Goal: Task Accomplishment & Management: Manage account settings

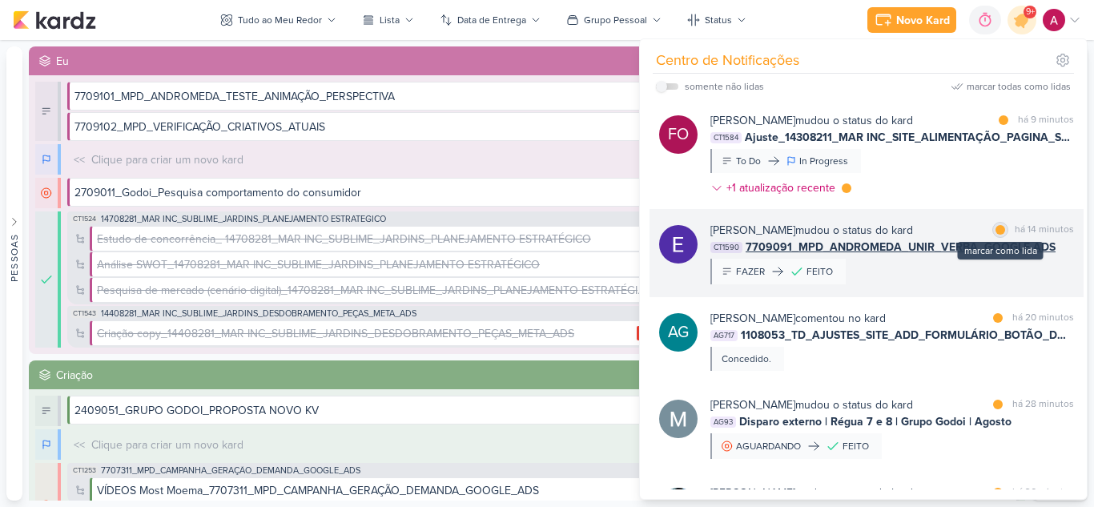
click at [996, 234] on div at bounding box center [1001, 230] width 10 height 10
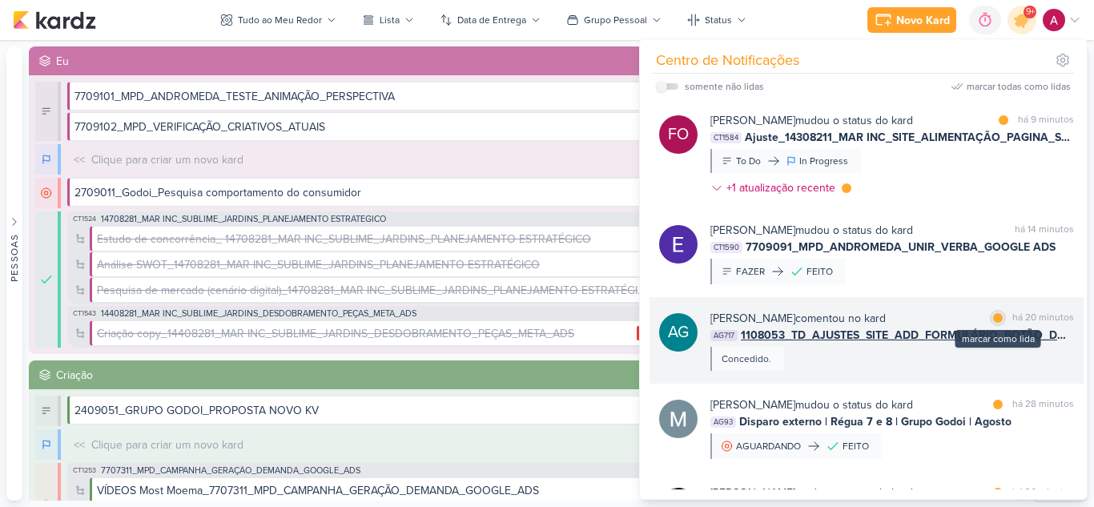
click at [997, 315] on div at bounding box center [998, 318] width 10 height 10
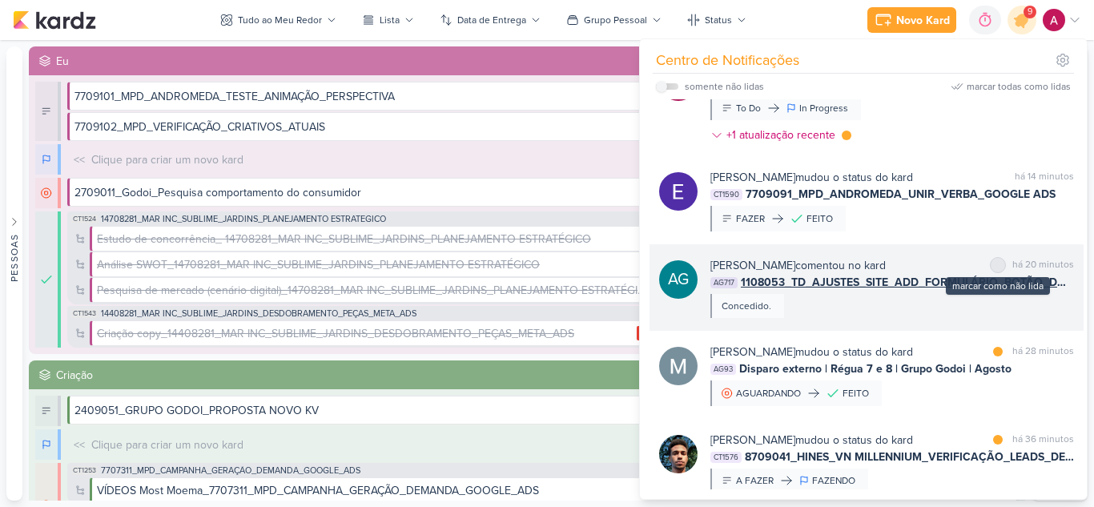
scroll to position [80, 0]
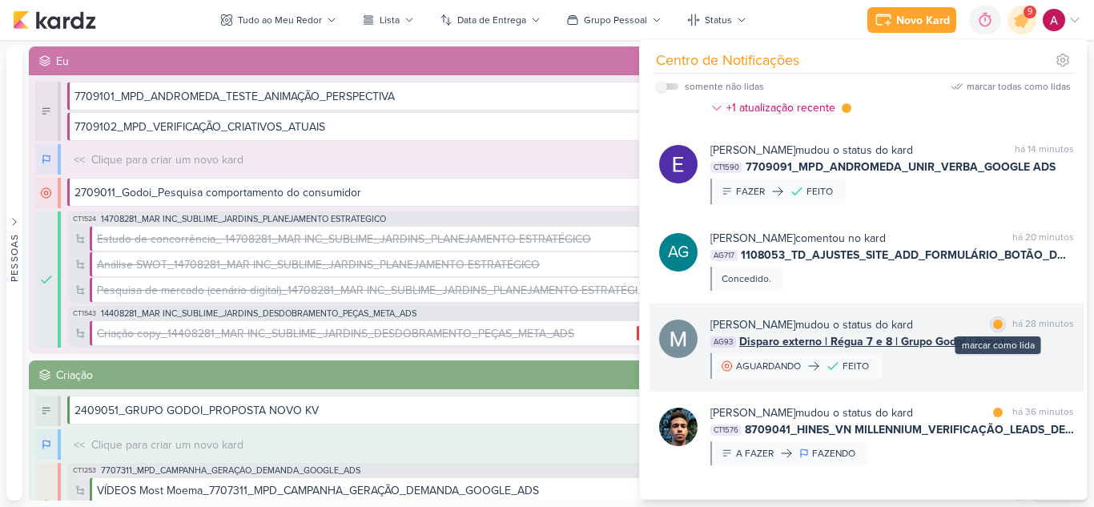
click at [997, 323] on div at bounding box center [998, 325] width 10 height 10
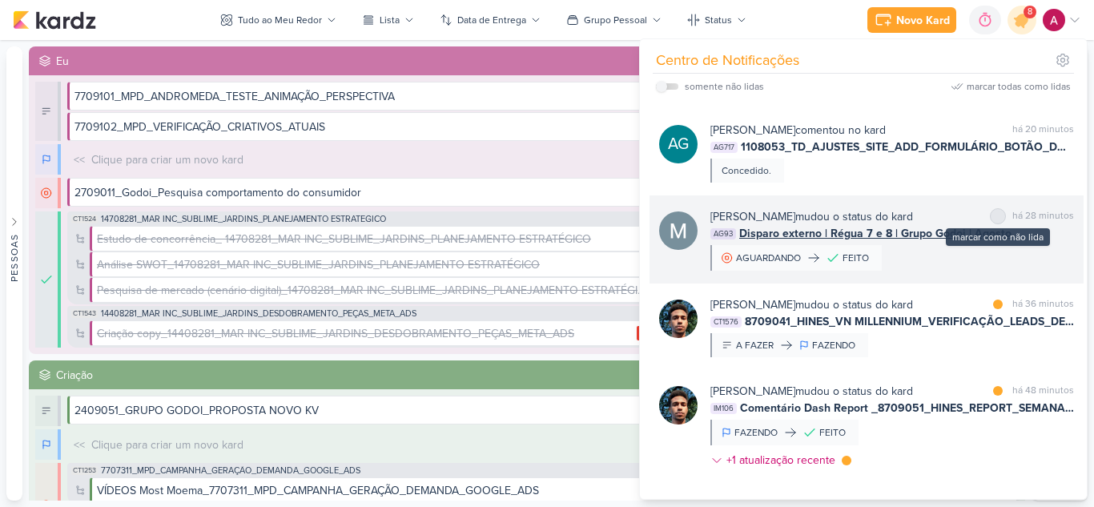
scroll to position [240, 0]
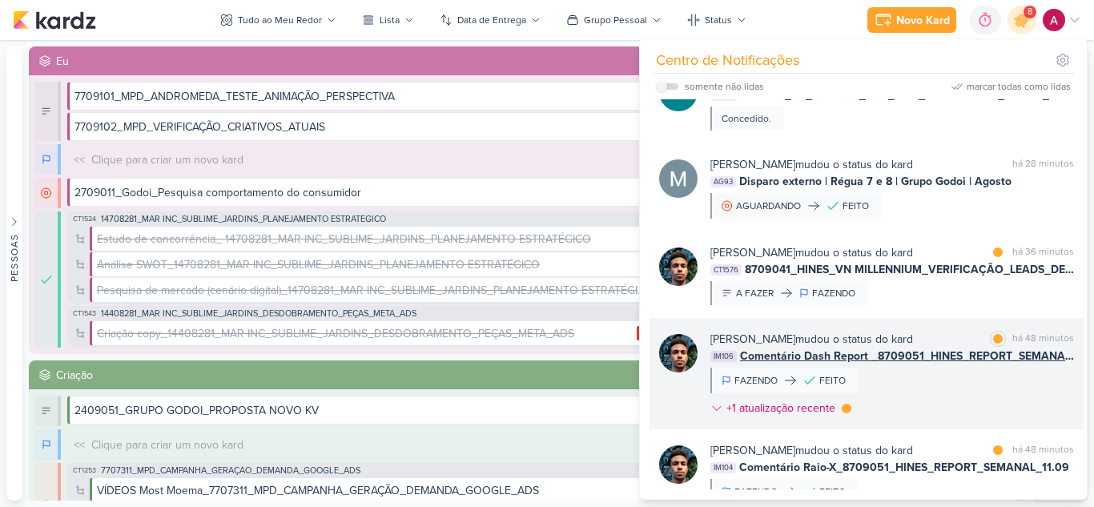
click at [975, 384] on div "[PERSON_NAME] mudou o status do kard marcar como lida há 48 minutos IM106 Comen…" at bounding box center [893, 377] width 364 height 92
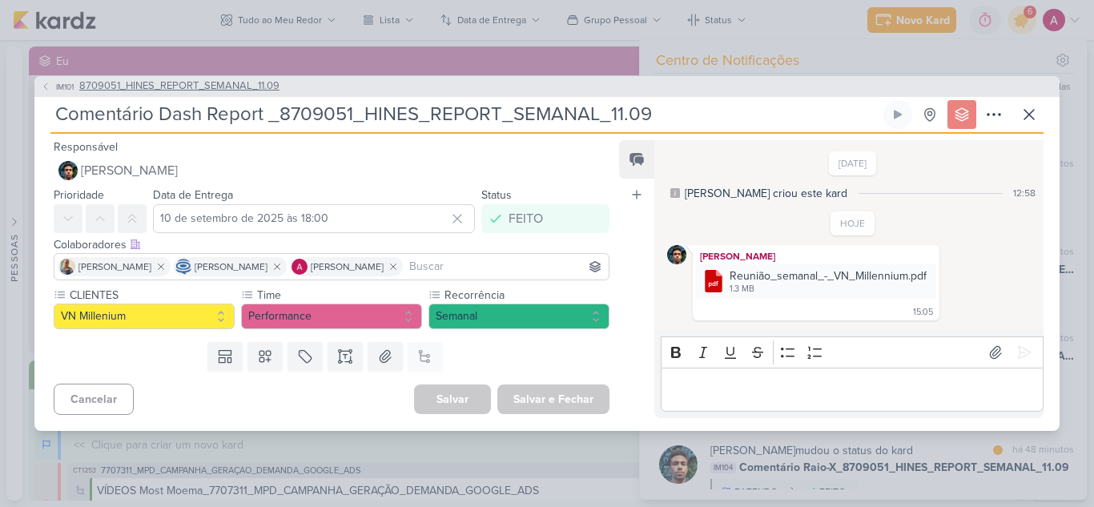
click at [49, 86] on icon at bounding box center [46, 87] width 10 height 10
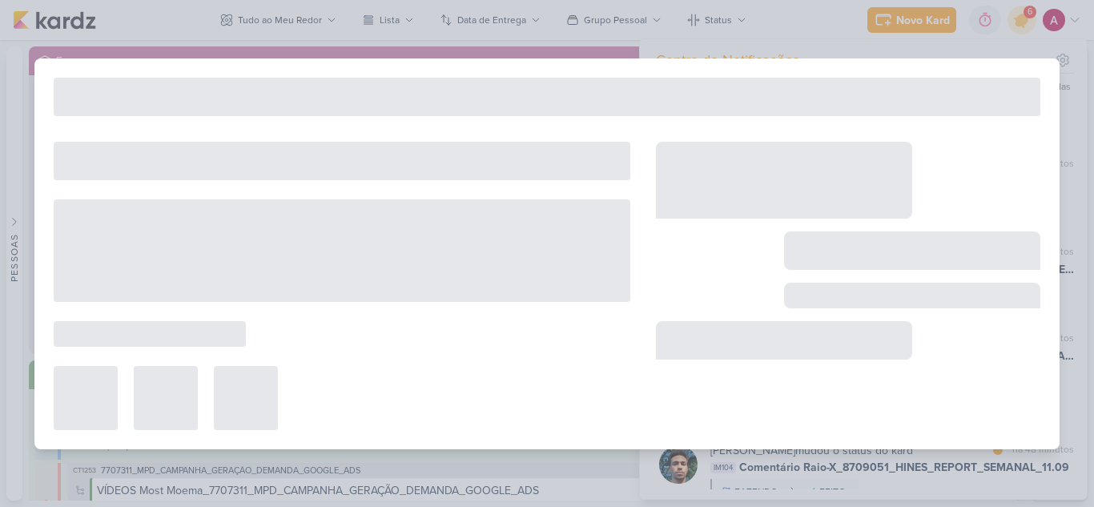
type input "8709051_HINES_REPORT_SEMANAL_11.09"
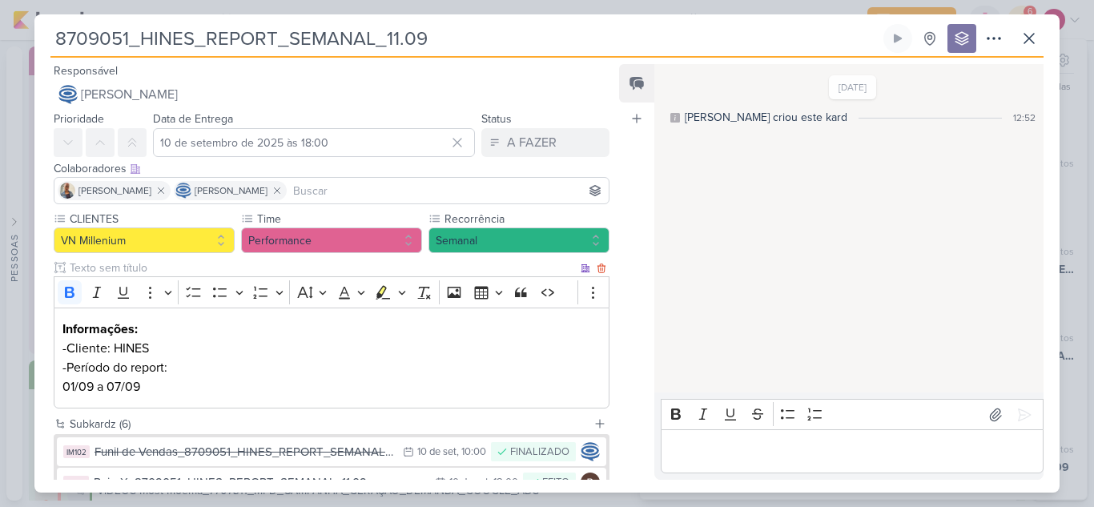
scroll to position [231, 0]
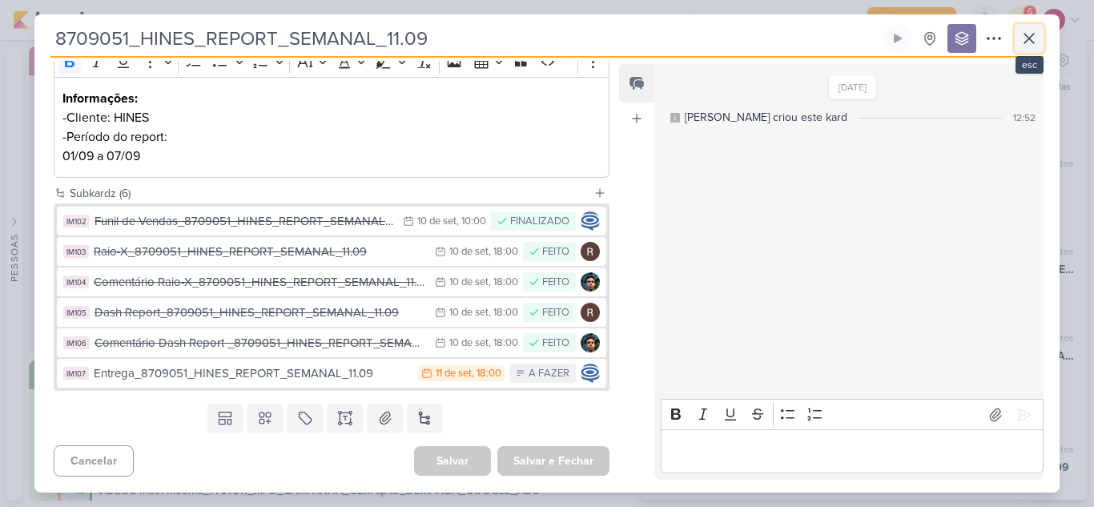
click at [1029, 49] on button at bounding box center [1029, 38] width 29 height 29
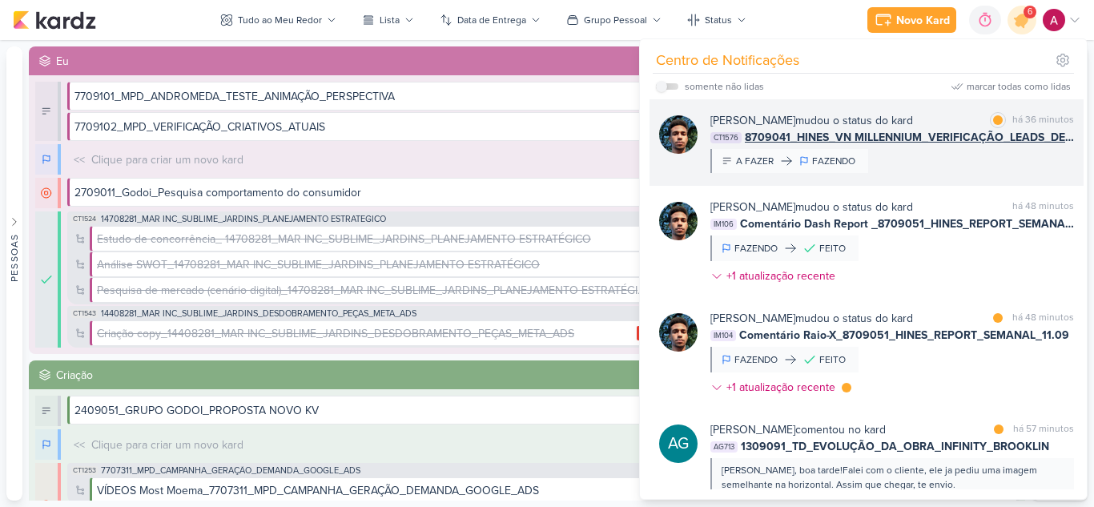
scroll to position [401, 0]
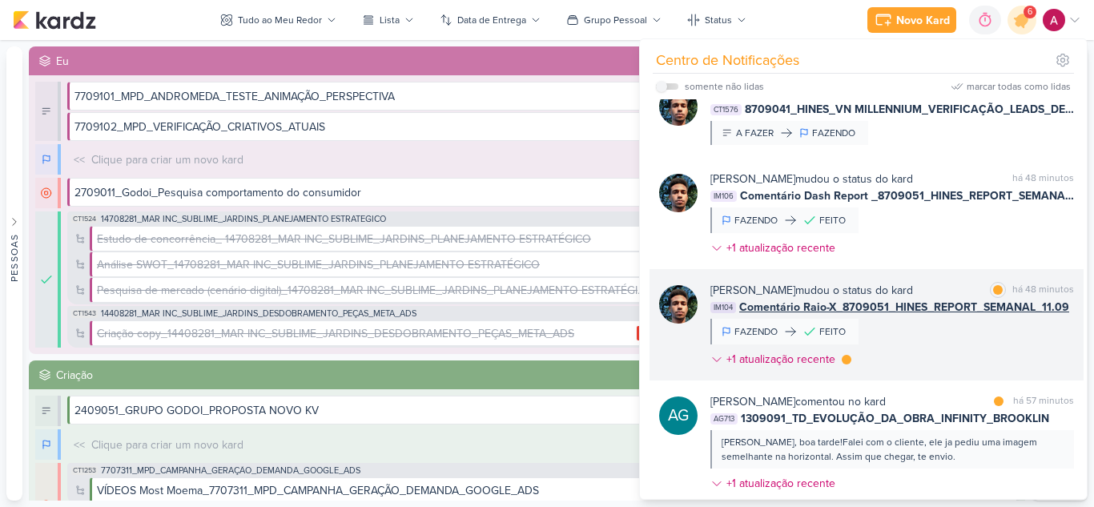
click at [970, 342] on div "[PERSON_NAME] mudou o status do kard marcar como lida há 48 minutos IM104 Comen…" at bounding box center [893, 328] width 364 height 92
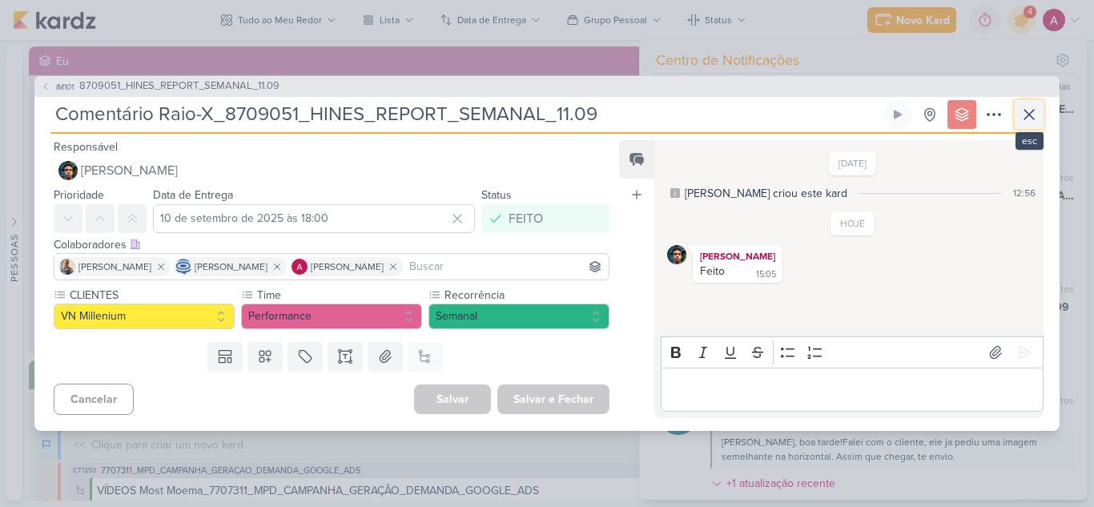
click at [1034, 107] on icon at bounding box center [1029, 114] width 19 height 19
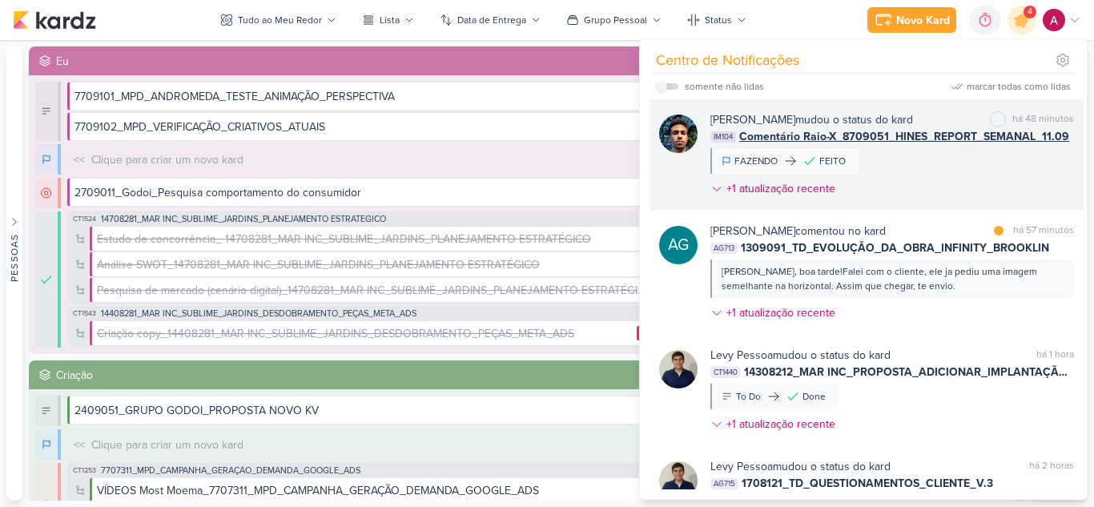
scroll to position [641, 0]
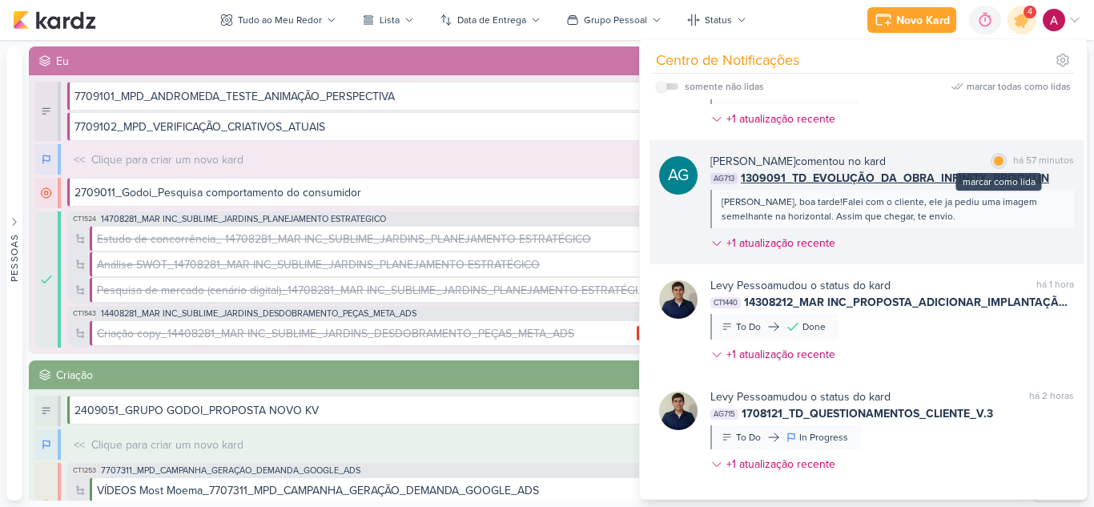
click at [994, 163] on div at bounding box center [999, 161] width 10 height 10
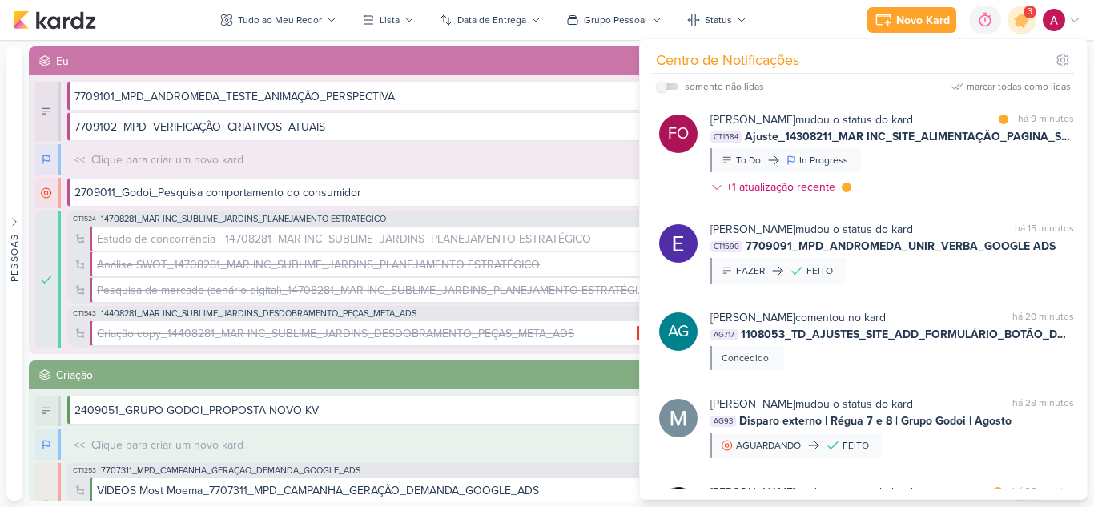
scroll to position [0, 0]
click at [669, 84] on label at bounding box center [667, 86] width 22 height 6
click at [667, 84] on input "checkbox" at bounding box center [661, 86] width 11 height 11
checkbox input "true"
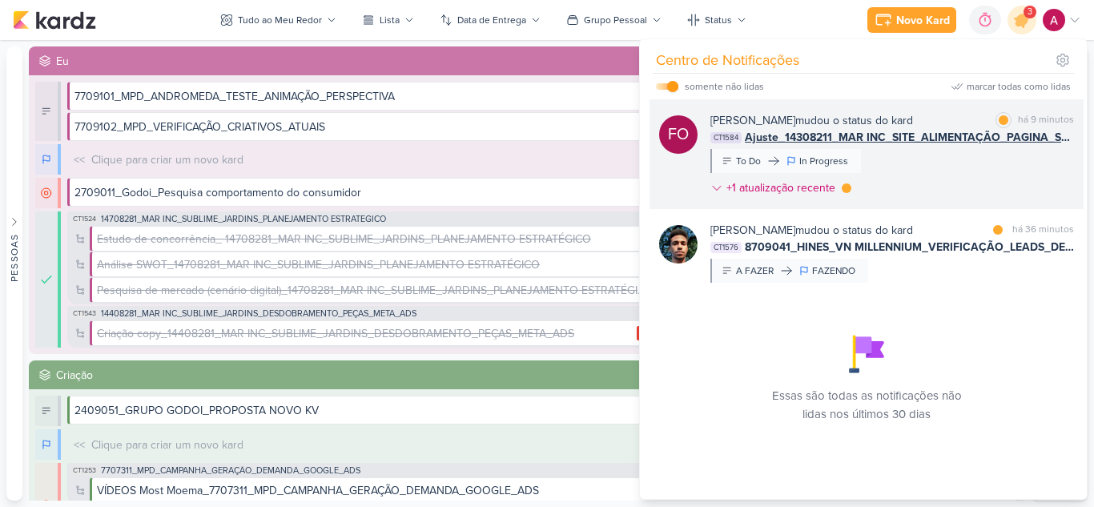
click at [966, 171] on div "[PERSON_NAME] mudou o status do kard marcar como lida há 9 minutos CT1584 Ajust…" at bounding box center [893, 157] width 364 height 91
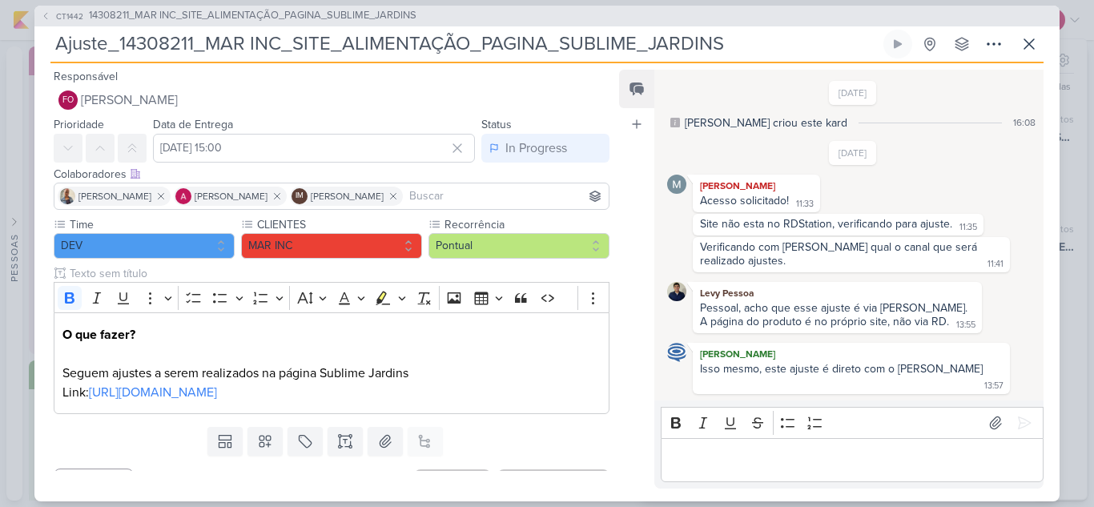
scroll to position [175, 0]
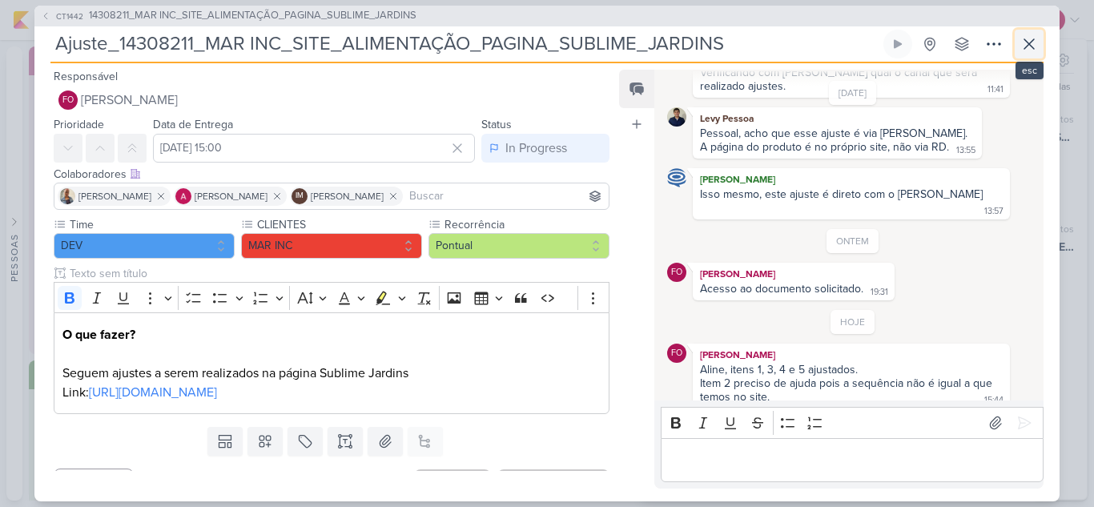
click at [1029, 51] on icon at bounding box center [1029, 43] width 19 height 19
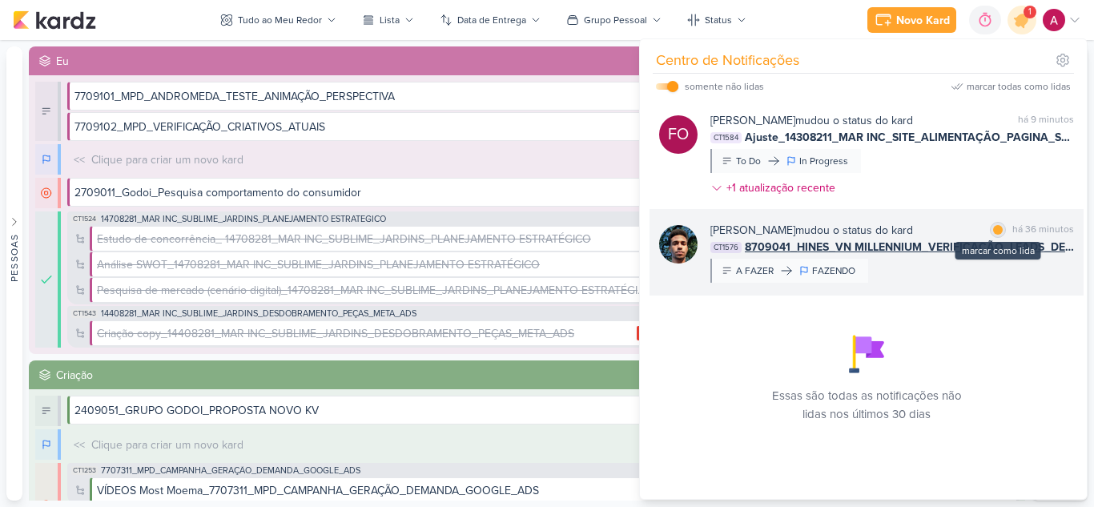
click at [997, 228] on div at bounding box center [998, 230] width 10 height 10
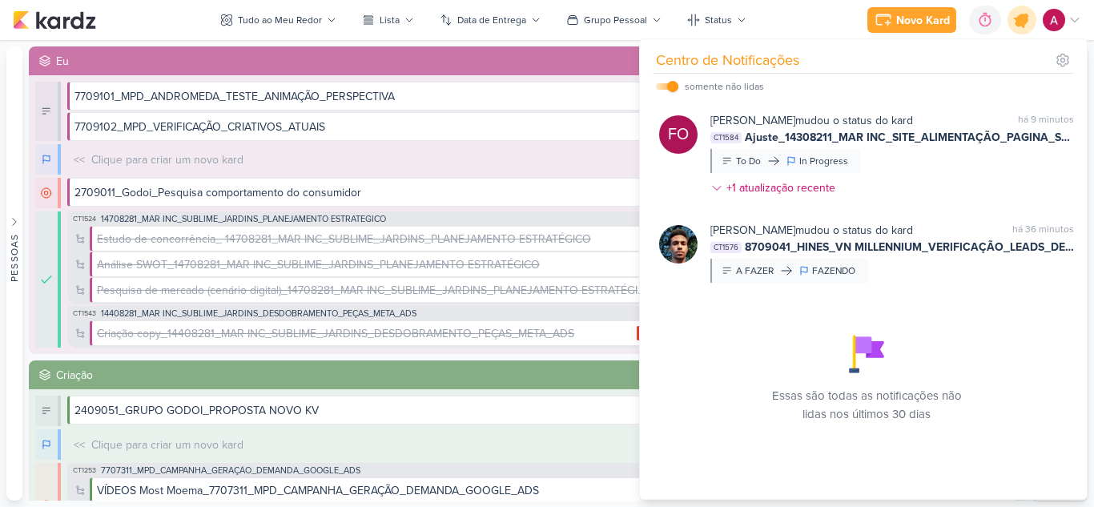
click at [1025, 23] on icon at bounding box center [1022, 19] width 19 height 19
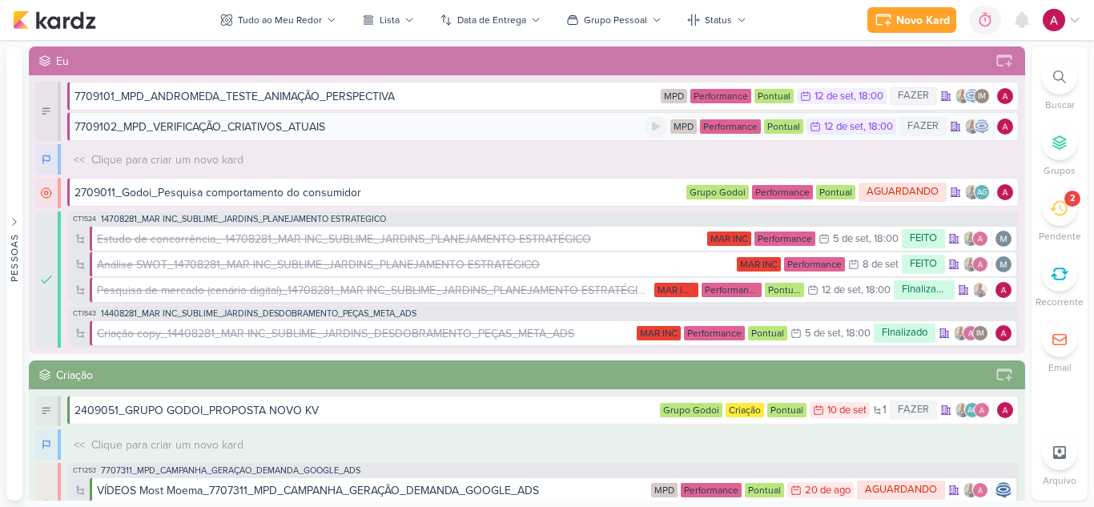
click at [350, 131] on div "7709102_MPD_VERIFICAÇÃO_CRIATIVOS_ATUAIS" at bounding box center [360, 127] width 570 height 17
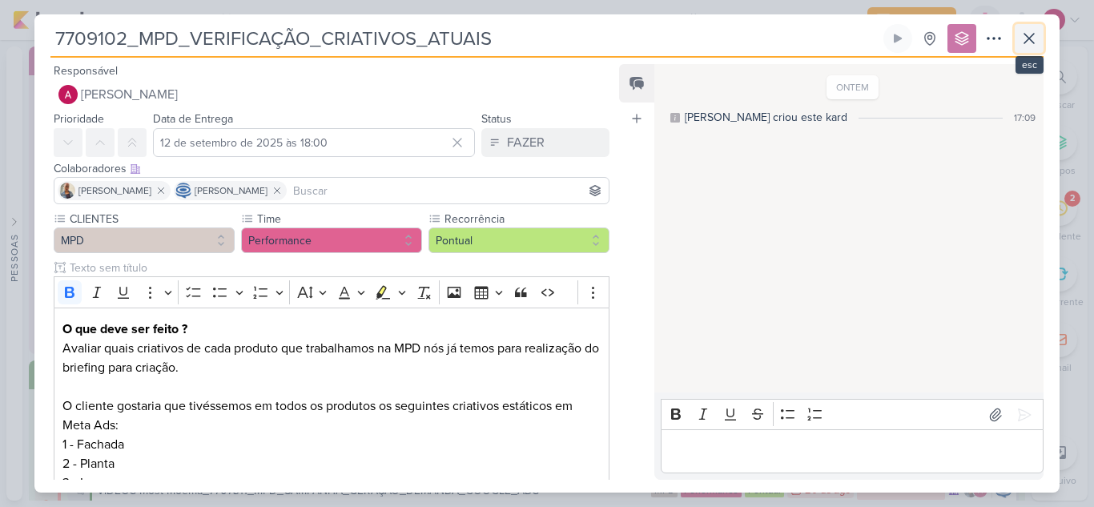
click at [1024, 42] on icon at bounding box center [1029, 38] width 19 height 19
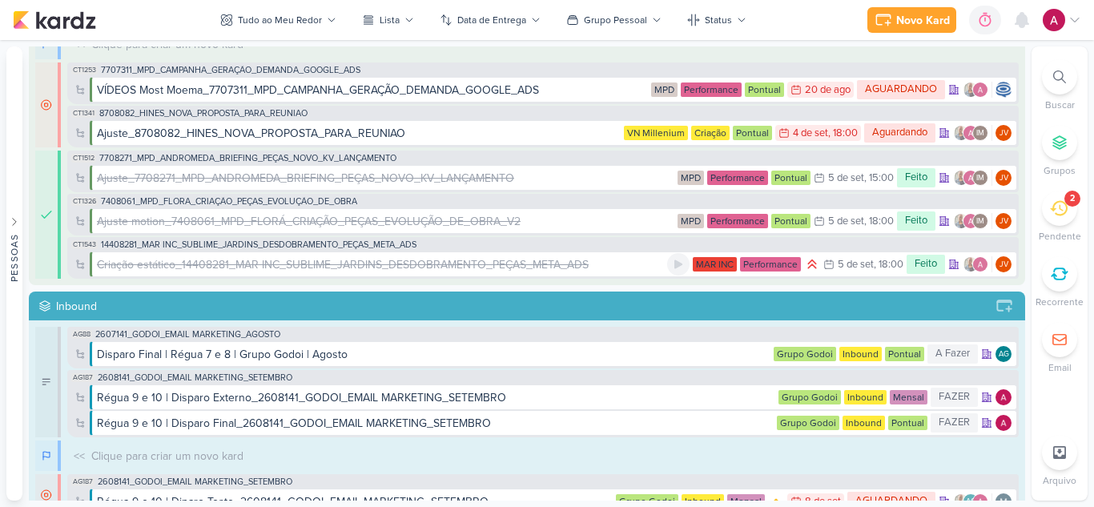
scroll to position [320, 0]
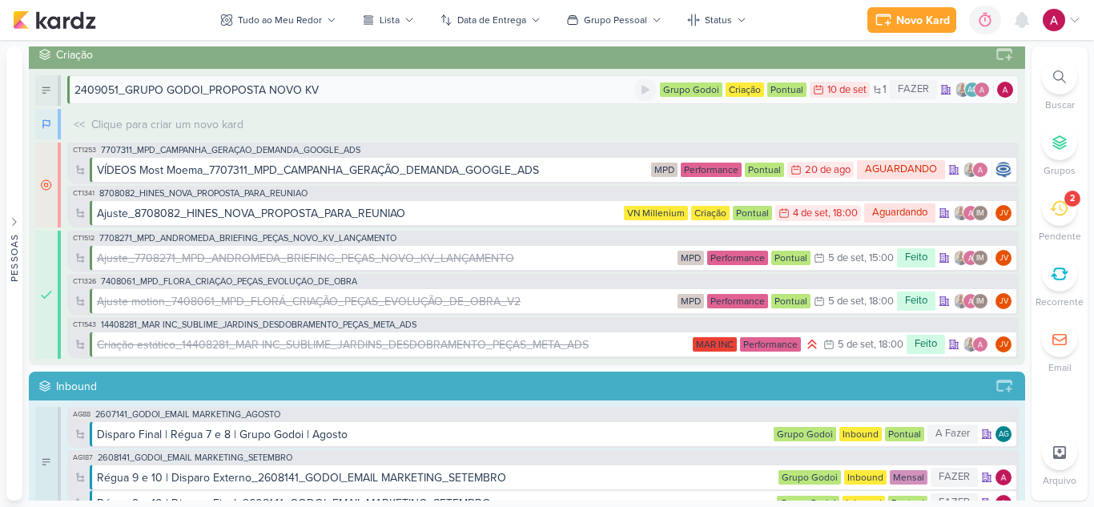
click at [327, 92] on div "2409051_GRUPO GODOI_PROPOSTA NOVO KV" at bounding box center [355, 90] width 560 height 17
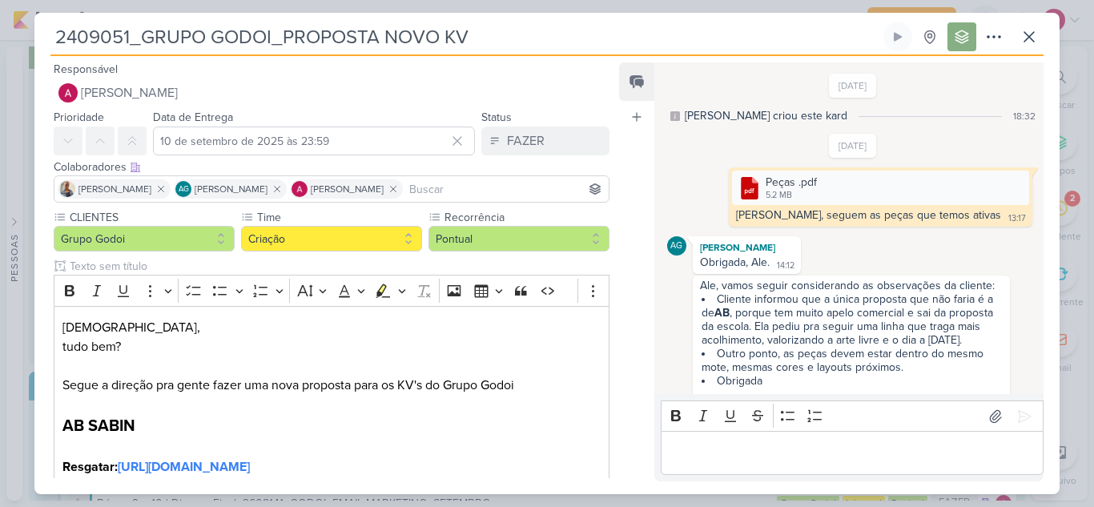
scroll to position [208, 0]
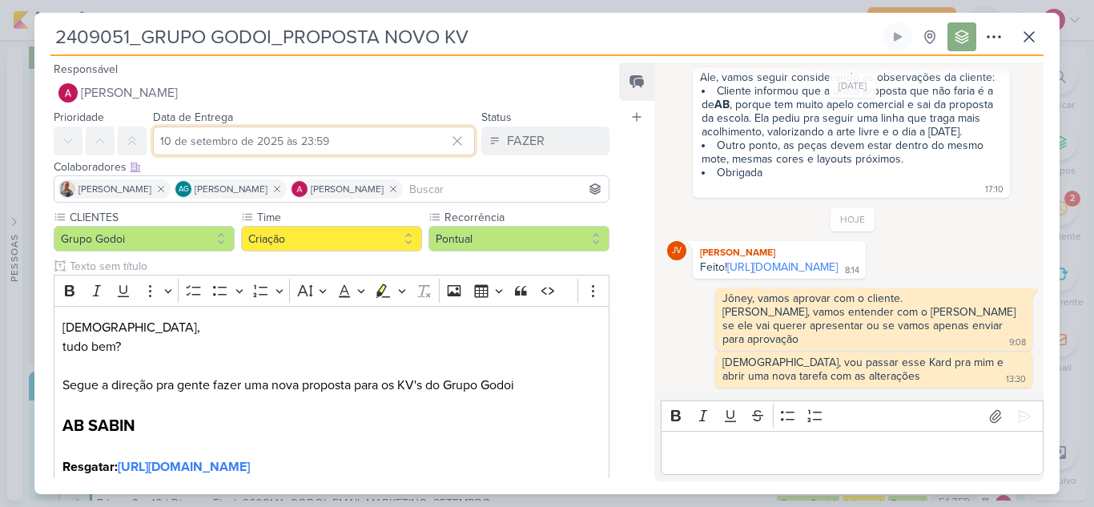
click at [326, 136] on input "10 de setembro de 2025 às 23:59" at bounding box center [314, 141] width 322 height 29
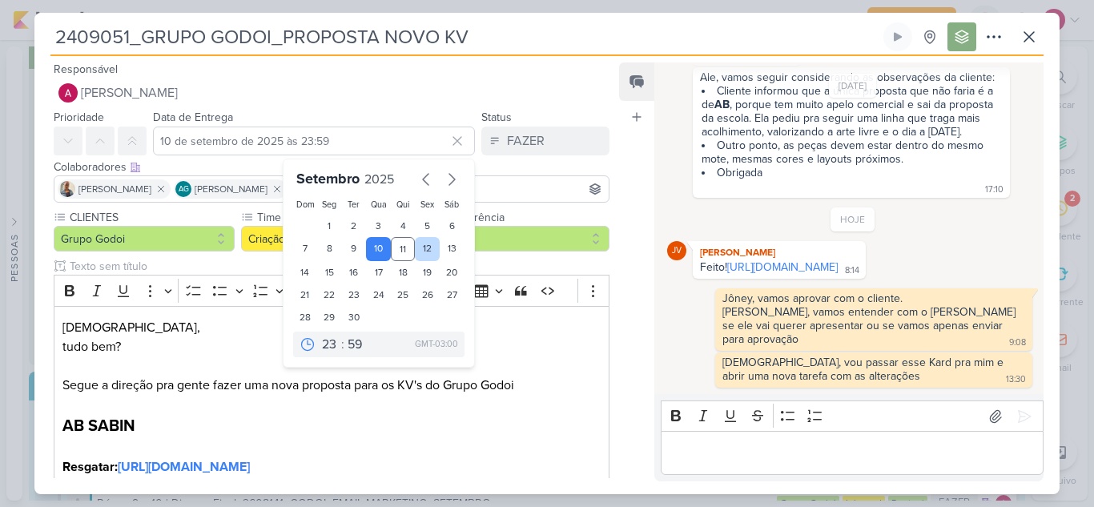
click at [421, 251] on div "12" at bounding box center [427, 249] width 25 height 24
click at [321, 273] on div "15" at bounding box center [329, 272] width 25 height 22
type input "15 de setembro de 2025 às 23:59"
click at [619, 214] on div "Feed Atrelar email Solte o email para atrelar ao kard" at bounding box center [636, 271] width 35 height 419
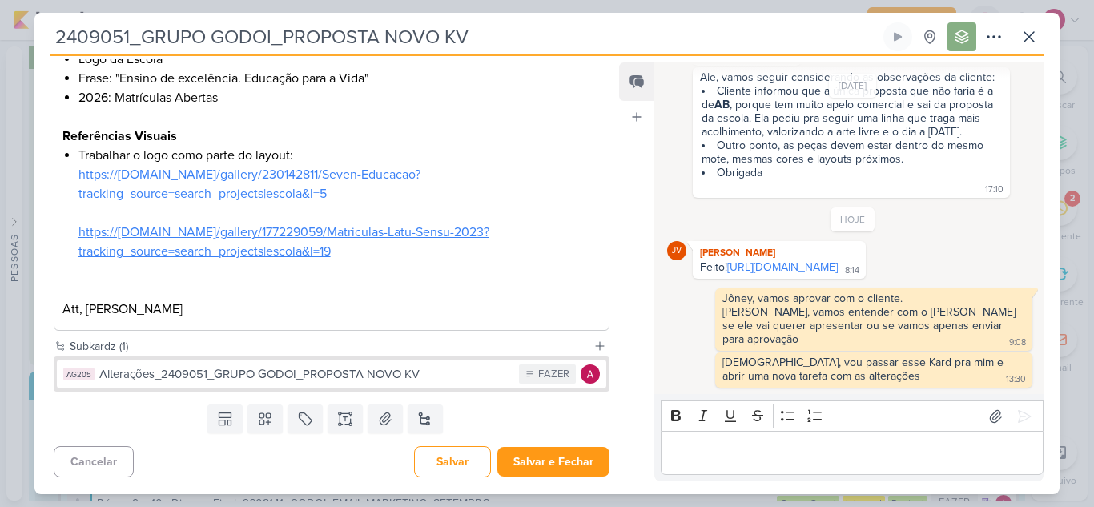
scroll to position [1189, 0]
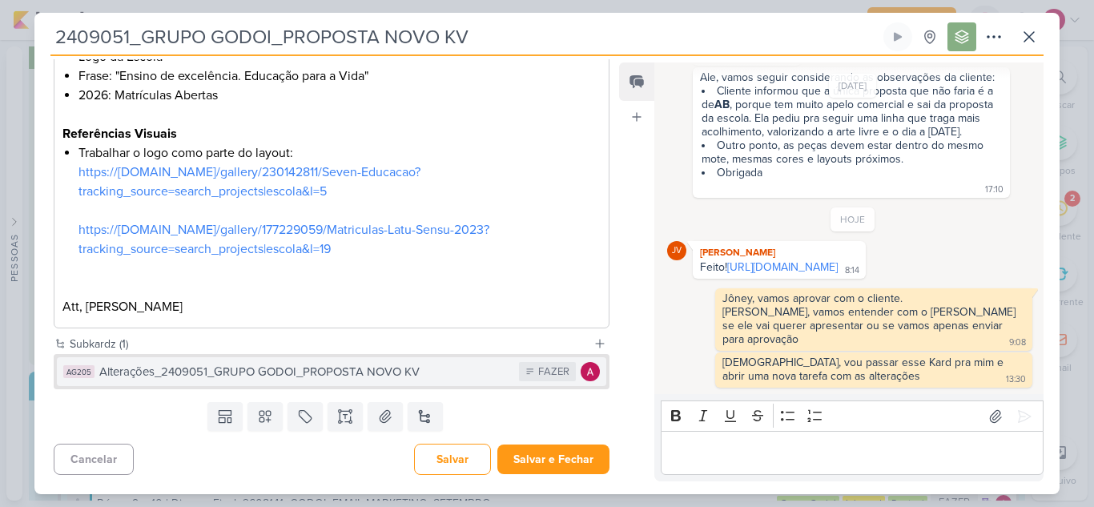
click at [360, 370] on div "Alterações_2409051_GRUPO GODOI_PROPOSTA NOVO KV" at bounding box center [305, 372] width 412 height 18
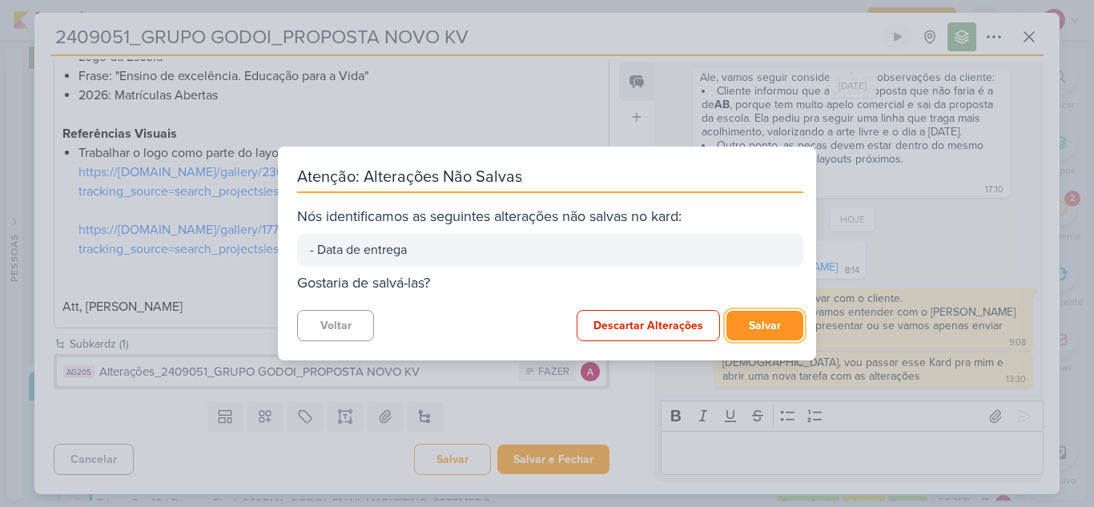
click at [772, 333] on button "Salvar" at bounding box center [765, 326] width 77 height 30
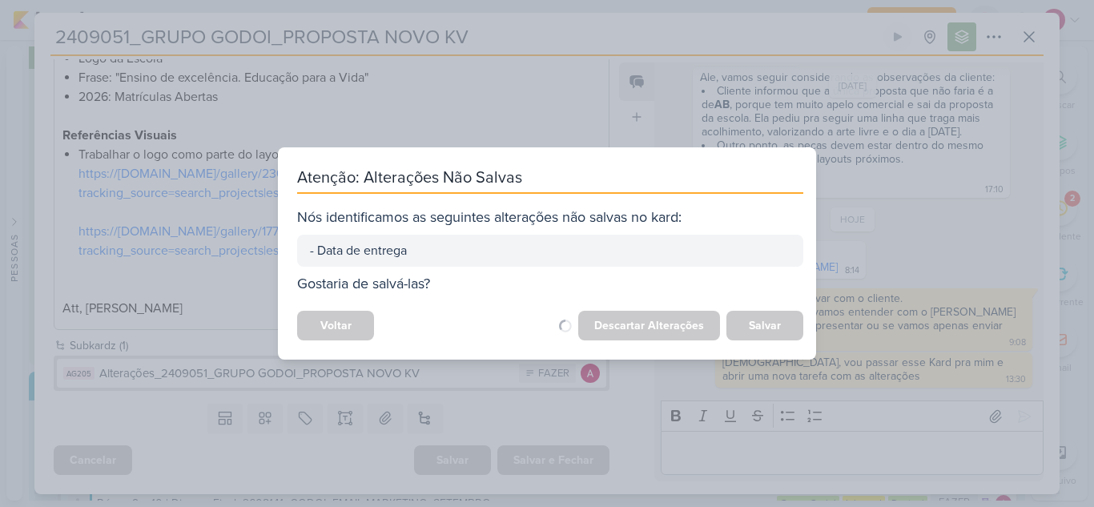
scroll to position [1187, 0]
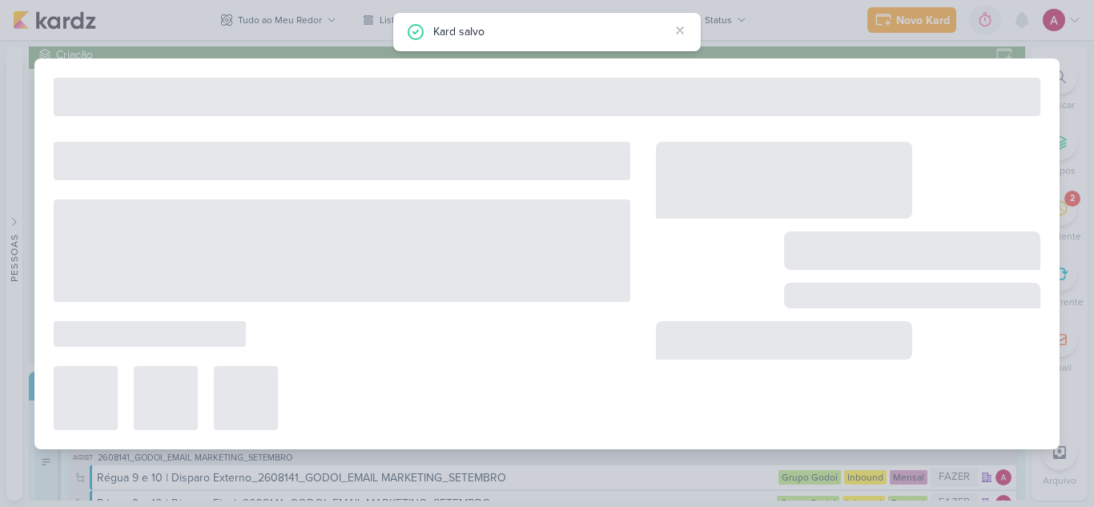
type input "Alterações_2409051_GRUPO GODOI_PROPOSTA NOVO KV"
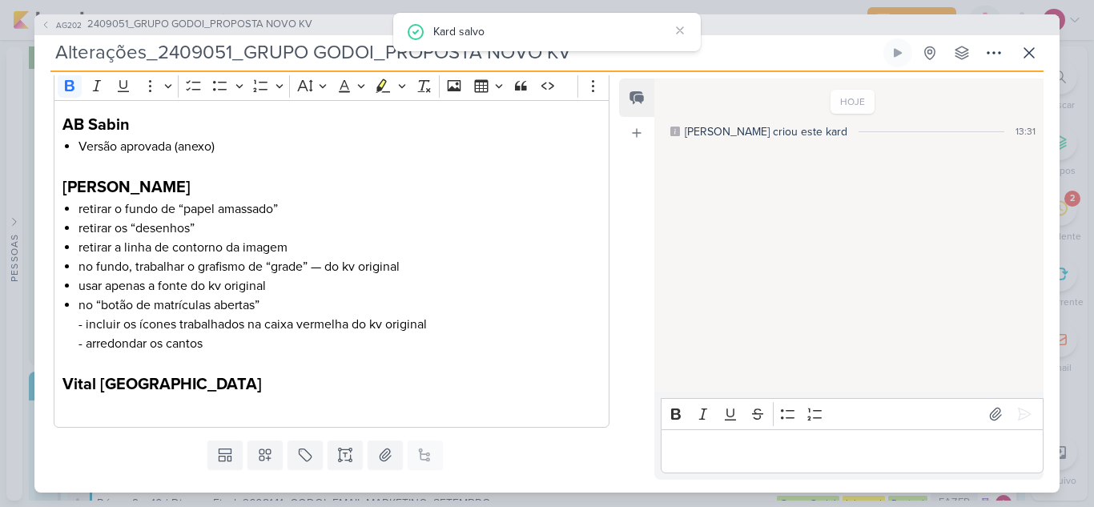
scroll to position [209, 0]
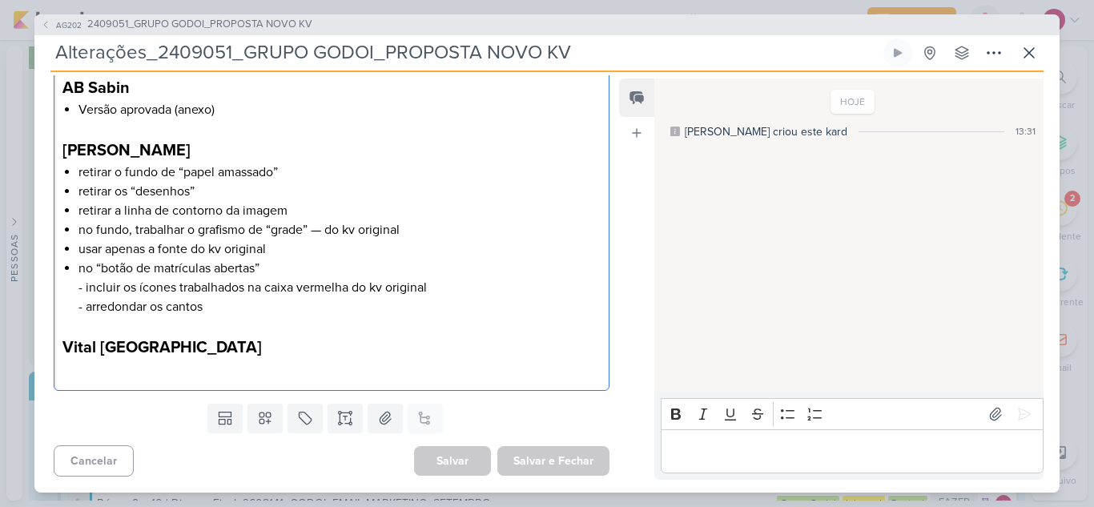
click at [178, 373] on p "Editor editing area: main" at bounding box center [331, 369] width 538 height 19
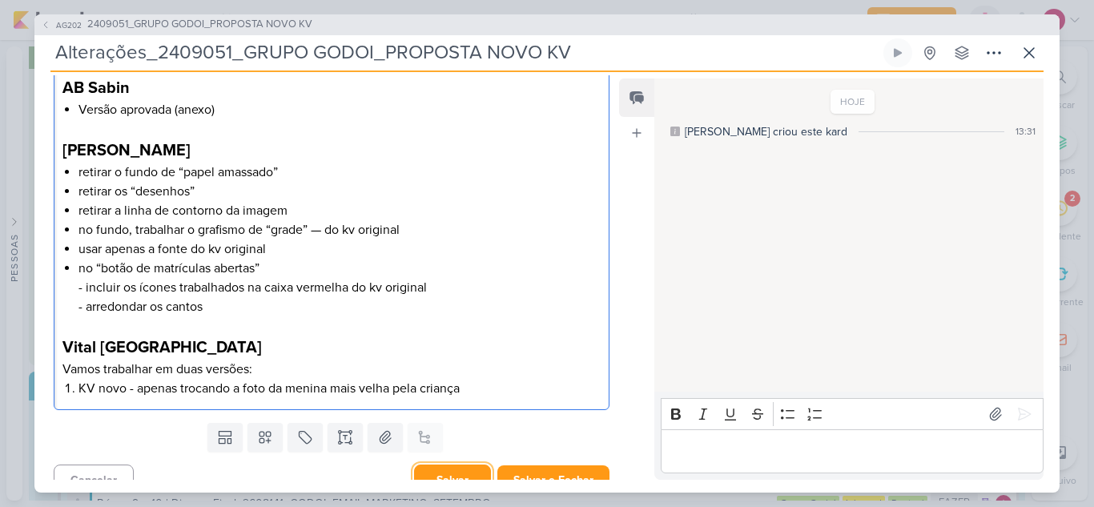
click at [440, 476] on button "Salvar" at bounding box center [452, 480] width 77 height 31
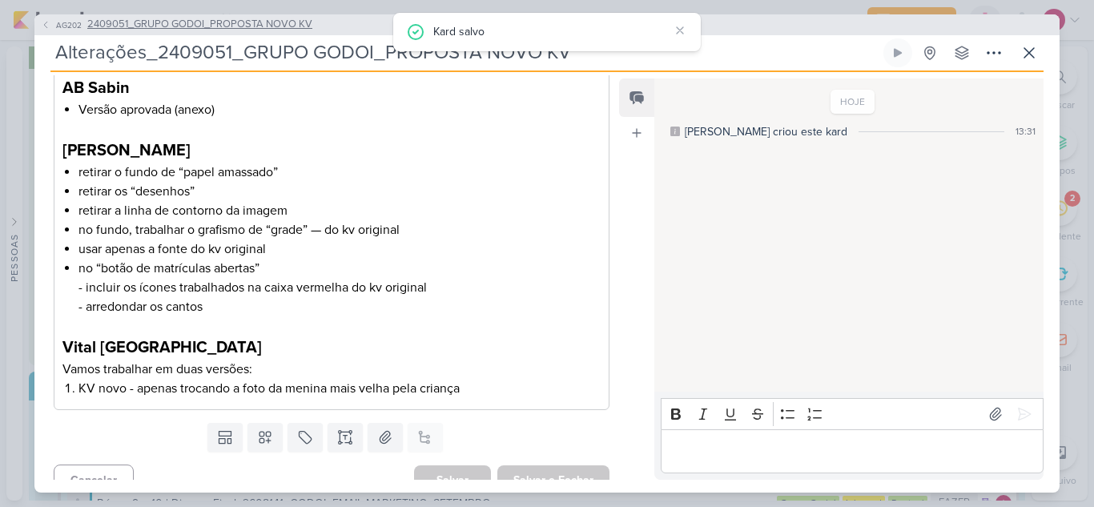
click at [172, 21] on span "2409051_GRUPO GODOI_PROPOSTA NOVO KV" at bounding box center [199, 25] width 225 height 16
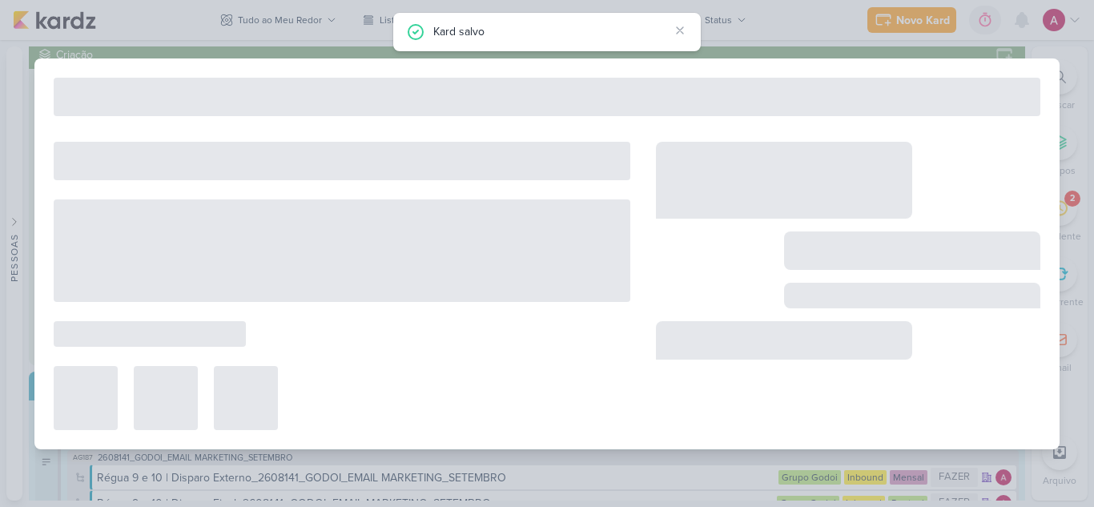
type input "2409051_GRUPO GODOI_PROPOSTA NOVO KV"
type input "15 de setembro de 2025 às 23:59"
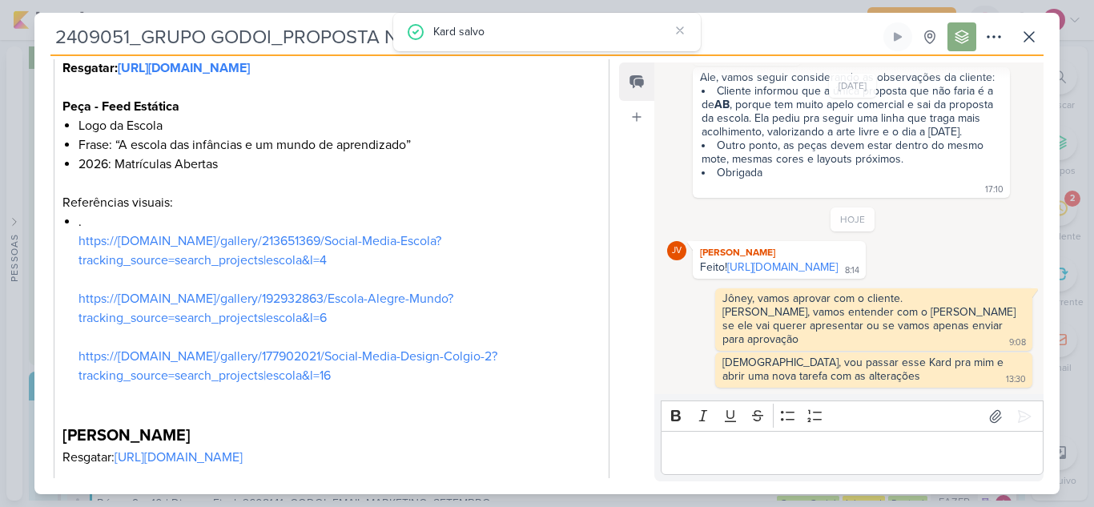
scroll to position [401, 0]
click at [250, 75] on strong "[URL][DOMAIN_NAME]" at bounding box center [184, 66] width 132 height 16
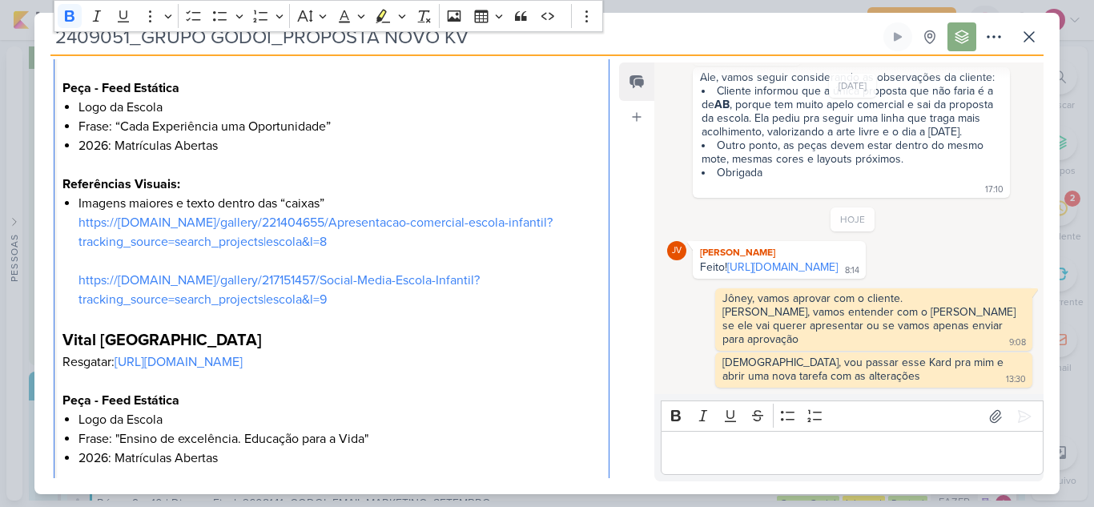
scroll to position [801, 0]
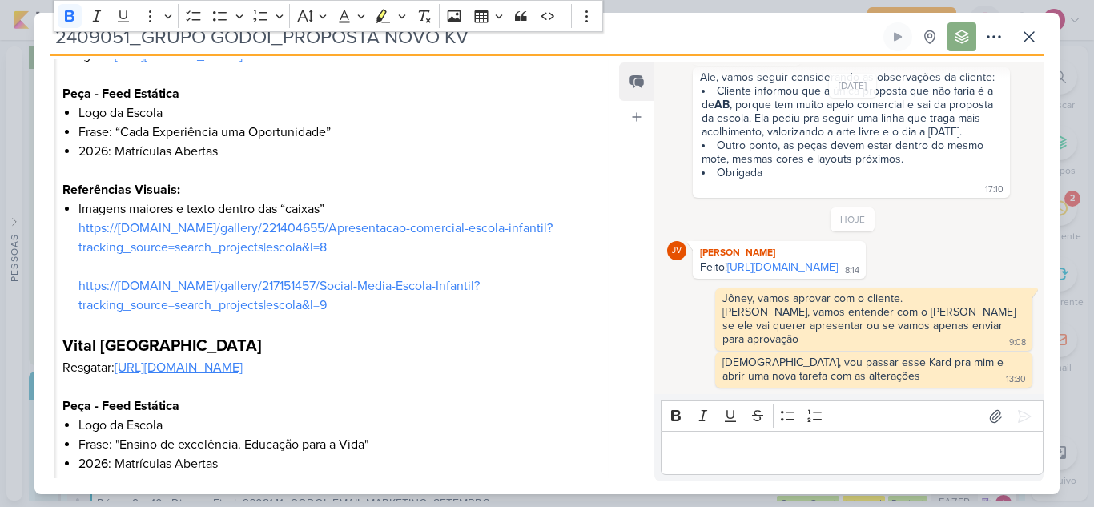
click at [243, 376] on link "[URL][DOMAIN_NAME]" at bounding box center [179, 368] width 128 height 16
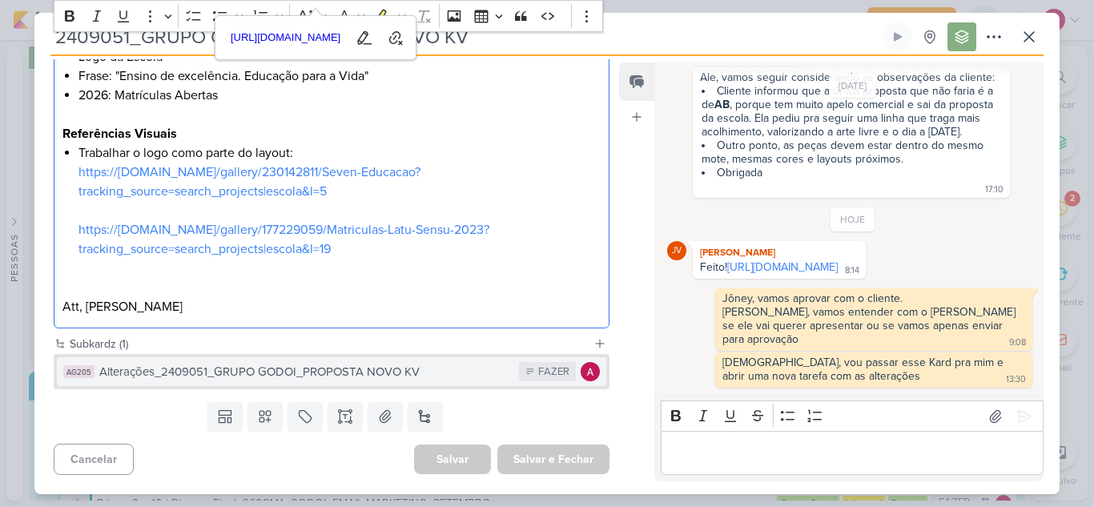
click at [379, 363] on div "Alterações_2409051_GRUPO GODOI_PROPOSTA NOVO KV" at bounding box center [305, 372] width 412 height 18
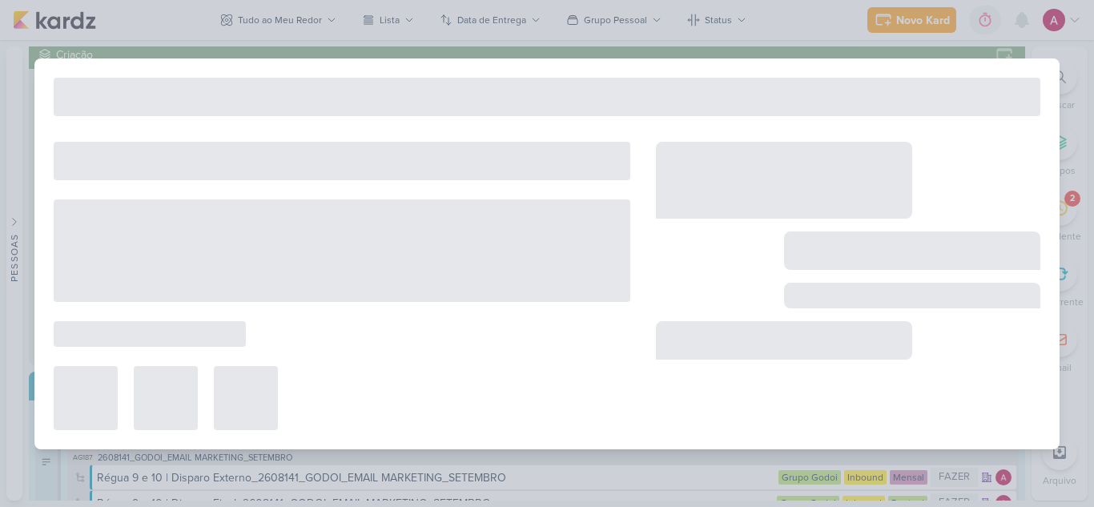
type input "Alterações_2409051_GRUPO GODOI_PROPOSTA NOVO KV"
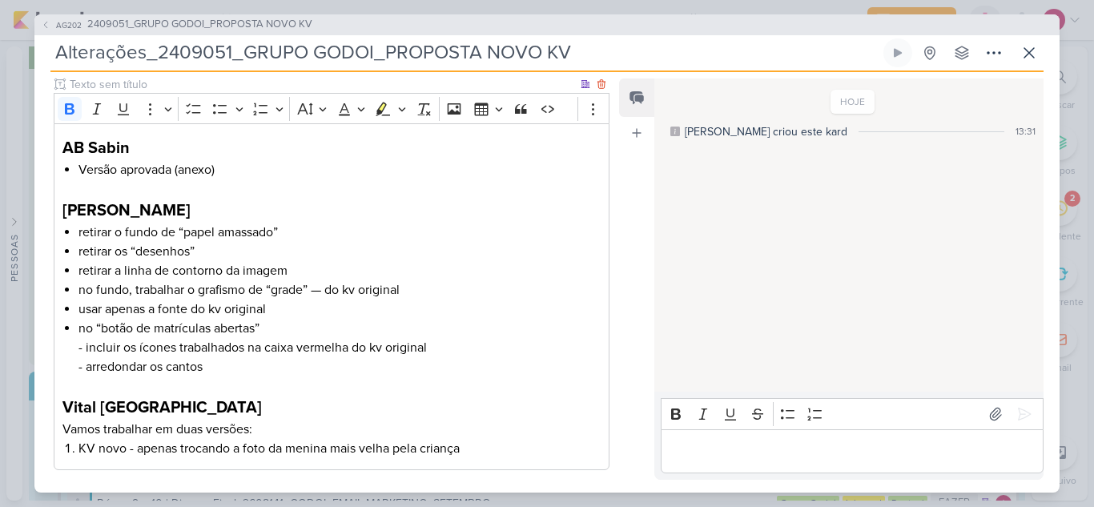
scroll to position [228, 0]
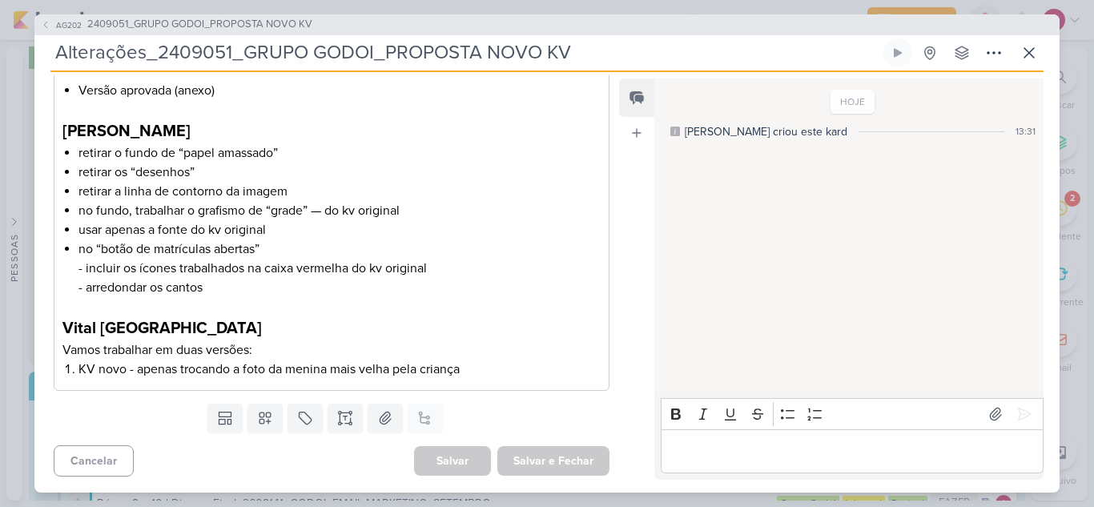
click at [513, 364] on li "KV novo - apenas trocando a foto da menina mais velha pela criança" at bounding box center [340, 369] width 522 height 19
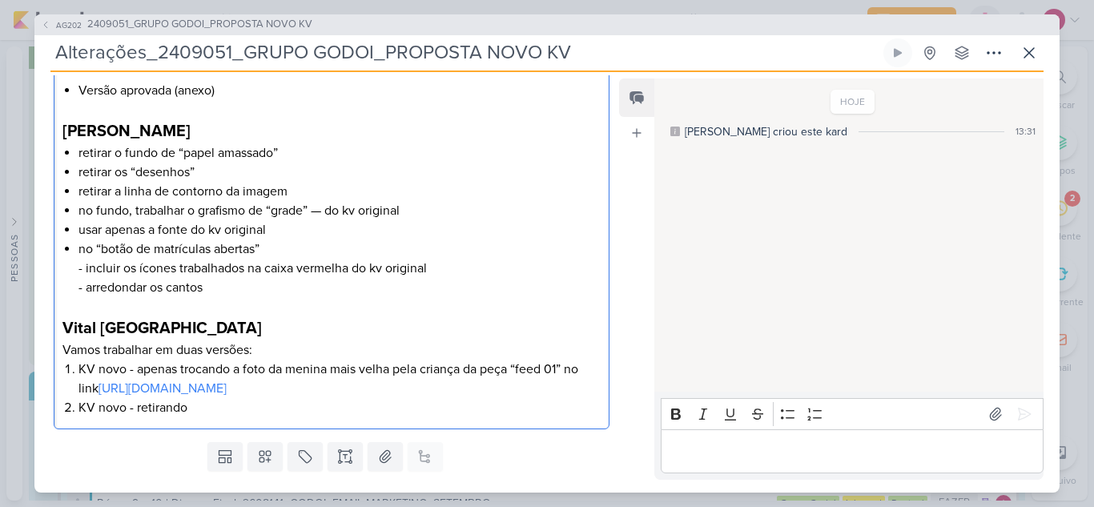
click at [123, 408] on li "KV novo - retirando" at bounding box center [340, 407] width 522 height 19
click at [513, 408] on li "KV novo com a mesma foto usada na peça de cima atualizada - retirando" at bounding box center [340, 407] width 522 height 19
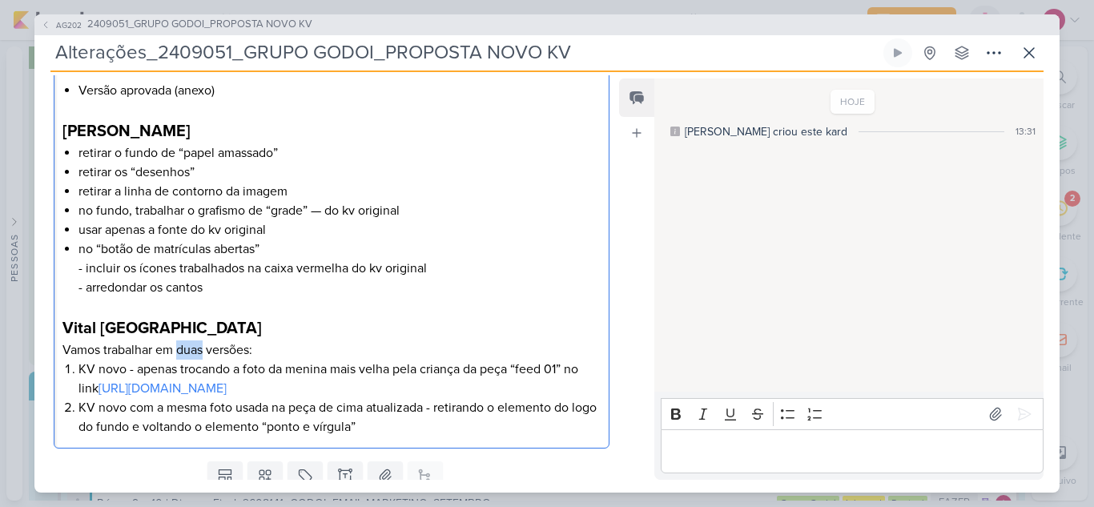
drag, startPoint x: 205, startPoint y: 349, endPoint x: 178, endPoint y: 351, distance: 27.3
click at [179, 351] on p "Vamos trabalhar em duas versões:" at bounding box center [331, 349] width 538 height 19
click at [79, 409] on li "KV novo com a mesma foto usada na peça de cima atualizada - retirando o element…" at bounding box center [340, 417] width 522 height 38
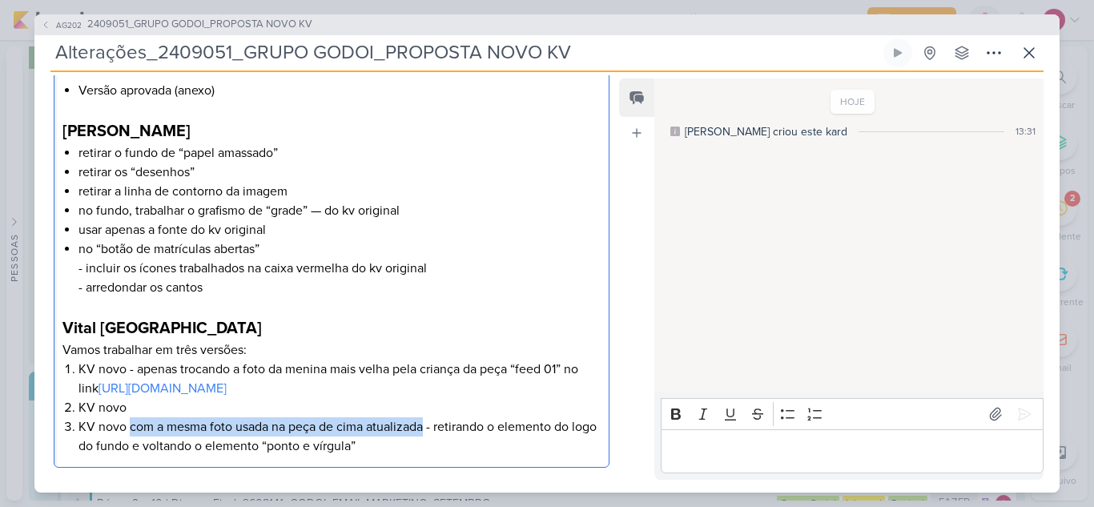
drag, startPoint x: 423, startPoint y: 427, endPoint x: 129, endPoint y: 432, distance: 294.0
click at [129, 432] on li "KV novo com a mesma foto usada na peça de cima atualizada - retirando o element…" at bounding box center [340, 436] width 522 height 38
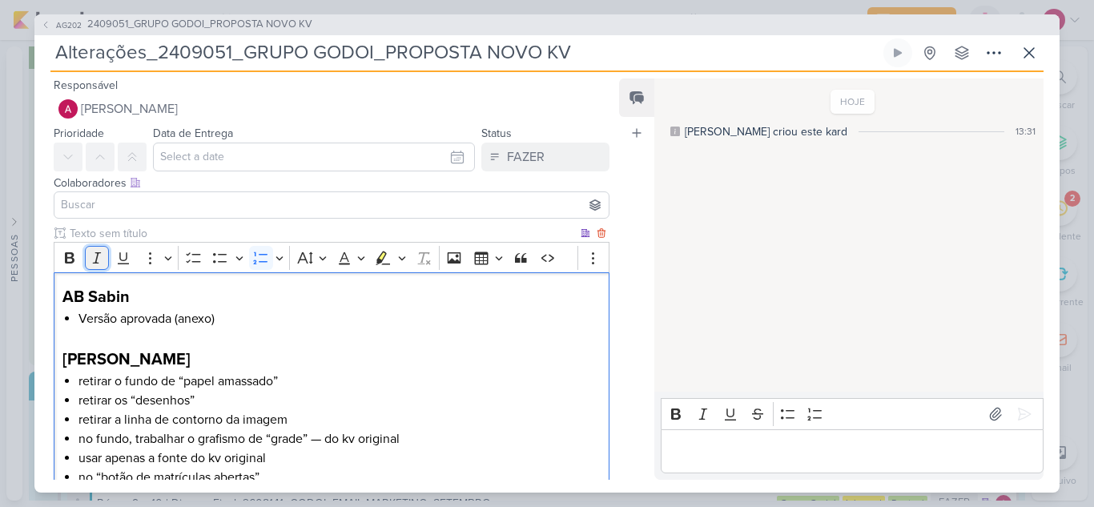
click at [104, 255] on icon "Editor toolbar" at bounding box center [97, 258] width 16 height 16
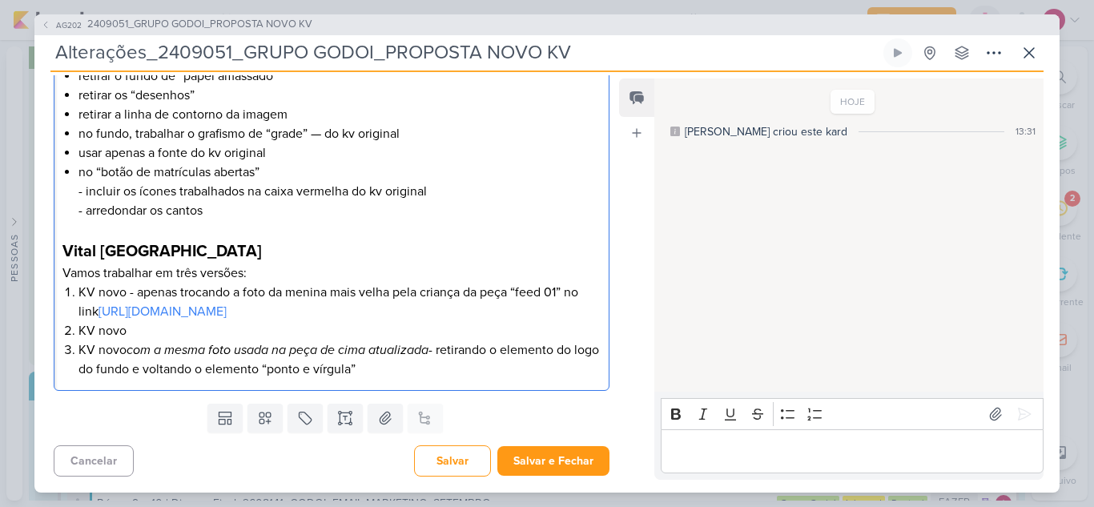
copy li "com a mesma foto usada na peça de cima atualizada"
click at [179, 324] on li "KV novo" at bounding box center [340, 330] width 522 height 19
drag, startPoint x: 434, startPoint y: 355, endPoint x: 496, endPoint y: 364, distance: 62.3
click at [496, 364] on li "KV novo com a mesma foto usada na peça de cima atualizada - retirando o element…" at bounding box center [340, 359] width 522 height 38
copy li "- retirando o elemento do logo do fundo e voltando o elemento “ponto e vírgula”"
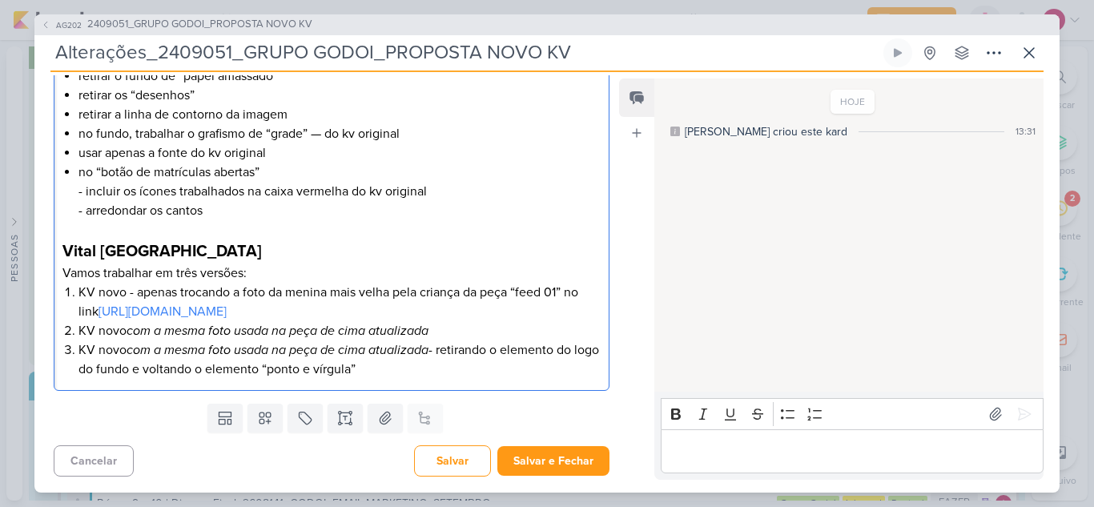
click at [441, 327] on li "KV novo com a mesma foto usada na peça de cima atualizada" at bounding box center [340, 330] width 522 height 19
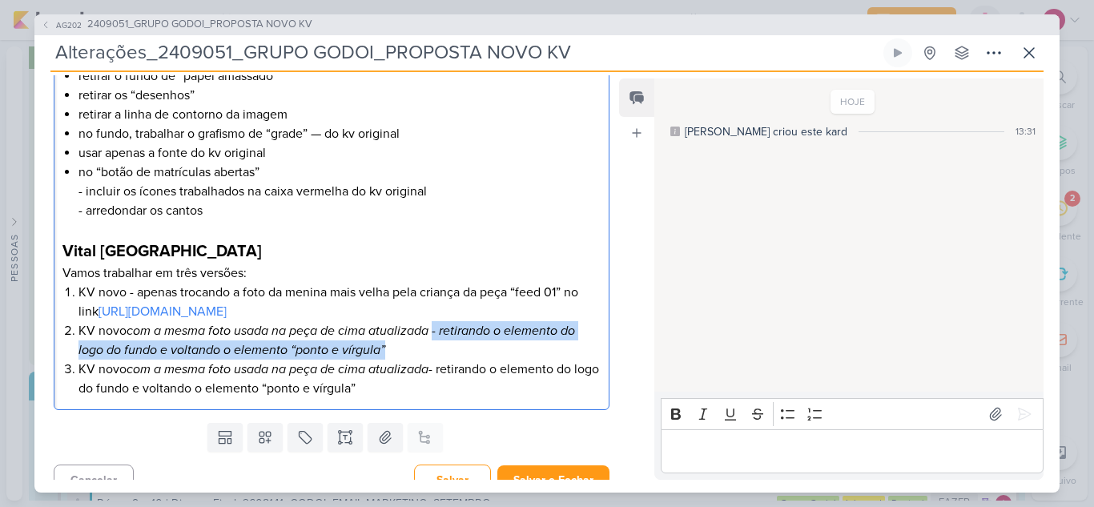
drag, startPoint x: 435, startPoint y: 332, endPoint x: 450, endPoint y: 355, distance: 27.8
click at [450, 355] on li "KV novo com a mesma foto usada na peça de cima atualizada - retirando o element…" at bounding box center [340, 340] width 522 height 38
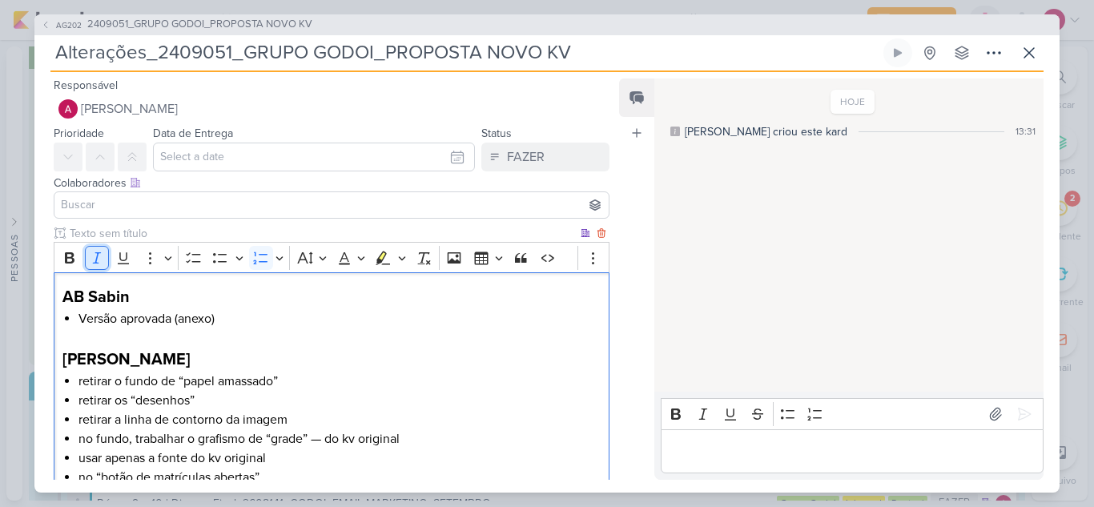
click at [97, 257] on icon "Editor toolbar" at bounding box center [96, 257] width 8 height 11
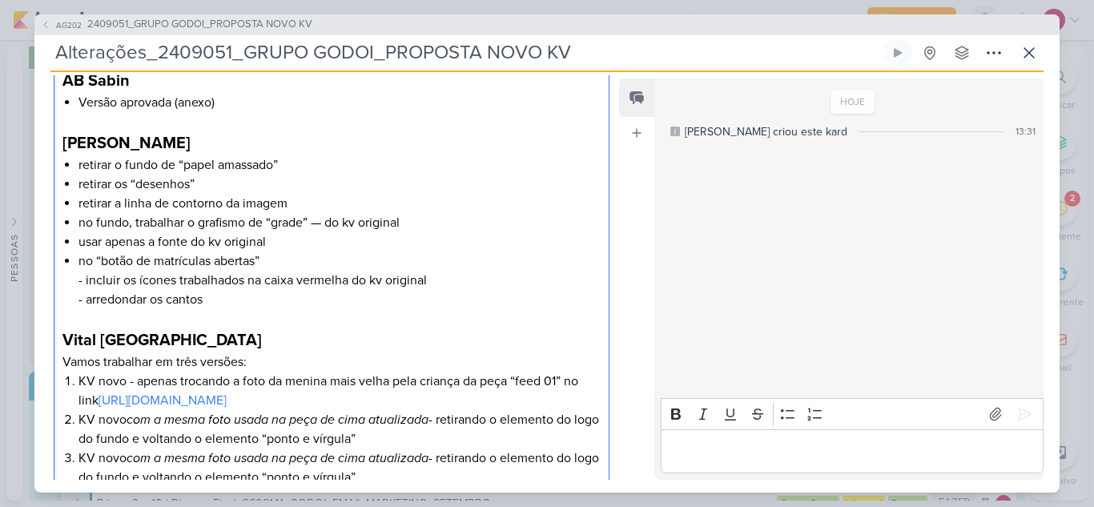
scroll to position [324, 0]
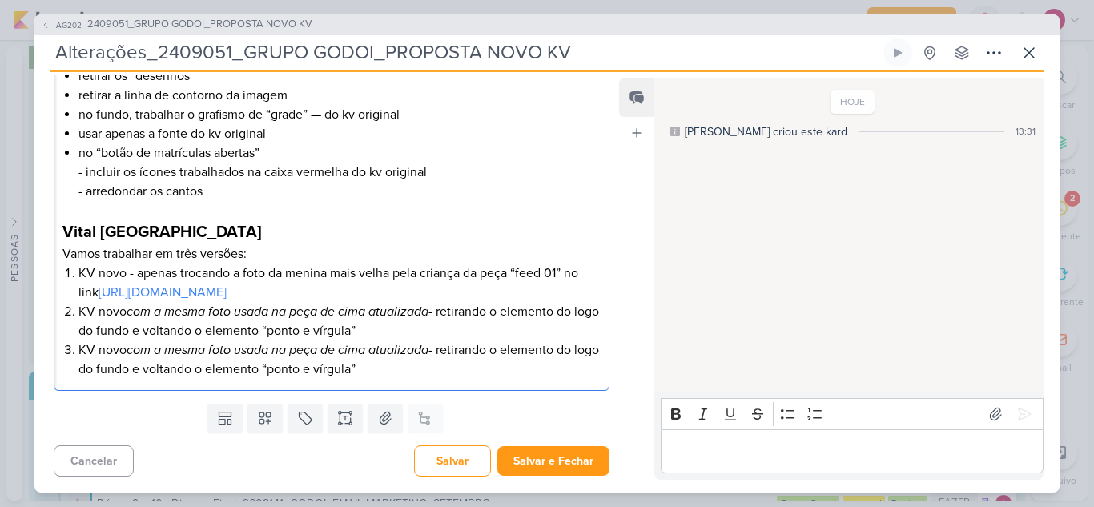
click at [439, 323] on li "KV novo com a mesma foto usada na peça de cima atualizada - retirando o element…" at bounding box center [340, 321] width 522 height 38
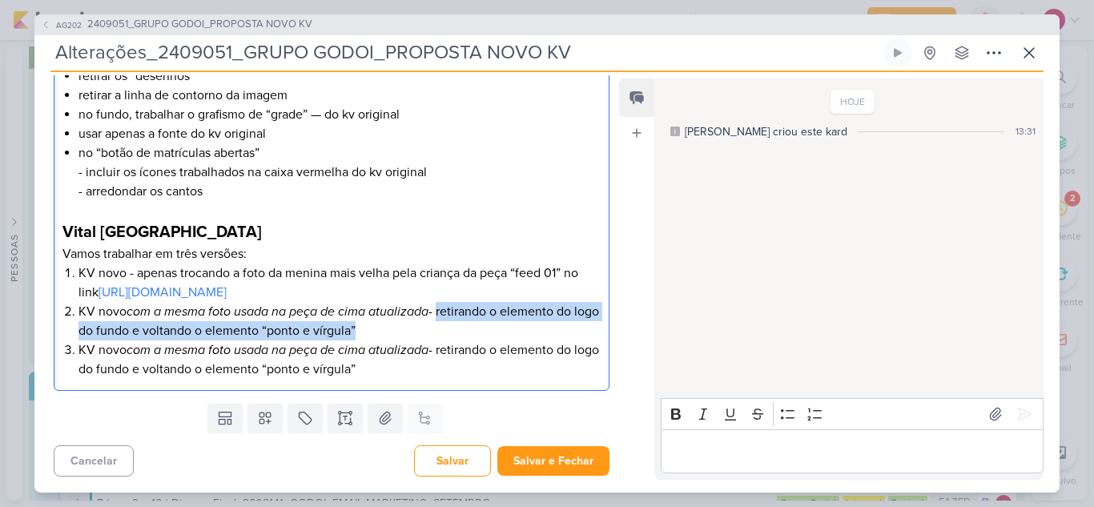
drag, startPoint x: 445, startPoint y: 313, endPoint x: 445, endPoint y: 326, distance: 12.8
click at [445, 326] on li "KV novo com a mesma foto usada na peça de cima atualizada - retirando o element…" at bounding box center [340, 321] width 522 height 38
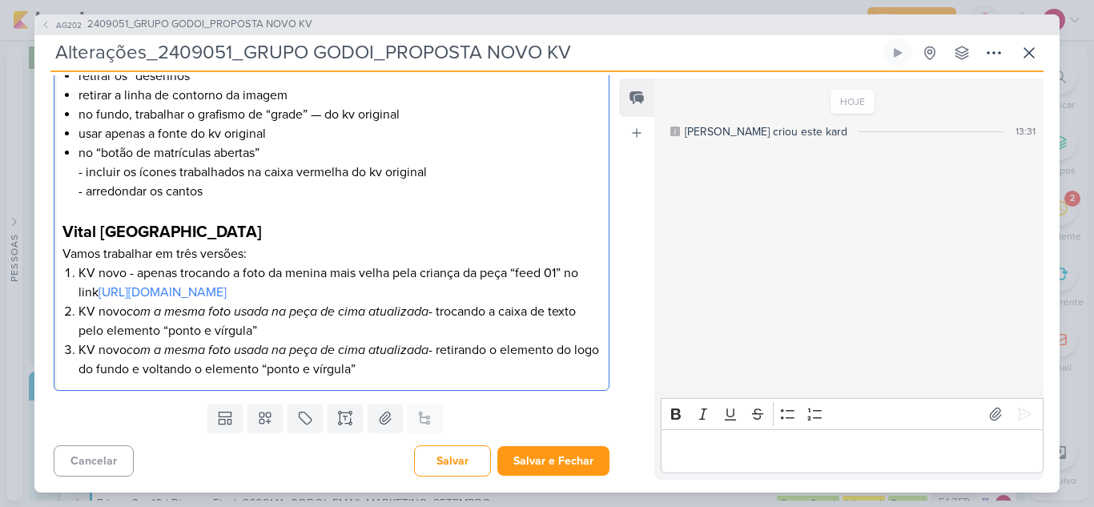
drag, startPoint x: 161, startPoint y: 372, endPoint x: 413, endPoint y: 363, distance: 252.5
click at [413, 363] on li "KV novo com a mesma foto usada na peça de cima atualizada - retirando o element…" at bounding box center [340, 359] width 522 height 38
drag, startPoint x: 502, startPoint y: 368, endPoint x: 158, endPoint y: 383, distance: 344.8
click at [158, 383] on div "AB Sabin Versão aprovada (anexo) [PERSON_NAME] retirar o fundo de “papel amassa…" at bounding box center [332, 169] width 556 height 443
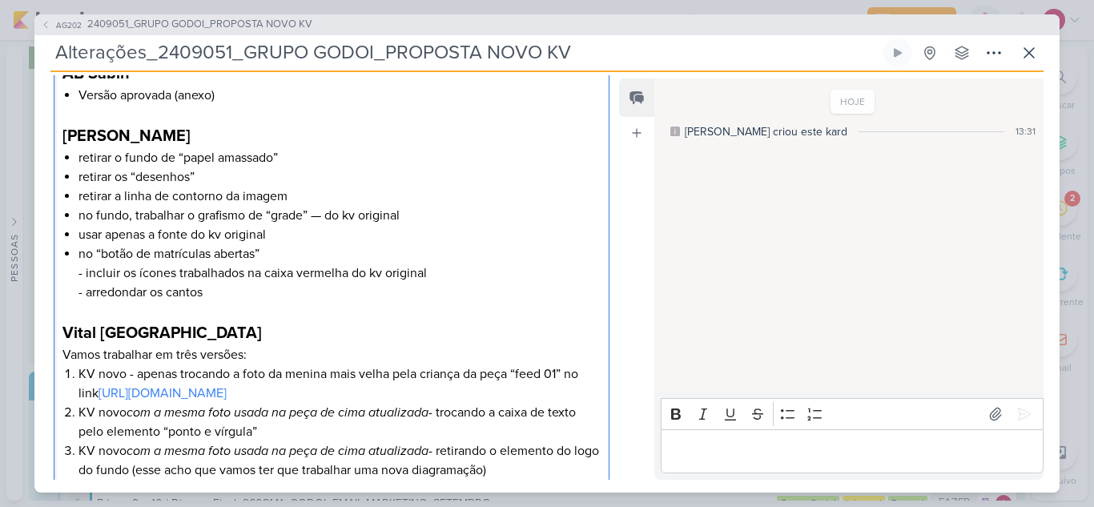
scroll to position [4, 0]
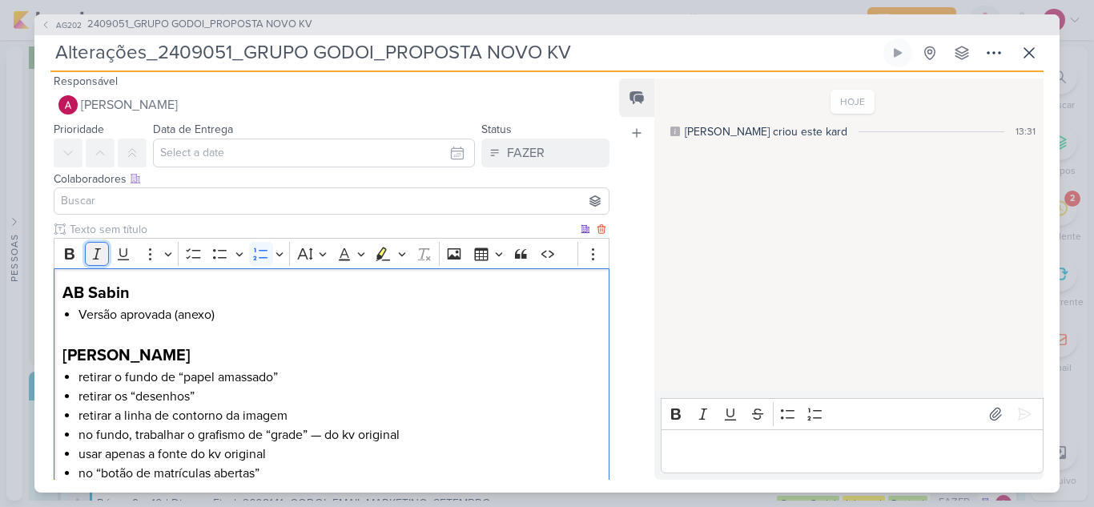
click at [97, 256] on icon "Editor toolbar" at bounding box center [97, 254] width 16 height 16
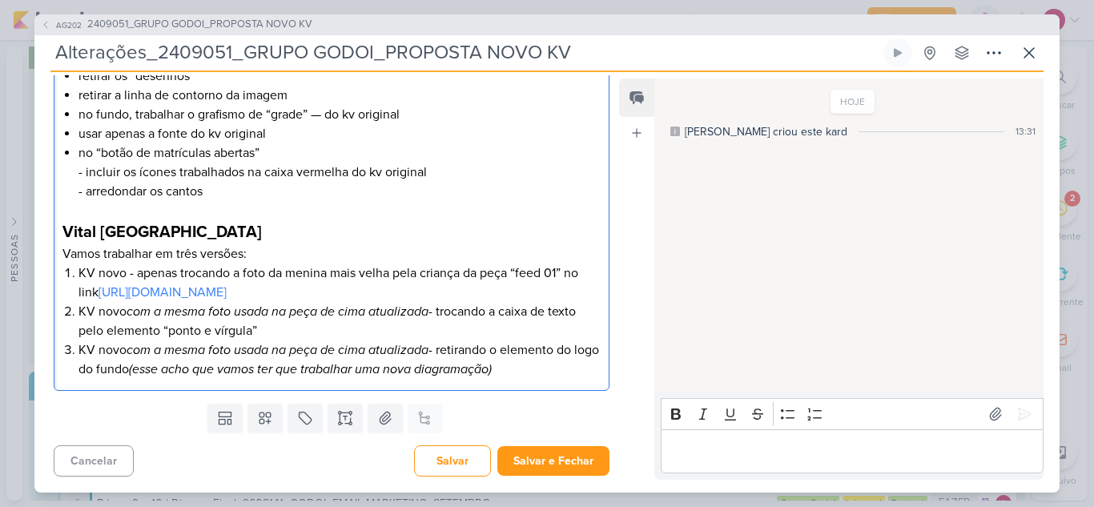
scroll to position [164, 0]
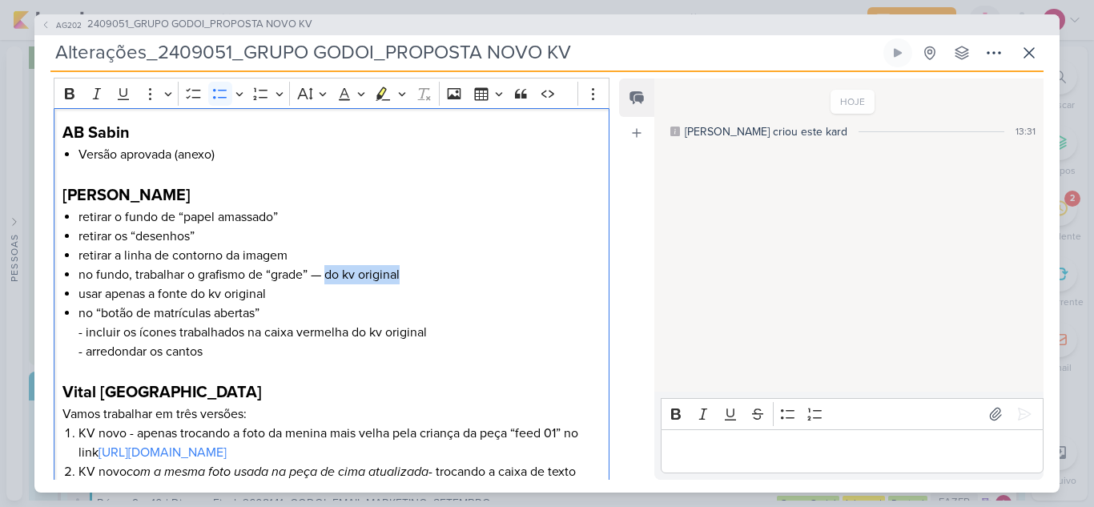
drag, startPoint x: 357, startPoint y: 278, endPoint x: 378, endPoint y: 222, distance: 59.8
click at [424, 280] on li "no fundo, trabalhar o grafismo de “grade” — do kv original" at bounding box center [340, 274] width 522 height 19
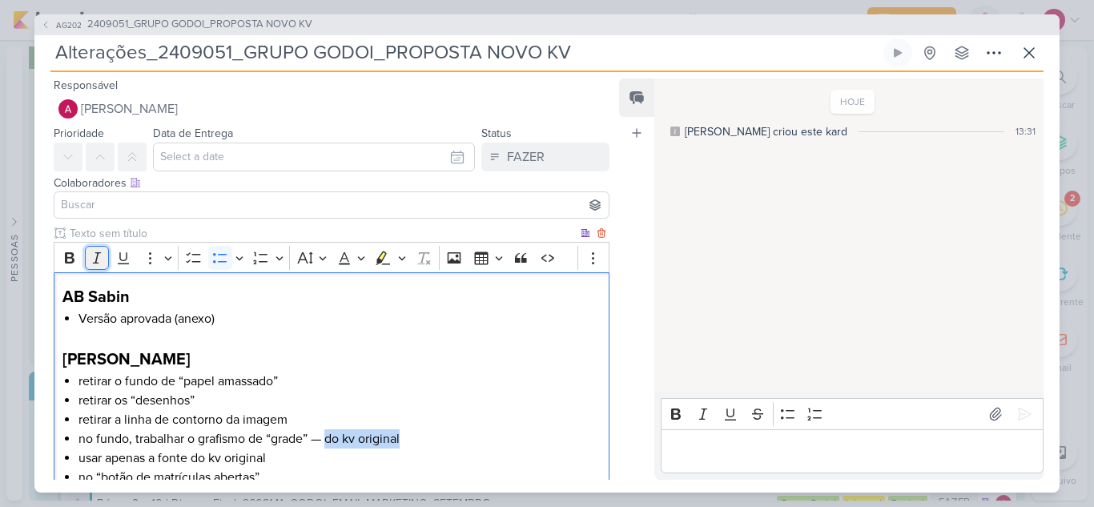
click at [101, 255] on icon "Editor toolbar" at bounding box center [97, 258] width 16 height 16
click at [119, 253] on icon "Editor toolbar" at bounding box center [123, 258] width 16 height 16
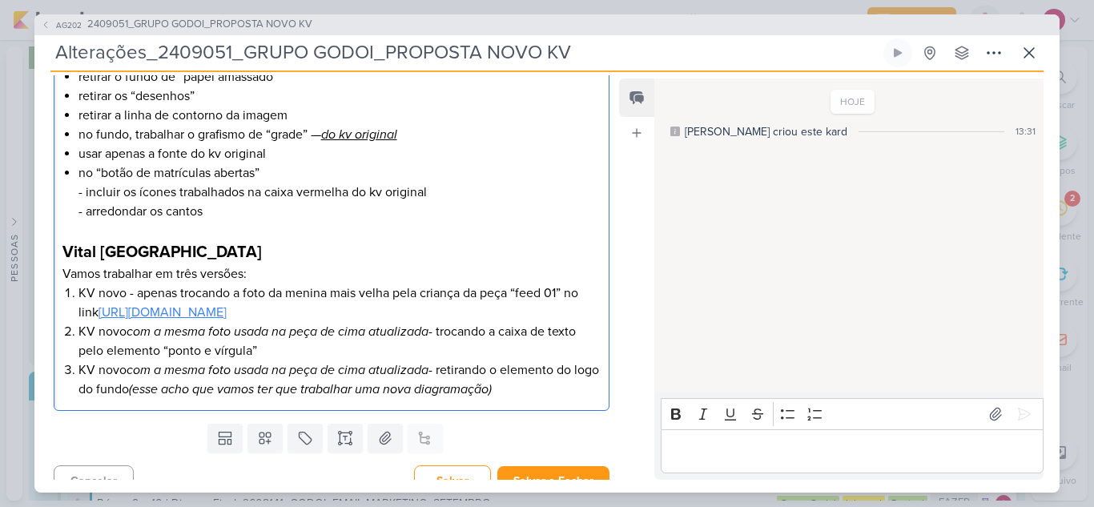
scroll to position [324, 0]
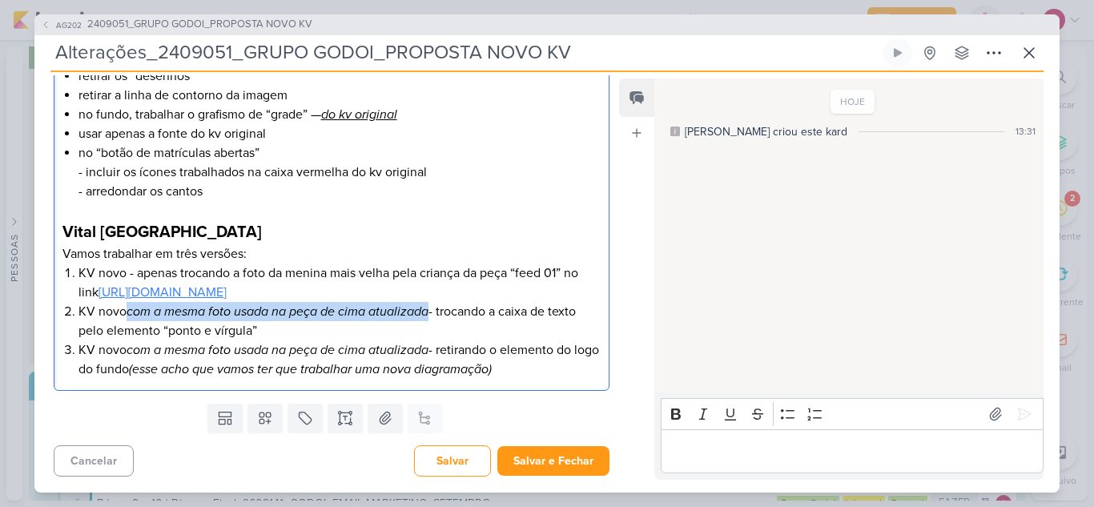
drag, startPoint x: 130, startPoint y: 313, endPoint x: 411, endPoint y: 296, distance: 281.7
click at [429, 306] on icon "com a mesma foto usada na peça de cima atualizada" at bounding box center [278, 312] width 302 height 16
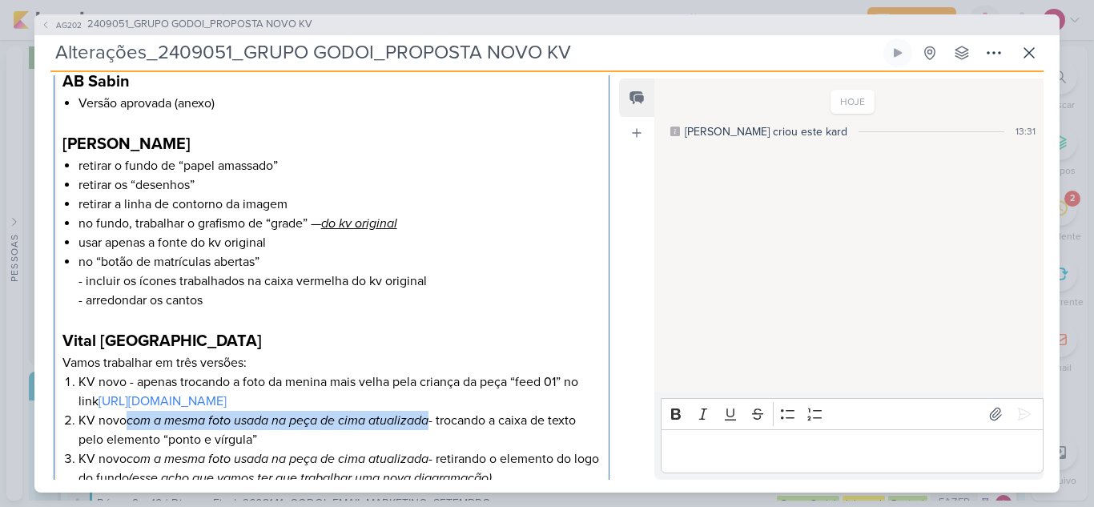
scroll to position [0, 0]
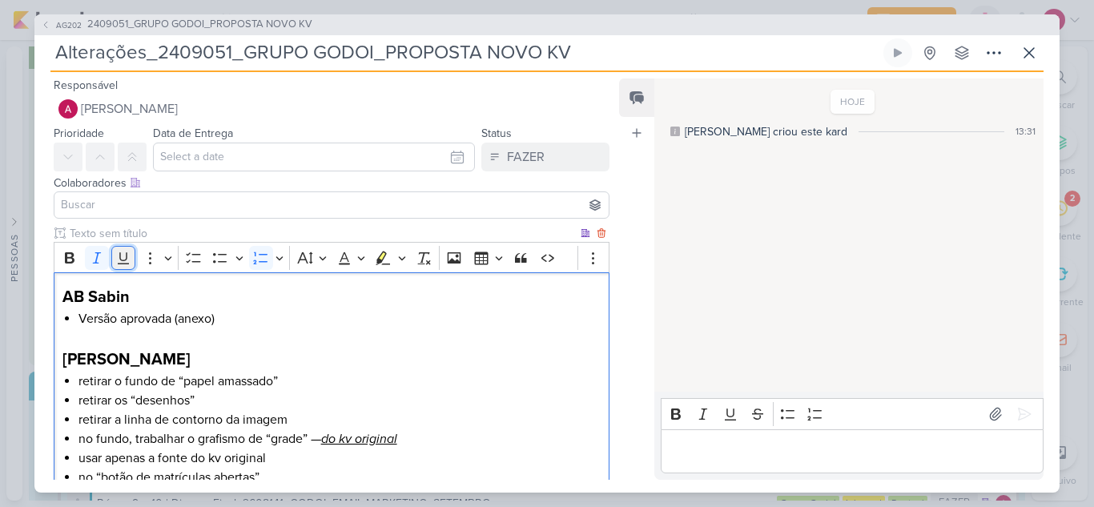
click at [127, 257] on icon "Editor toolbar" at bounding box center [123, 258] width 11 height 12
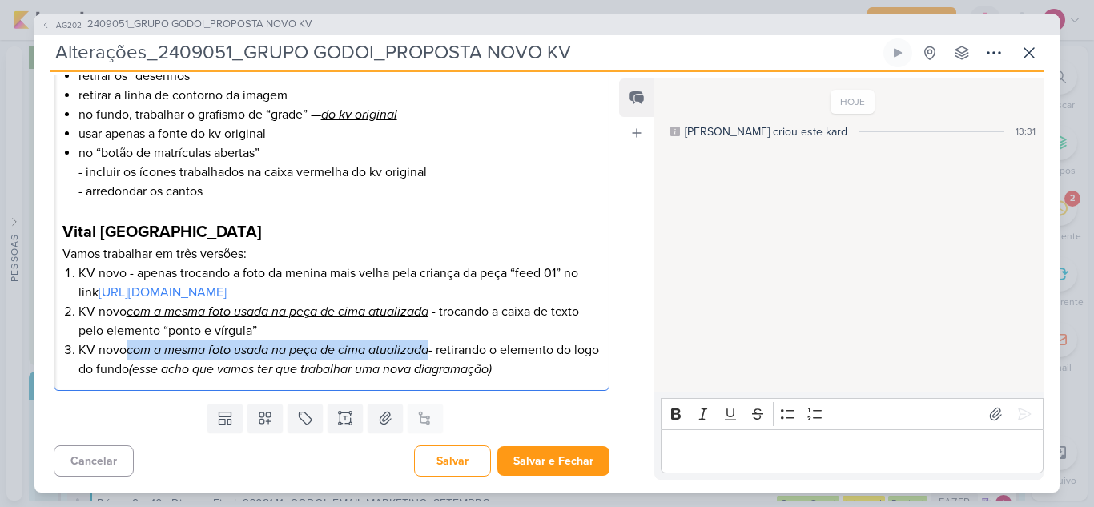
drag, startPoint x: 129, startPoint y: 352, endPoint x: 341, endPoint y: 337, distance: 212.8
click at [434, 348] on li "KV novo com a mesma foto usada na peça de cima atualizada - retirando o element…" at bounding box center [340, 359] width 522 height 38
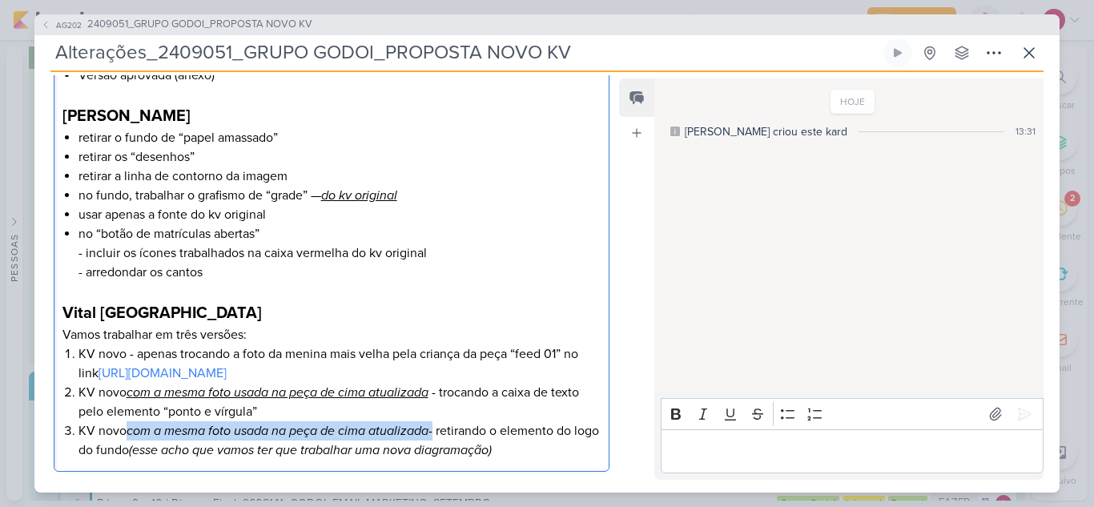
scroll to position [0, 0]
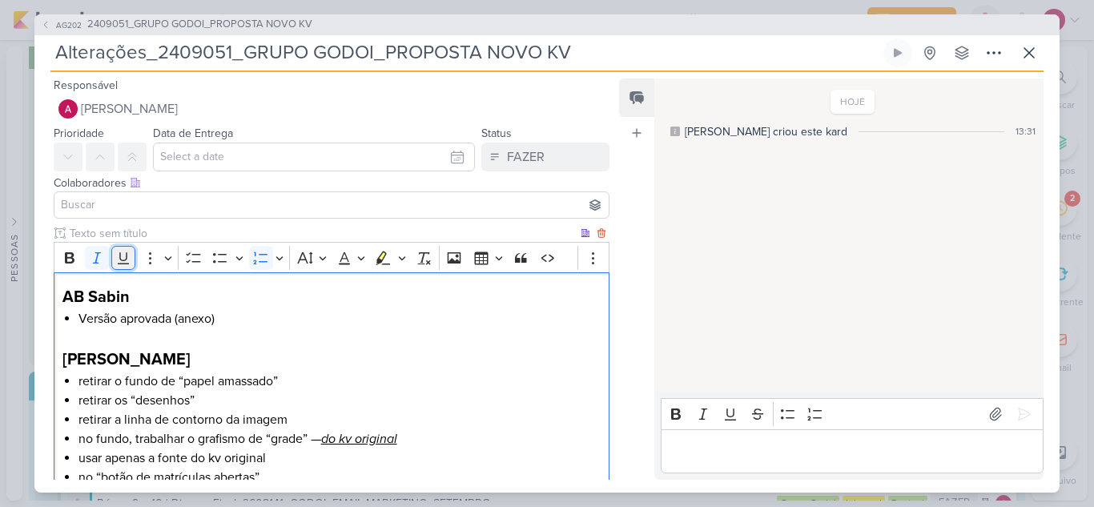
click at [119, 262] on icon "Editor toolbar" at bounding box center [123, 258] width 16 height 16
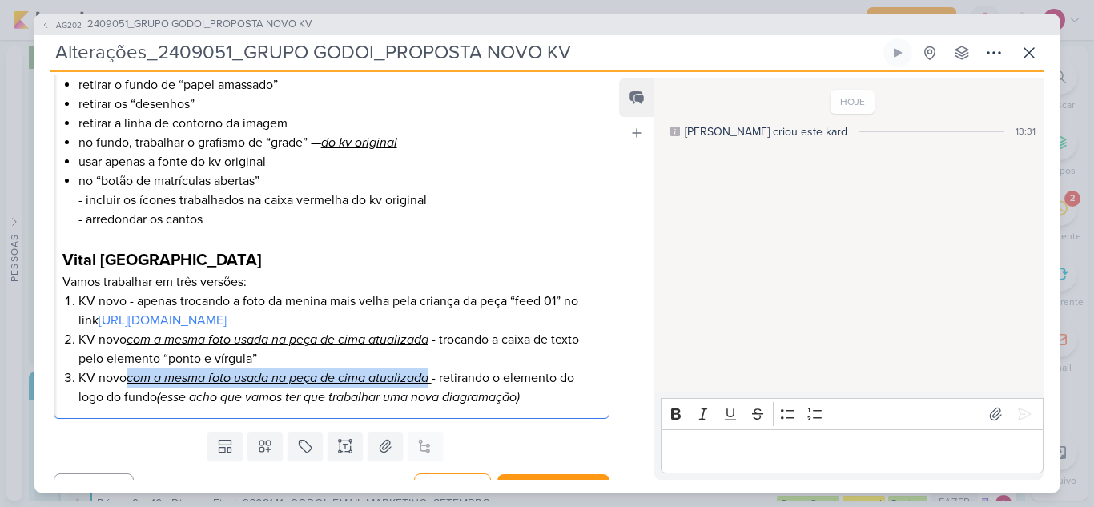
scroll to position [320, 0]
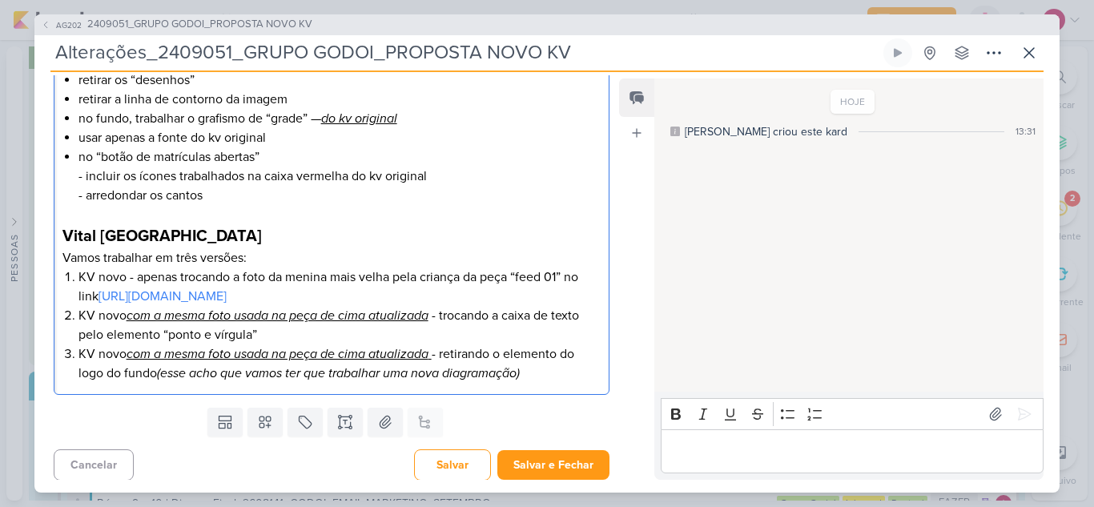
click at [553, 380] on li "KV novo com a mesma foto usada na peça de cima atualizada - retirando o element…" at bounding box center [340, 363] width 522 height 38
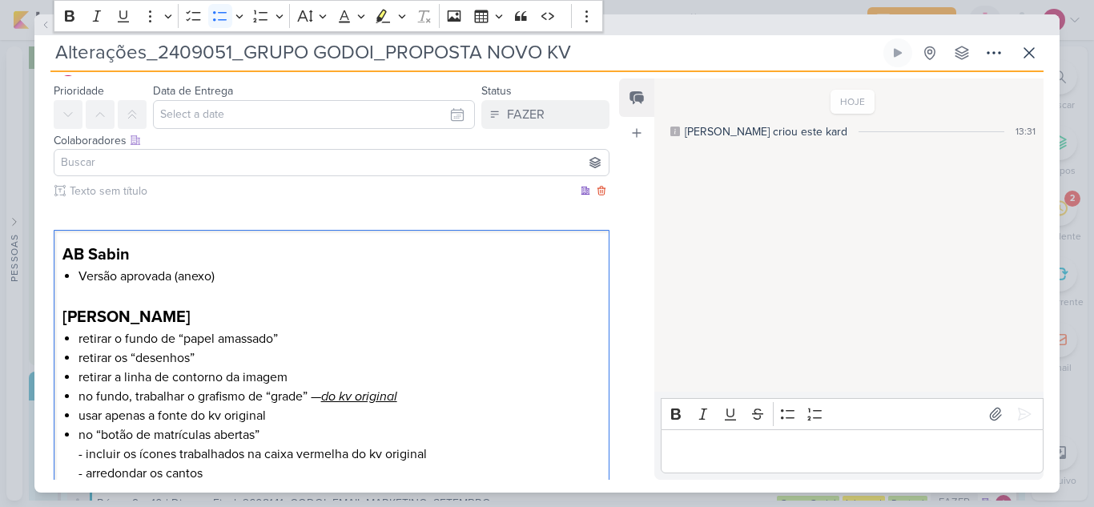
scroll to position [0, 0]
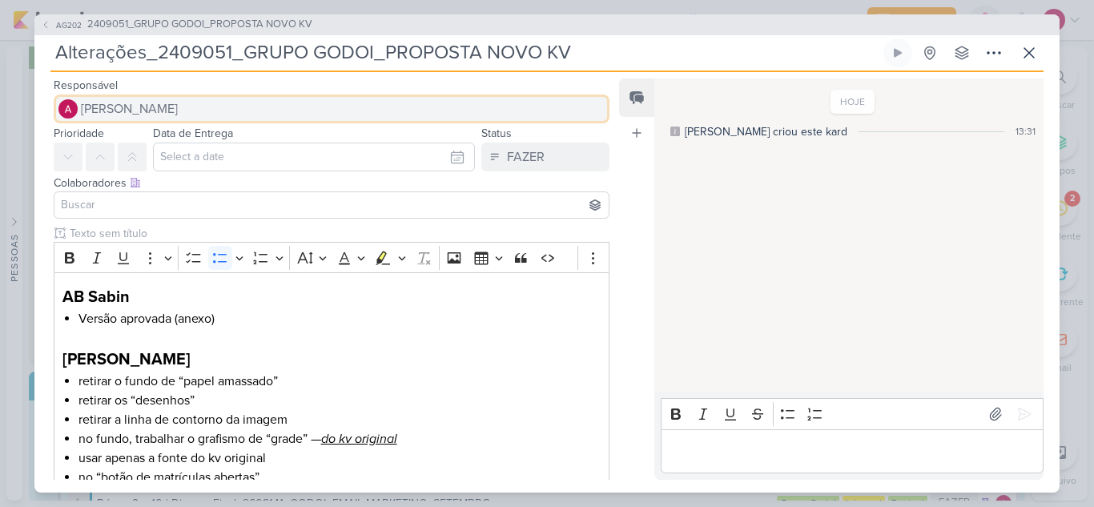
click at [178, 103] on span "[PERSON_NAME]" at bounding box center [129, 108] width 97 height 19
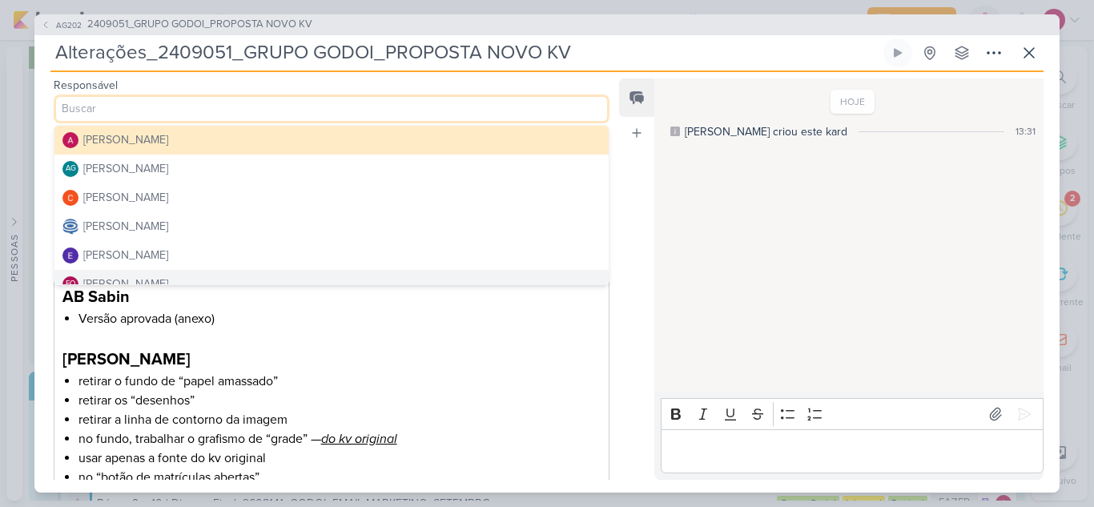
click at [629, 296] on div "Feed Atrelar email Solte o email para atrelar ao kard" at bounding box center [636, 279] width 35 height 401
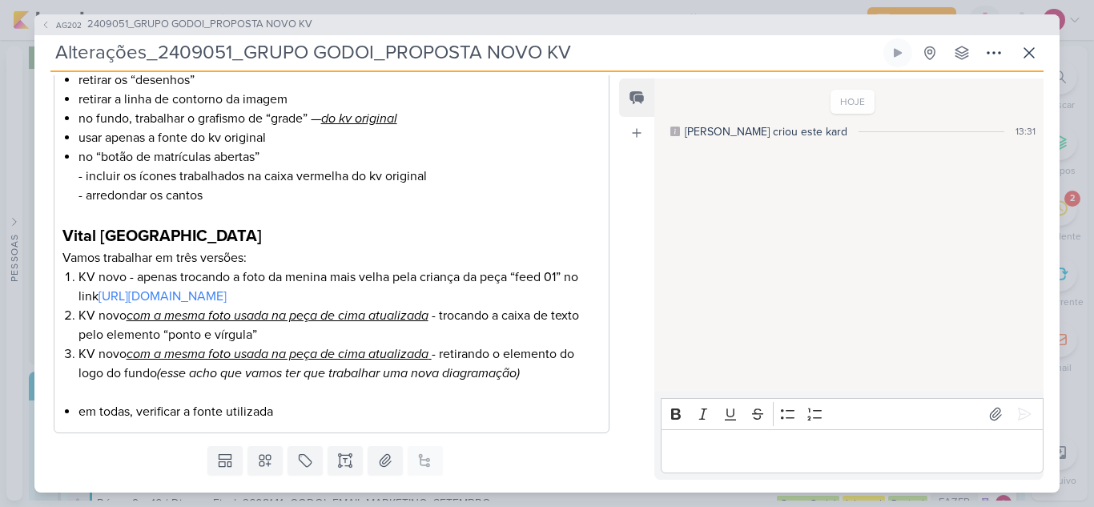
scroll to position [363, 0]
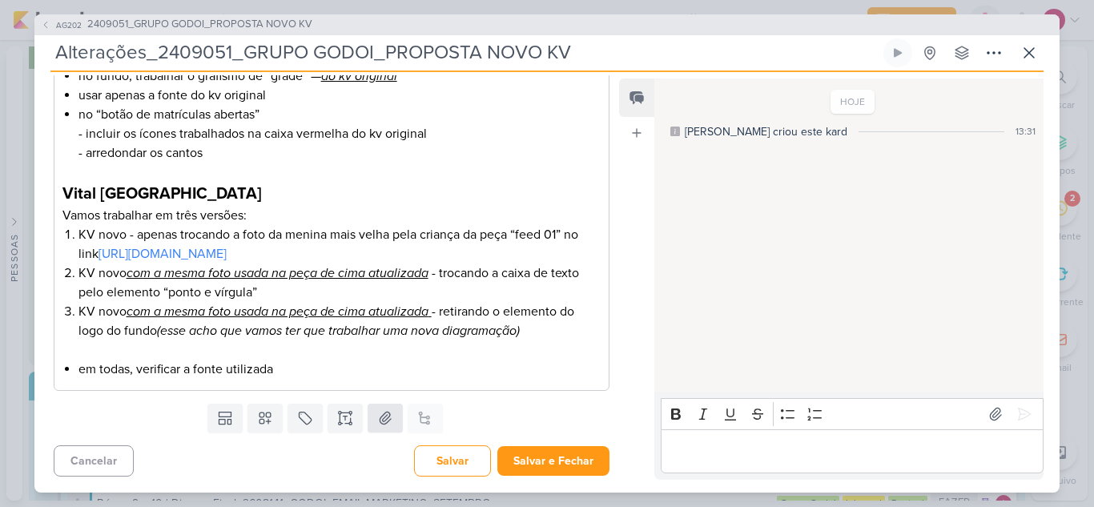
drag, startPoint x: 363, startPoint y: 423, endPoint x: 372, endPoint y: 421, distance: 9.1
click at [364, 421] on div "Templates Campos Personalizados Marcadores Caixa De Texto Anexo Este kard já é …" at bounding box center [325, 418] width 582 height 42
click at [377, 419] on icon at bounding box center [385, 418] width 16 height 16
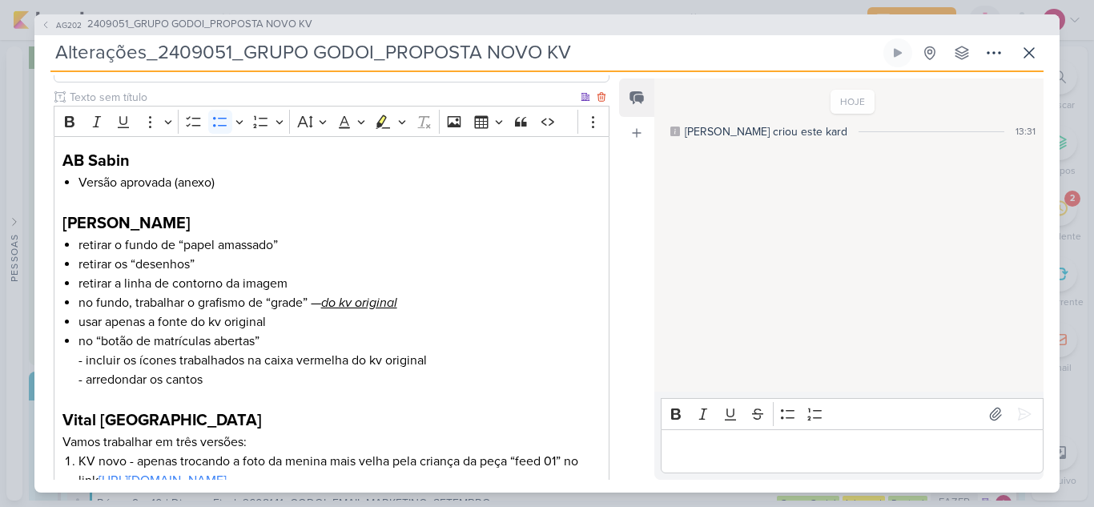
scroll to position [0, 0]
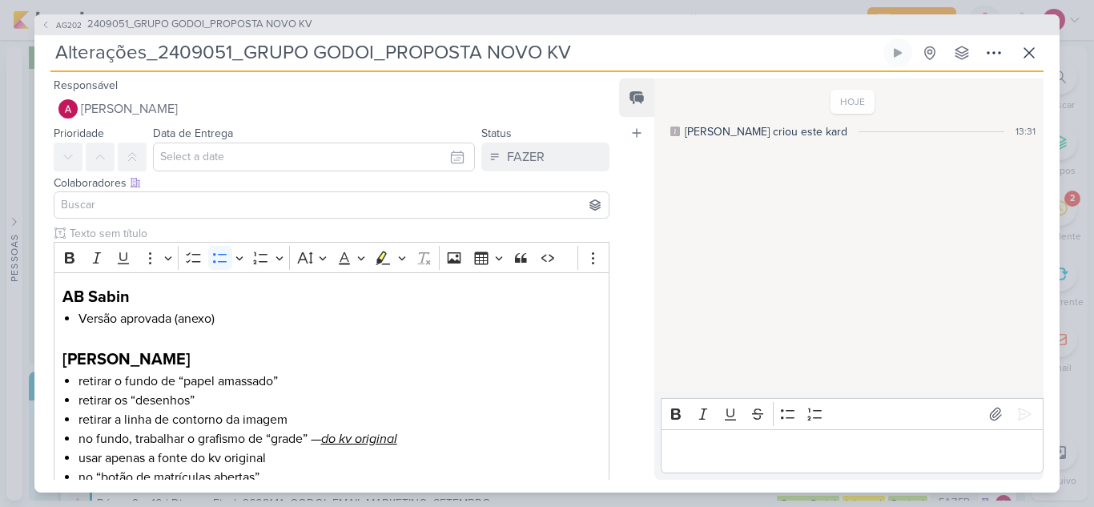
click at [233, 211] on input at bounding box center [332, 204] width 548 height 19
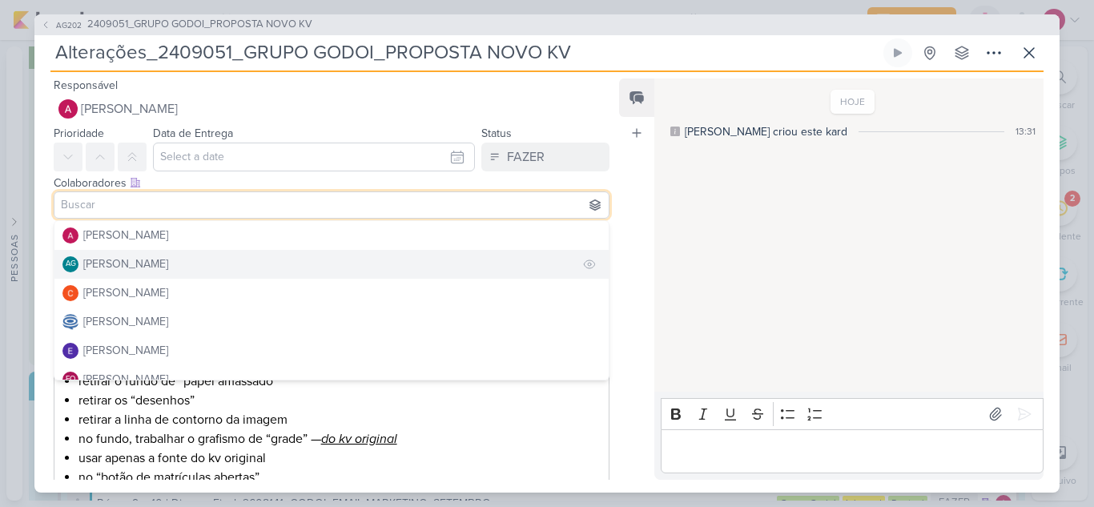
click at [224, 262] on button "AG [PERSON_NAME]" at bounding box center [331, 264] width 554 height 29
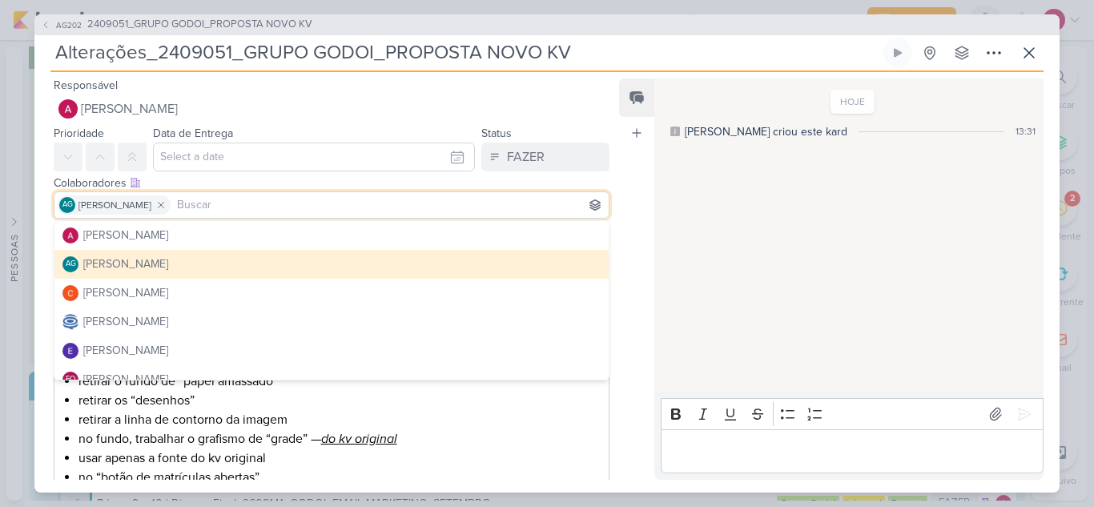
click at [623, 263] on div "Feed Atrelar email Solte o email para atrelar ao kard" at bounding box center [636, 279] width 35 height 401
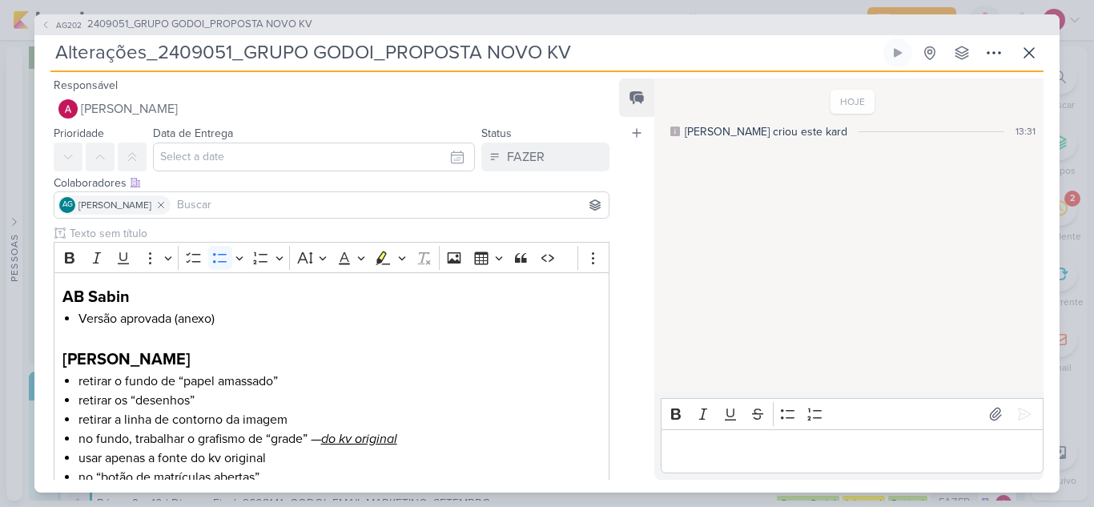
click at [296, 208] on input at bounding box center [390, 204] width 432 height 19
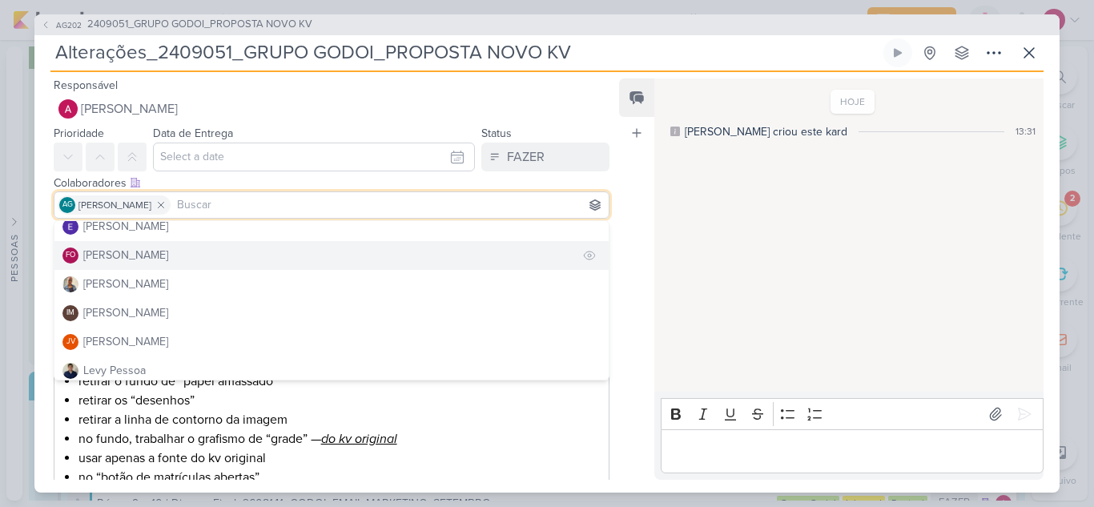
scroll to position [160, 0]
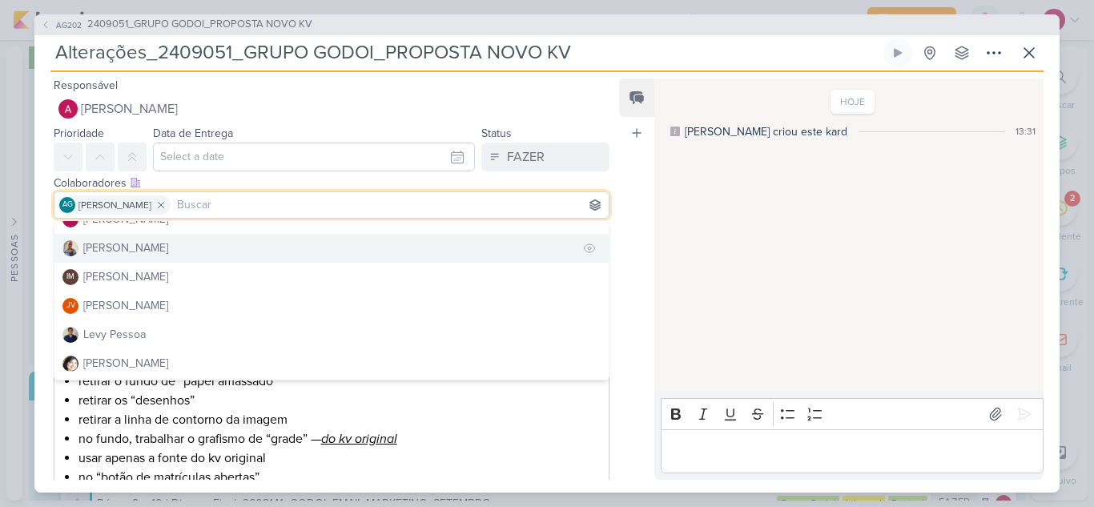
click at [135, 256] on div "[PERSON_NAME]" at bounding box center [125, 248] width 85 height 17
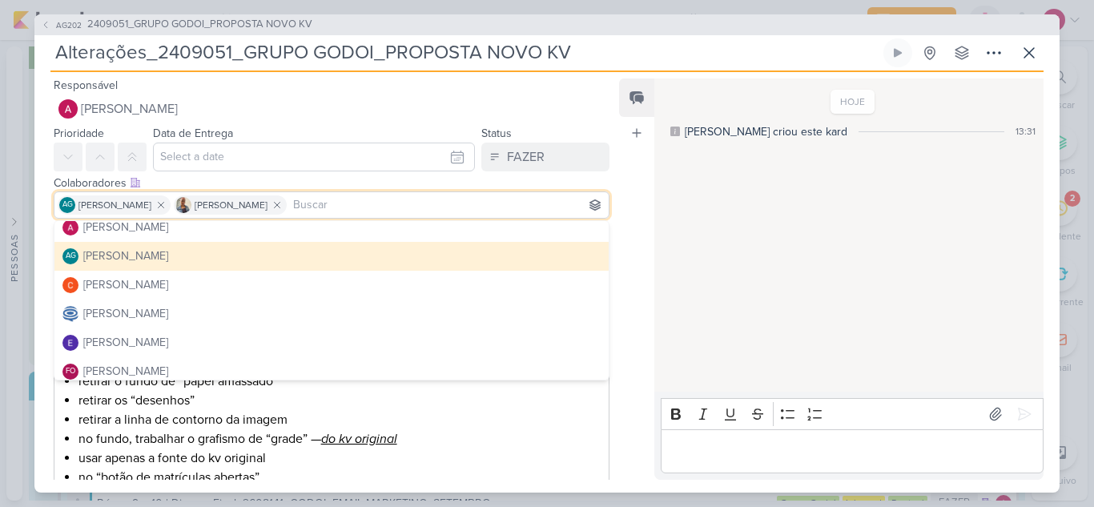
scroll to position [0, 0]
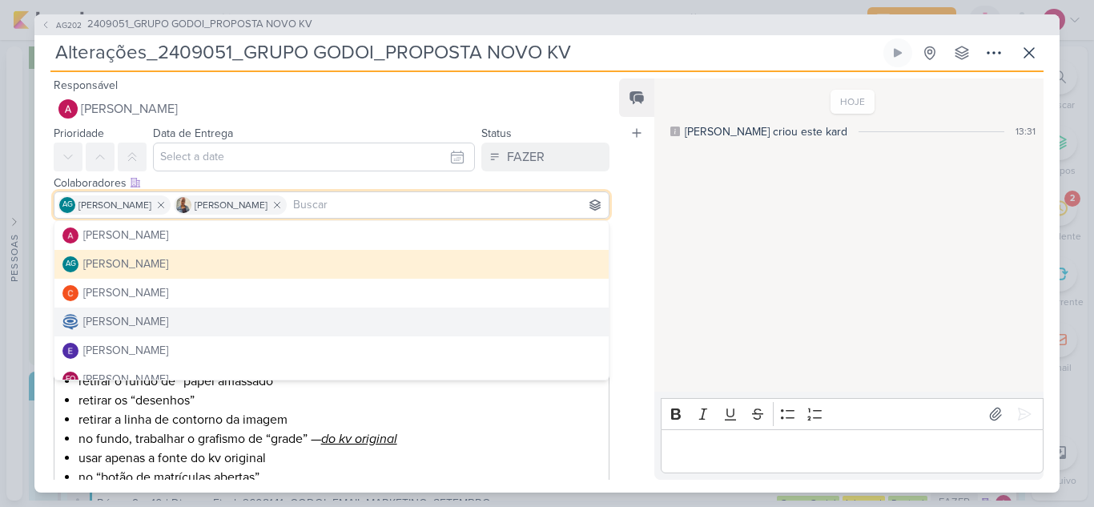
click at [795, 454] on p "Editor editing area: main" at bounding box center [852, 450] width 366 height 19
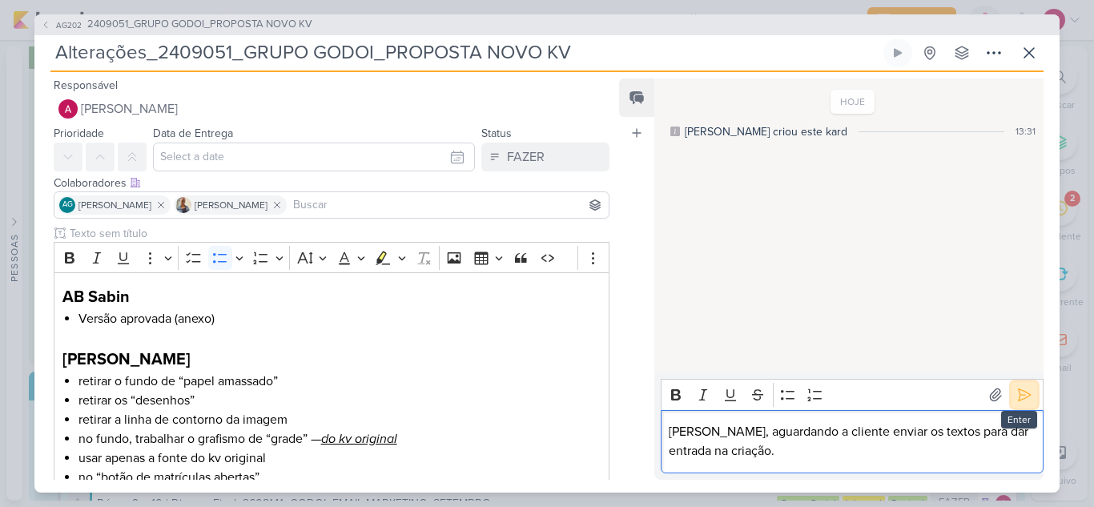
click at [1023, 396] on icon at bounding box center [1025, 395] width 12 height 12
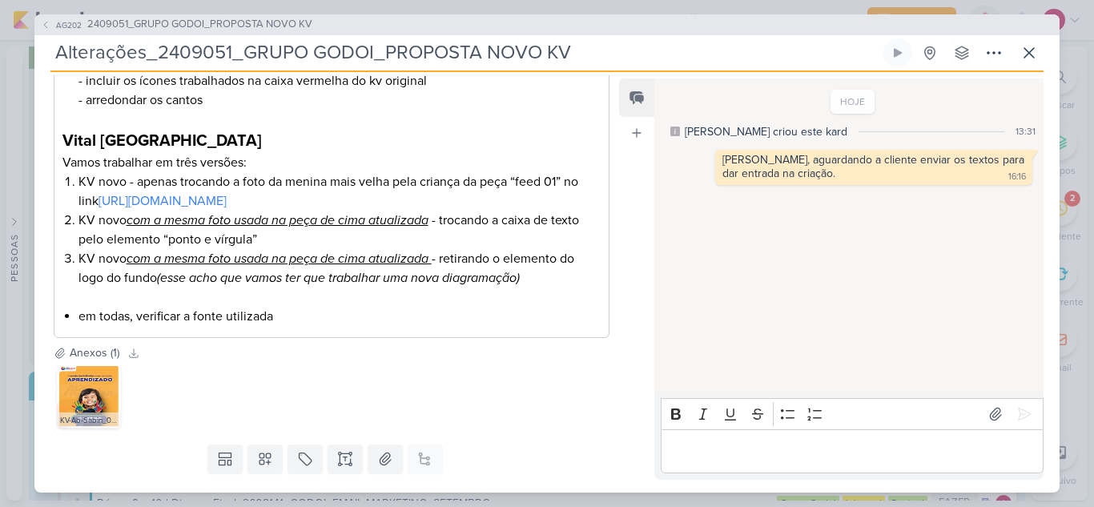
scroll to position [457, 0]
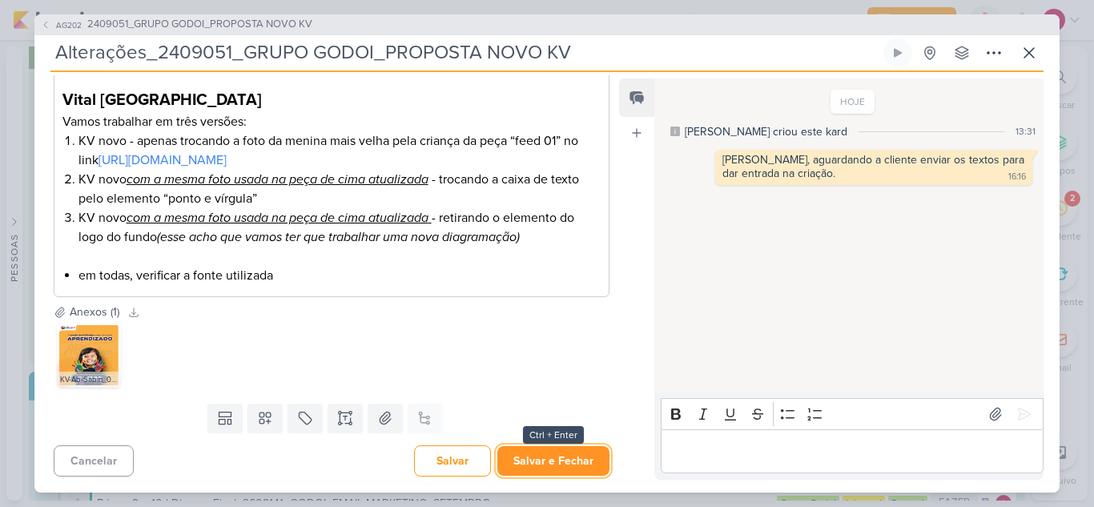
click at [536, 462] on button "Salvar e Fechar" at bounding box center [553, 461] width 112 height 30
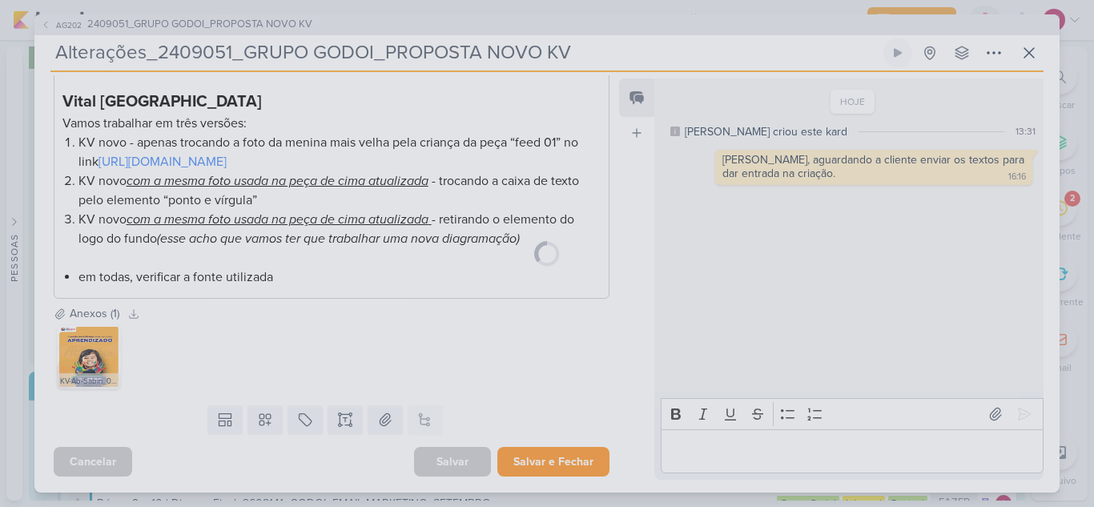
scroll to position [455, 0]
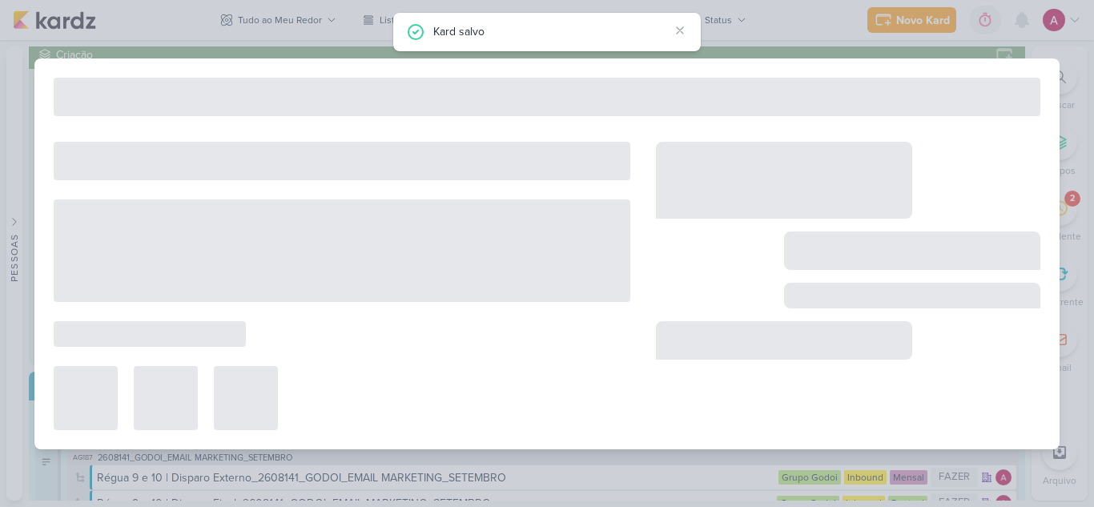
type input "2409051_GRUPO GODOI_PROPOSTA NOVO KV"
type input "15 de setembro de 2025 às 23:59"
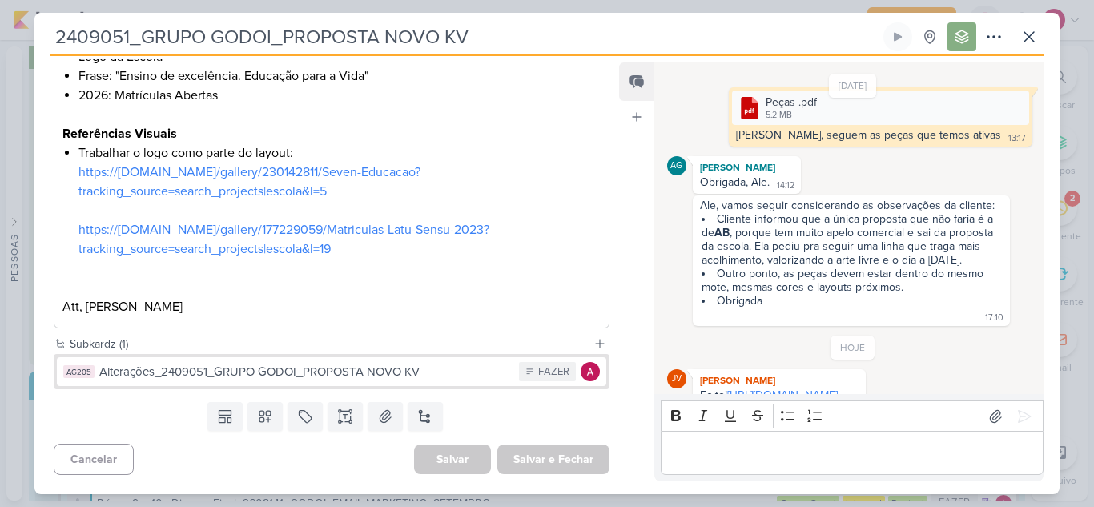
scroll to position [1189, 0]
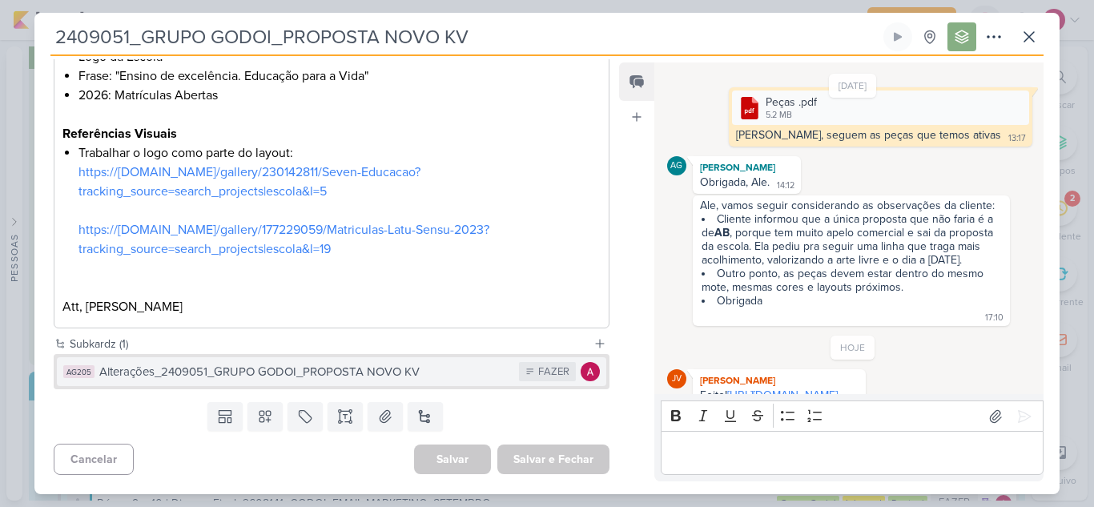
click at [447, 371] on div "Alterações_2409051_GRUPO GODOI_PROPOSTA NOVO KV" at bounding box center [305, 372] width 412 height 18
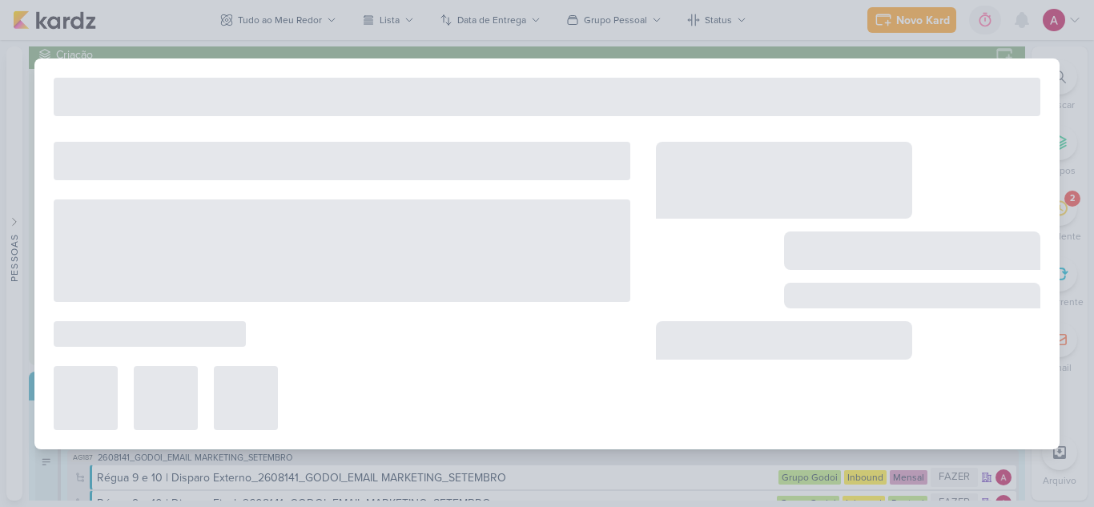
type input "Alterações_2409051_GRUPO GODOI_PROPOSTA NOVO KV"
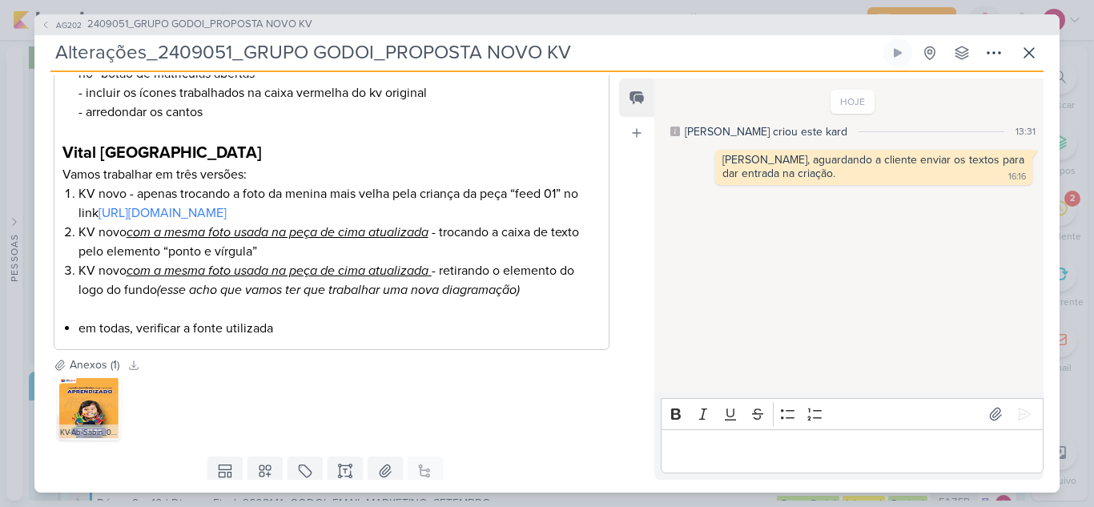
scroll to position [457, 0]
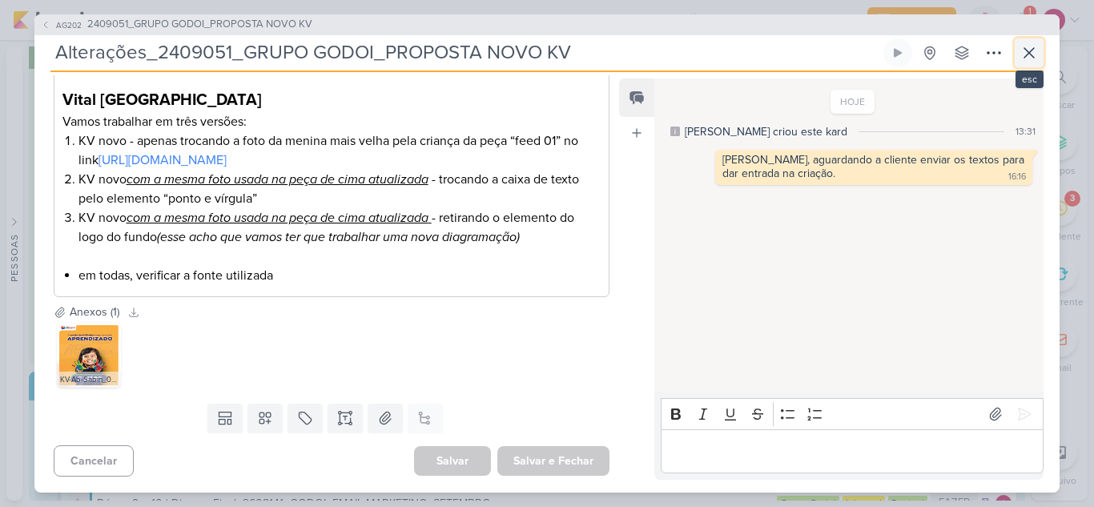
click at [1031, 47] on icon at bounding box center [1029, 52] width 19 height 19
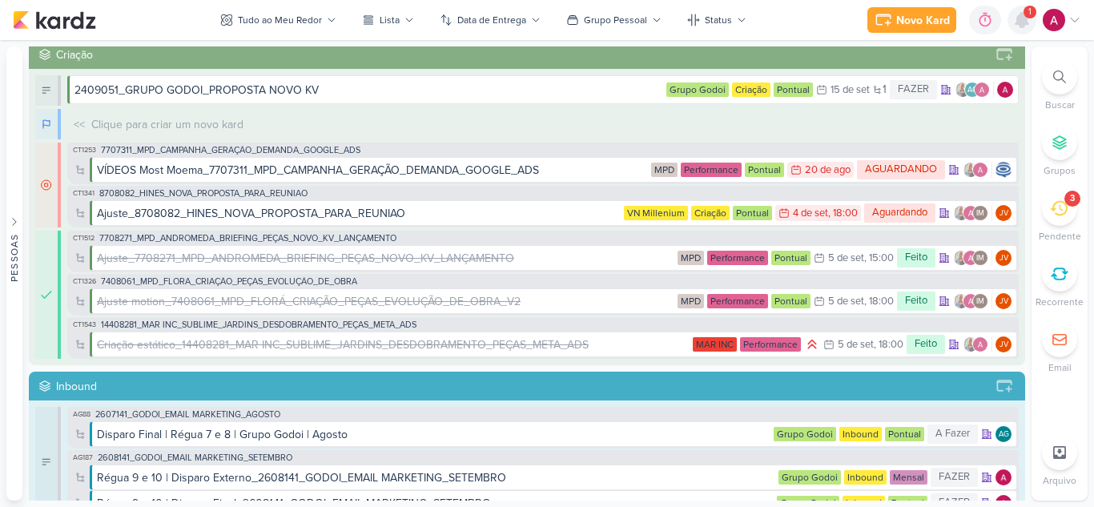
click at [1029, 25] on icon at bounding box center [1022, 20] width 13 height 14
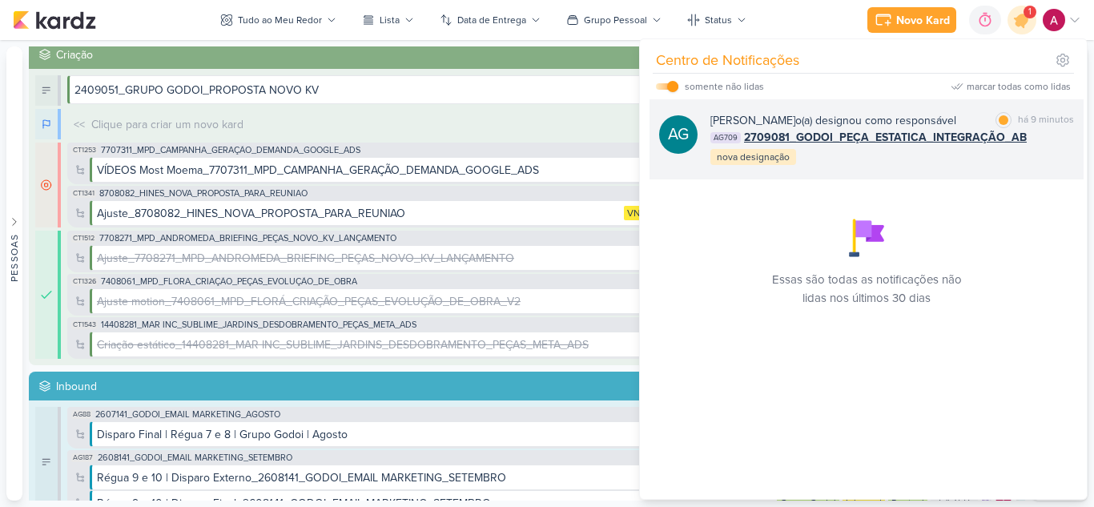
click at [946, 167] on div "[PERSON_NAME] o(a) designou como responsável marcar como lida há 9 minutos AG70…" at bounding box center [893, 139] width 364 height 54
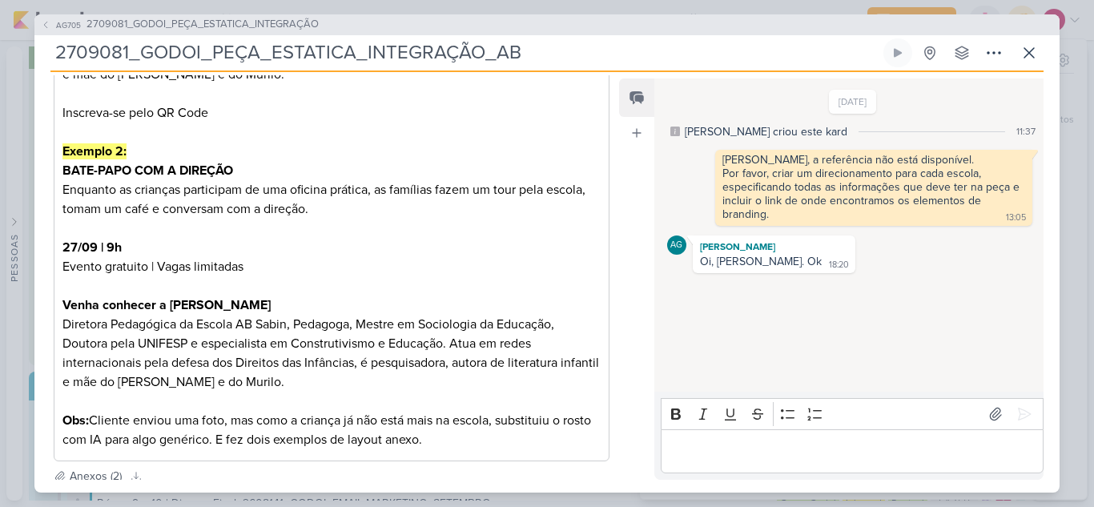
scroll to position [1122, 0]
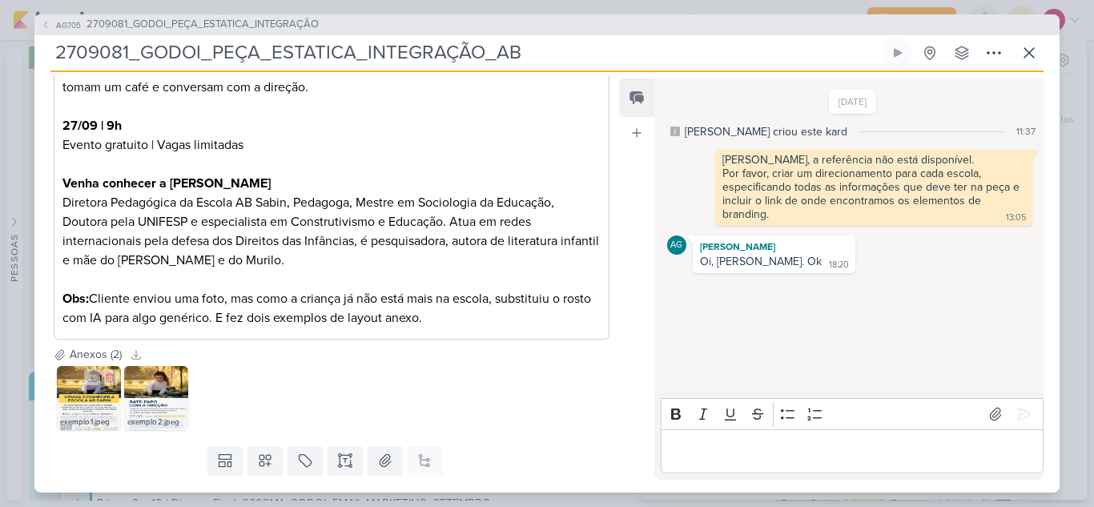
click at [83, 403] on img at bounding box center [89, 398] width 64 height 64
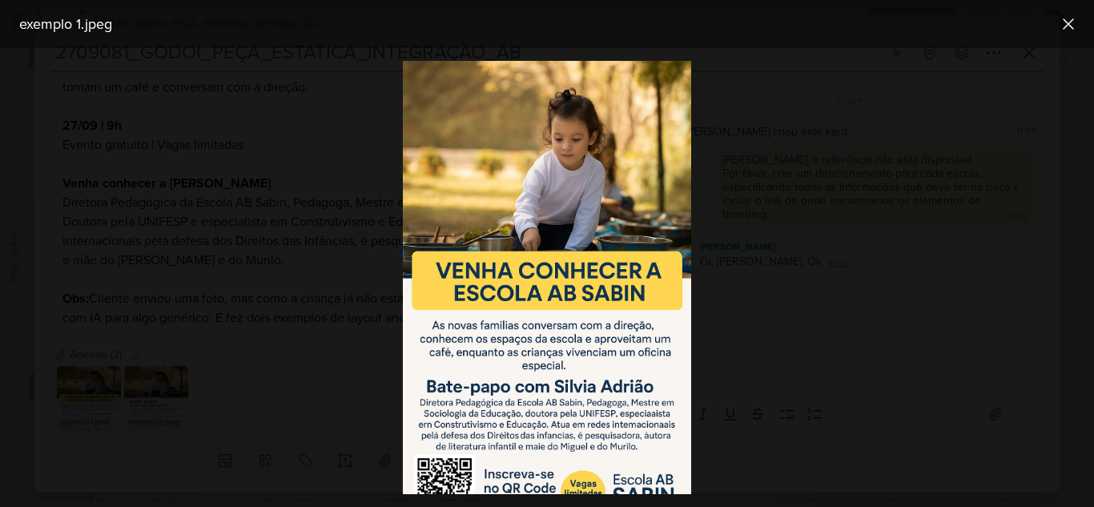
click at [248, 409] on div at bounding box center [547, 277] width 1094 height 459
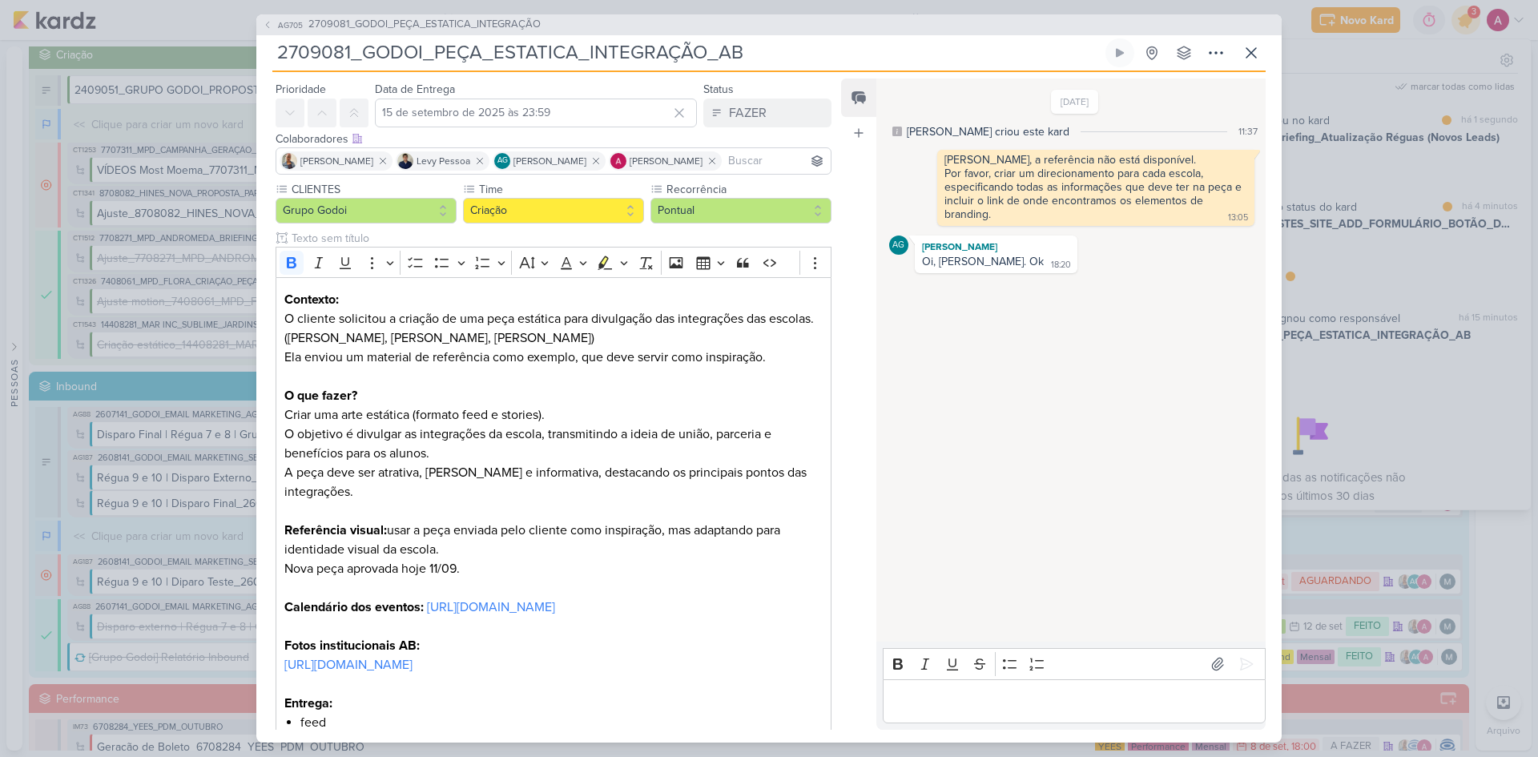
scroll to position [0, 0]
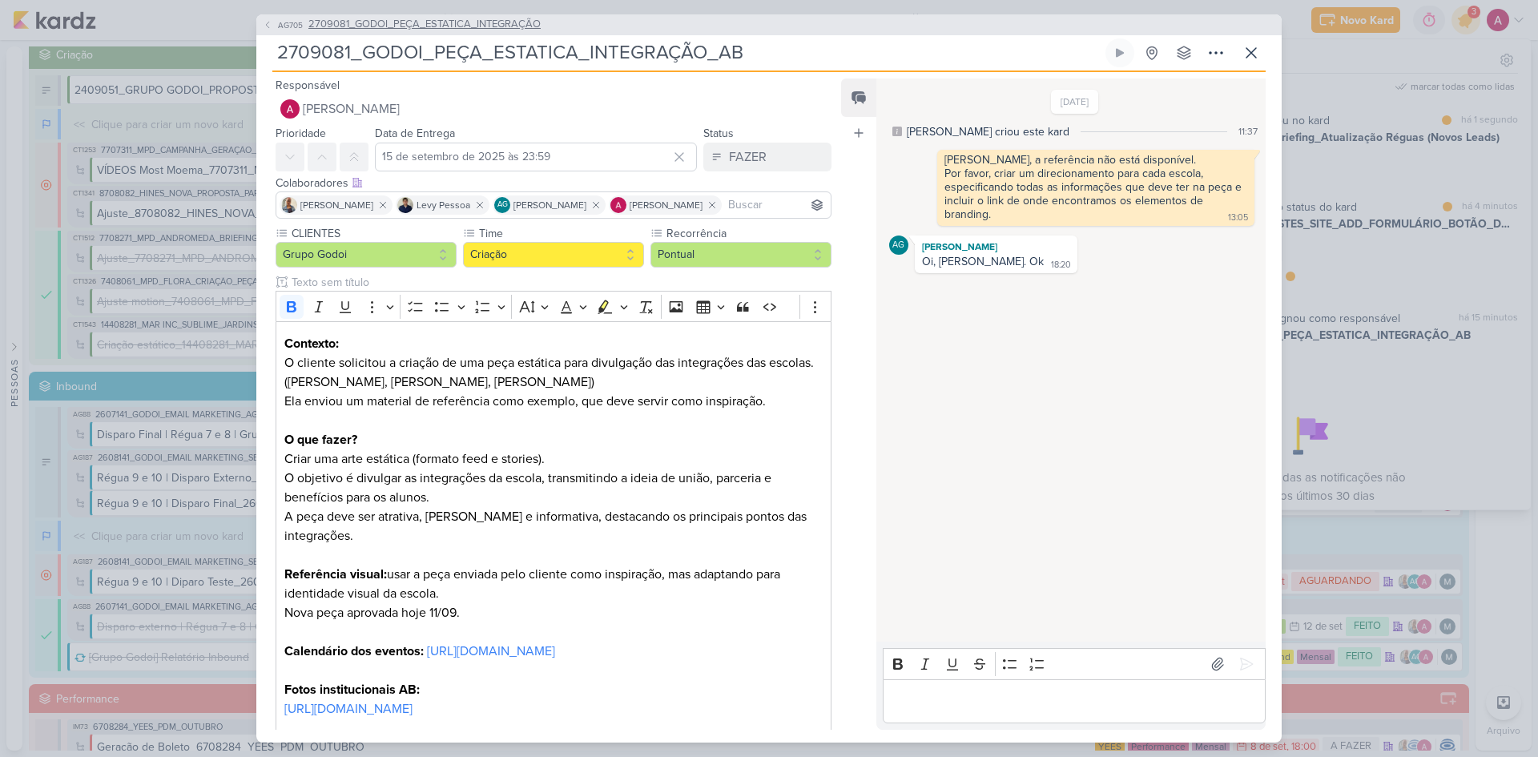
click at [407, 29] on span "2709081_GODOI_PEÇA_ESTATICA_INTEGRAÇÃO" at bounding box center [424, 25] width 232 height 16
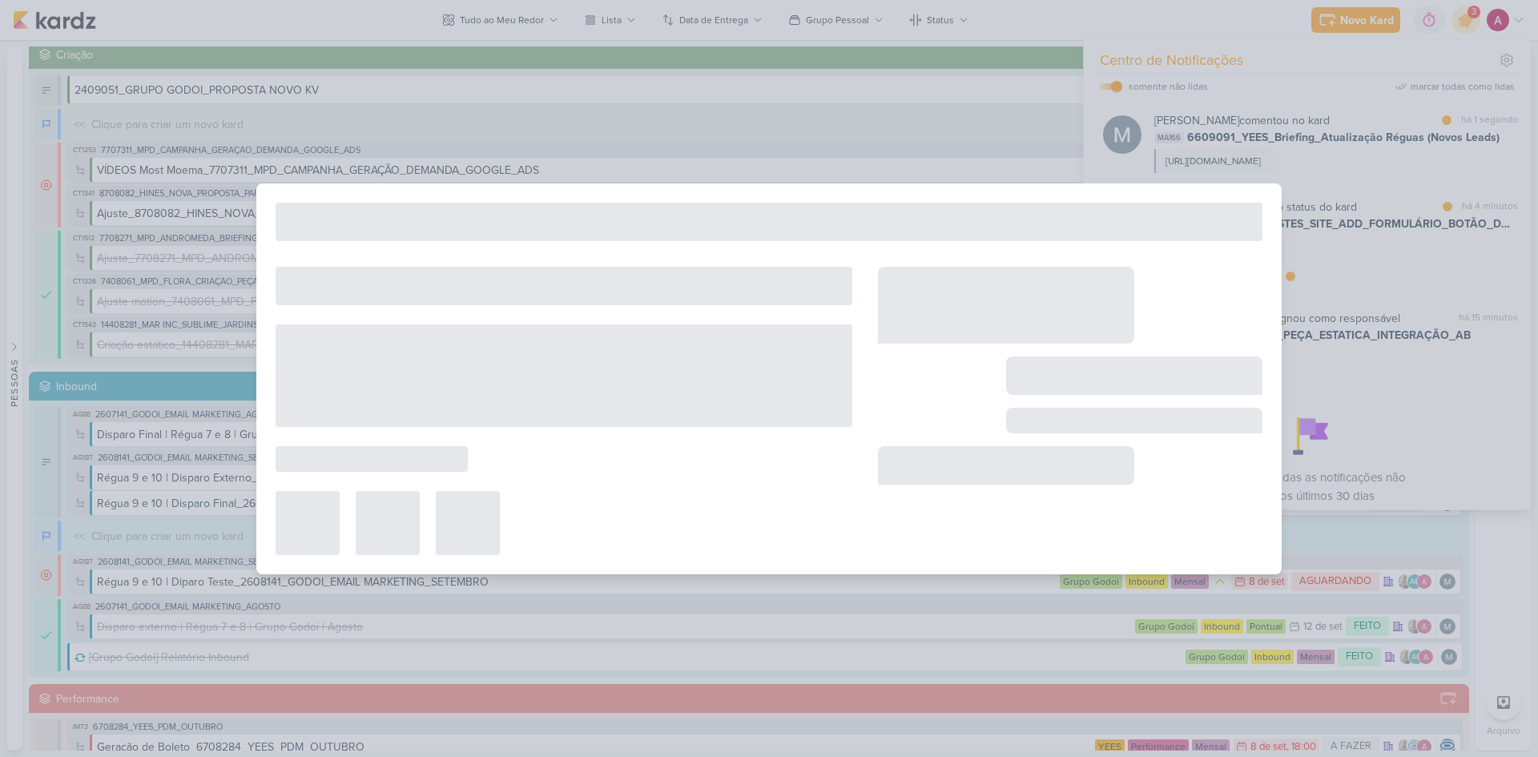
type input "2709081_GODOI_PEÇA_ESTATICA_INTEGRAÇÃO"
type input "10 de setembro de 2025 às 23:59"
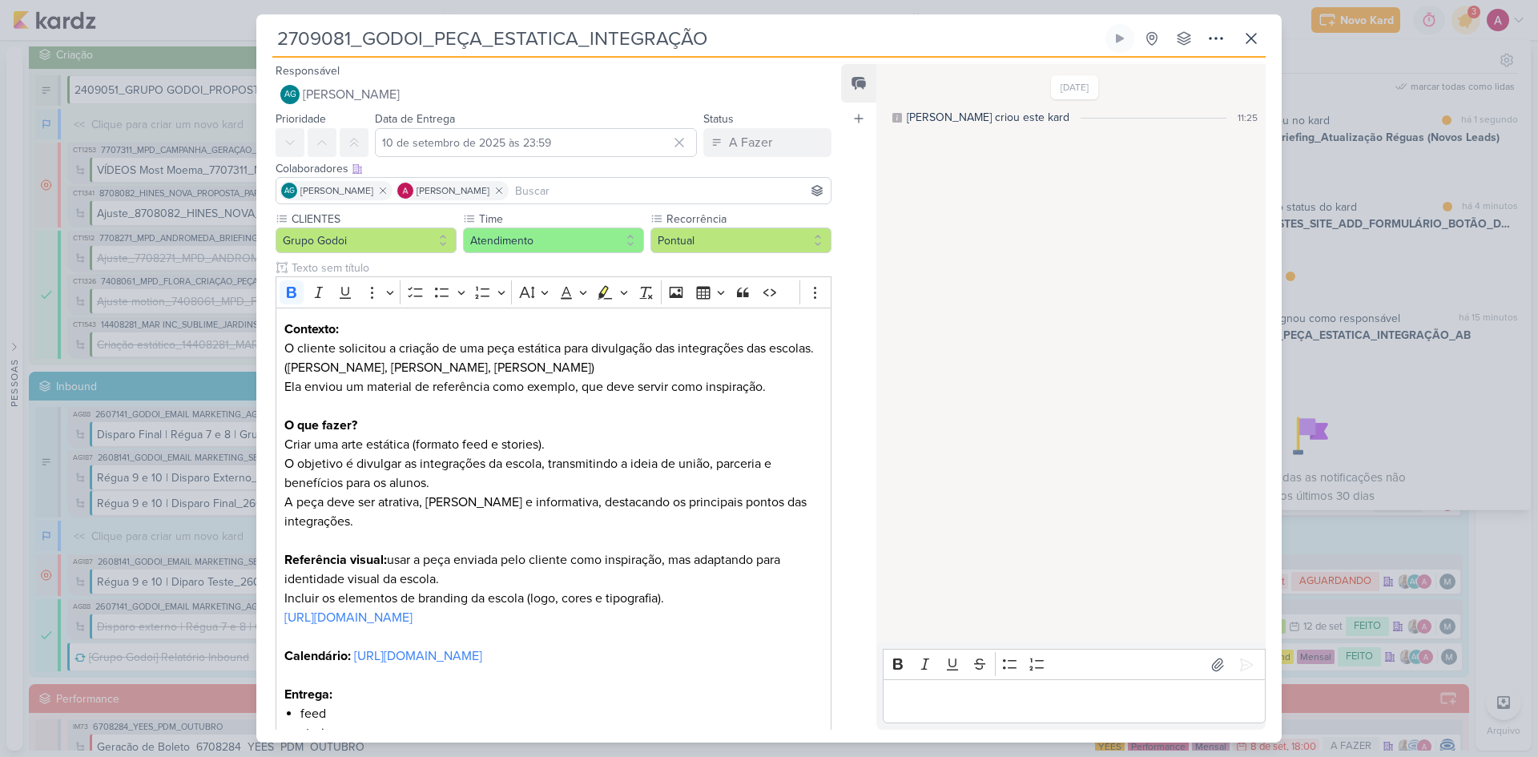
scroll to position [387, 0]
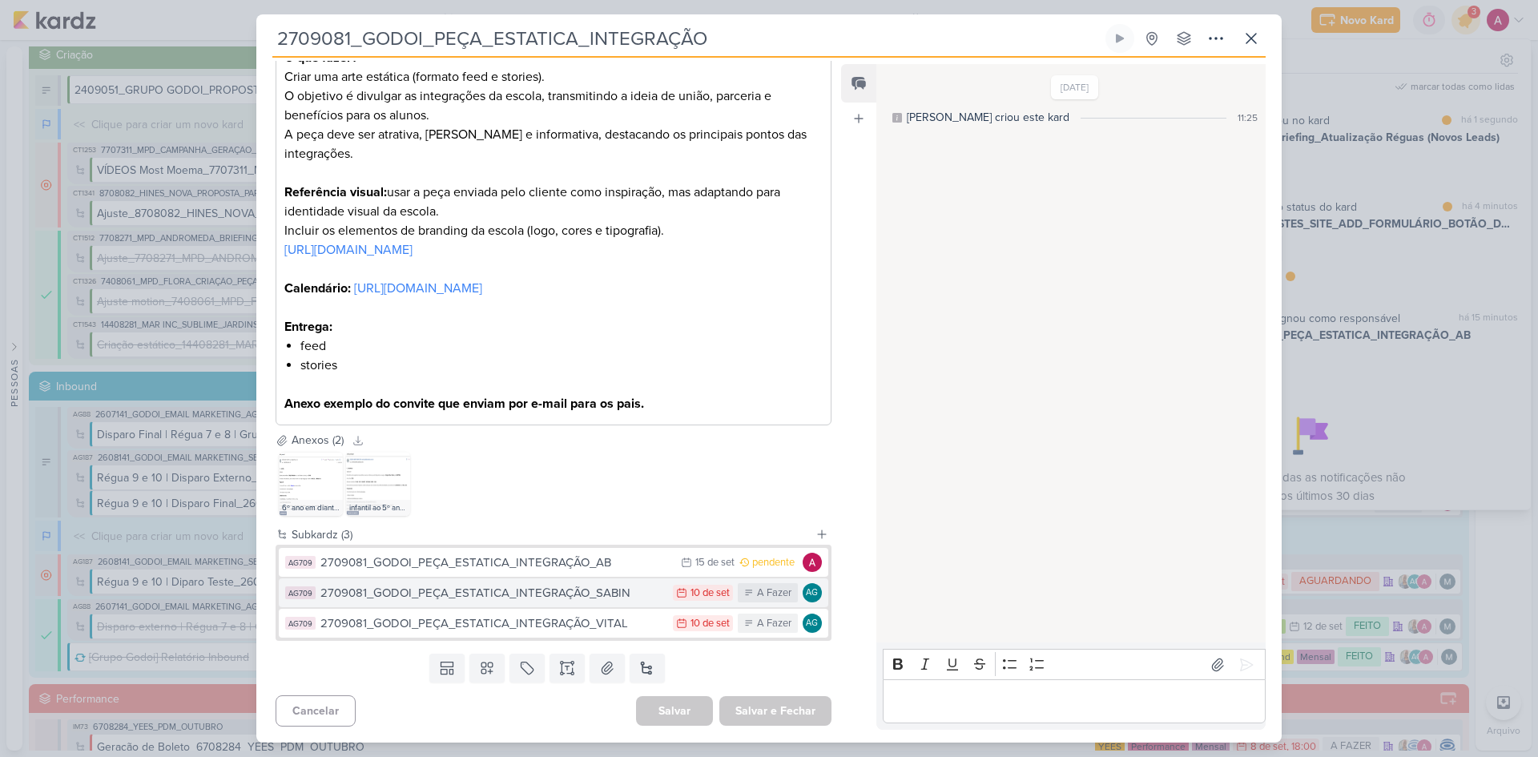
click at [591, 506] on div "2709081_GODOI_PEÇA_ESTATICA_INTEGRAÇÃO_SABIN" at bounding box center [492, 593] width 344 height 18
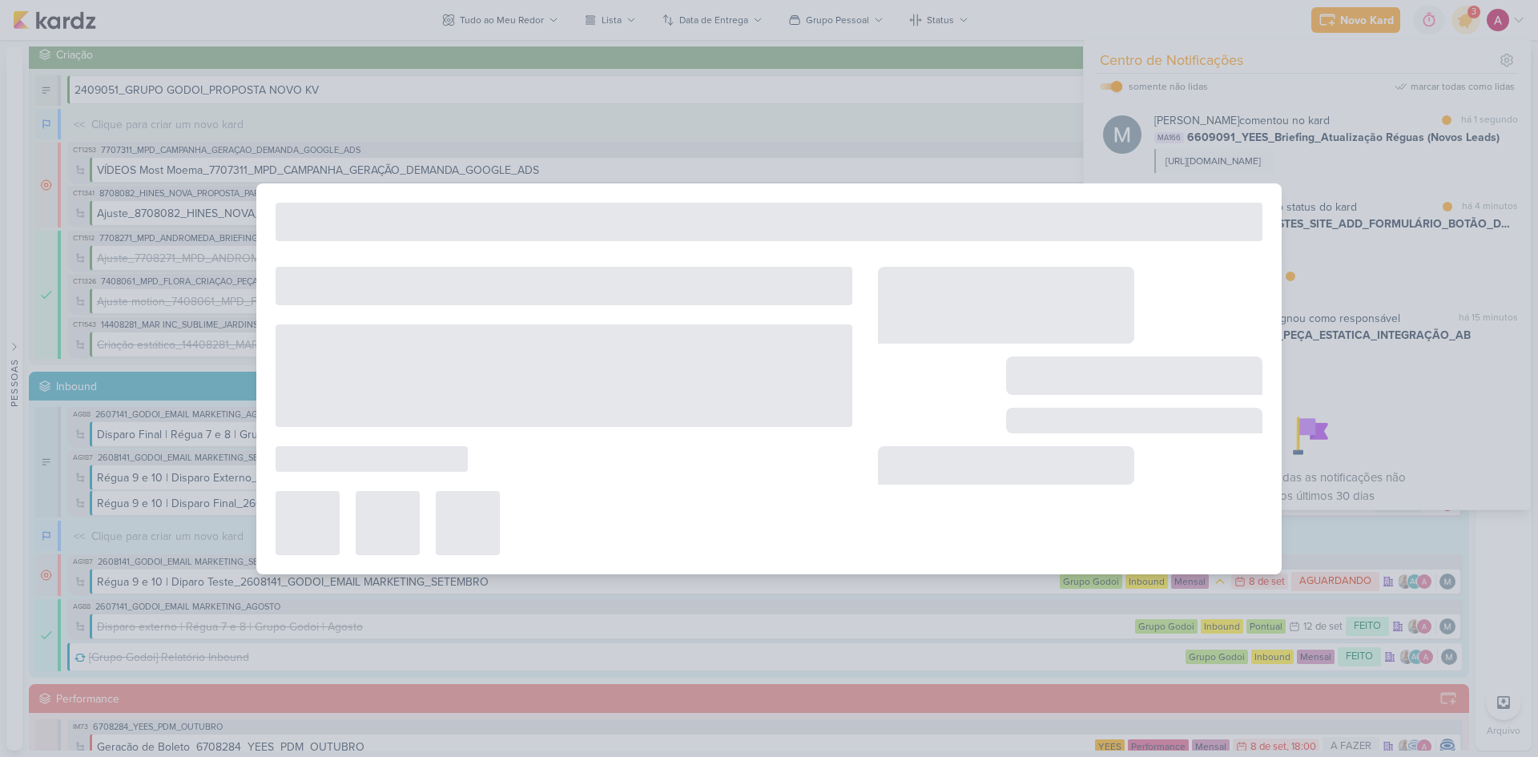
type input "2709081_GODOI_PEÇA_ESTATICA_INTEGRAÇÃO_SABIN"
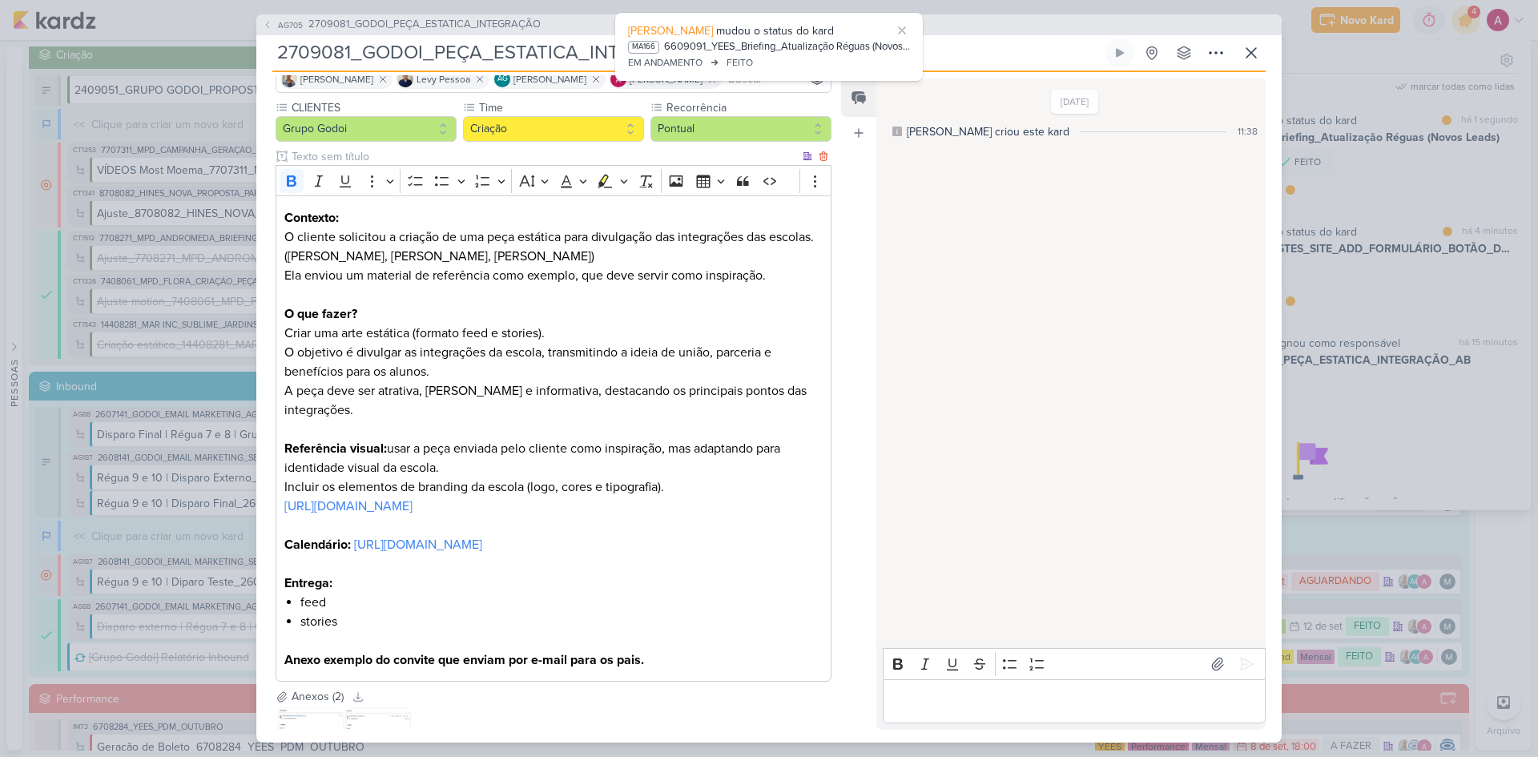
scroll to position [0, 0]
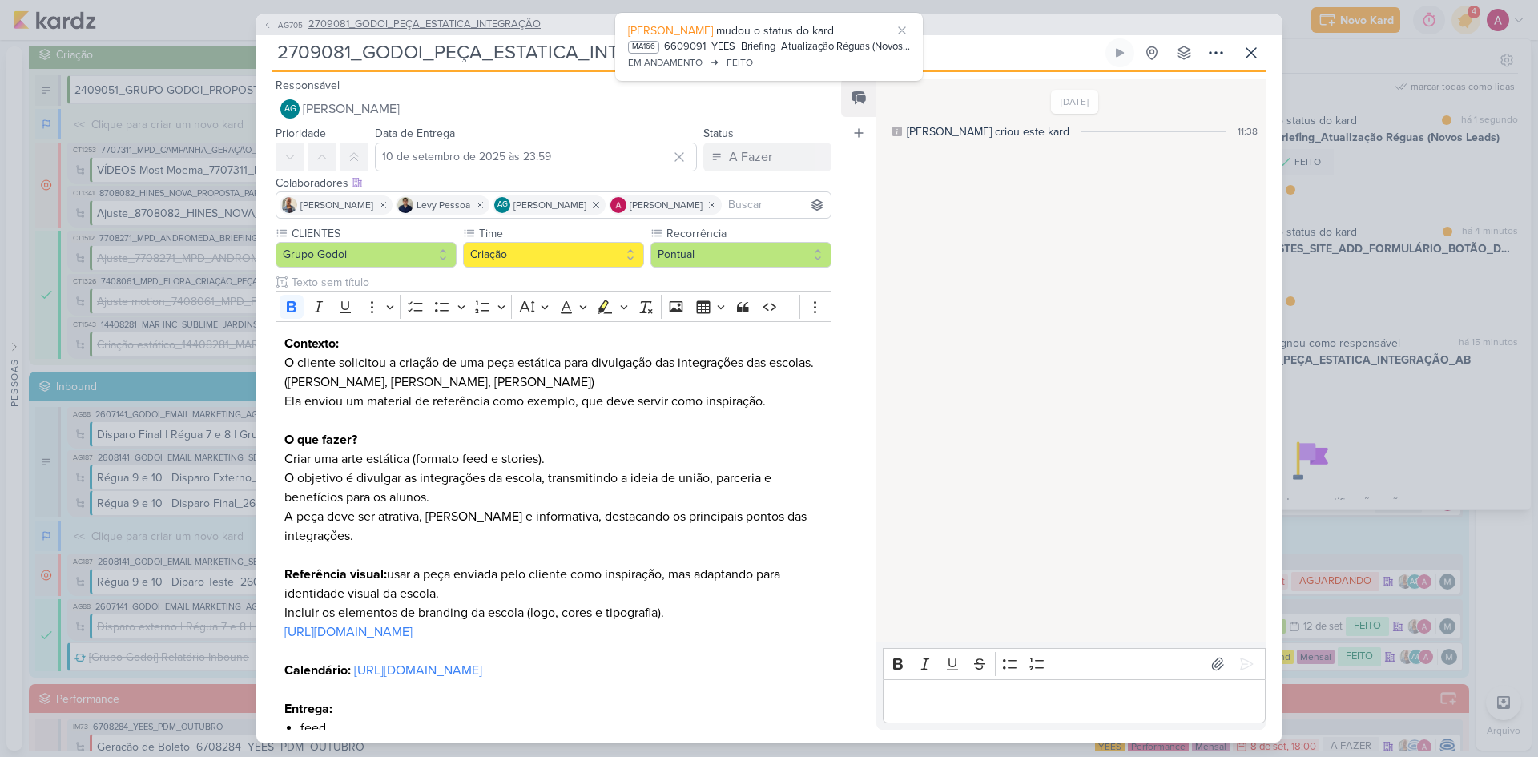
click at [288, 25] on span "AG705" at bounding box center [291, 25] width 30 height 12
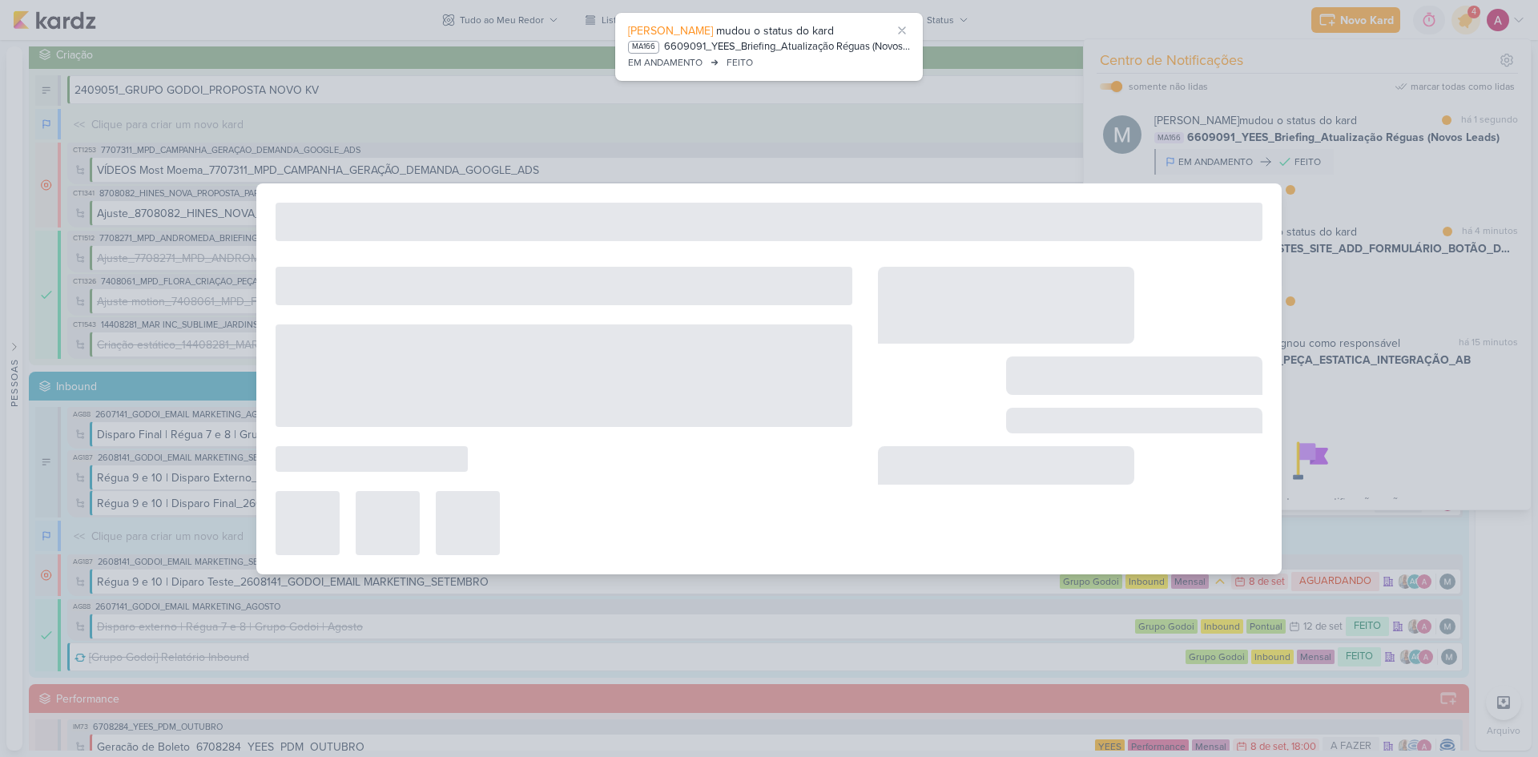
type input "2709081_GODOI_PEÇA_ESTATICA_INTEGRAÇÃO"
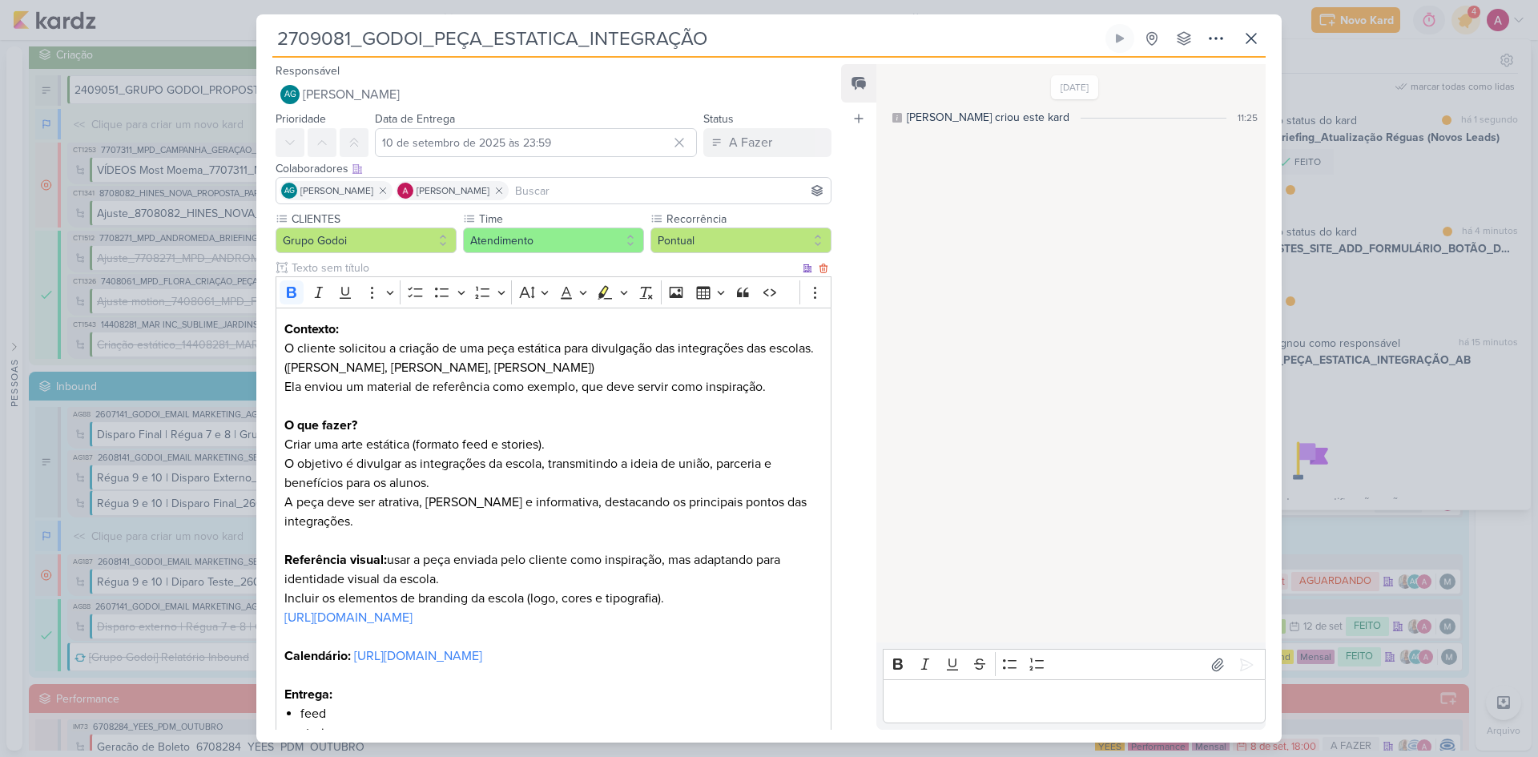
scroll to position [387, 0]
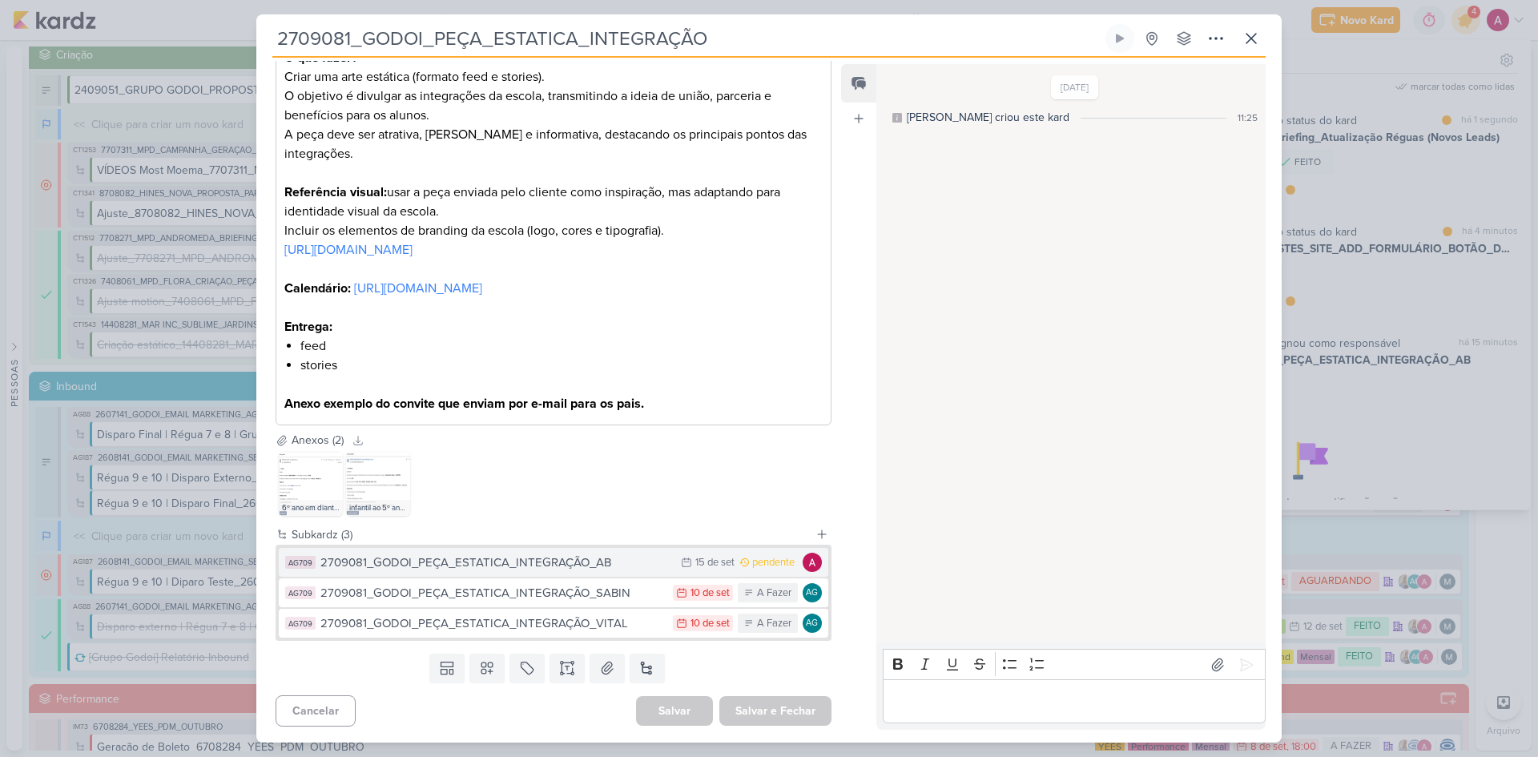
click at [479, 506] on div "2709081_GODOI_PEÇA_ESTATICA_INTEGRAÇÃO_AB" at bounding box center [496, 563] width 352 height 18
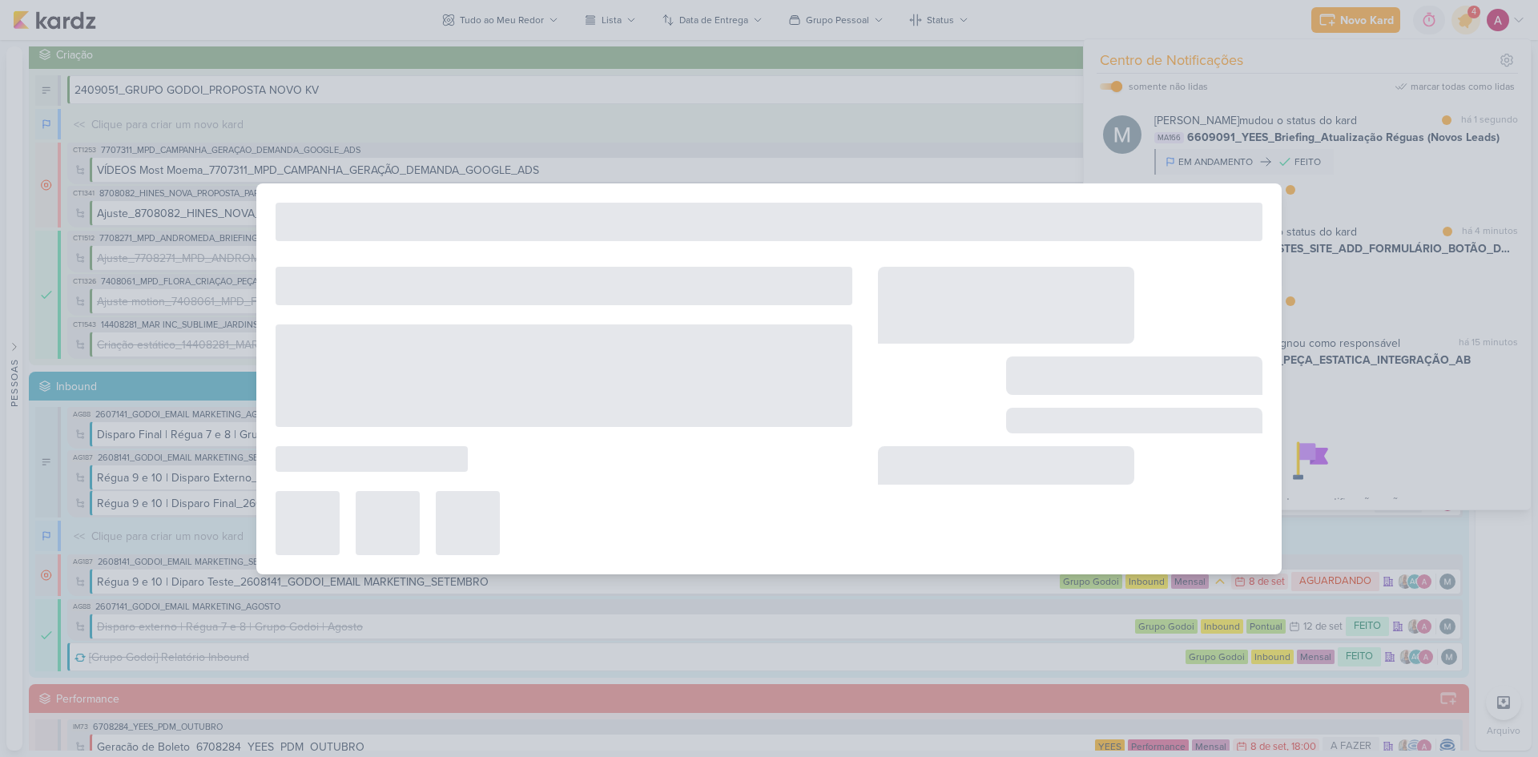
type input "2709081_GODOI_PEÇA_ESTATICA_INTEGRAÇÃO_AB"
type input "15 de setembro de 2025 às 23:59"
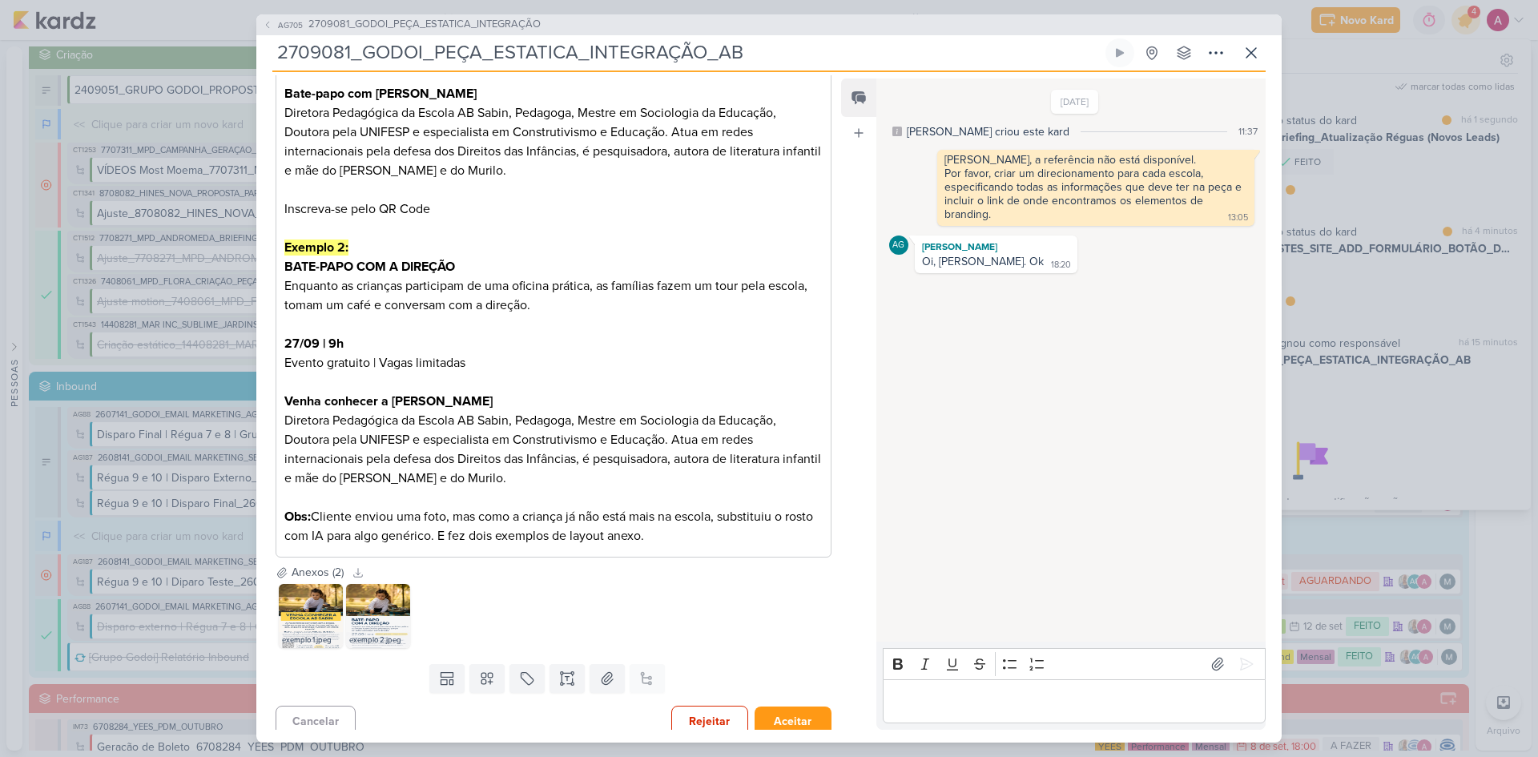
scroll to position [933, 0]
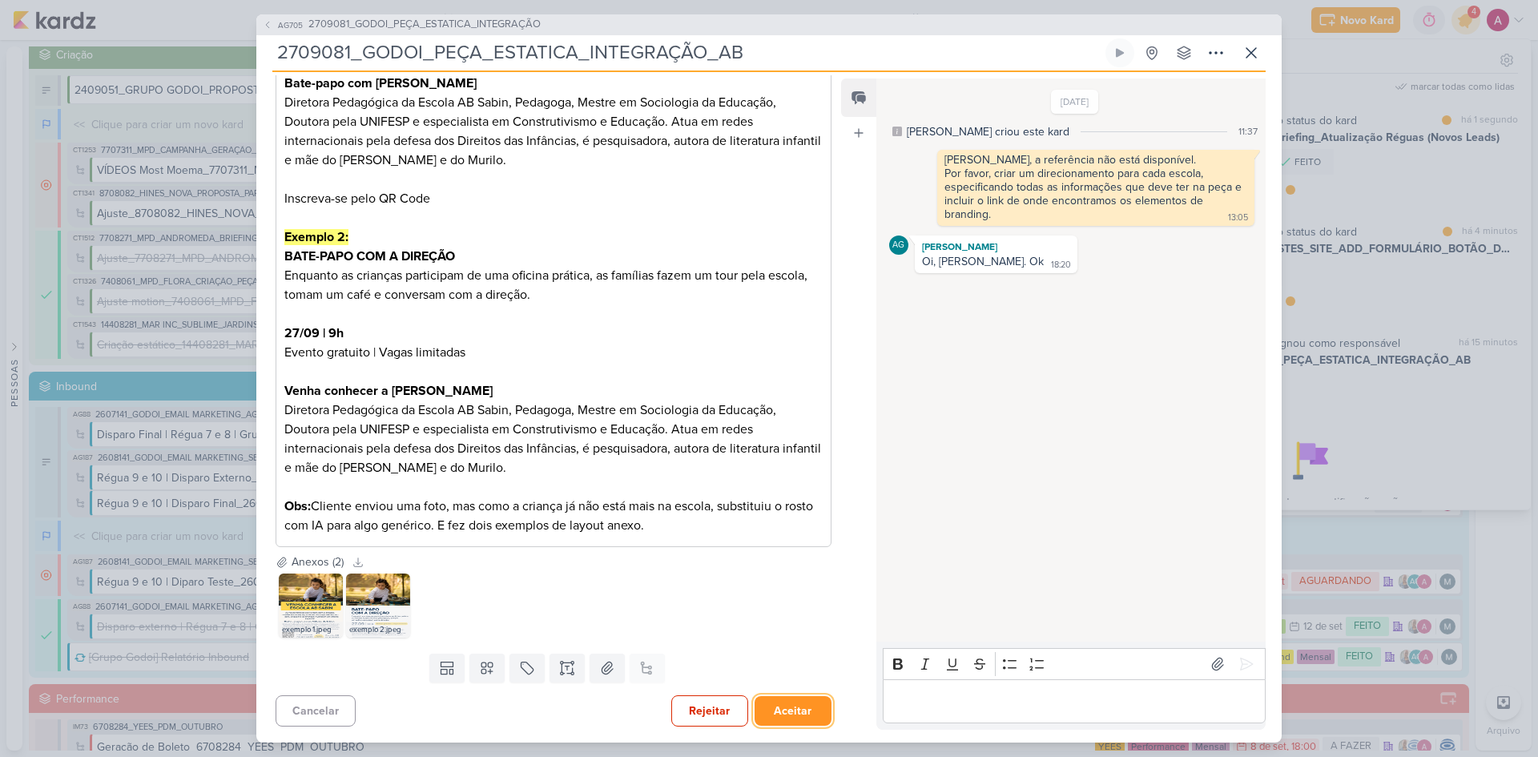
click at [809, 506] on button "Aceitar" at bounding box center [793, 711] width 77 height 30
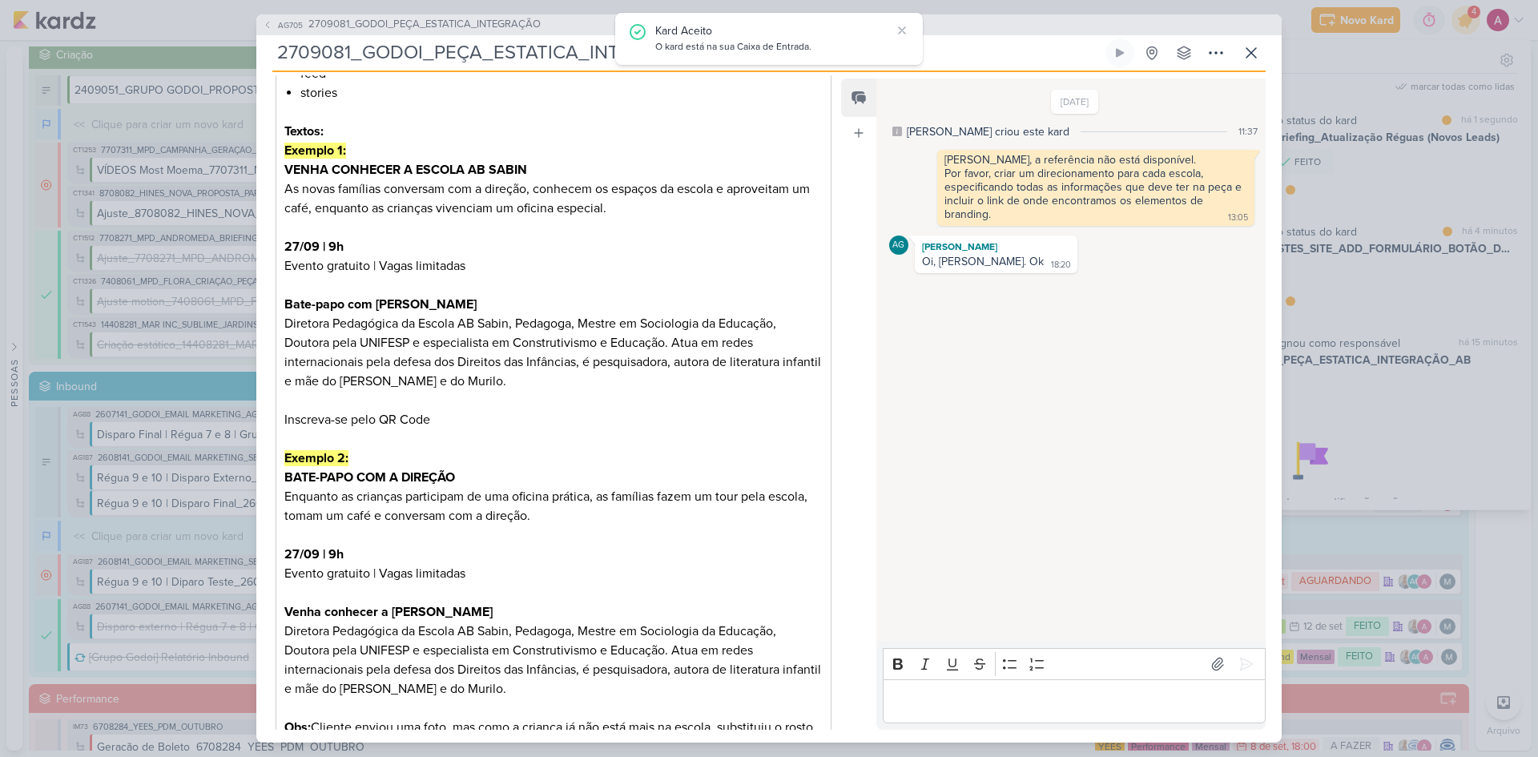
scroll to position [453, 0]
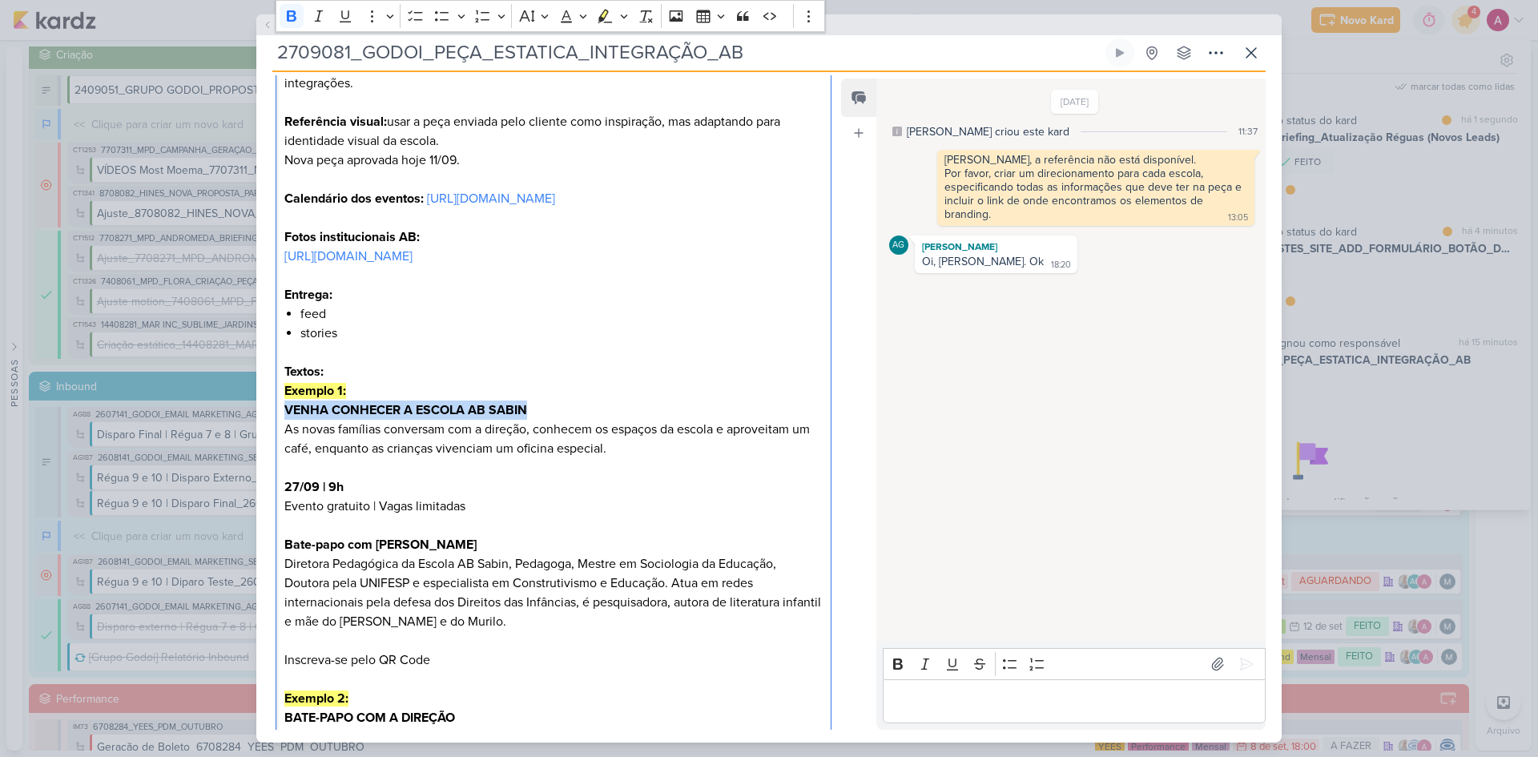
drag, startPoint x: 284, startPoint y: 426, endPoint x: 531, endPoint y: 425, distance: 247.5
click at [531, 425] on p "Textos: Exemplo 1: VENHA CONHECER A ESCOLA AB SABIN As novas famílias conversam…" at bounding box center [553, 544] width 538 height 365
copy strong "VENHA CONHECER A ESCOLA AB SABIN"
click at [460, 506] on p "Textos: Exemplo 1: VENHA CONHECER A ESCOLA AB SABIN As novas famílias conversam…" at bounding box center [553, 544] width 538 height 365
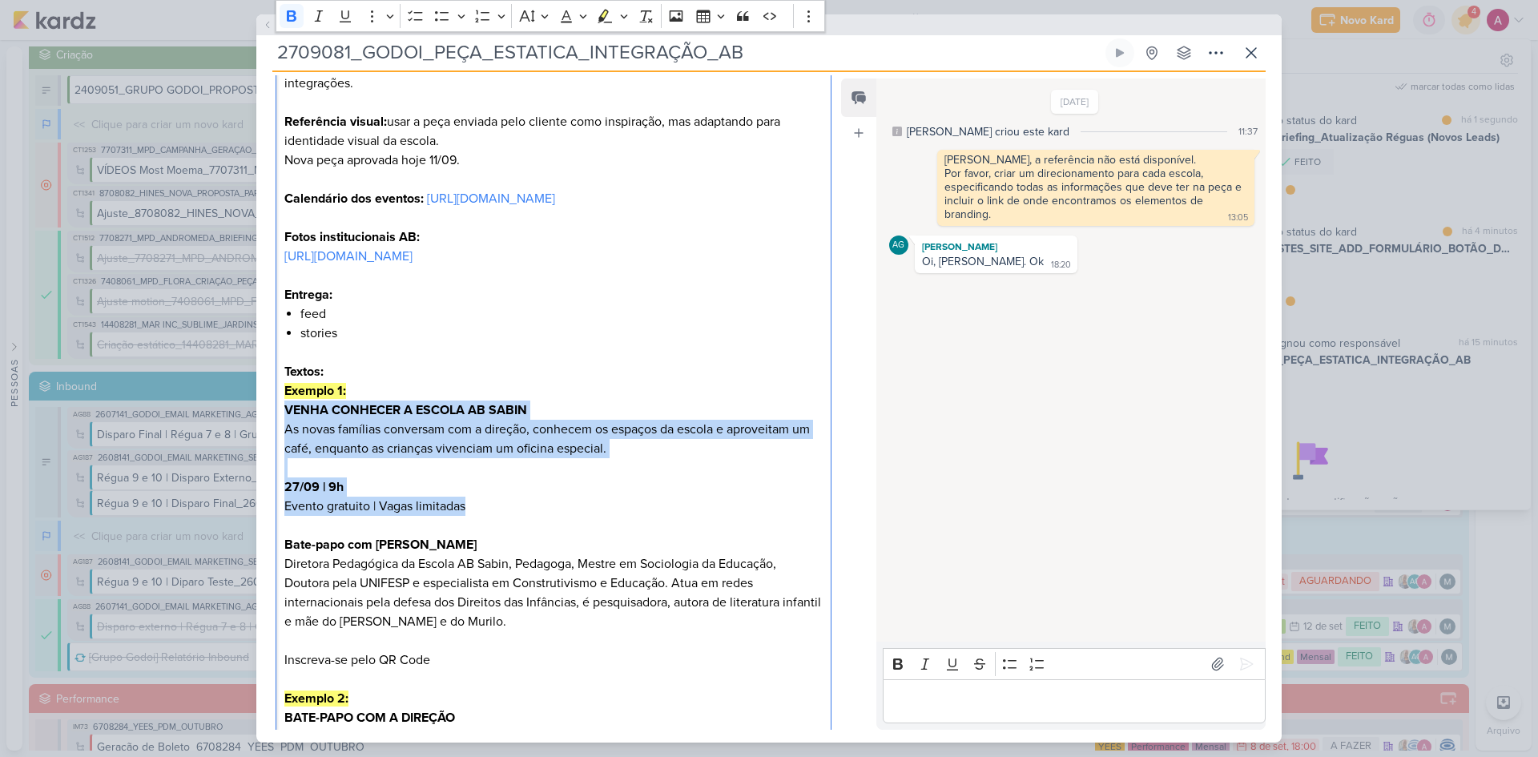
drag, startPoint x: 489, startPoint y: 524, endPoint x: 284, endPoint y: 433, distance: 224.5
click at [284, 433] on p "Textos: Exemplo 1: VENHA CONHECER A ESCOLA AB SABIN As novas famílias conversam…" at bounding box center [553, 544] width 538 height 365
copy p "VENHA CONHECER A ESCOLA AB SABIN As novas famílias conversam com a direção, con…"
click at [1093, 57] on icon at bounding box center [1215, 52] width 19 height 19
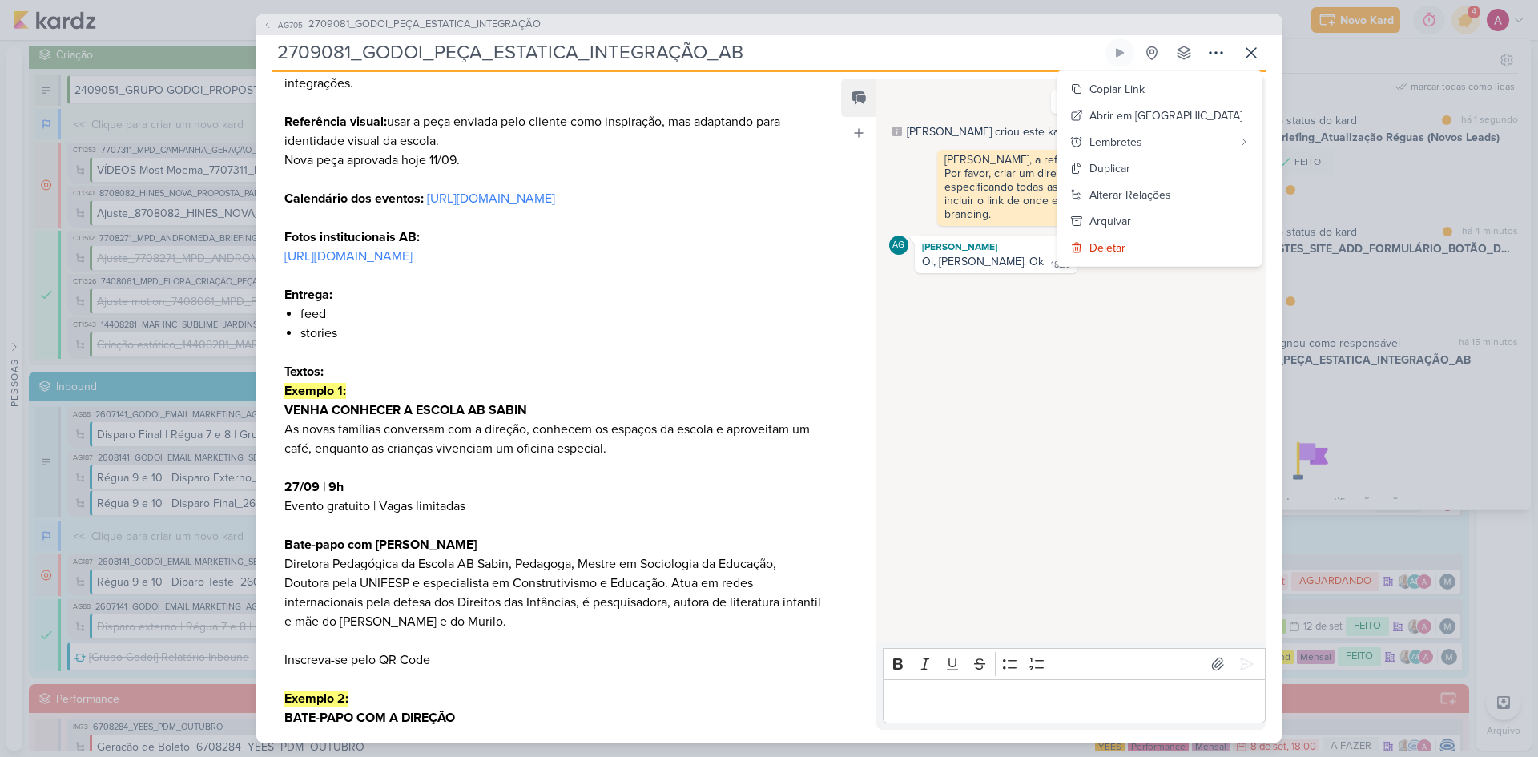
click at [1093, 161] on div "AG705 2709081_GODOI_PEÇA_ESTATICA_INTEGRAÇÃO 2709081_GODOI_PEÇA_ESTATICA_INTEGR…" at bounding box center [769, 378] width 1538 height 757
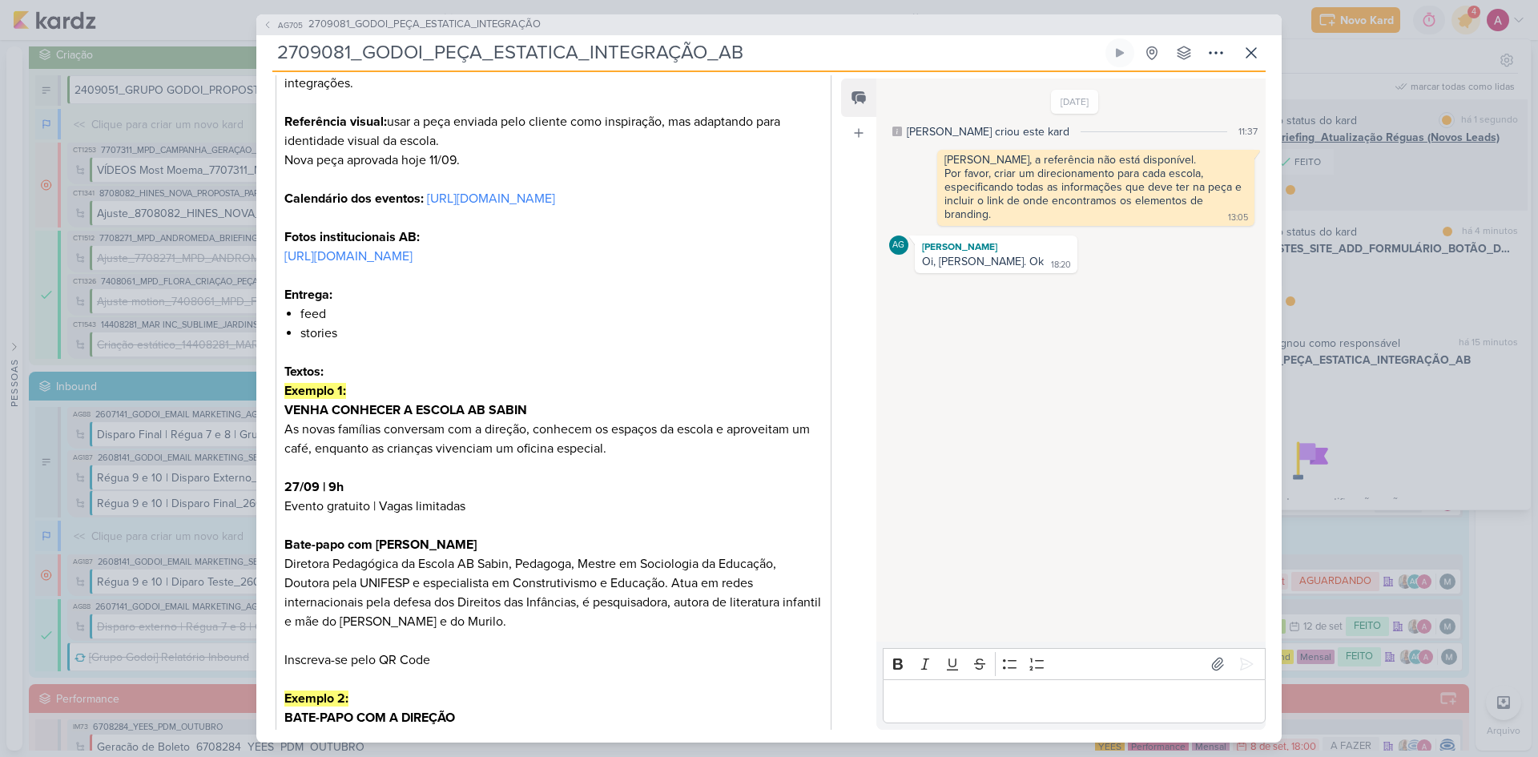
click at [1093, 100] on div "AG705 2709081_GODOI_PEÇA_ESTATICA_INTEGRAÇÃO 2709081_GODOI_PEÇA_ESTATICA_INTEGR…" at bounding box center [769, 378] width 1538 height 757
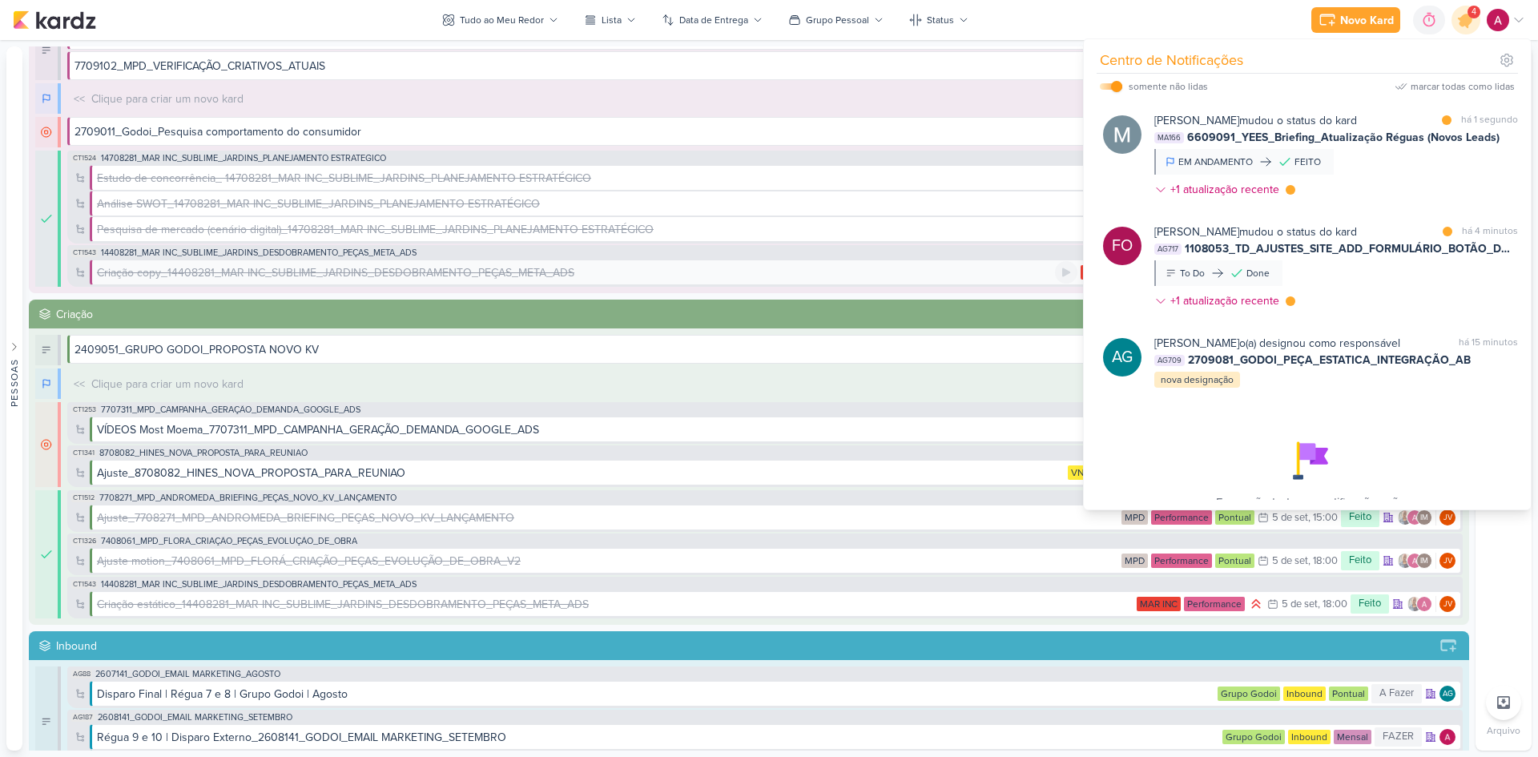
scroll to position [0, 0]
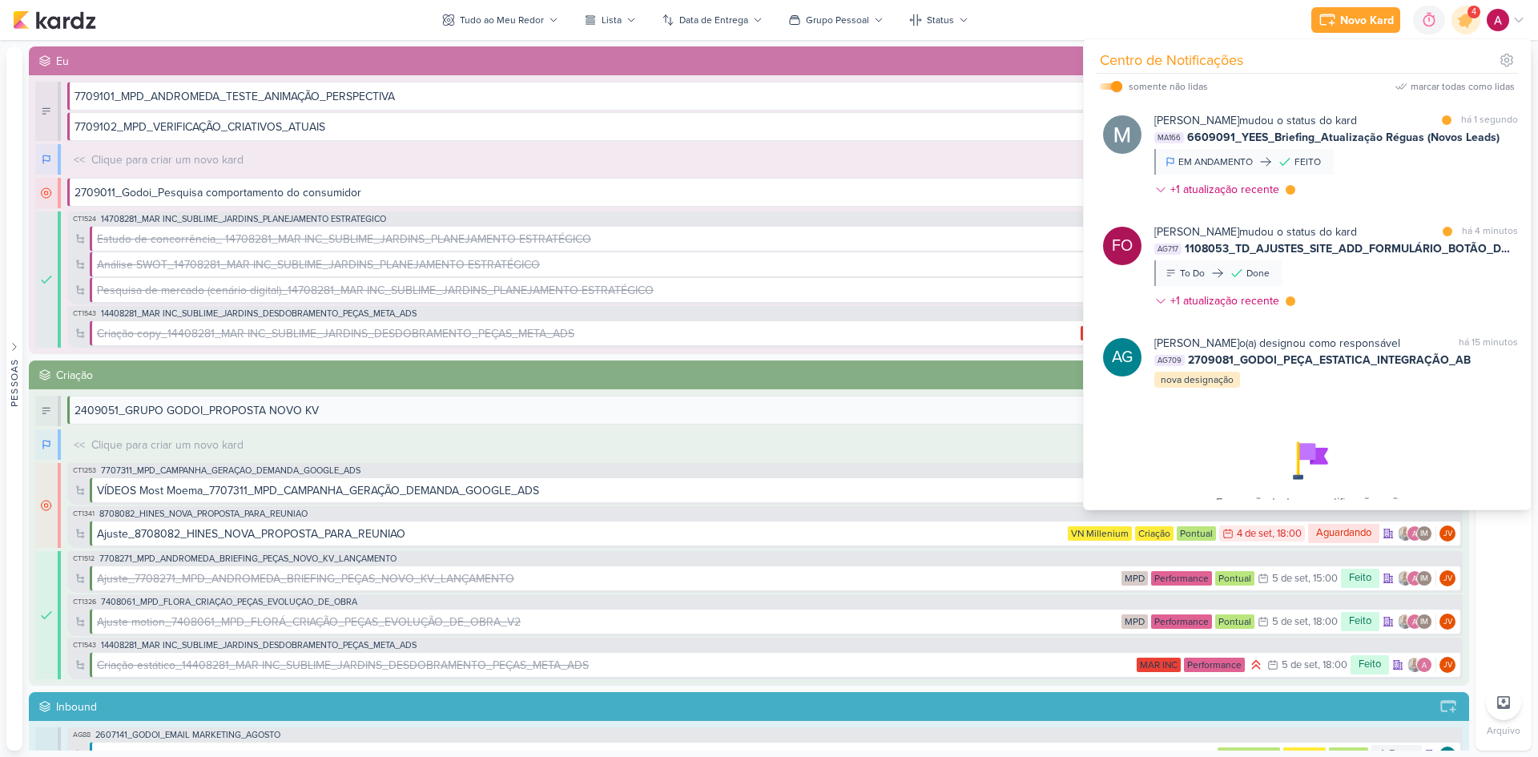
click at [320, 408] on div "2409051_GRUPO GODOI_PROPOSTA NOVO KV" at bounding box center [580, 410] width 1010 height 17
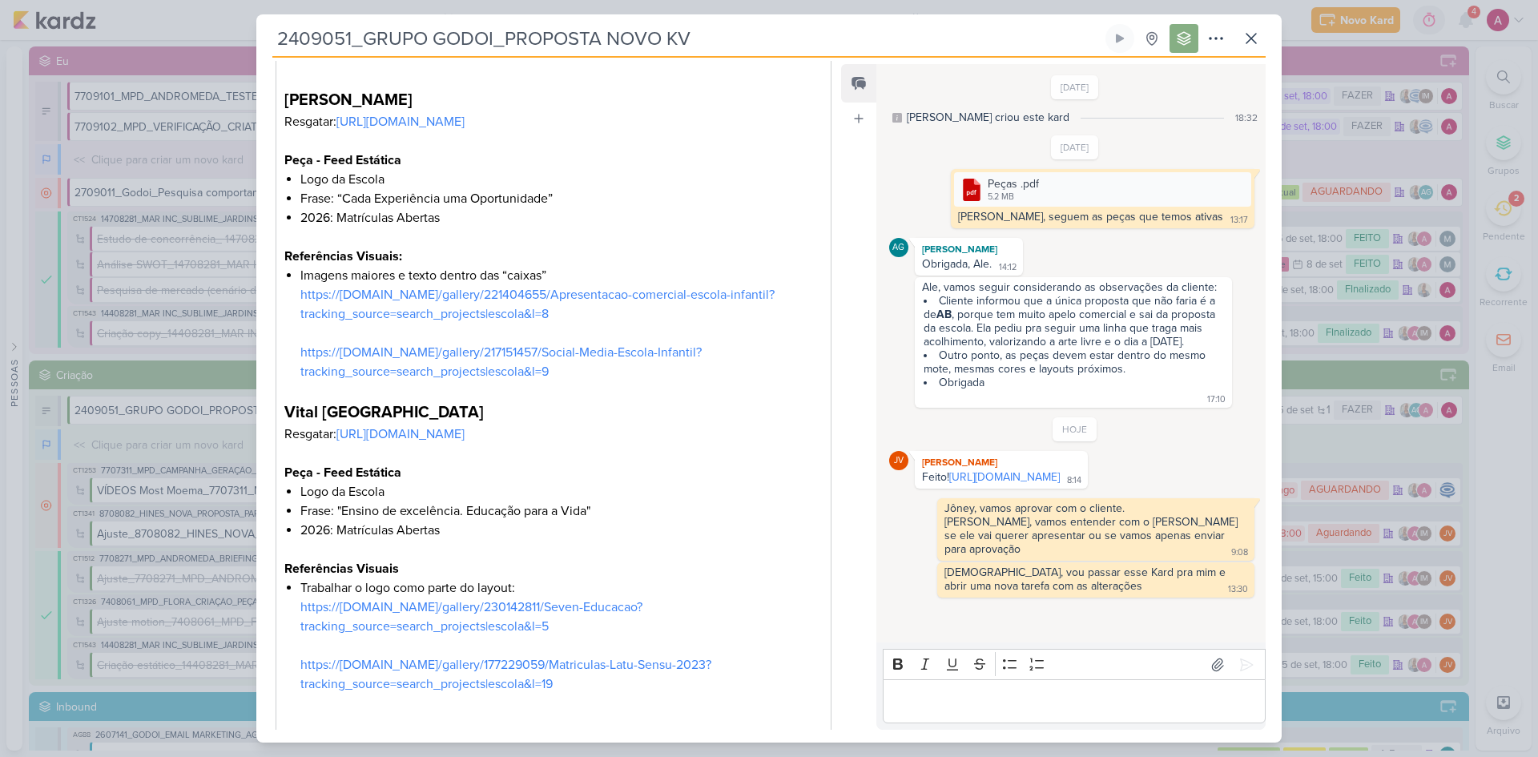
scroll to position [939, 0]
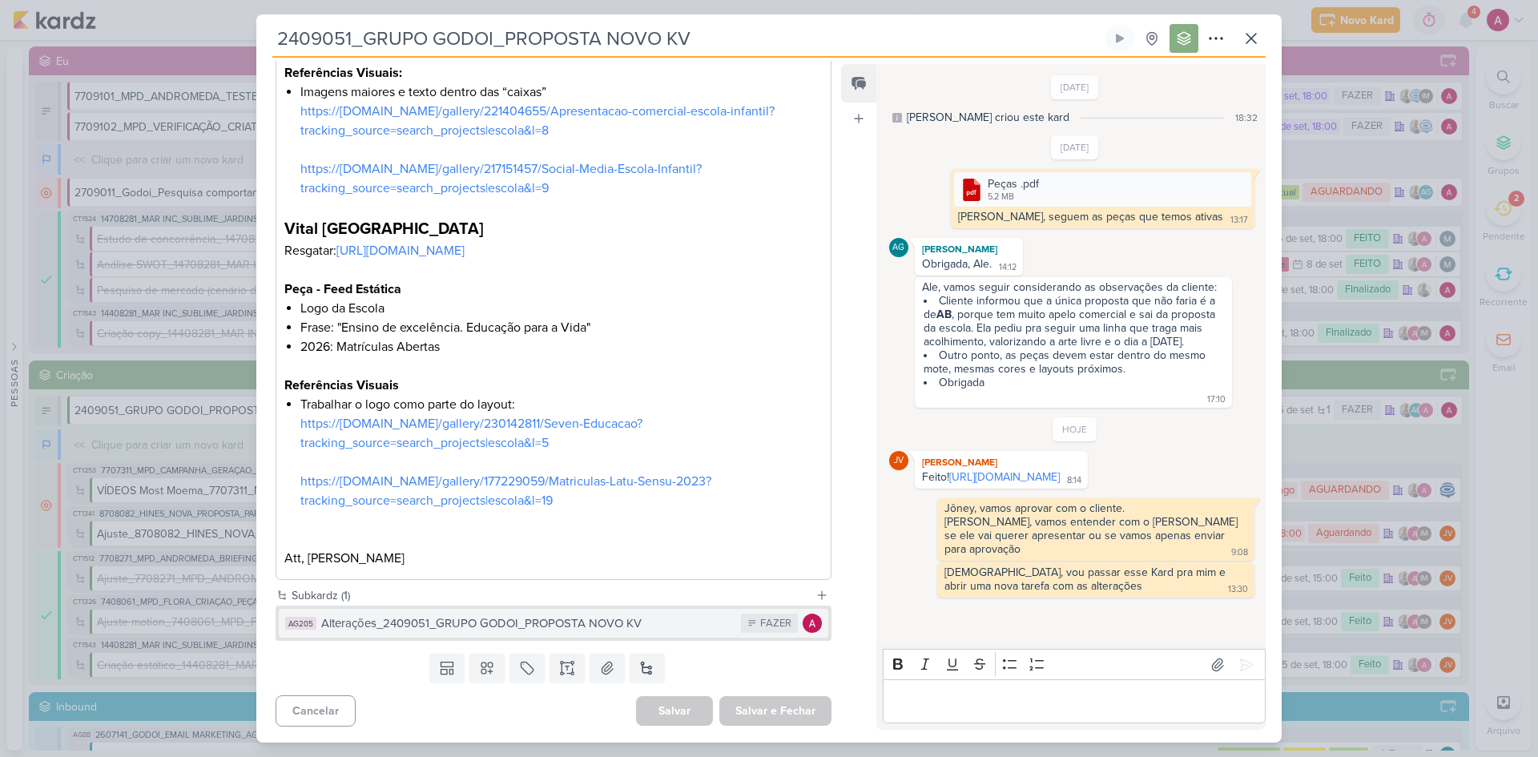
click at [588, 506] on div "Alterações_2409051_GRUPO GODOI_PROPOSTA NOVO KV" at bounding box center [527, 623] width 412 height 18
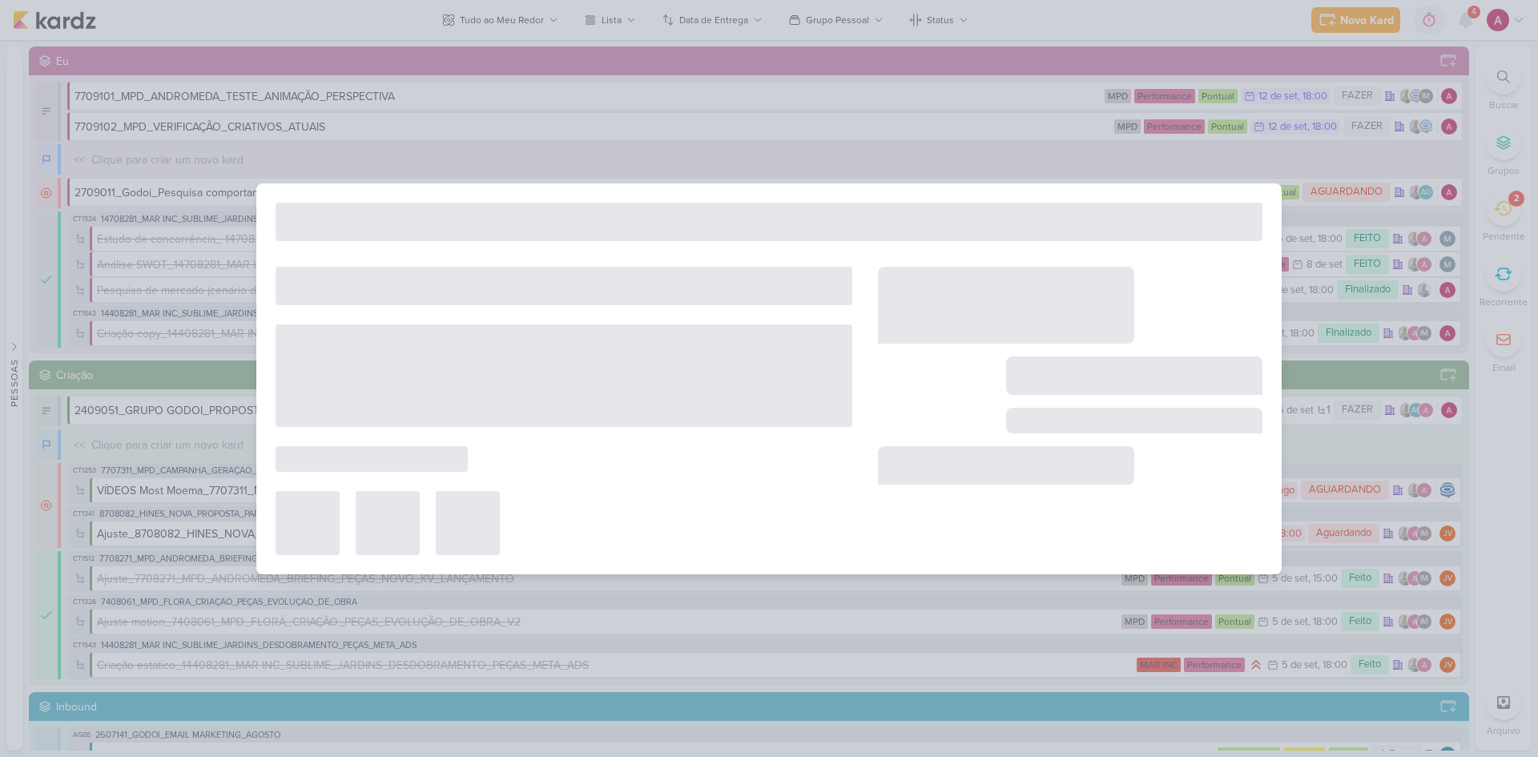
type input "Alterações_2409051_GRUPO GODOI_PROPOSTA NOVO KV"
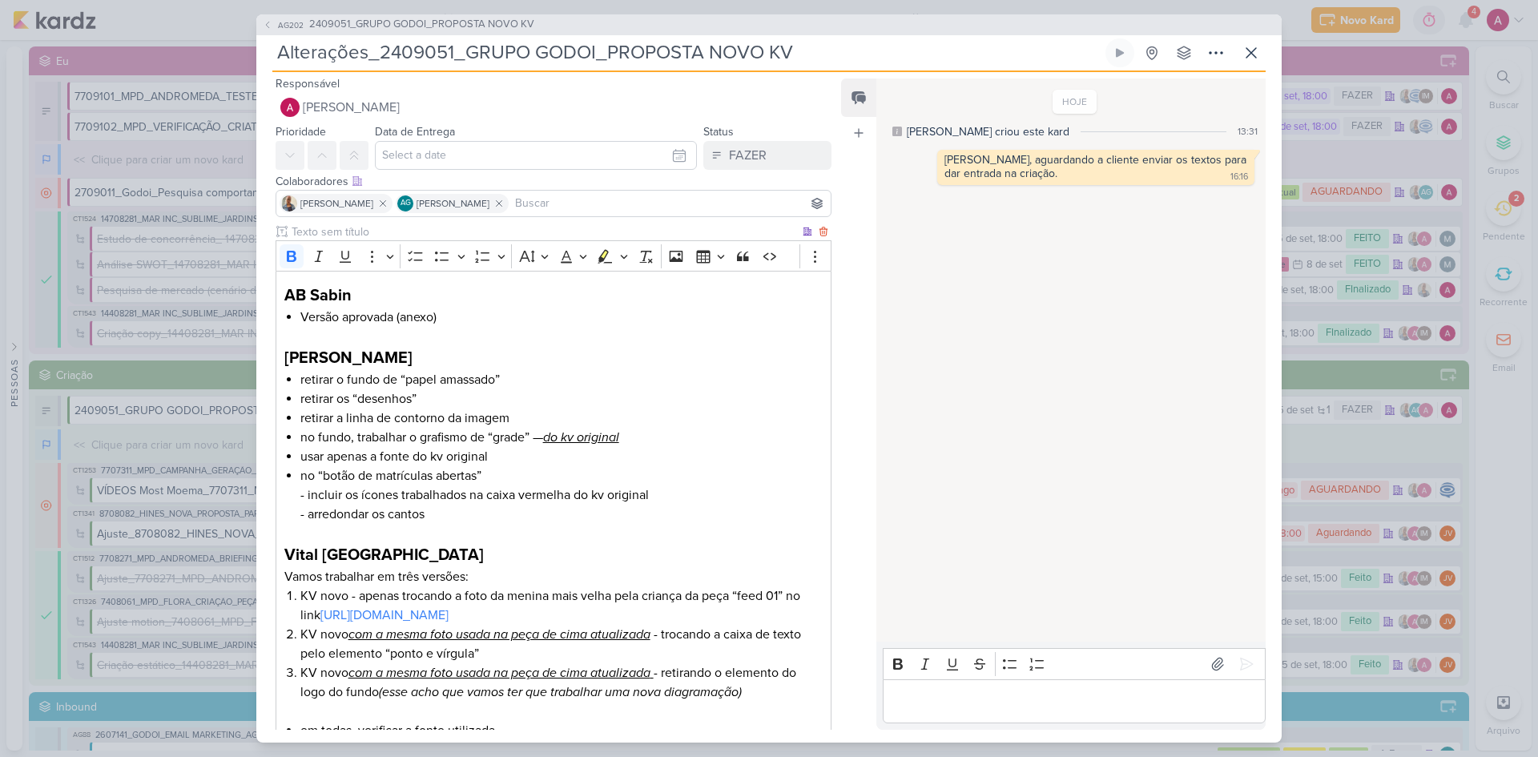
scroll to position [0, 0]
click at [385, 330] on p "Editor editing area: main" at bounding box center [553, 337] width 538 height 19
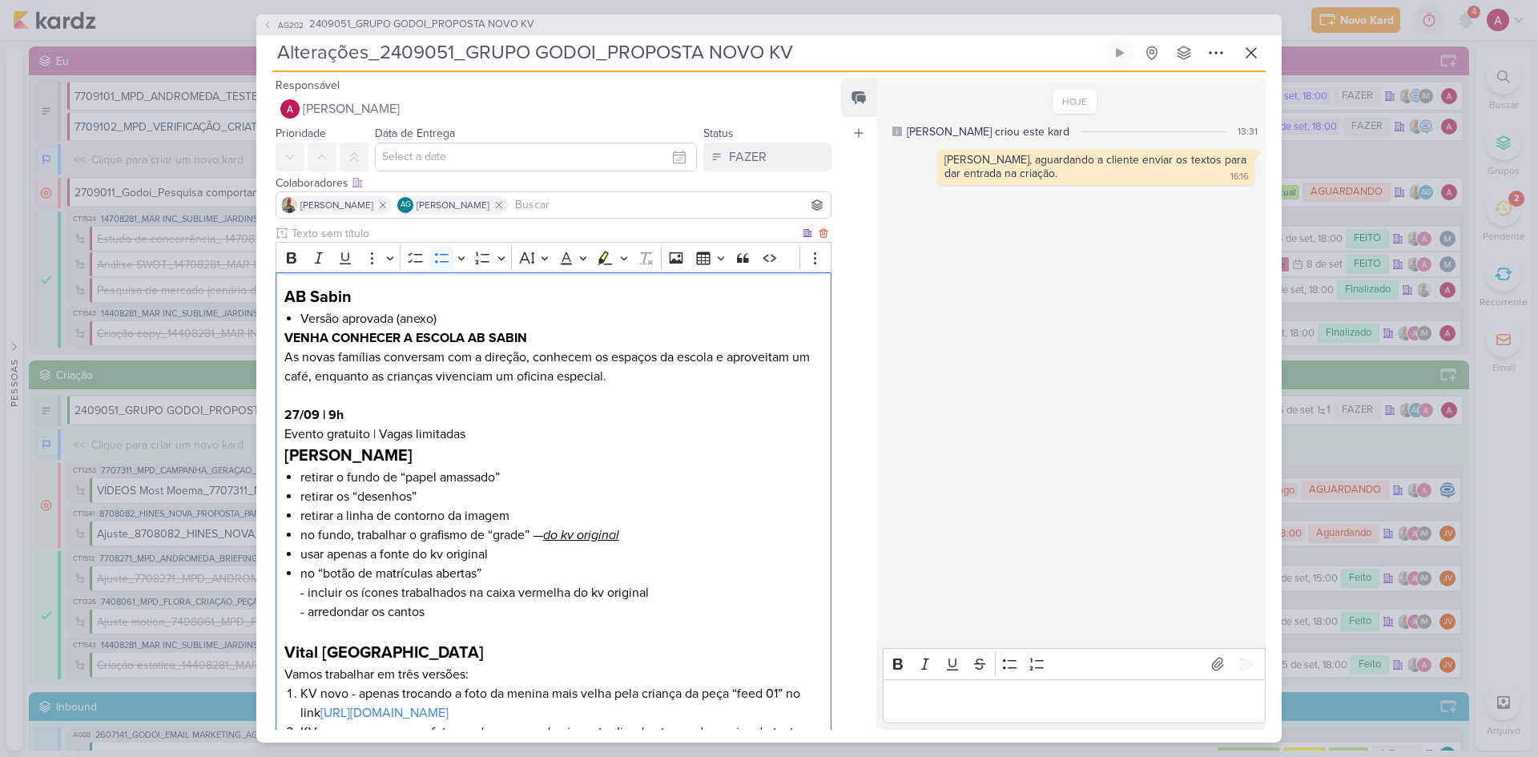
click at [466, 320] on li "Versão aprovada (anexo)" at bounding box center [561, 318] width 522 height 19
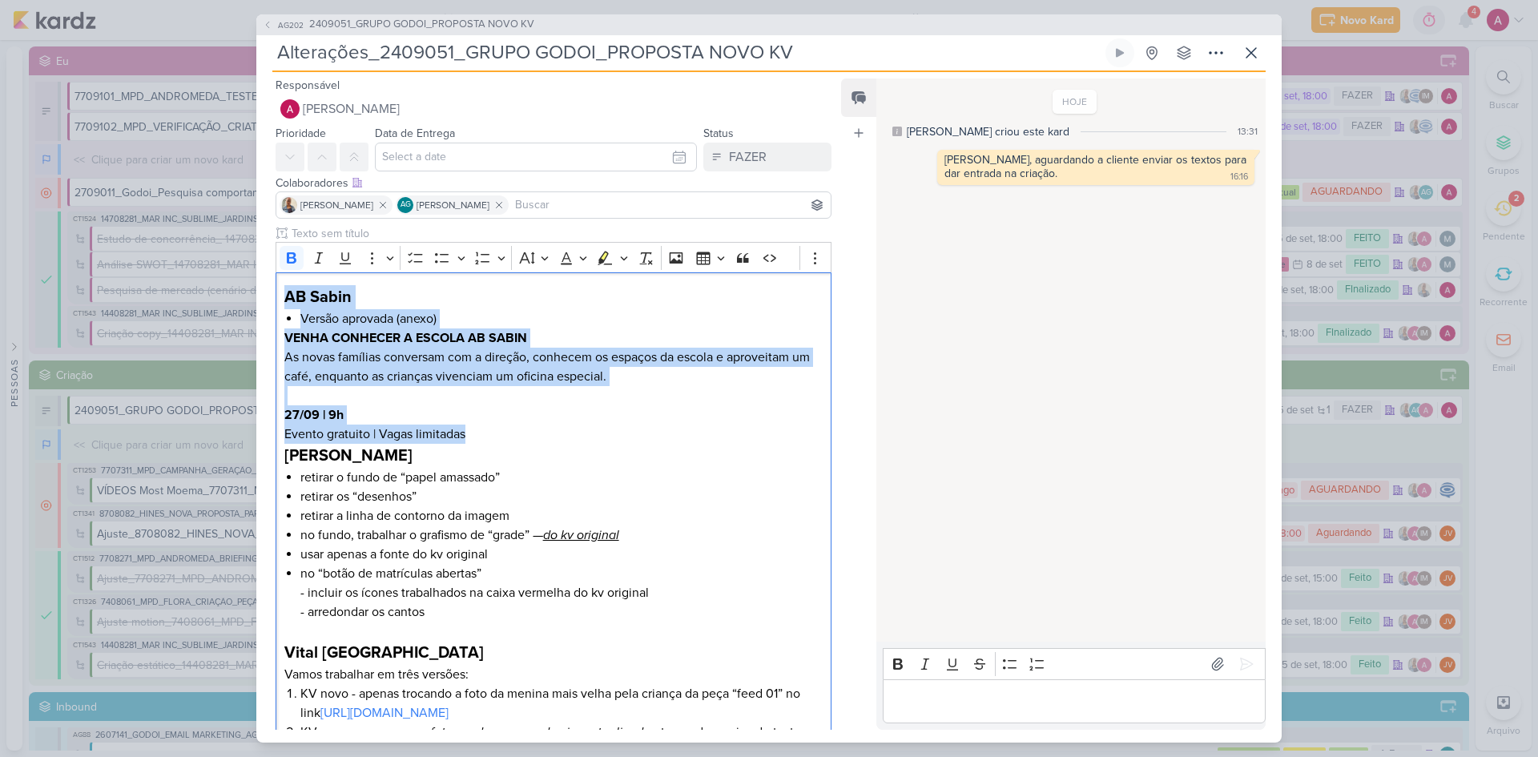
drag, startPoint x: 503, startPoint y: 430, endPoint x: 268, endPoint y: 292, distance: 272.9
click at [268, 292] on div "Clique para deixar o item visível somente à membros da sua organização Rich Tex…" at bounding box center [547, 540] width 582 height 631
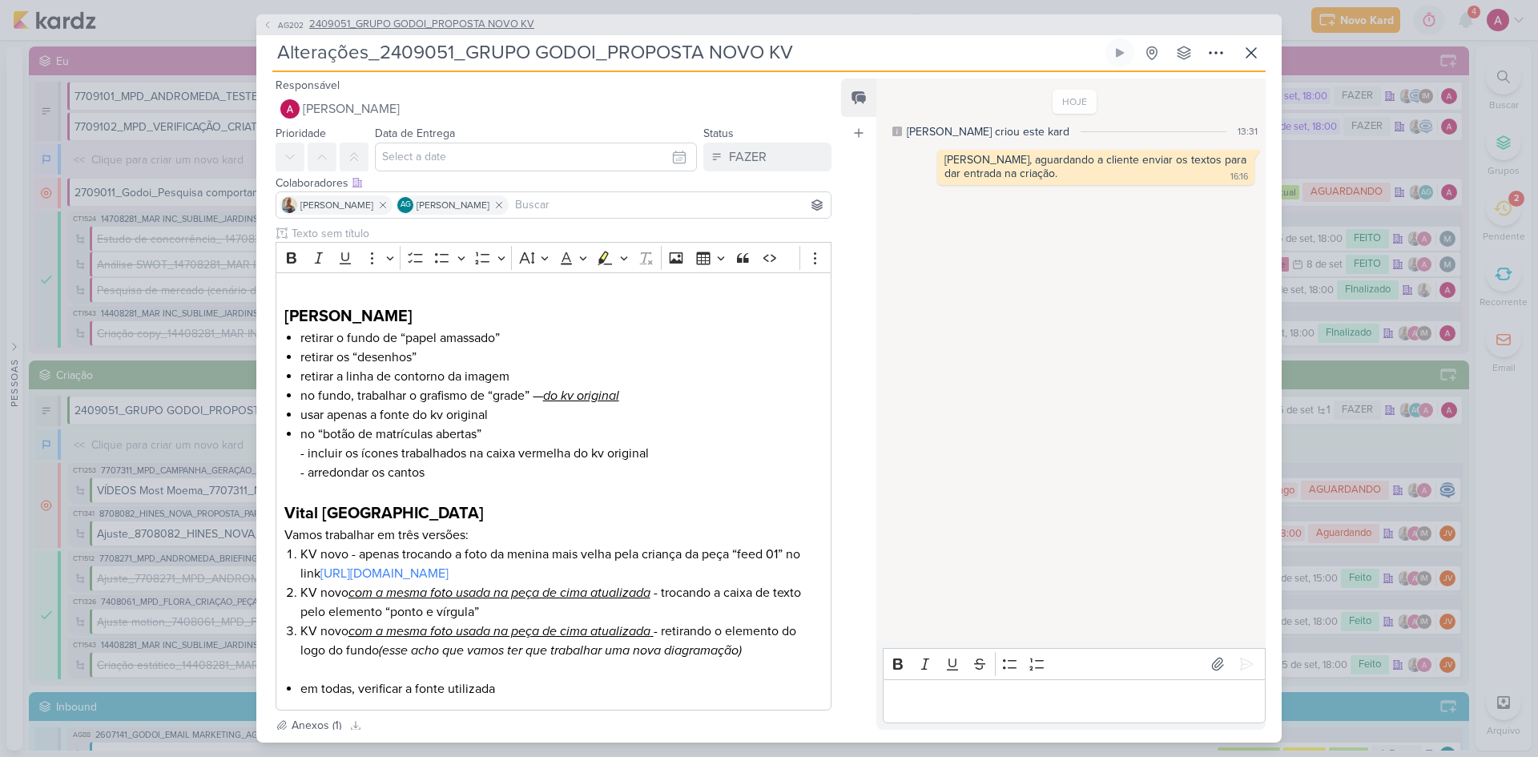
click at [291, 28] on span "AG202" at bounding box center [291, 25] width 30 height 12
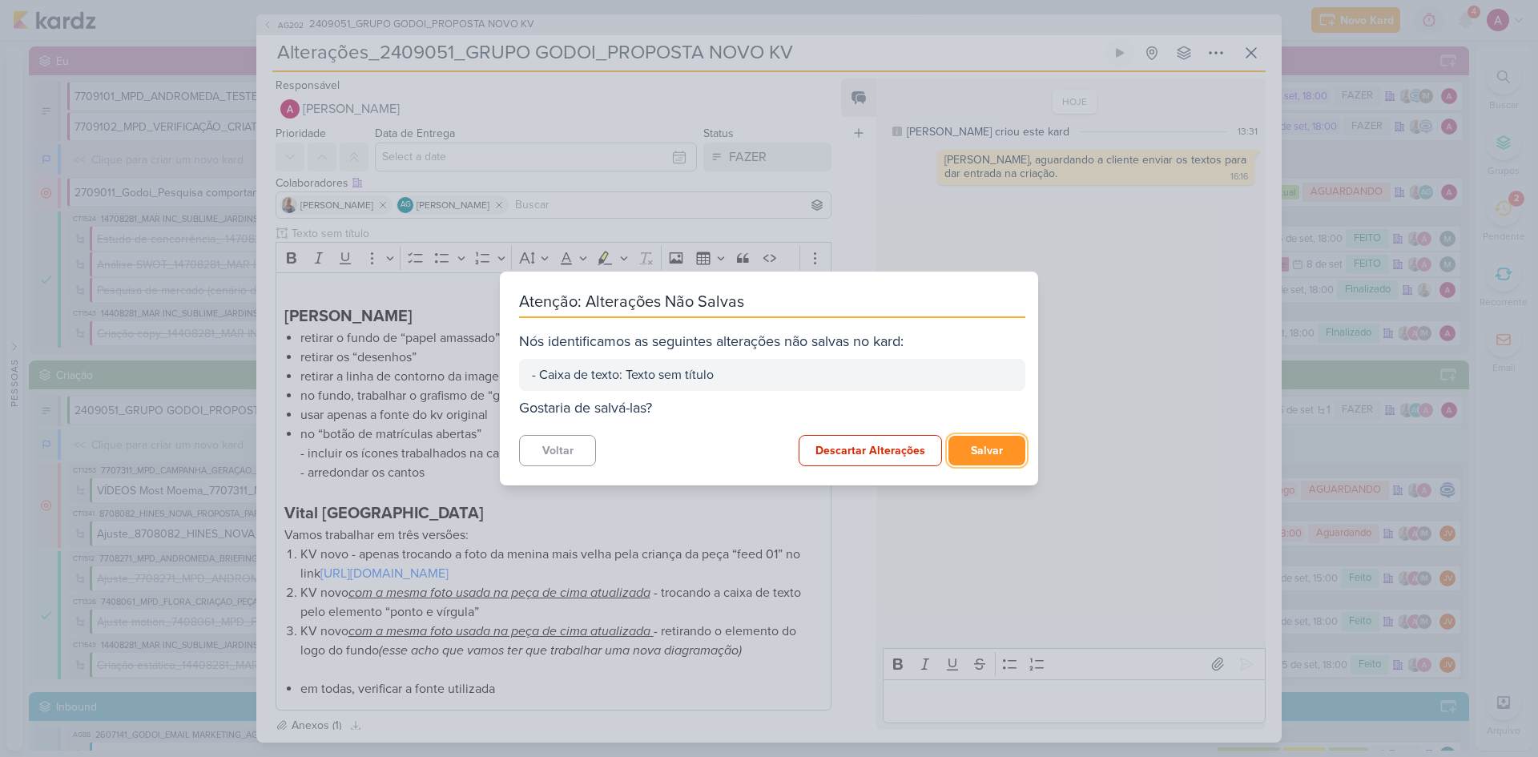
click at [984, 449] on button "Salvar" at bounding box center [986, 451] width 77 height 30
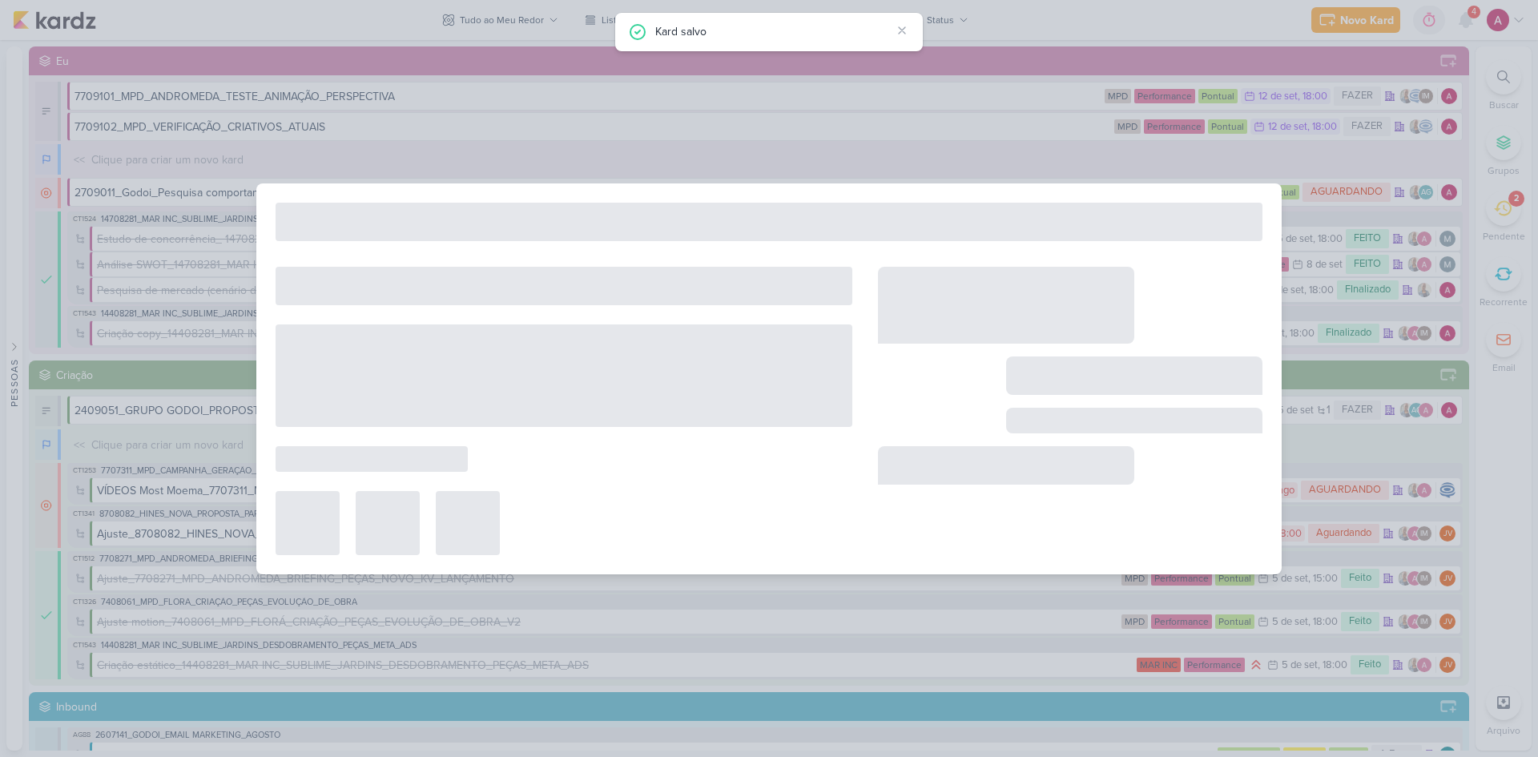
type input "2409051_GRUPO GODOI_PROPOSTA NOVO KV"
type input "15 de setembro de 2025 às 23:59"
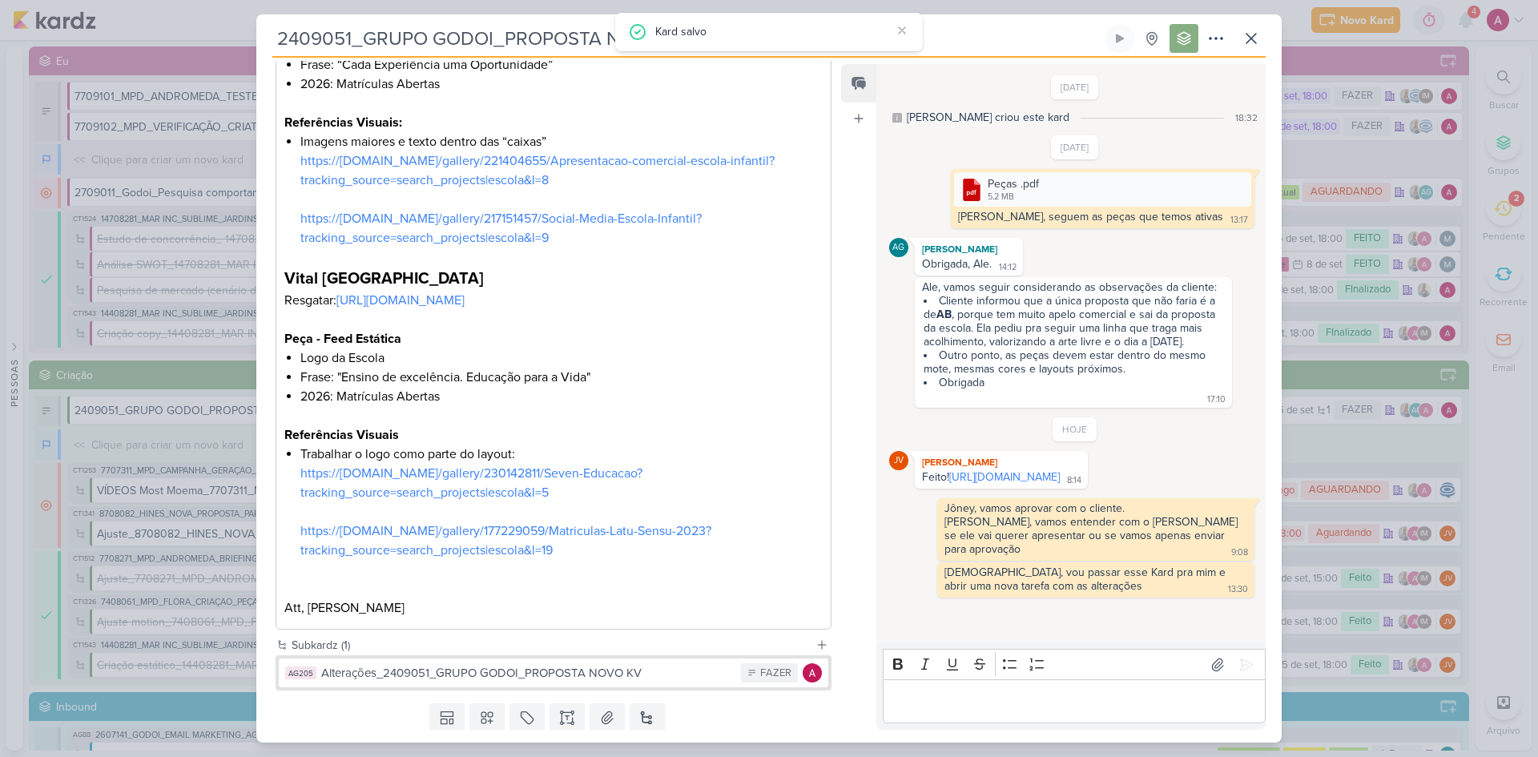
scroll to position [939, 0]
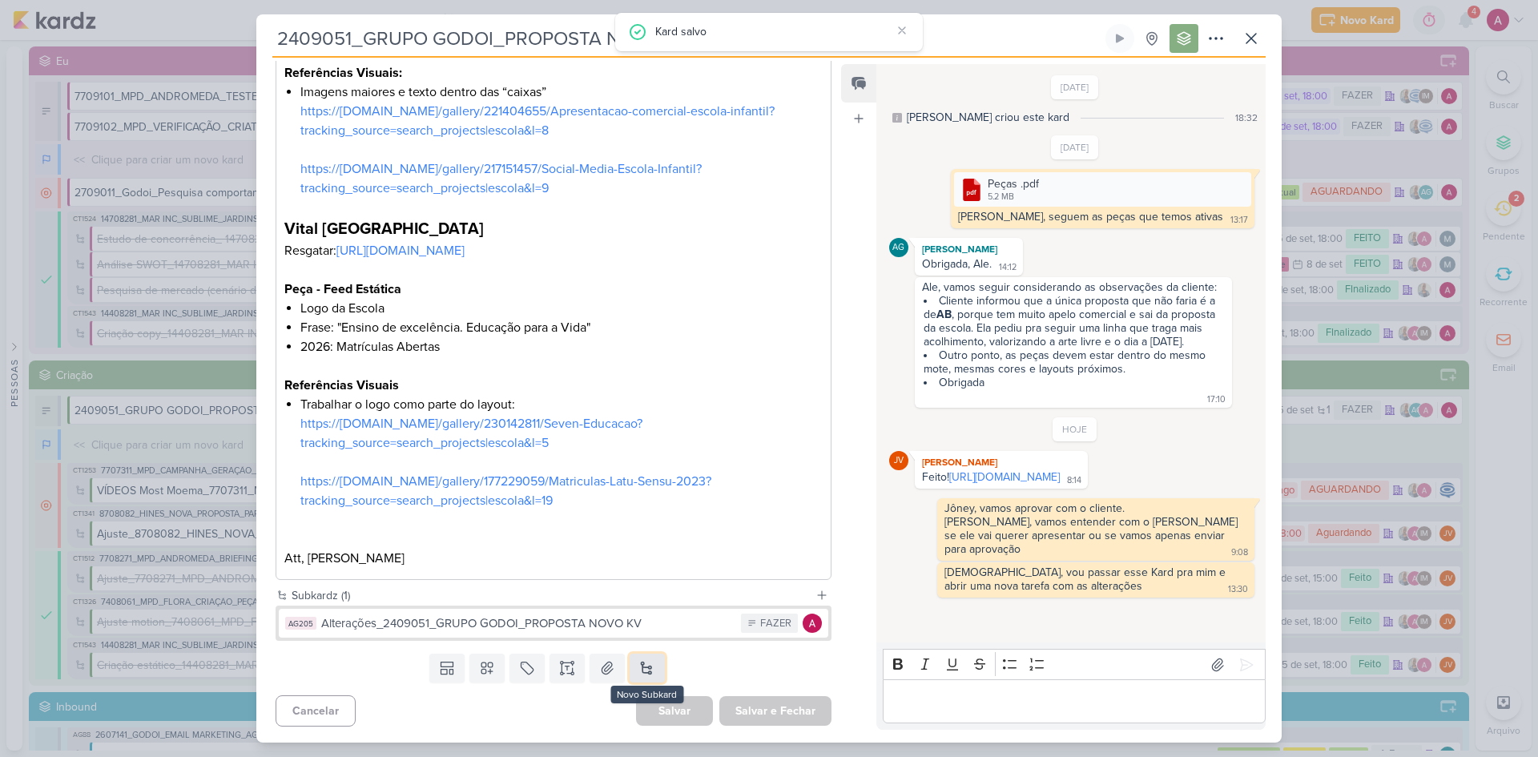
click at [639, 506] on button at bounding box center [647, 668] width 35 height 29
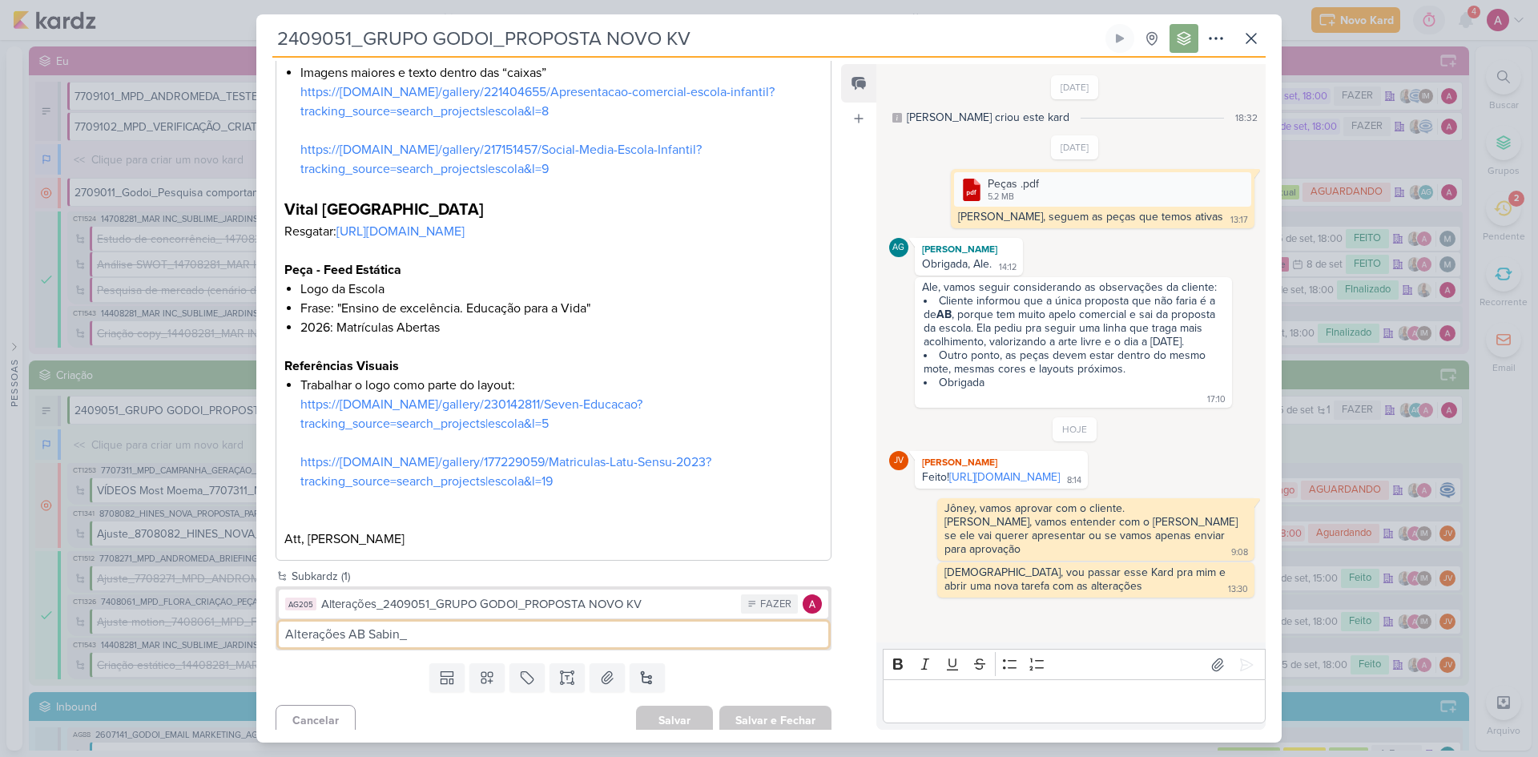
type input "Alterações AB Sabin_"
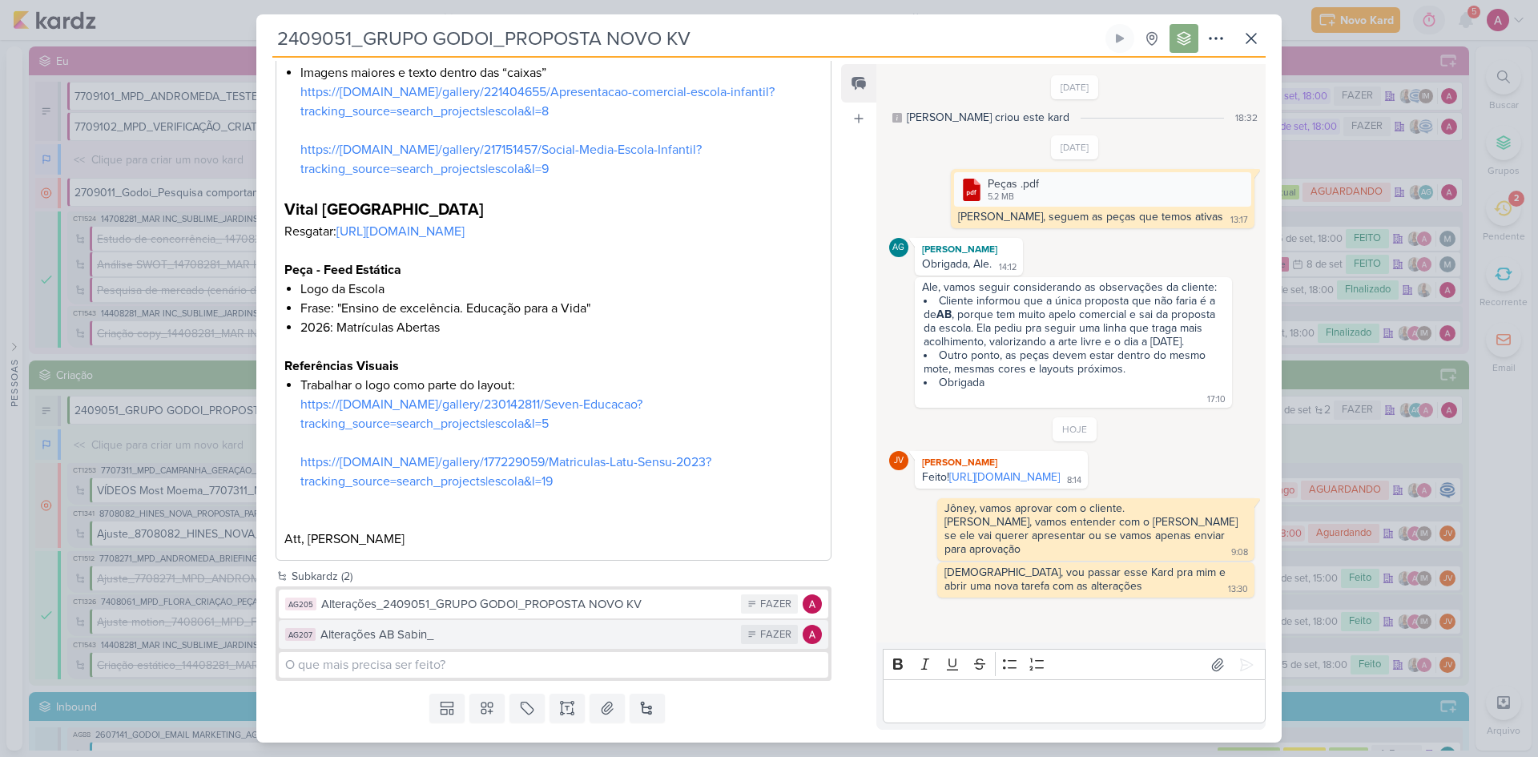
click at [404, 506] on div "Alterações AB Sabin_" at bounding box center [526, 635] width 413 height 18
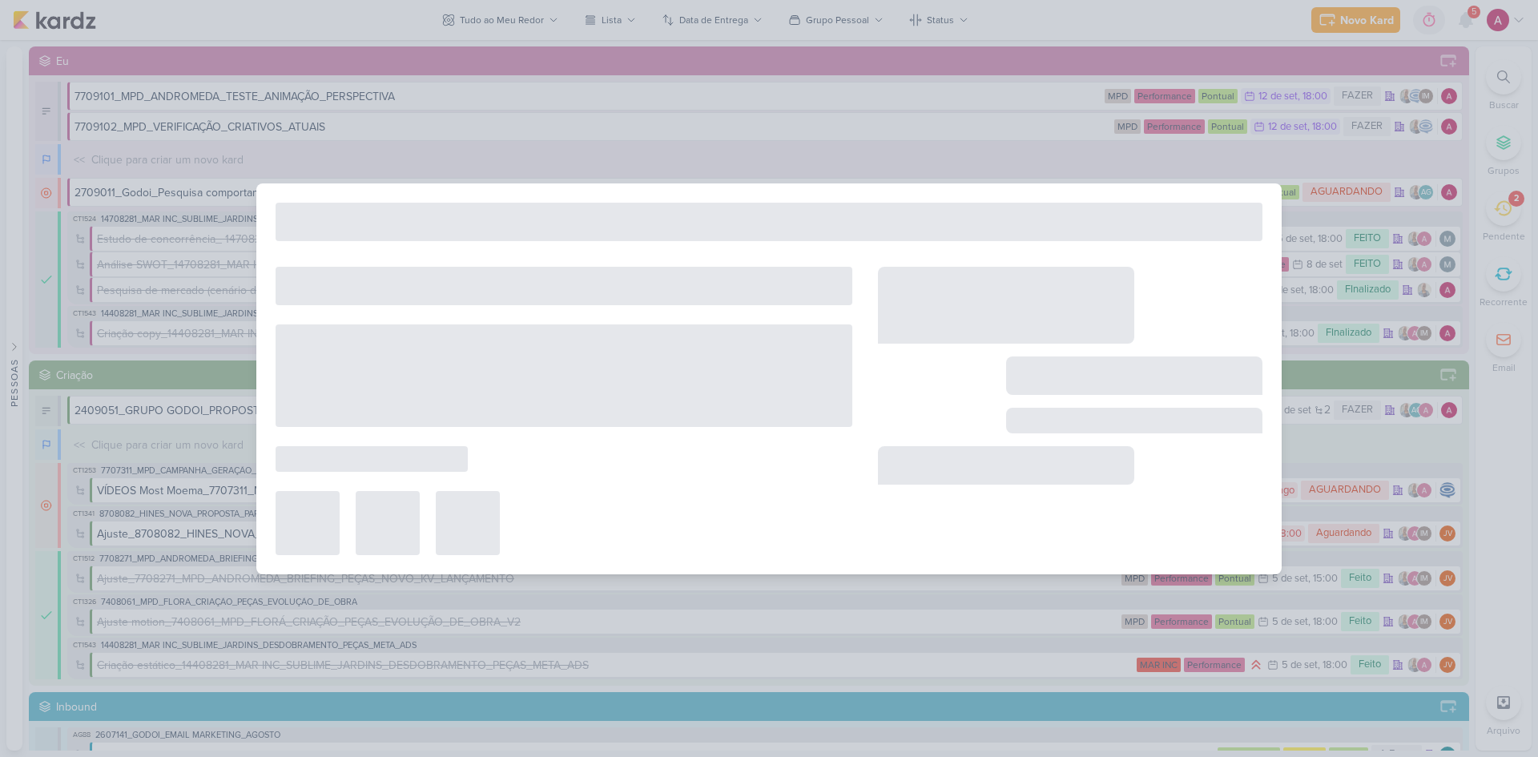
type input "Alterações AB Sabin_"
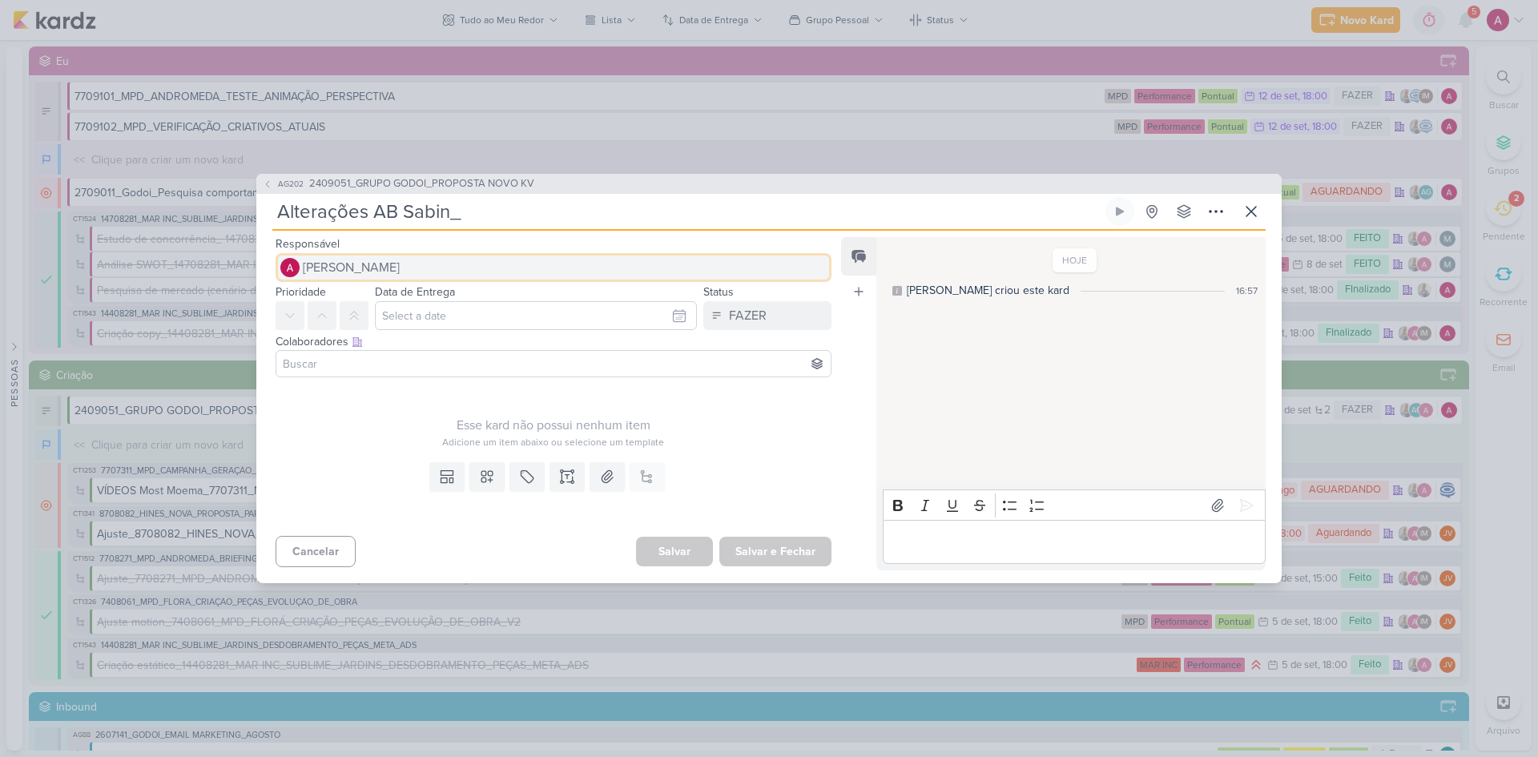
click at [360, 268] on span "[PERSON_NAME]" at bounding box center [351, 267] width 97 height 19
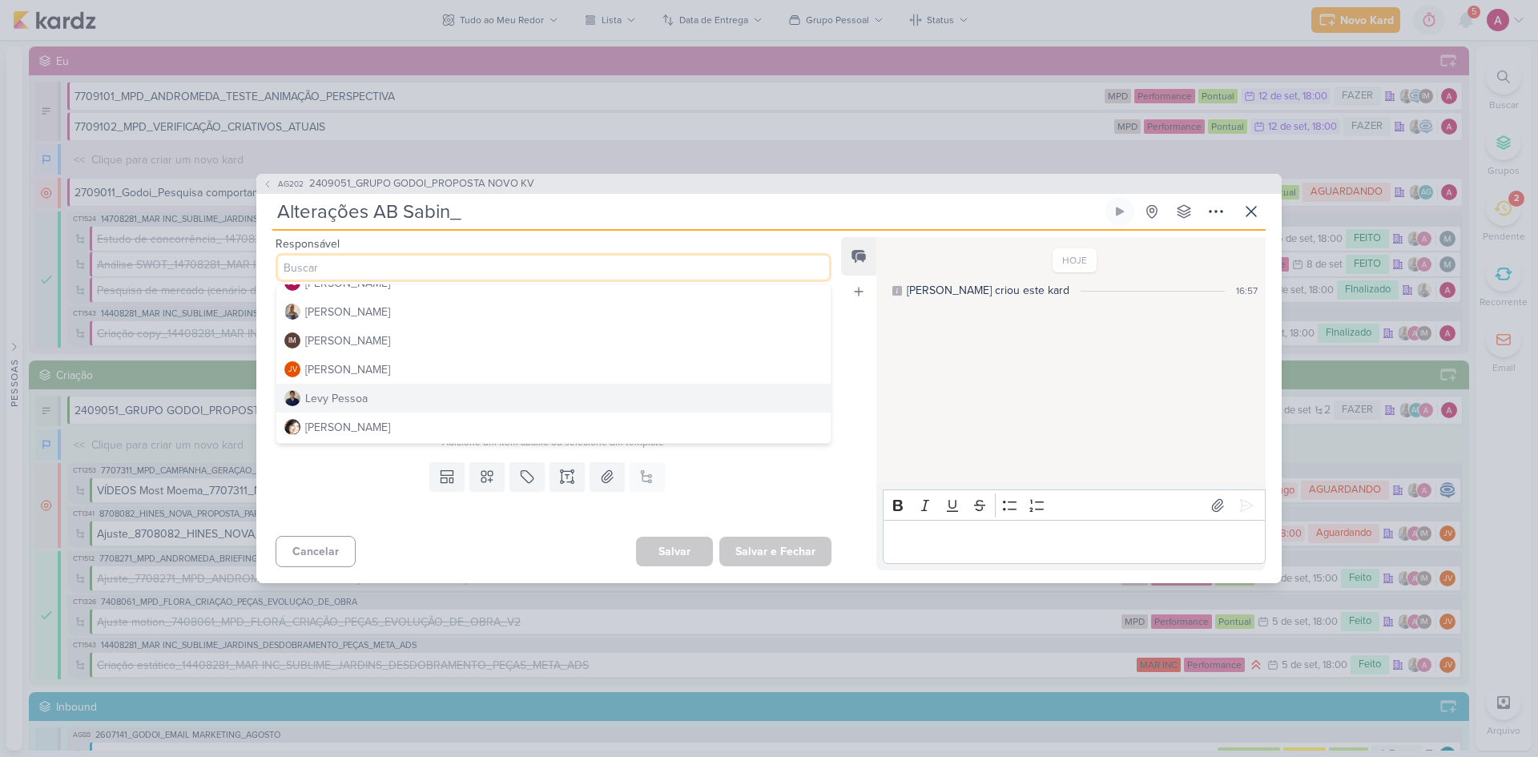
scroll to position [240, 0]
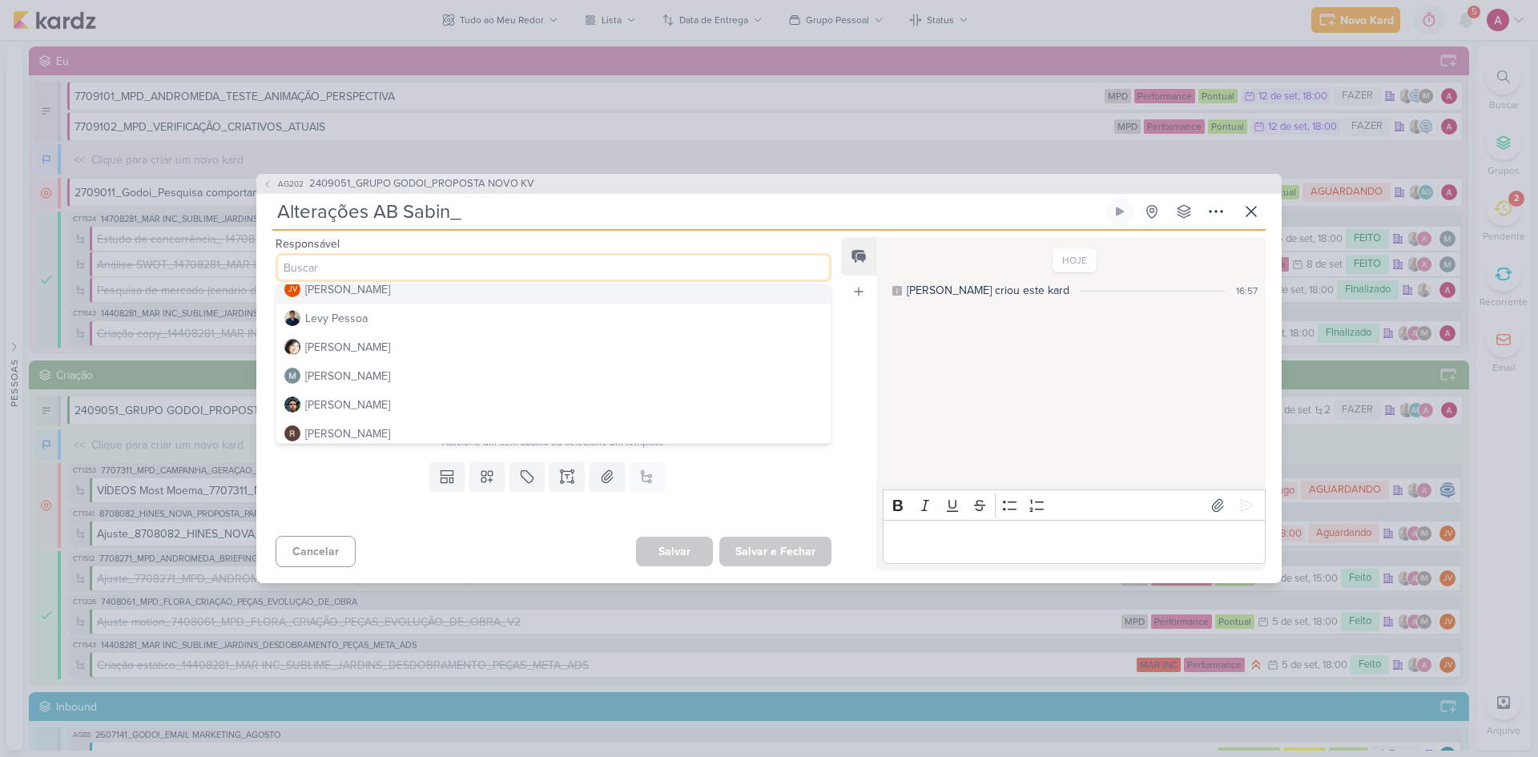
click at [332, 294] on div "[PERSON_NAME]" at bounding box center [347, 289] width 85 height 17
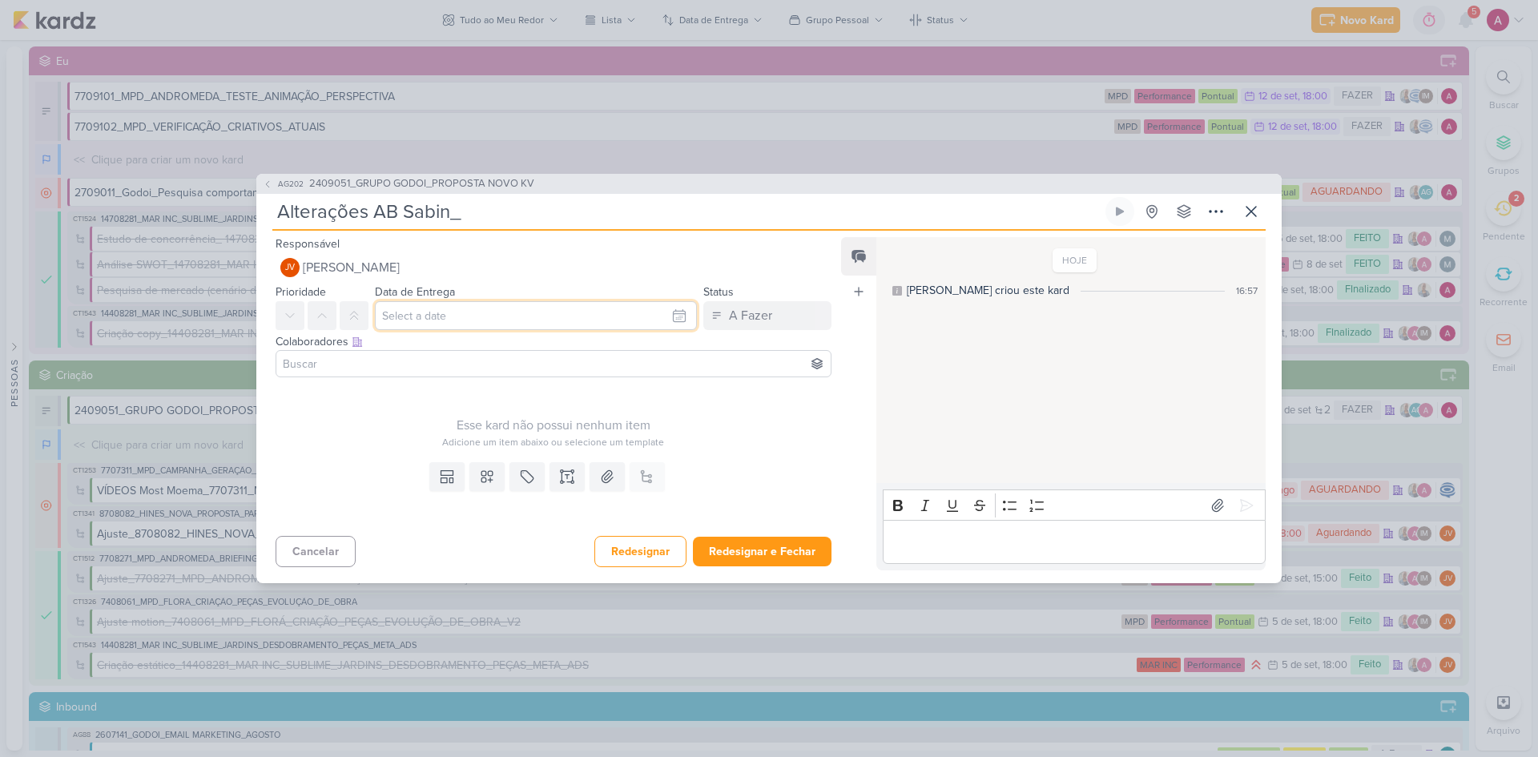
click at [440, 311] on input "text" at bounding box center [536, 315] width 322 height 29
click at [644, 422] on div "12" at bounding box center [649, 425] width 25 height 24
type input "12 de setembro de 2025 às 23:59"
click at [380, 363] on input at bounding box center [554, 363] width 548 height 19
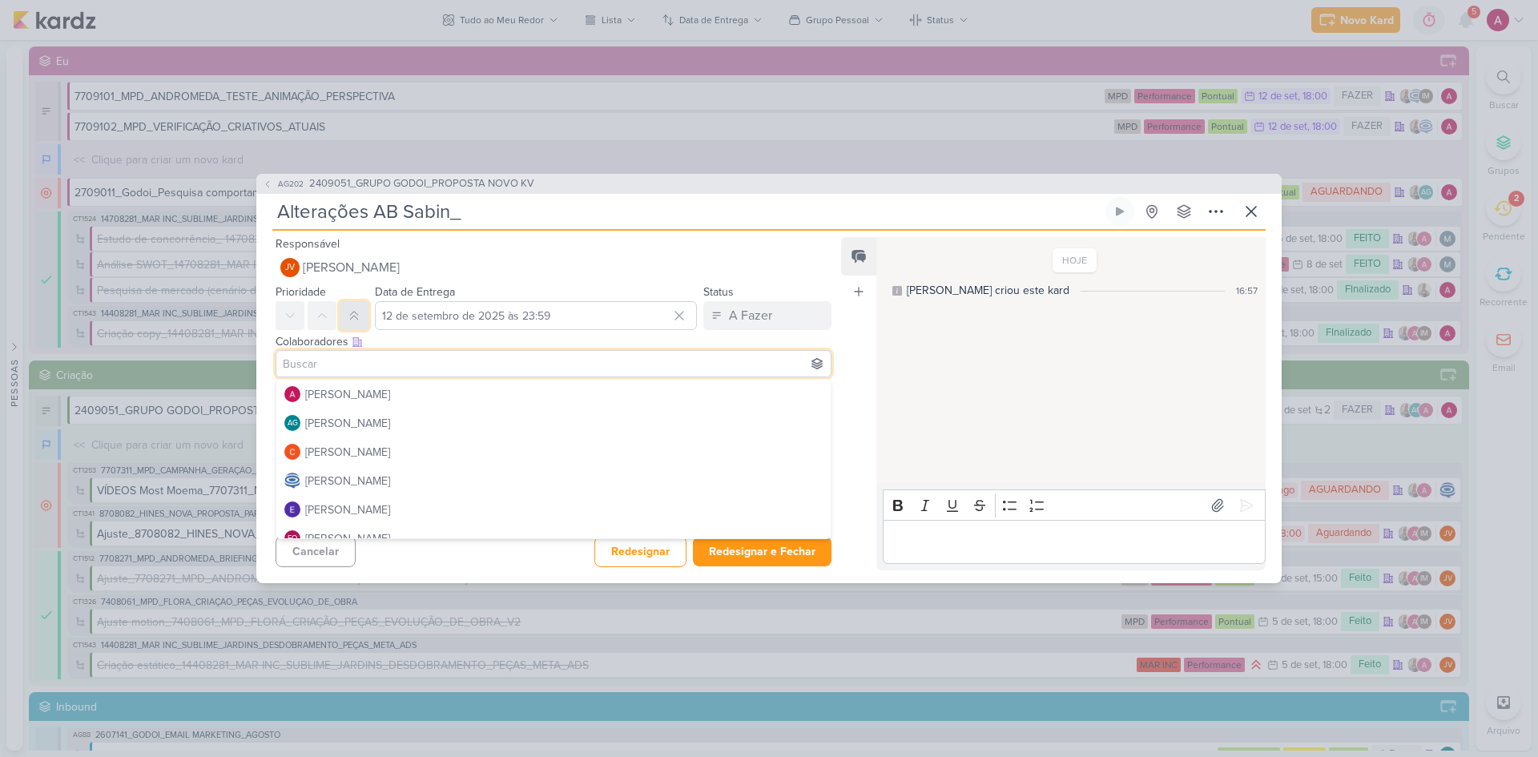
click at [352, 322] on icon at bounding box center [354, 315] width 13 height 13
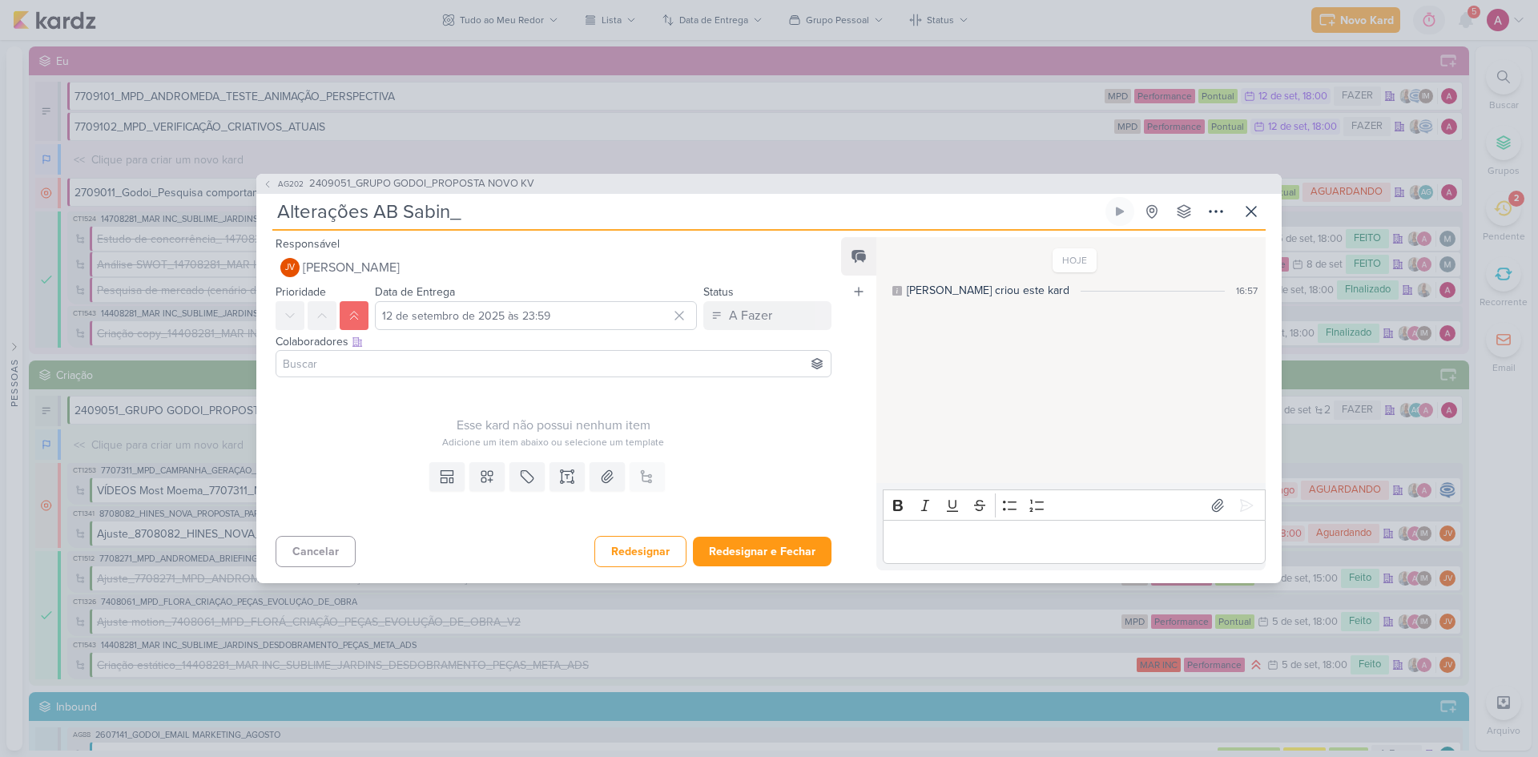
click at [336, 367] on input at bounding box center [554, 363] width 548 height 19
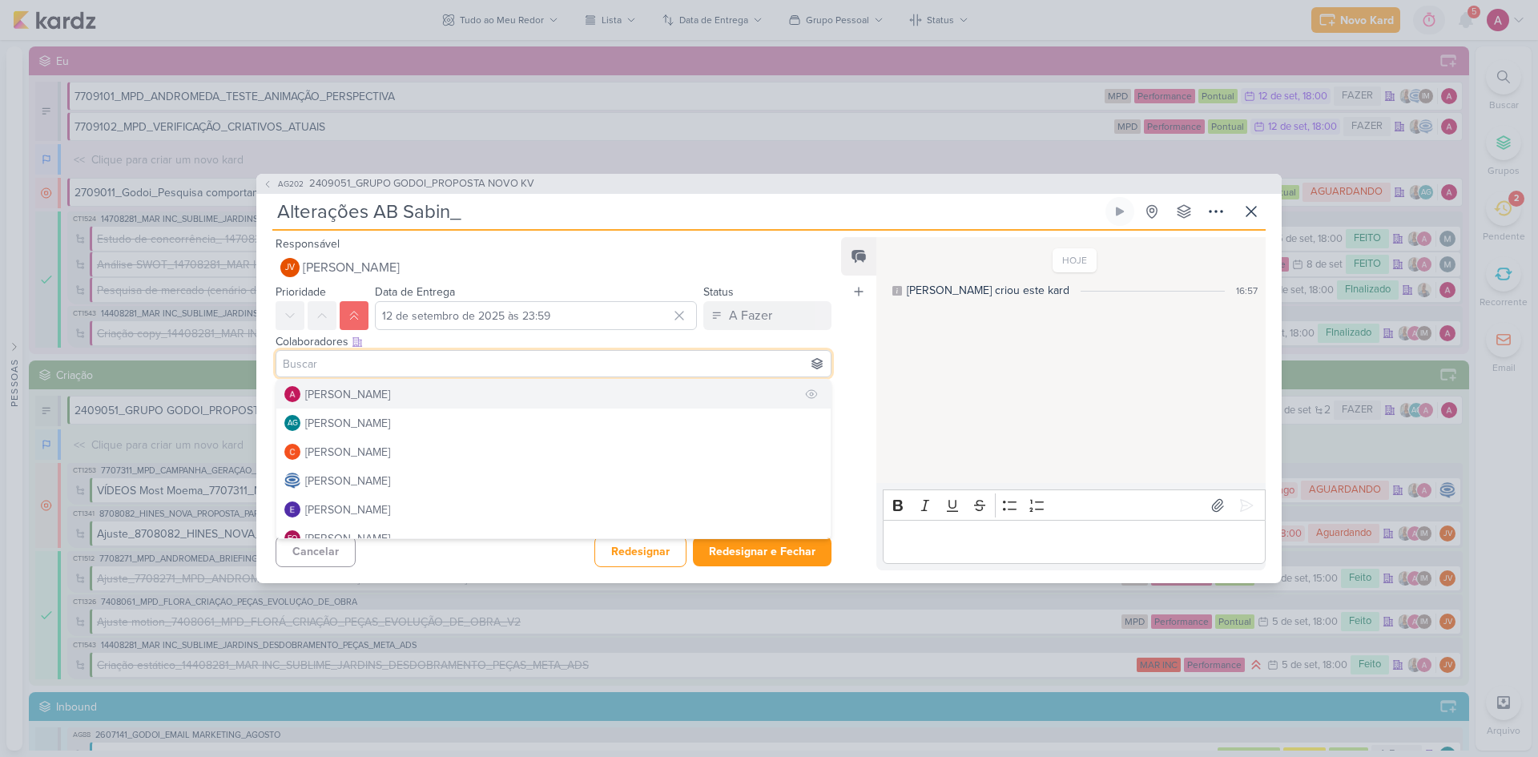
click at [337, 399] on div "[PERSON_NAME]" at bounding box center [347, 394] width 85 height 17
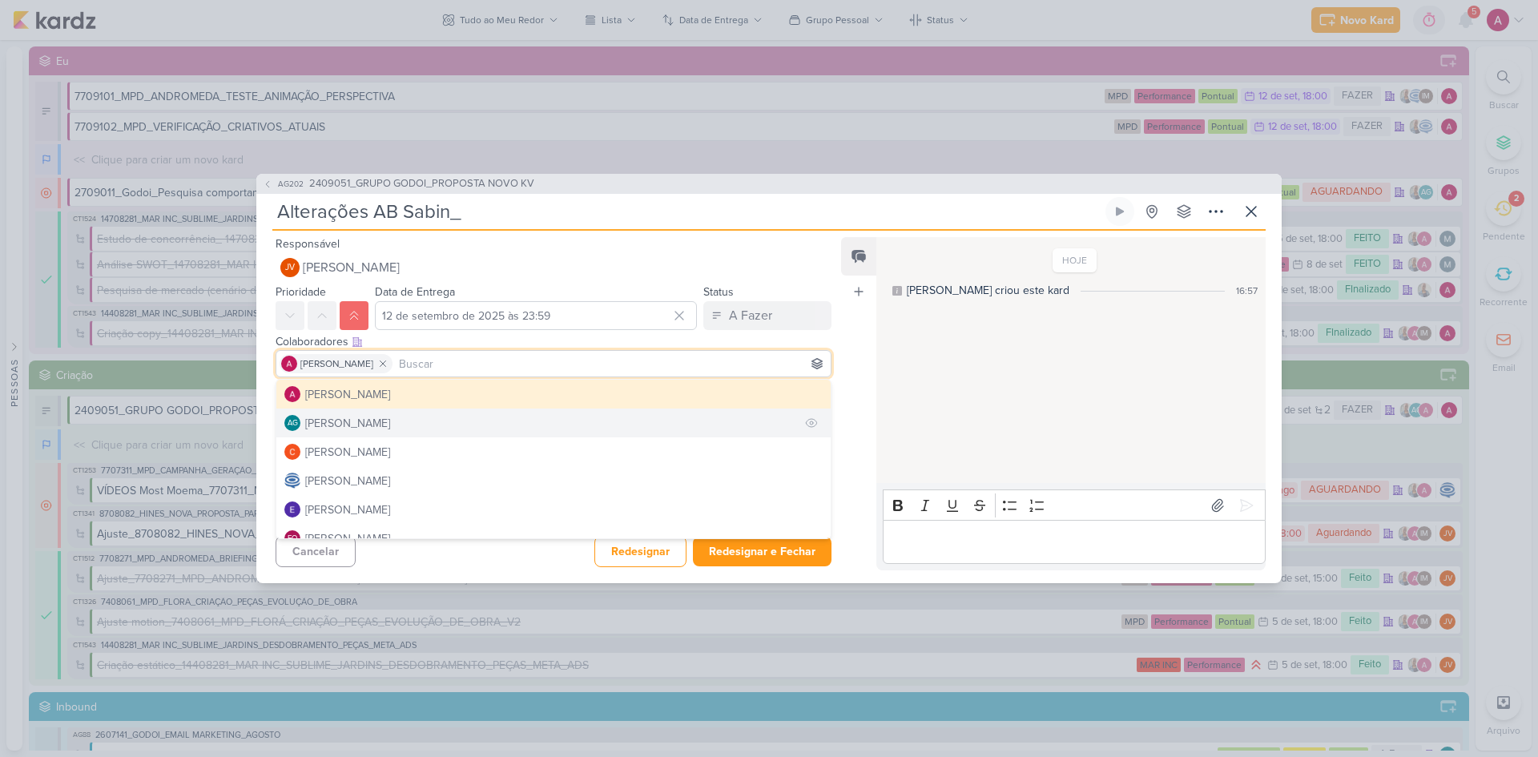
click at [334, 425] on div "[PERSON_NAME]" at bounding box center [347, 423] width 85 height 17
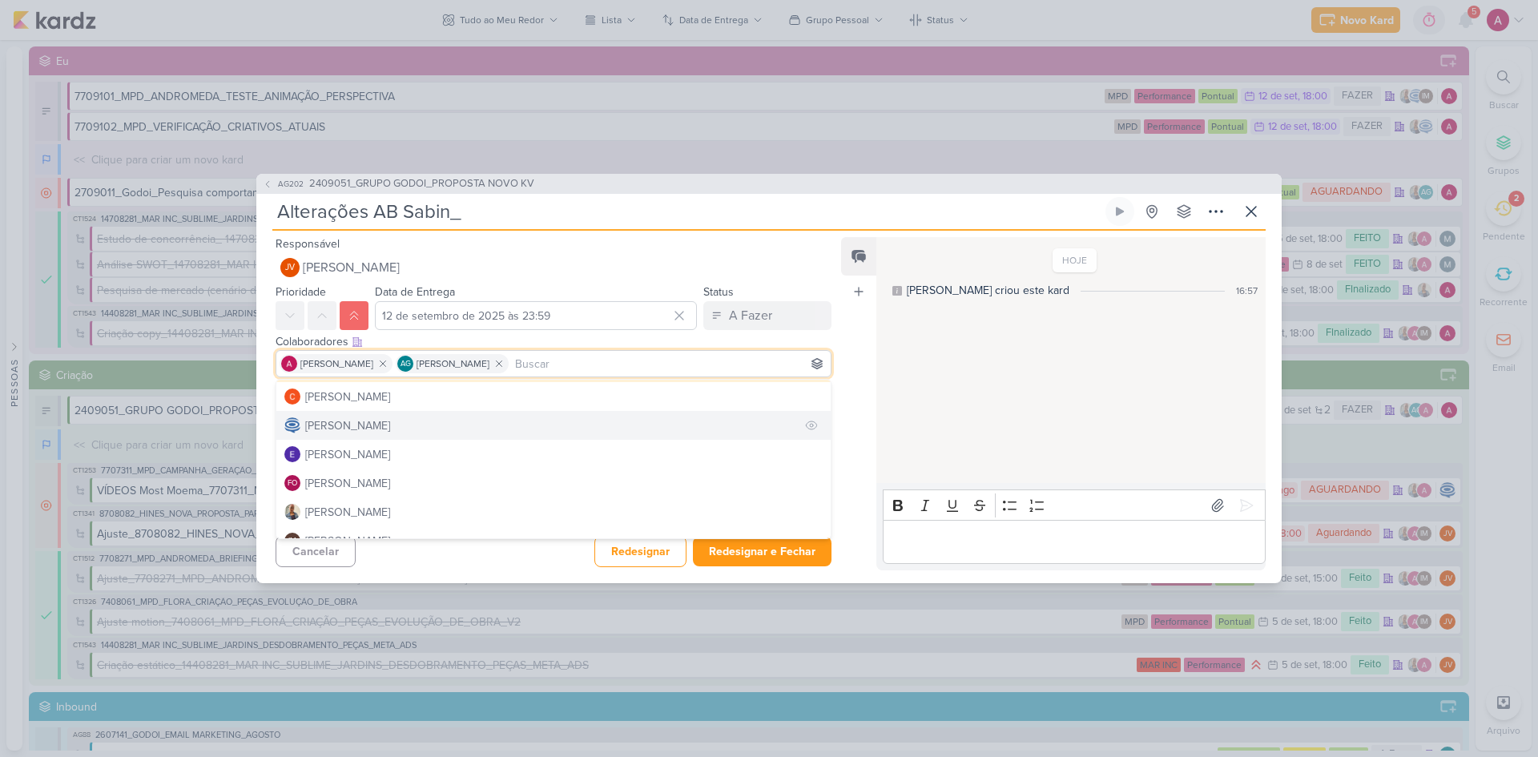
scroll to position [80, 0]
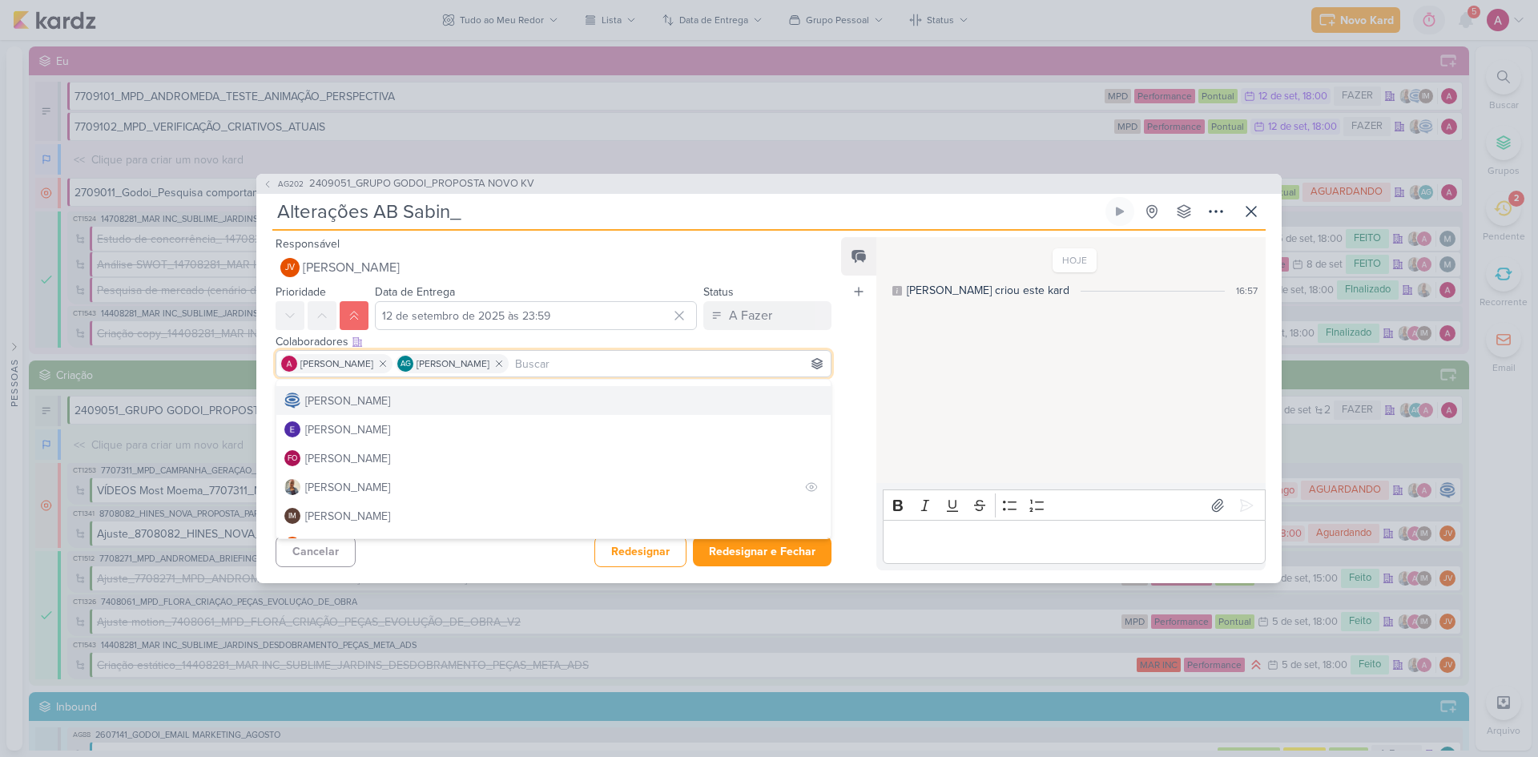
click at [340, 482] on div "[PERSON_NAME]" at bounding box center [347, 487] width 85 height 17
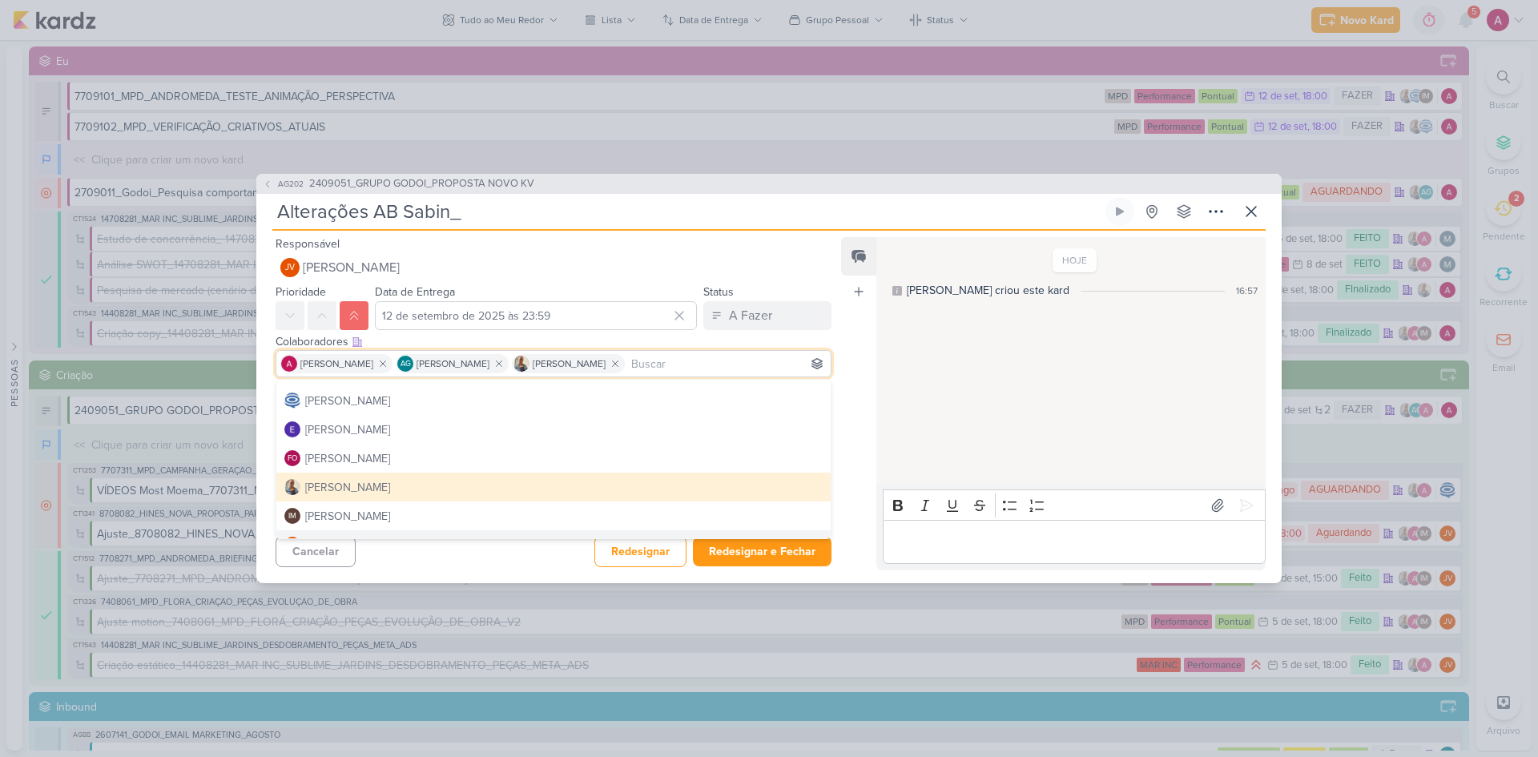
click at [456, 506] on div "Responsável JV [PERSON_NAME] [PERSON_NAME] AG [PERSON_NAME] [PERSON_NAME] [PERS…" at bounding box center [768, 407] width 1025 height 352
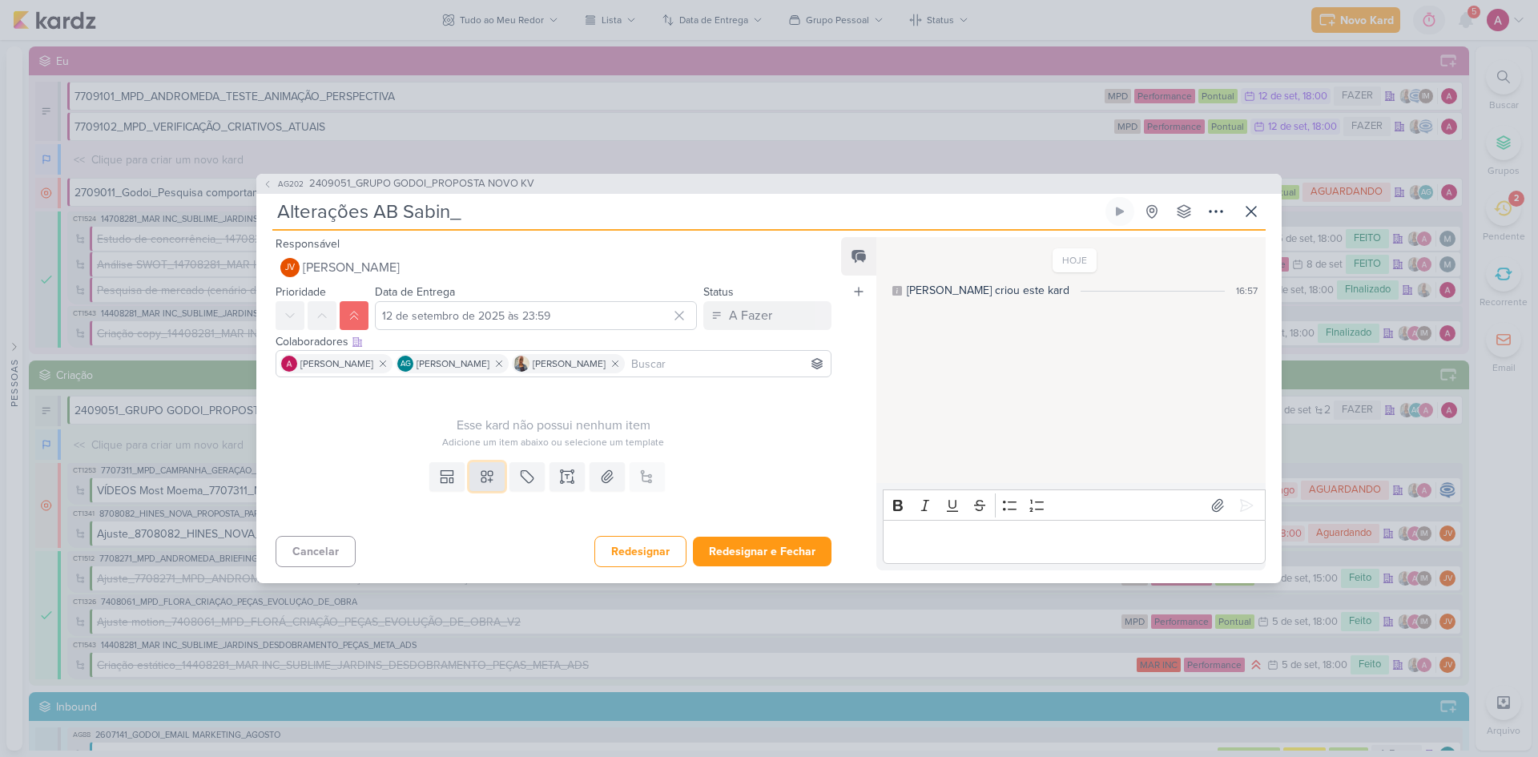
click at [482, 483] on icon at bounding box center [487, 477] width 16 height 16
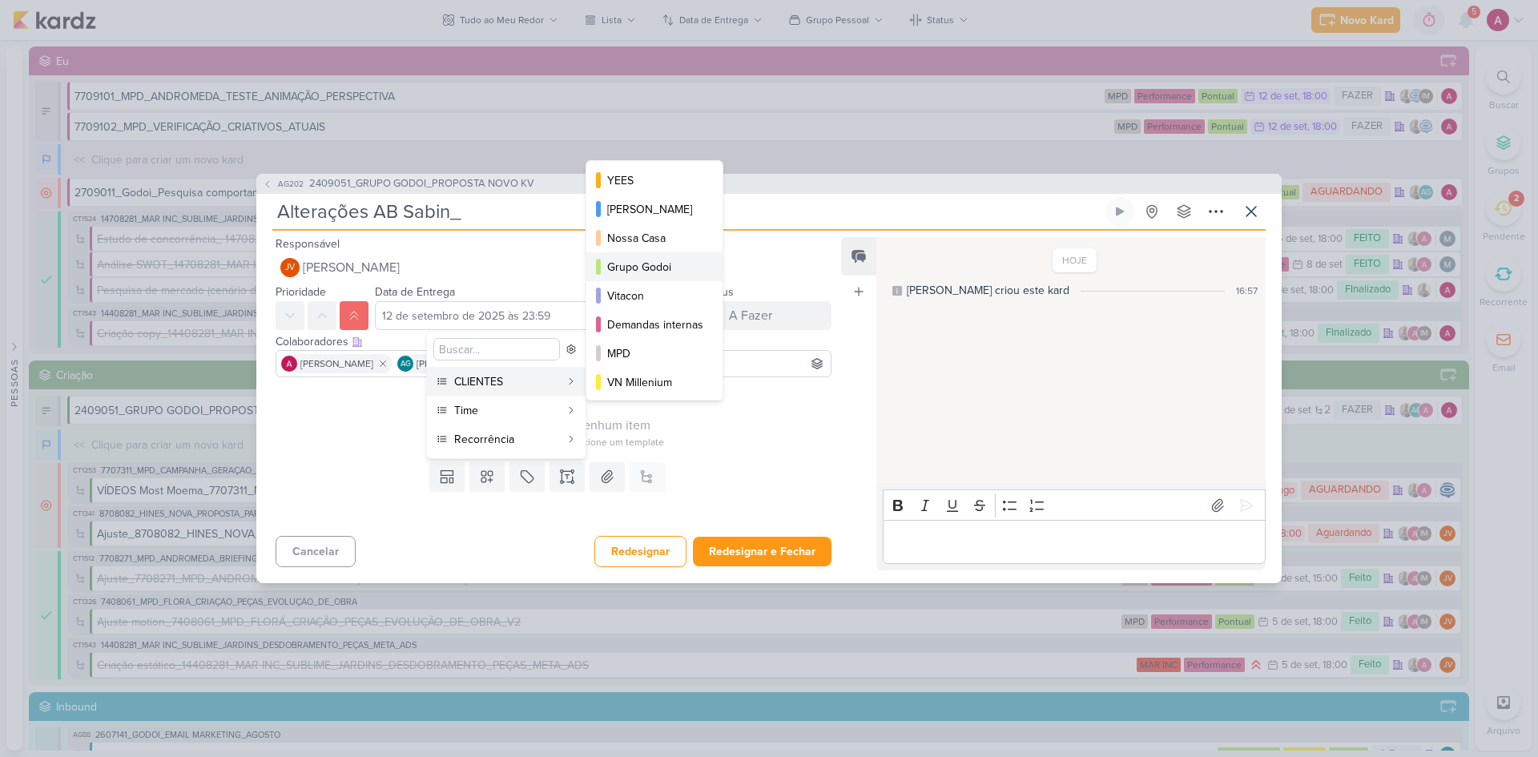
click at [639, 272] on div "Grupo Godoi" at bounding box center [655, 267] width 96 height 17
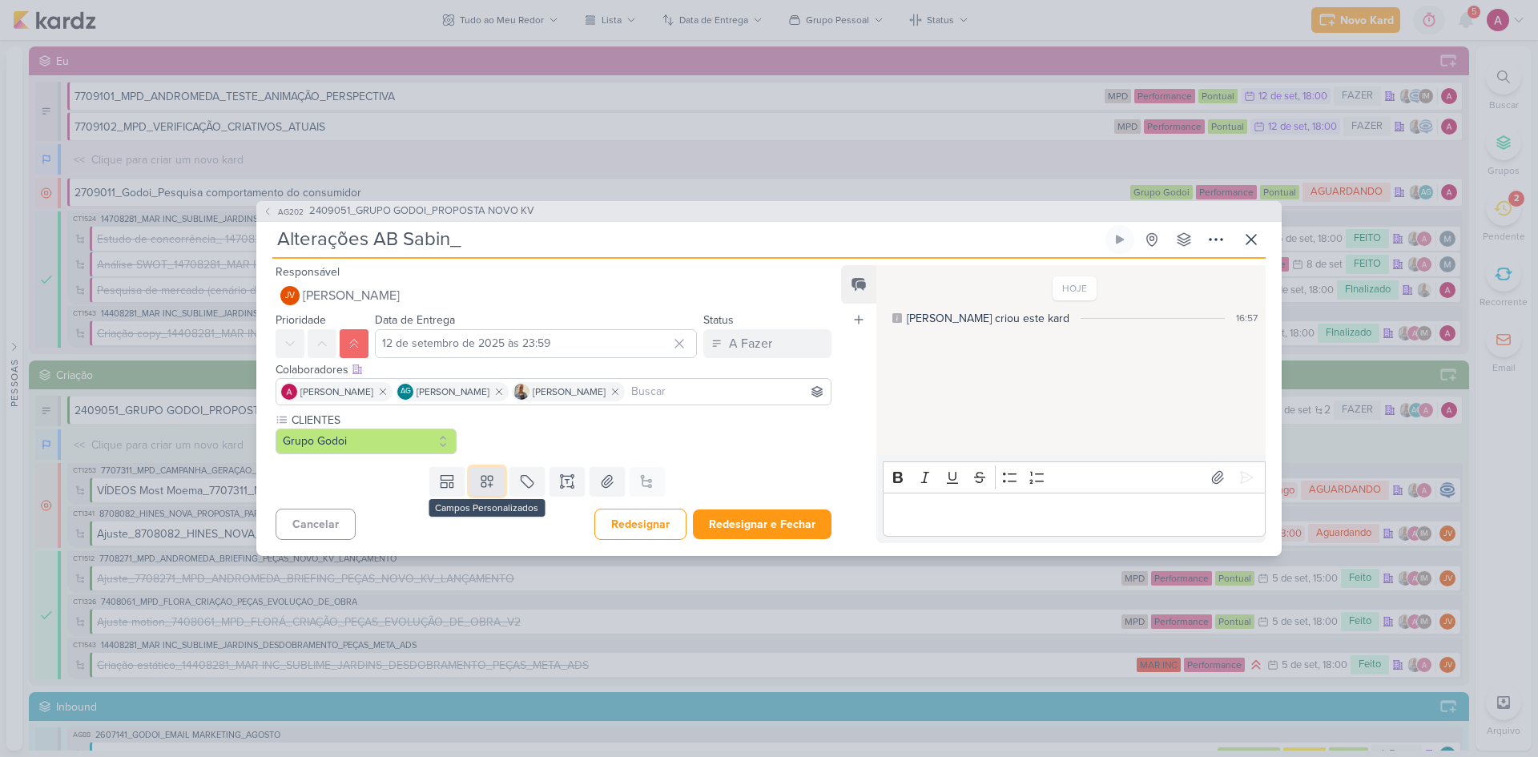
click at [481, 485] on icon at bounding box center [486, 481] width 11 height 11
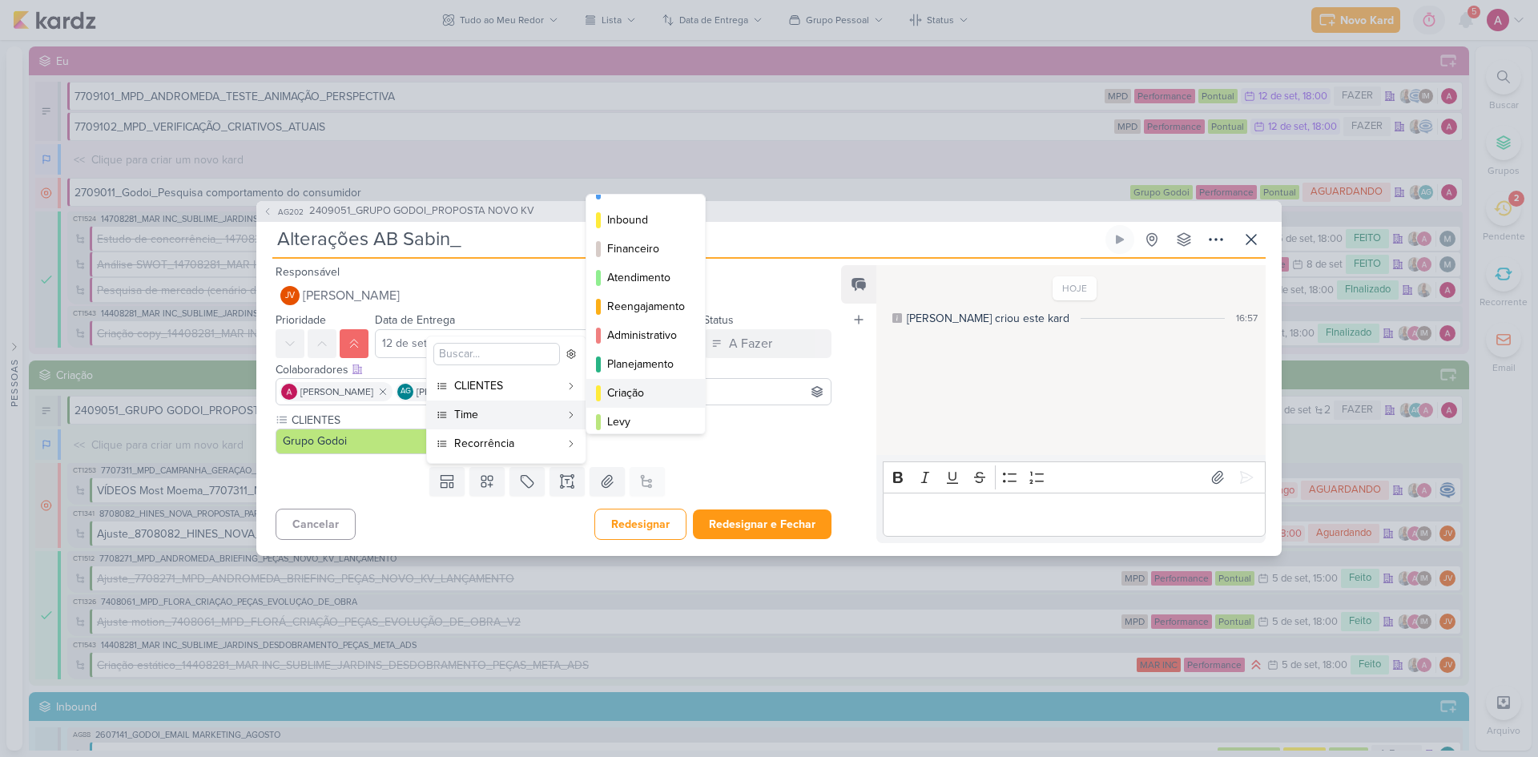
click at [640, 385] on div "Criação" at bounding box center [646, 393] width 79 height 17
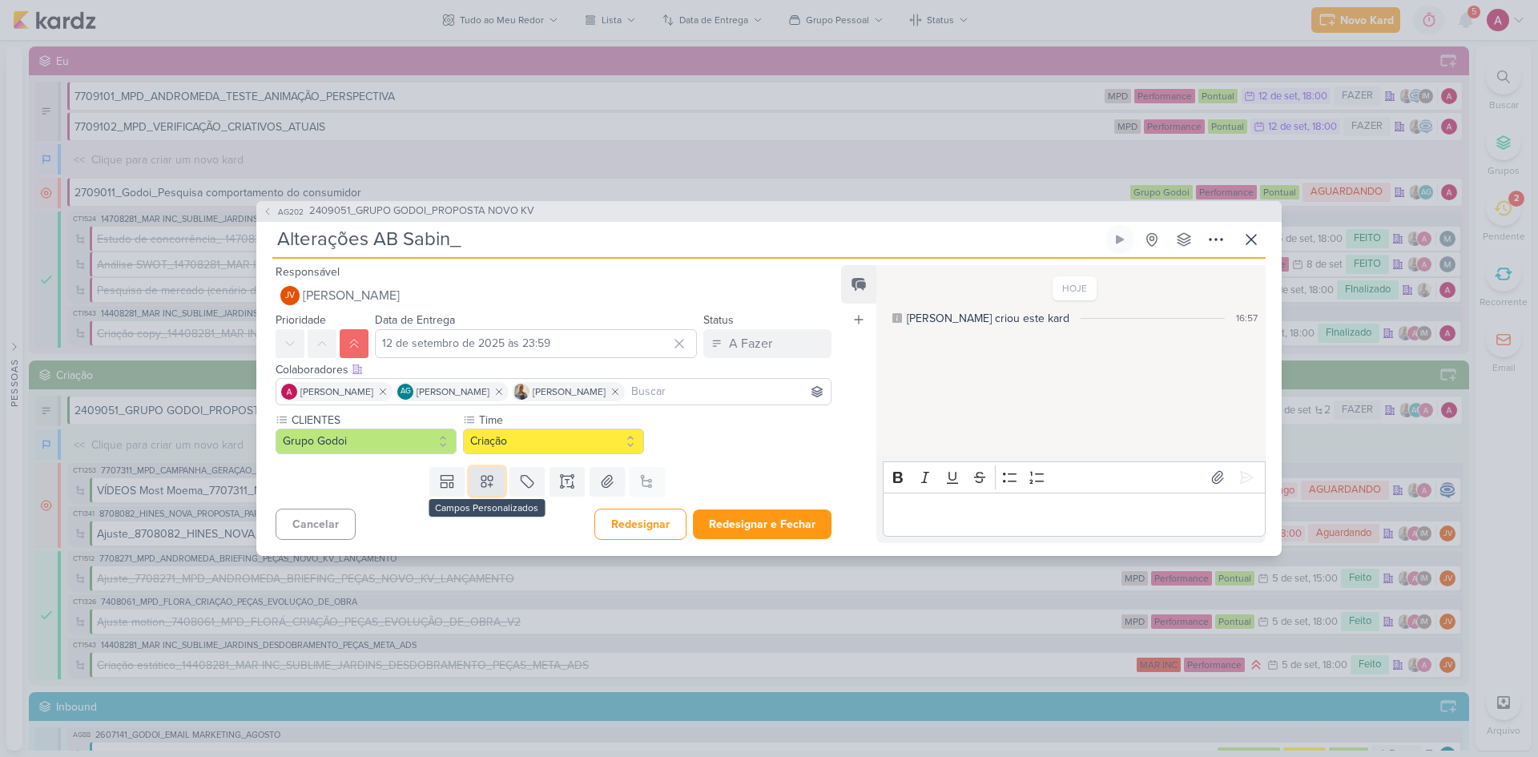
click at [481, 486] on icon at bounding box center [486, 481] width 11 height 11
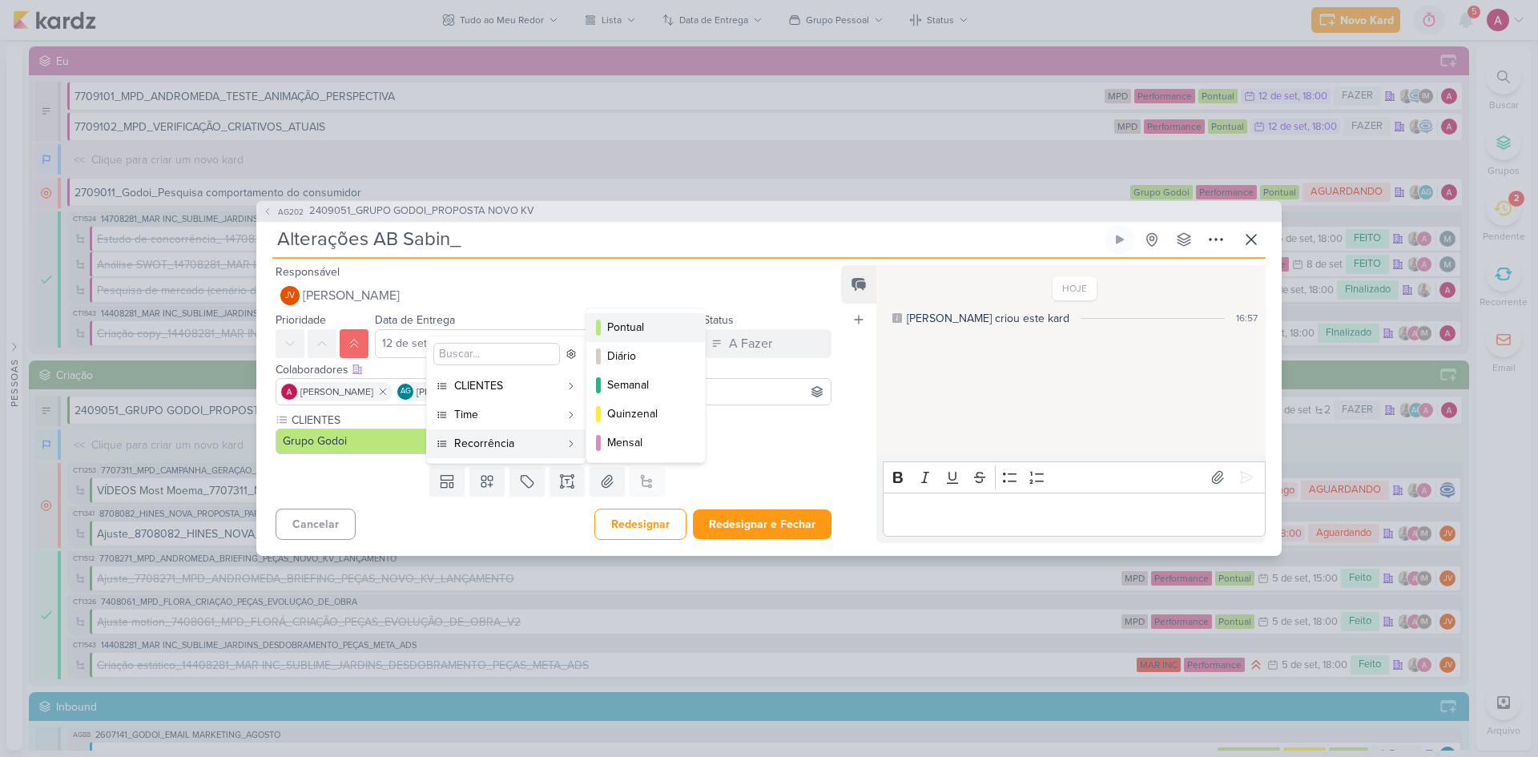
click at [637, 327] on div "Pontual" at bounding box center [646, 327] width 79 height 17
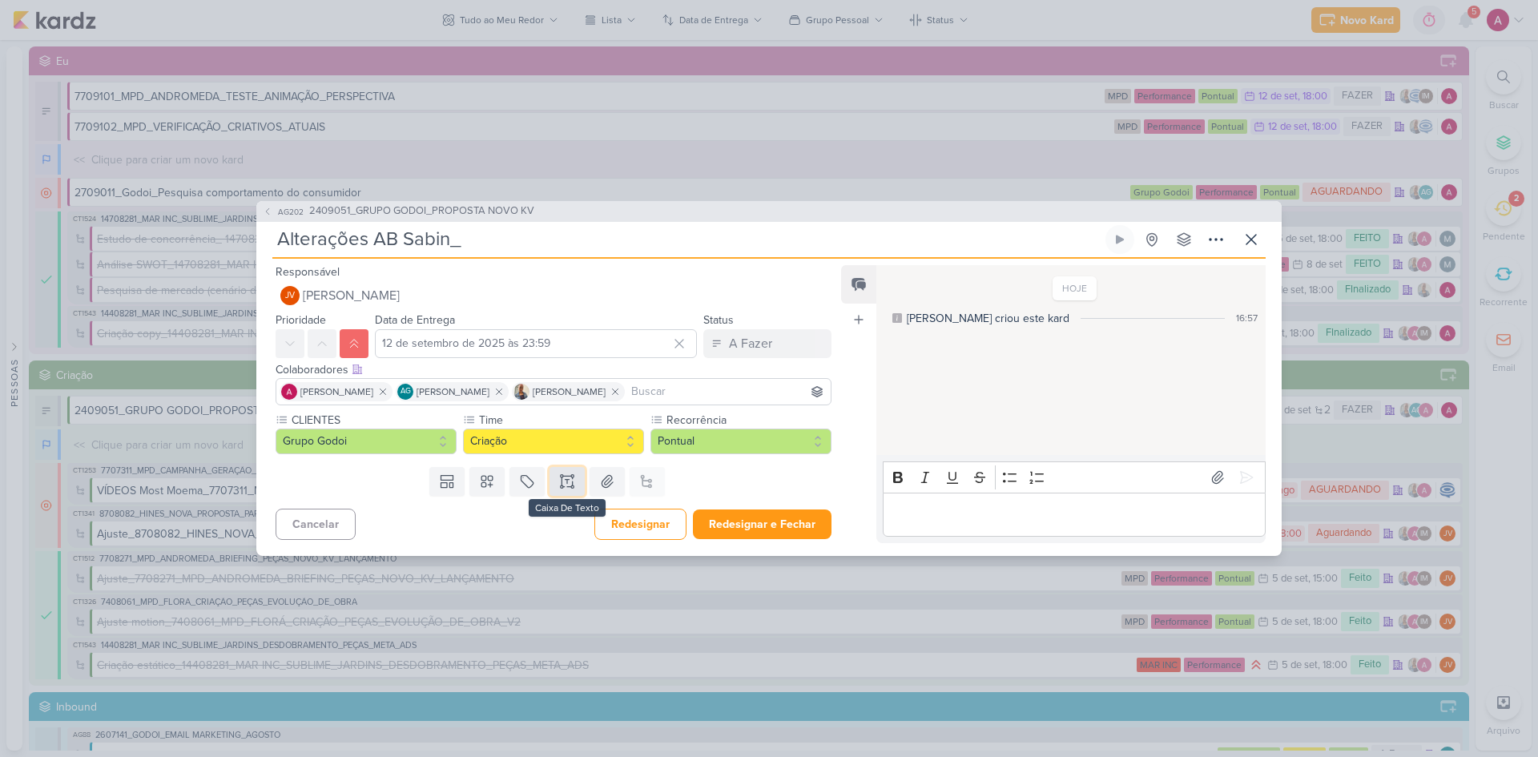
click at [563, 477] on icon at bounding box center [567, 481] width 16 height 16
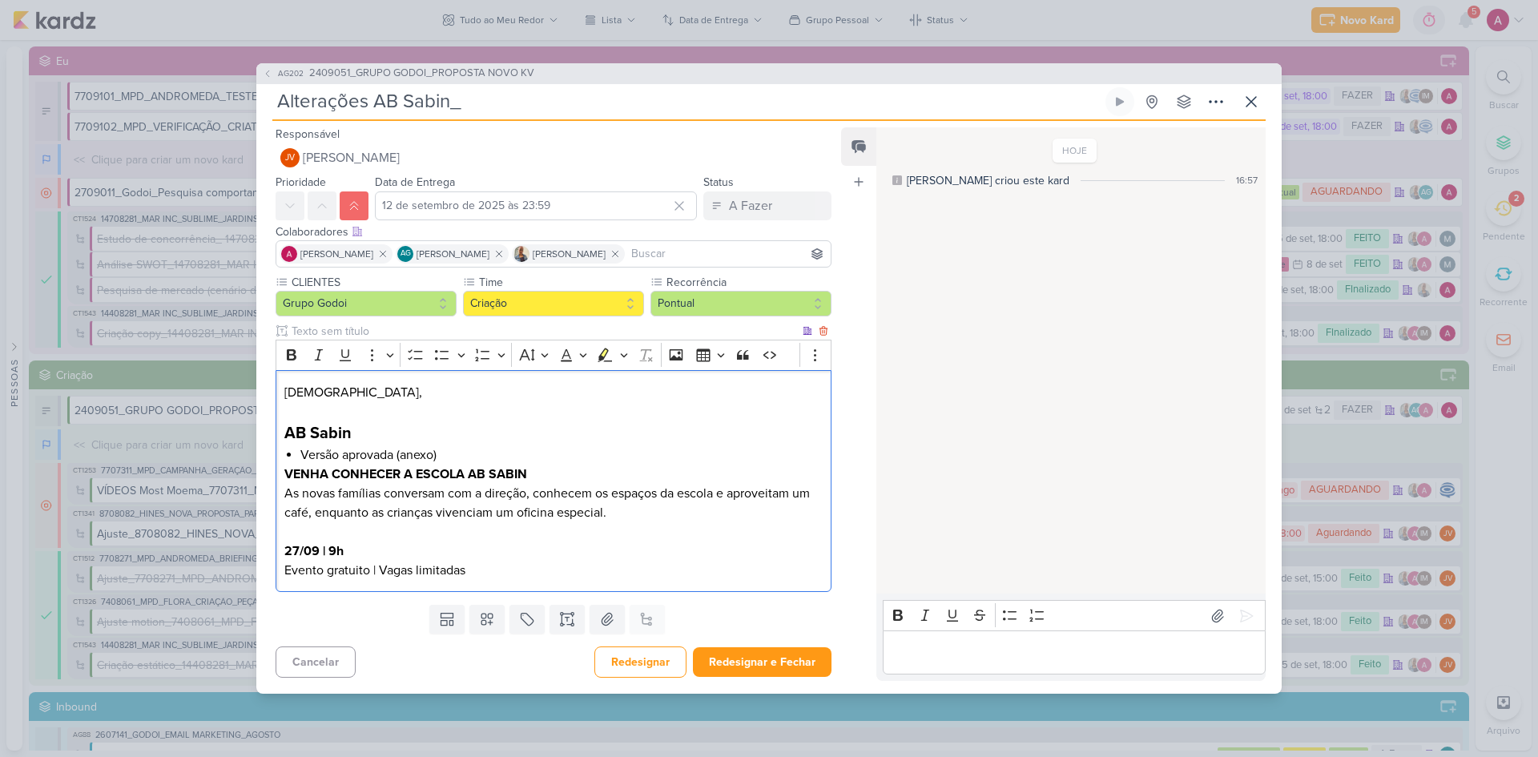
click at [310, 411] on p "Editor editing area: main" at bounding box center [553, 411] width 538 height 19
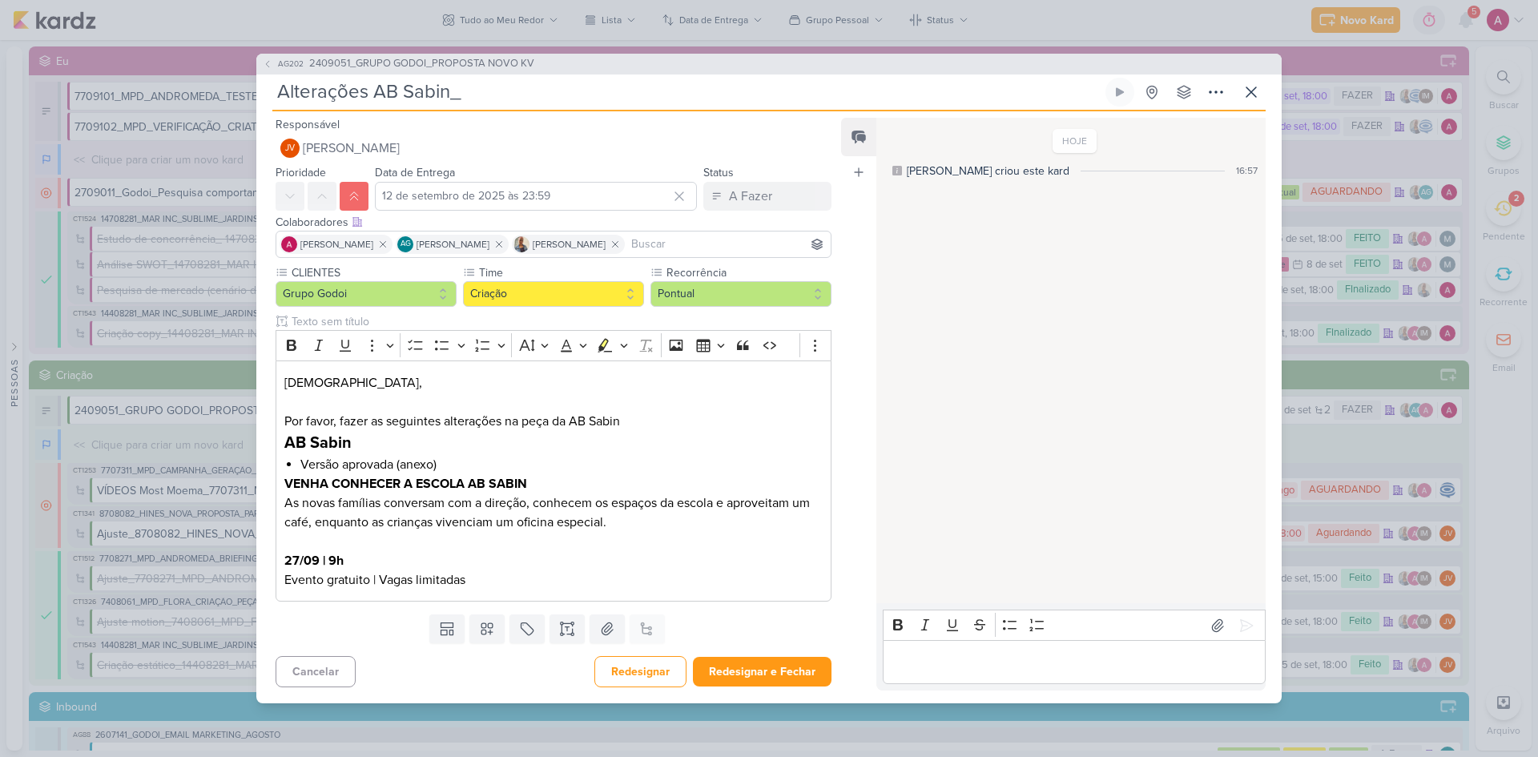
drag, startPoint x: 399, startPoint y: 88, endPoint x: 442, endPoint y: 83, distance: 43.5
click at [446, 83] on input "Alterações AB Sabin_" at bounding box center [687, 92] width 830 height 29
drag, startPoint x: 359, startPoint y: 441, endPoint x: 283, endPoint y: 445, distance: 76.2
click at [283, 445] on div "Jôney, Por favor, fazer as seguintes alterações na peça da AB Sabin AB Sabin Ve…" at bounding box center [554, 480] width 556 height 241
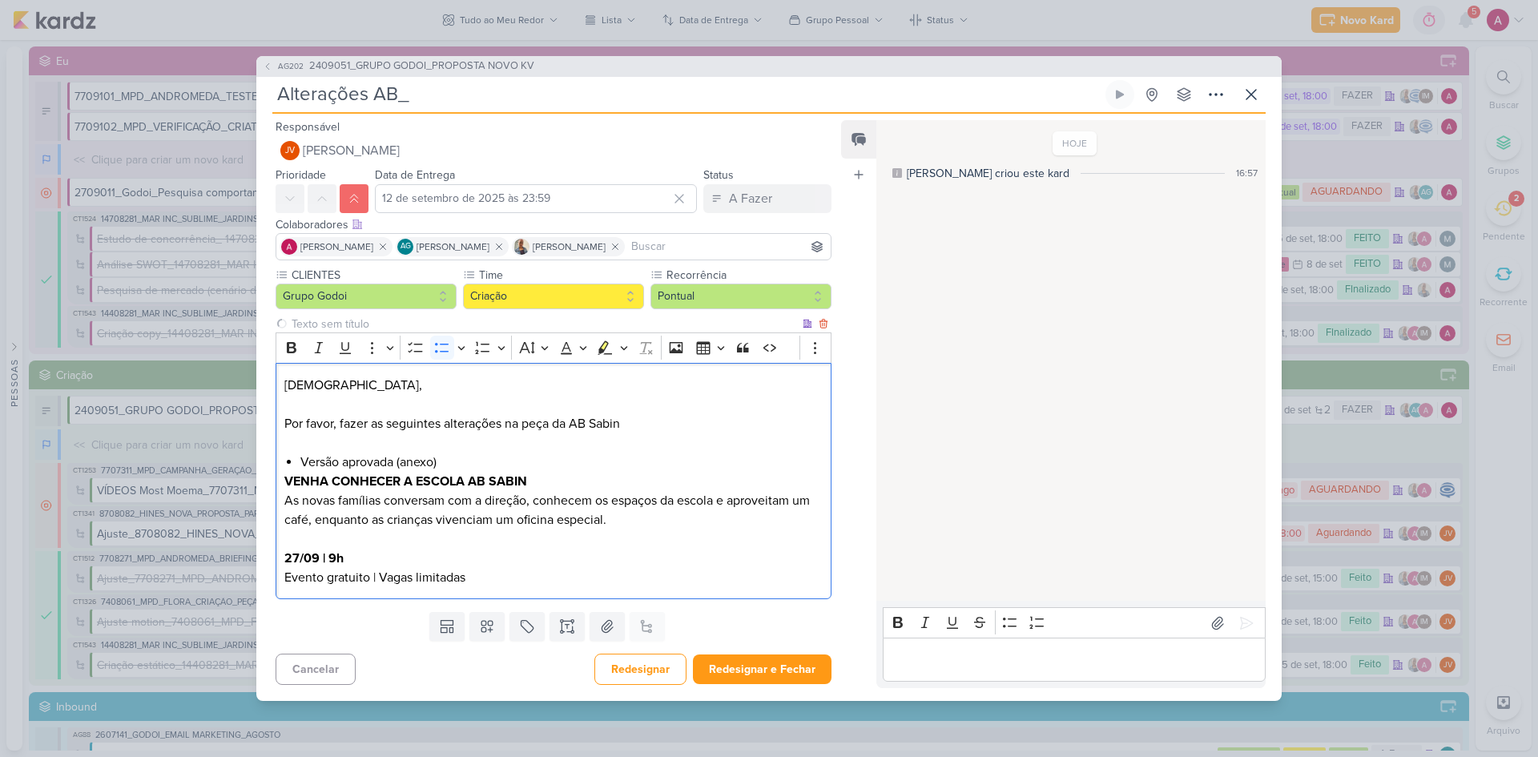
click at [467, 465] on li "Versão aprovada (anexo)" at bounding box center [561, 462] width 522 height 19
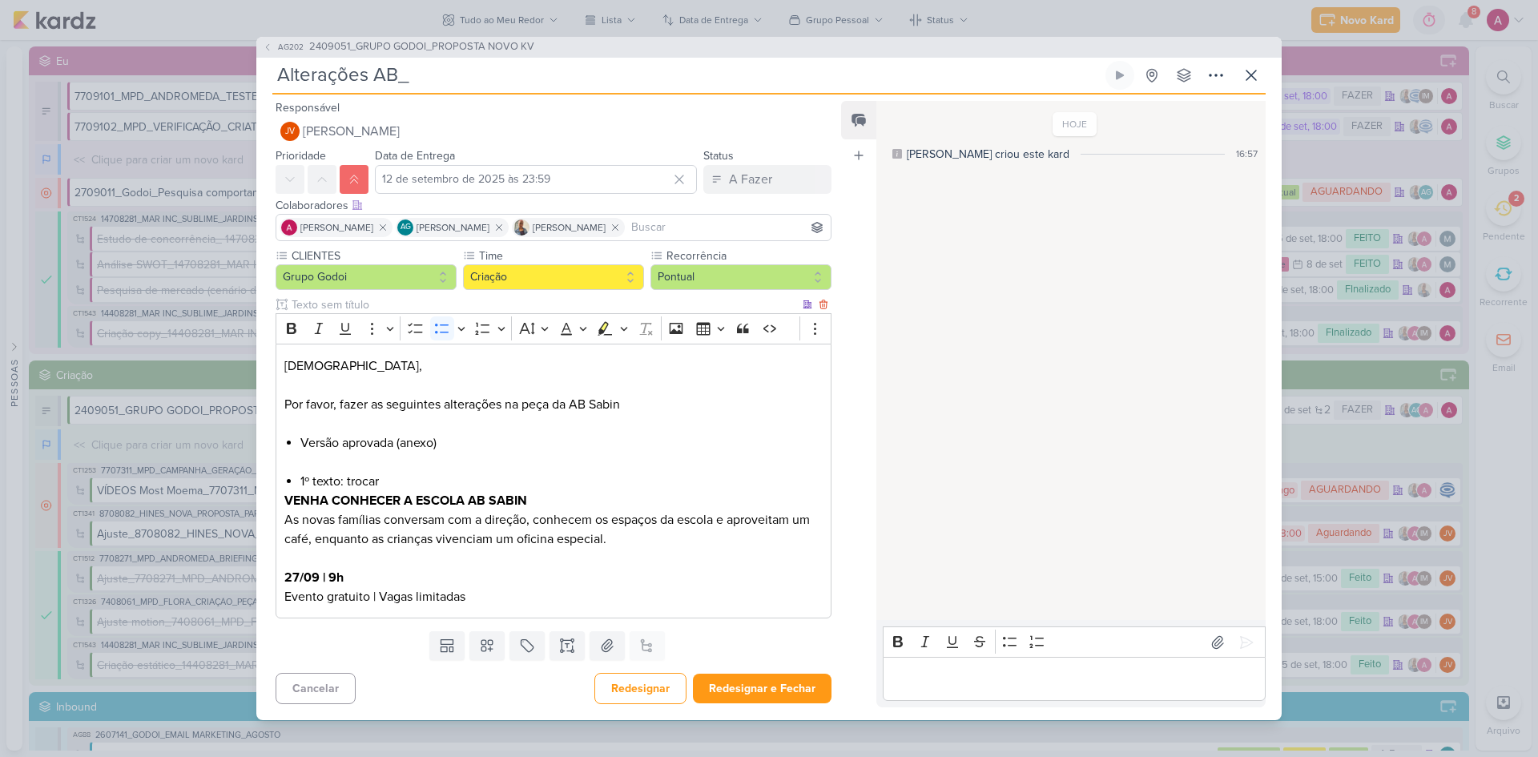
click at [443, 476] on li "1º texto: trocar" at bounding box center [561, 481] width 522 height 19
click at [468, 503] on strong "VENHA CONHECER A ESCOLA AB SABIN" at bounding box center [405, 501] width 243 height 16
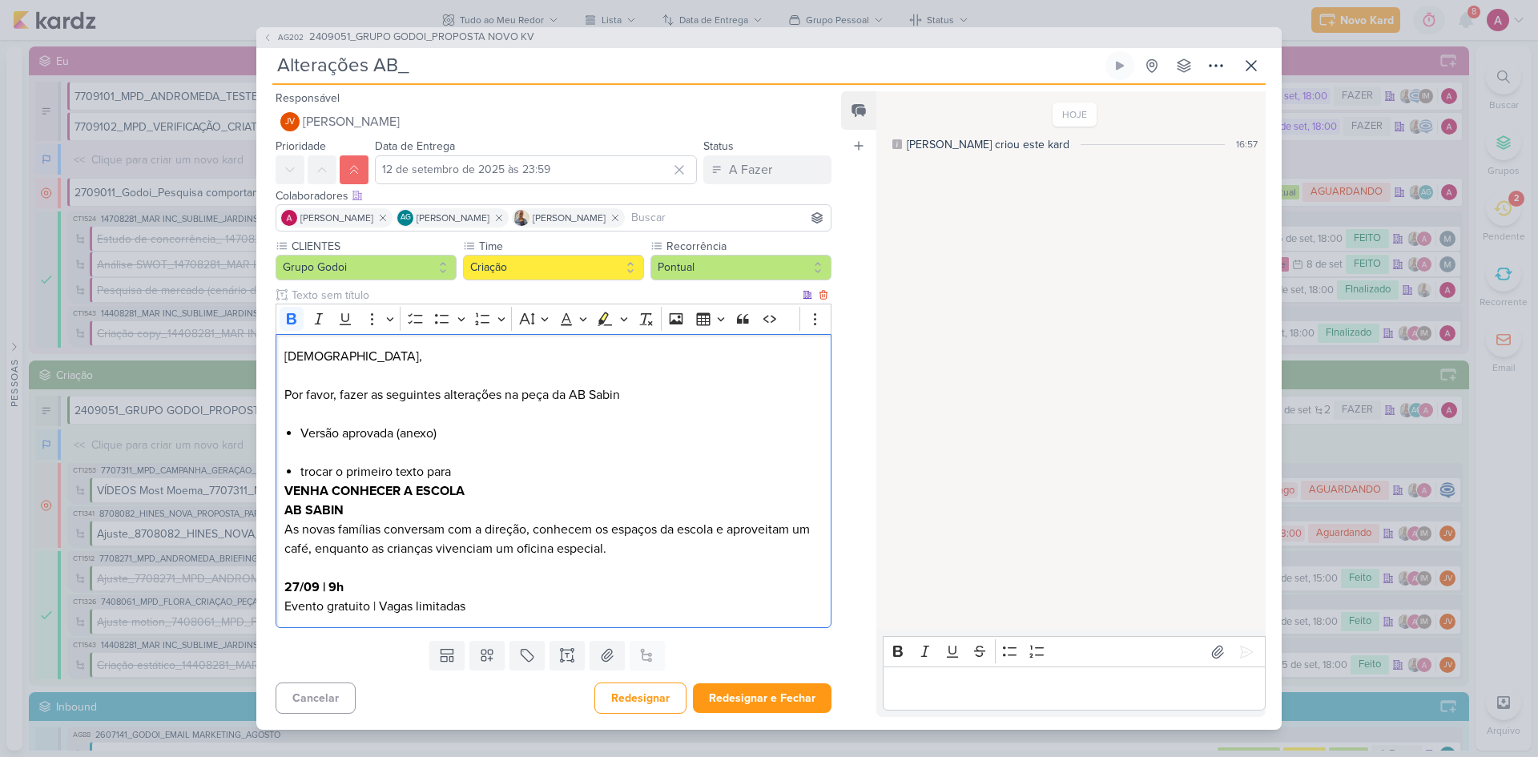
drag, startPoint x: 479, startPoint y: 494, endPoint x: 279, endPoint y: 483, distance: 200.6
click at [282, 489] on div "Jôney, Por favor, fazer as seguintes alterações na peça da AB Sabin Versão apro…" at bounding box center [554, 481] width 556 height 294
click at [286, 321] on icon "Editor toolbar" at bounding box center [292, 319] width 16 height 16
drag, startPoint x: 378, startPoint y: 510, endPoint x: 281, endPoint y: 504, distance: 97.1
click at [281, 504] on div "Jôney, Por favor, fazer as seguintes alterações na peça da AB Sabin Versão apro…" at bounding box center [554, 481] width 556 height 294
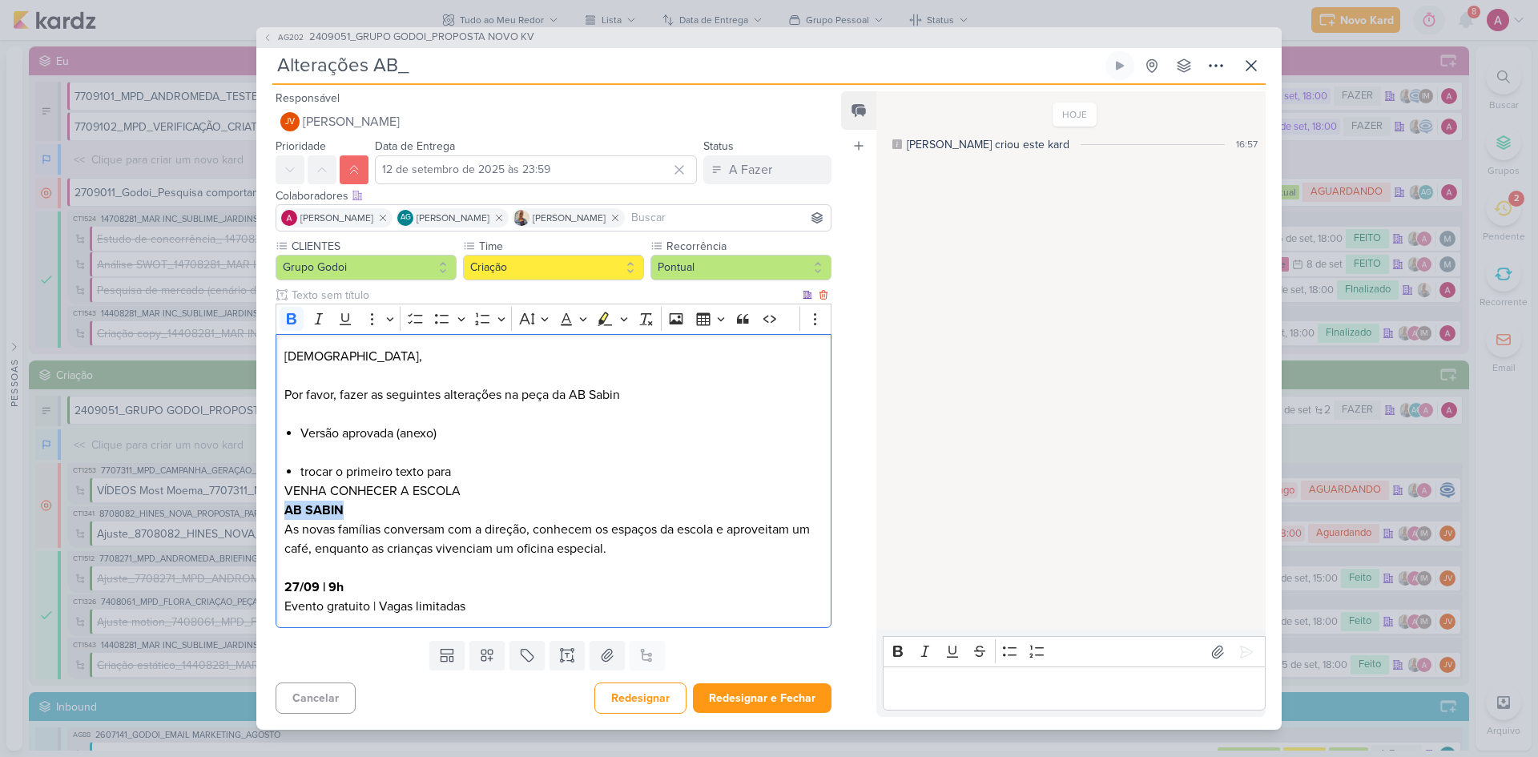
click at [360, 506] on p "AB SABIN As novas famílias conversam com a direção, conhecem os espaços da esco…" at bounding box center [553, 558] width 538 height 115
click at [285, 506] on strong "AB SABIN" at bounding box center [313, 510] width 59 height 16
drag, startPoint x: 345, startPoint y: 506, endPoint x: 286, endPoint y: 510, distance: 59.4
click at [286, 506] on p "AB SABIN As novas famílias conversam com a direção, conhecem os espaços da esco…" at bounding box center [553, 558] width 538 height 115
click at [387, 506] on p "AB SABIN As novas famílias conversam com a direção, conhecem os espaços da esco…" at bounding box center [553, 558] width 538 height 115
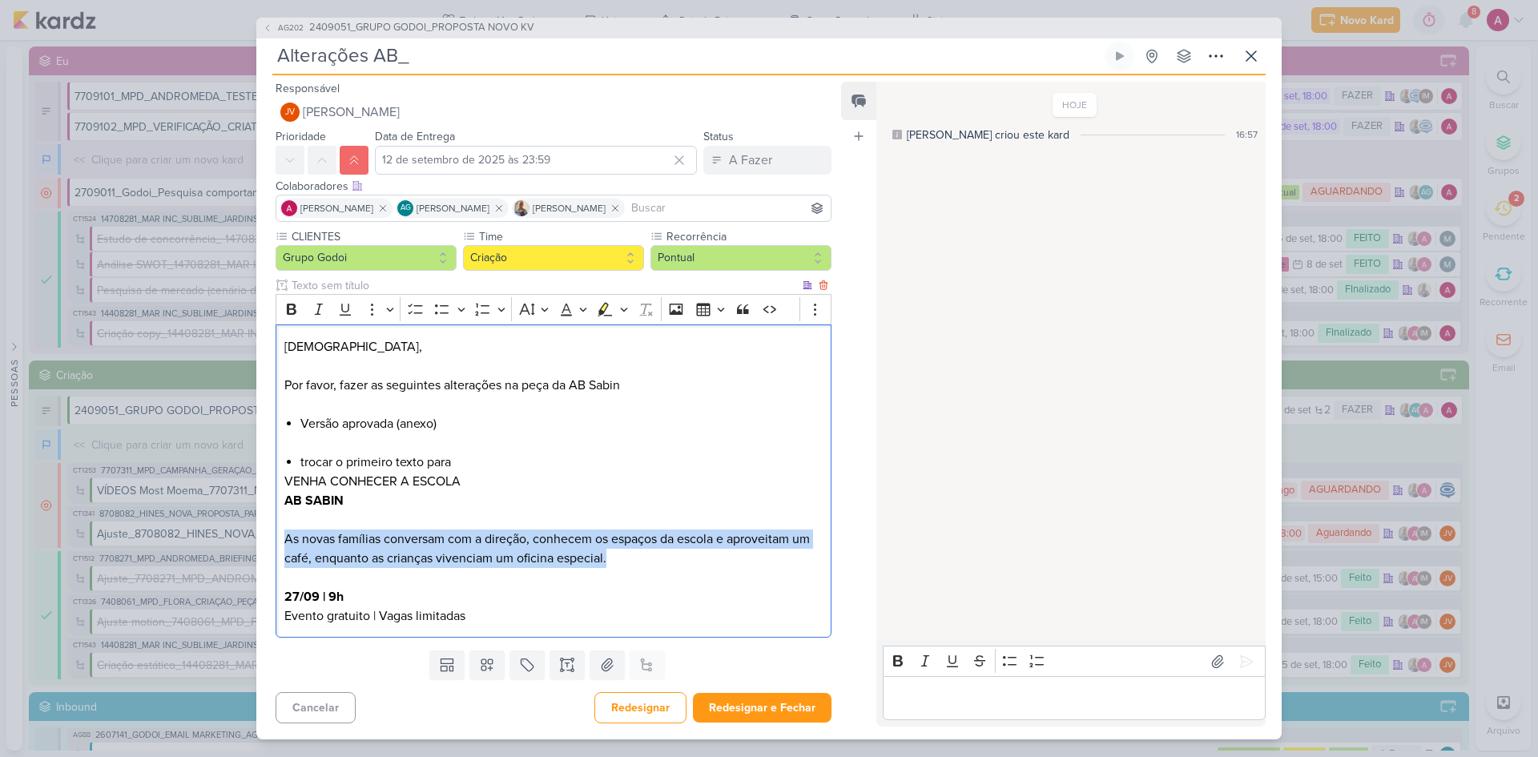
drag, startPoint x: 638, startPoint y: 551, endPoint x: 286, endPoint y: 543, distance: 351.8
click at [286, 506] on p "As novas famílias conversam com a direção, conhecem os espaços da escola e apro…" at bounding box center [553, 567] width 538 height 115
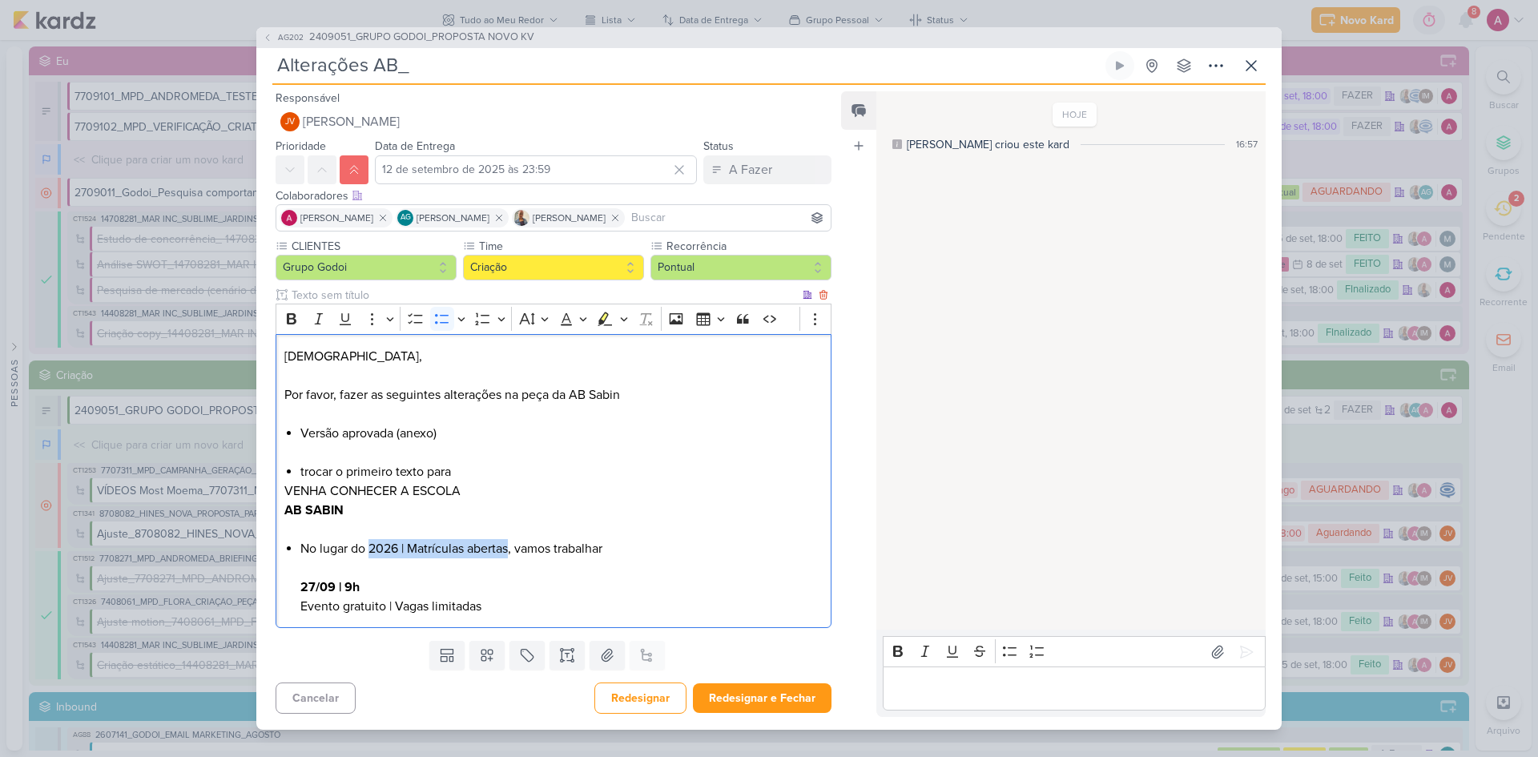
drag, startPoint x: 370, startPoint y: 549, endPoint x: 513, endPoint y: 548, distance: 142.6
click at [513, 506] on li "⁠⁠⁠⁠⁠⁠⁠No lugar do 2026 | Matrículas abertas, vamos trabalhar 27/09 | 9h Evento…" at bounding box center [561, 577] width 522 height 77
click at [292, 318] on icon "Editor toolbar" at bounding box center [292, 318] width 10 height 11
drag, startPoint x: 335, startPoint y: 586, endPoint x: 356, endPoint y: 587, distance: 21.7
click at [356, 506] on strong "27/09 | 9h" at bounding box center [329, 587] width 59 height 16
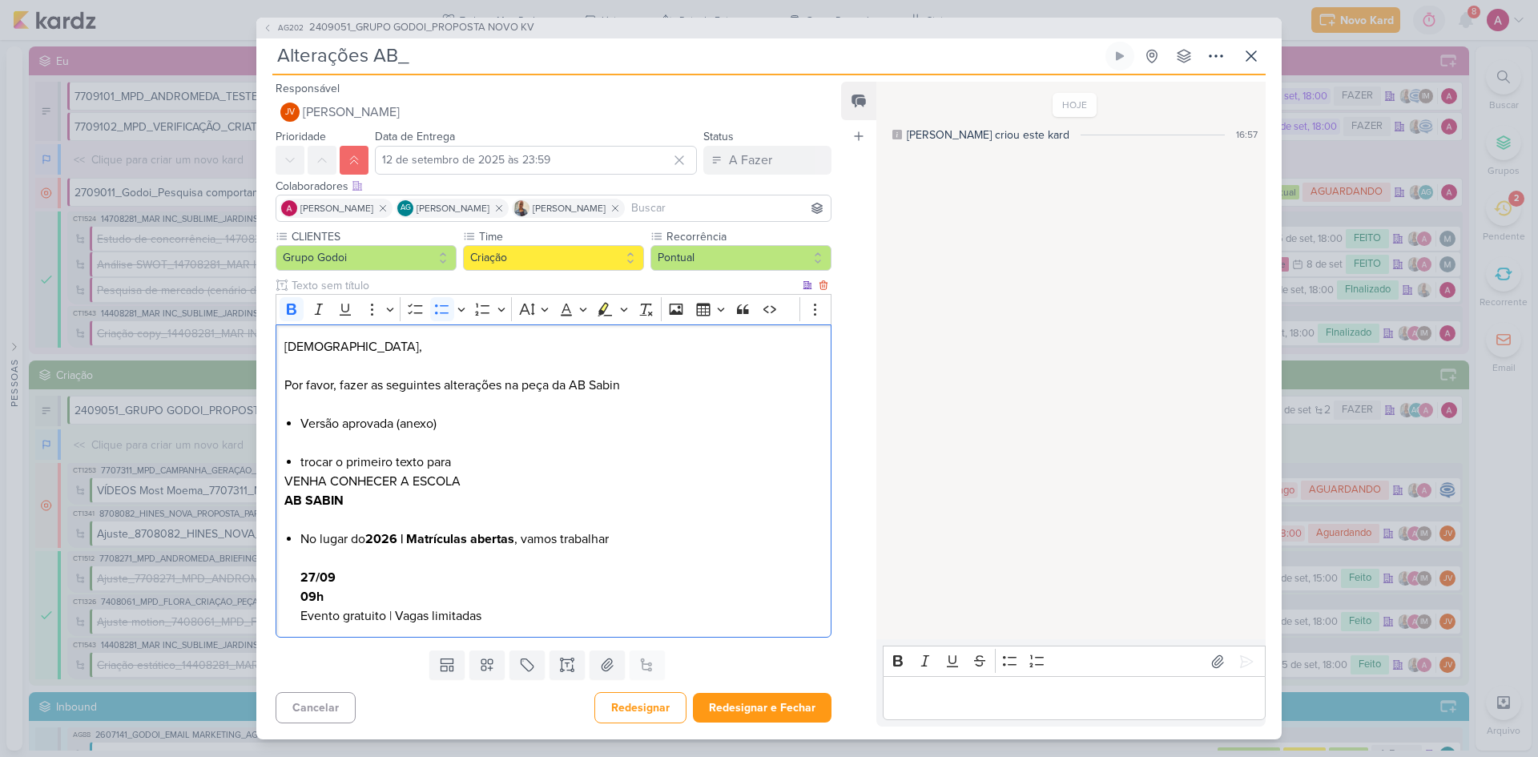
click at [344, 506] on li "No lugar do 2026 | Matrículas abertas , vamos trabalhar 27/09 ⁠⁠⁠⁠⁠⁠⁠09h Evento…" at bounding box center [561, 578] width 522 height 96
click at [343, 506] on li "No lugar do 2026 | Matrículas abertas , vamos trabalhar 27/09 | Evento gratuito…" at bounding box center [561, 578] width 522 height 96
click at [807, 314] on icon "Editor toolbar" at bounding box center [815, 309] width 16 height 16
click at [365, 307] on icon "Editor toolbar" at bounding box center [372, 309] width 16 height 16
click at [365, 506] on li "No lugar do 2026 | Matrículas abertas , vamos trabalhar 27/09 | Evento gratuito…" at bounding box center [561, 578] width 522 height 96
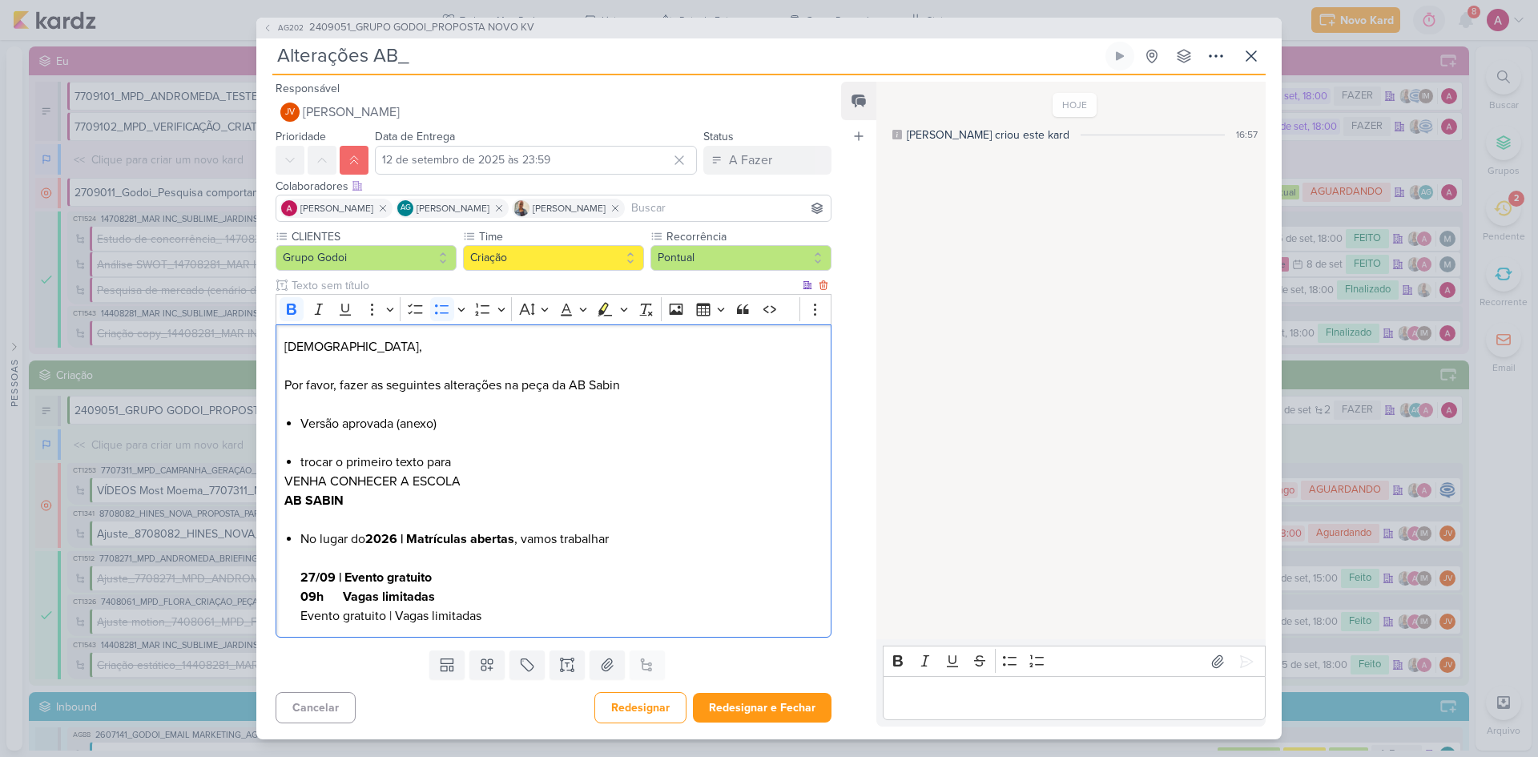
click at [340, 506] on strong "27/09 | Evento gratuito" at bounding box center [365, 578] width 131 height 16
click at [341, 506] on strong "09h Vagas limitadas" at bounding box center [367, 597] width 135 height 16
click at [298, 506] on div "Jôney, Por favor, fazer as seguintes alterações na peça da AB Sabin Versão apro…" at bounding box center [554, 480] width 556 height 313
click at [344, 506] on strong "09h | Vagas limitadas" at bounding box center [367, 597] width 134 height 16
drag, startPoint x: 345, startPoint y: 575, endPoint x: 295, endPoint y: 568, distance: 51.0
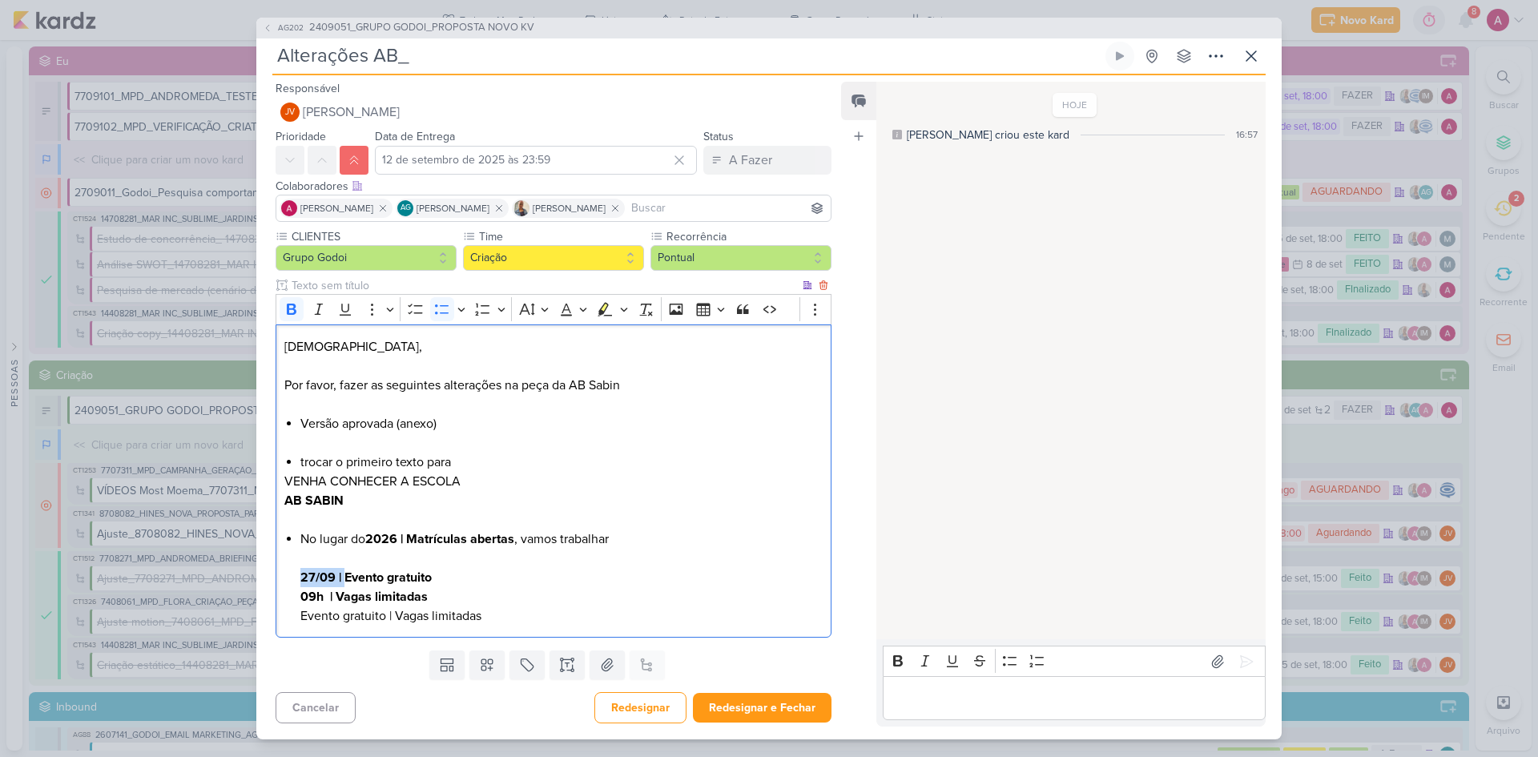
click at [295, 506] on div "Jôney, Por favor, fazer as seguintes alterações na peça da AB Sabin Versão apro…" at bounding box center [554, 480] width 556 height 313
copy strong "27/09 |"
drag, startPoint x: 343, startPoint y: 593, endPoint x: 287, endPoint y: 592, distance: 56.1
click at [287, 506] on div "Jôney, Por favor, fazer as seguintes alterações na peça da AB Sabin Versão apro…" at bounding box center [554, 480] width 556 height 313
click at [334, 506] on strong "27/09 | Vagas limitadas" at bounding box center [368, 597] width 136 height 16
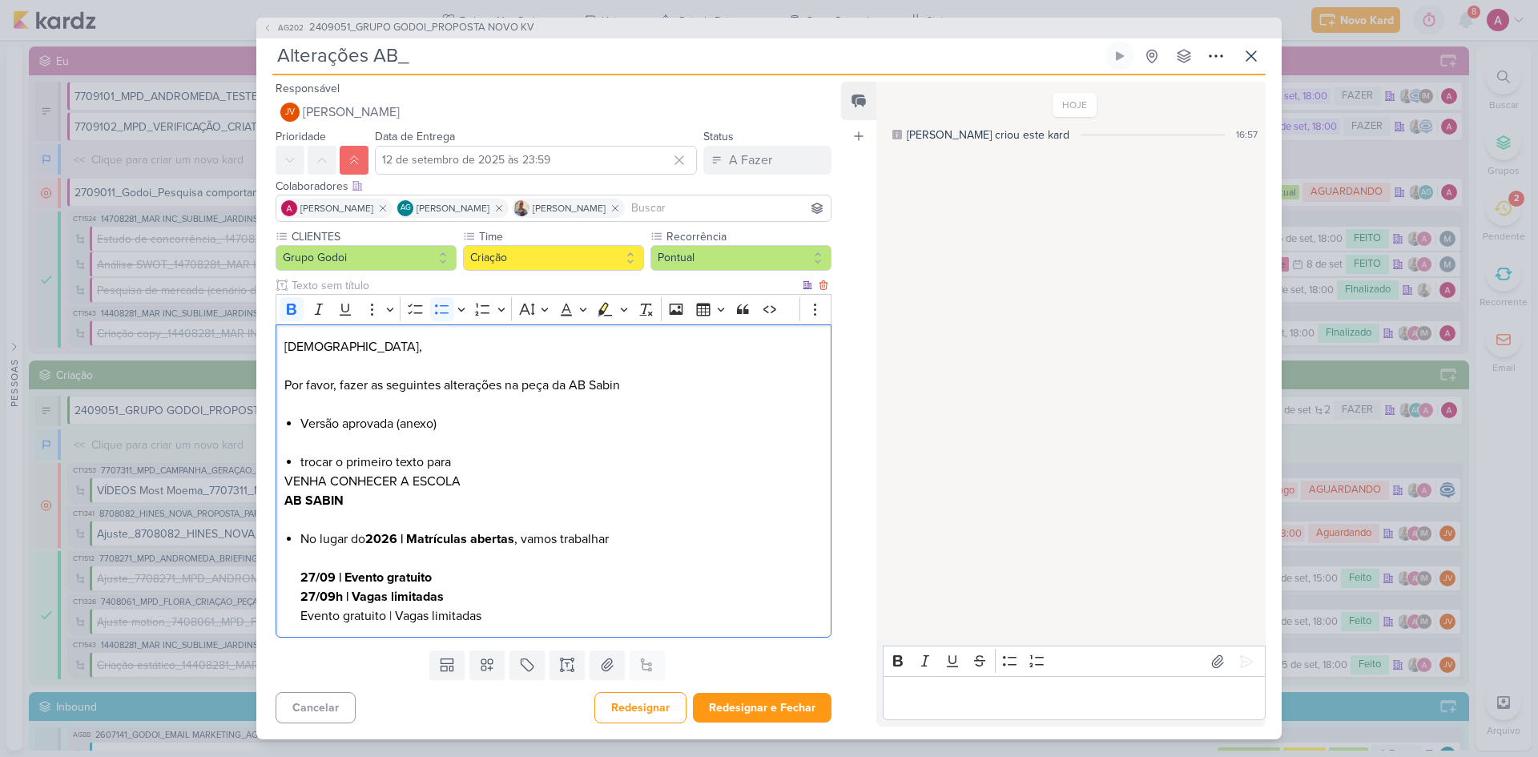
click at [320, 506] on strong "27/09h | Vagas limitadas" at bounding box center [371, 597] width 143 height 16
click at [332, 506] on strong "09h | Vagas limitadas" at bounding box center [362, 597] width 124 height 16
drag, startPoint x: 495, startPoint y: 619, endPoint x: 280, endPoint y: 628, distance: 215.7
click at [280, 506] on div "Jôney, Por favor, fazer as seguintes alterações na peça da AB Sabin Versão apro…" at bounding box center [554, 480] width 556 height 313
click at [446, 506] on li "No lugar do 2026 | Matrículas abertas , vamos trabalhar 27/09 | Evento gratuito…" at bounding box center [561, 578] width 522 height 96
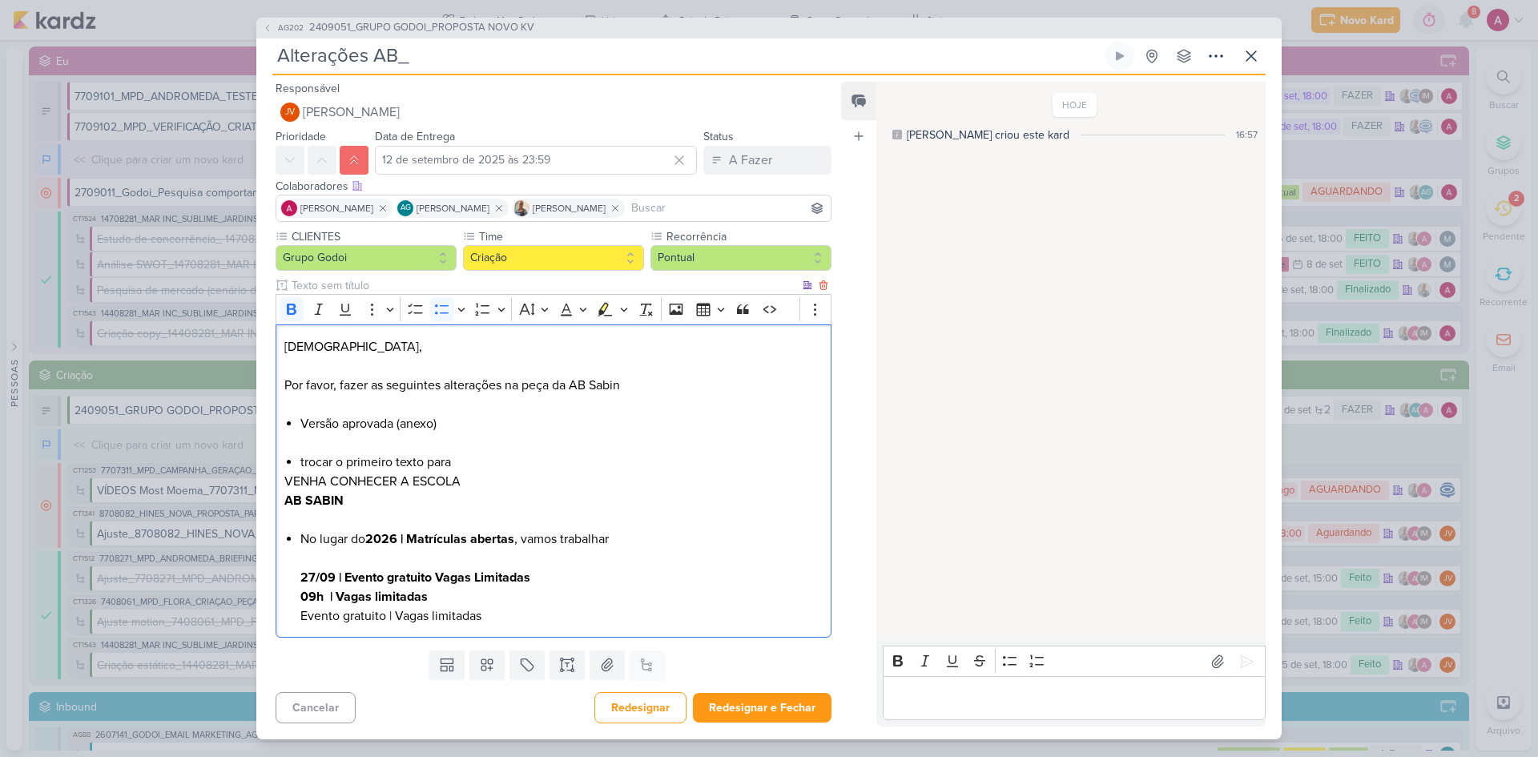
click at [337, 506] on strong "27/09 | Evento gratuito Vagas Limitadas" at bounding box center [415, 578] width 230 height 16
drag, startPoint x: 509, startPoint y: 623, endPoint x: 281, endPoint y: 598, distance: 228.9
click at [281, 506] on div "Jôney, Por favor, fazer as seguintes alterações na peça da AB Sabin Versão apro…" at bounding box center [554, 480] width 556 height 313
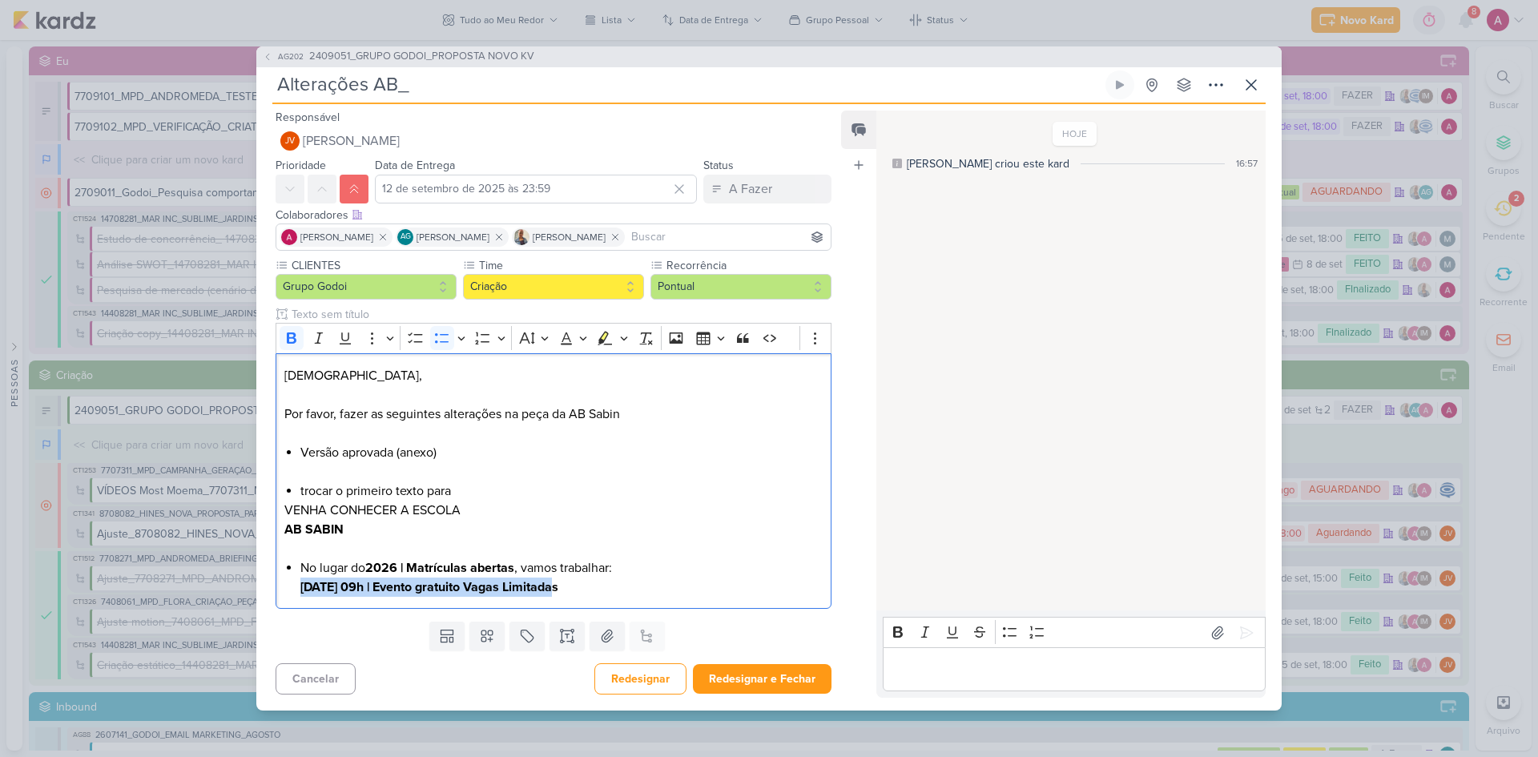
drag, startPoint x: 590, startPoint y: 587, endPoint x: 287, endPoint y: 611, distance: 303.8
click at [287, 506] on div "CLIENTES Grupo Godoi Time" at bounding box center [547, 436] width 582 height 358
click at [602, 339] on icon "Editor toolbar" at bounding box center [603, 338] width 9 height 12
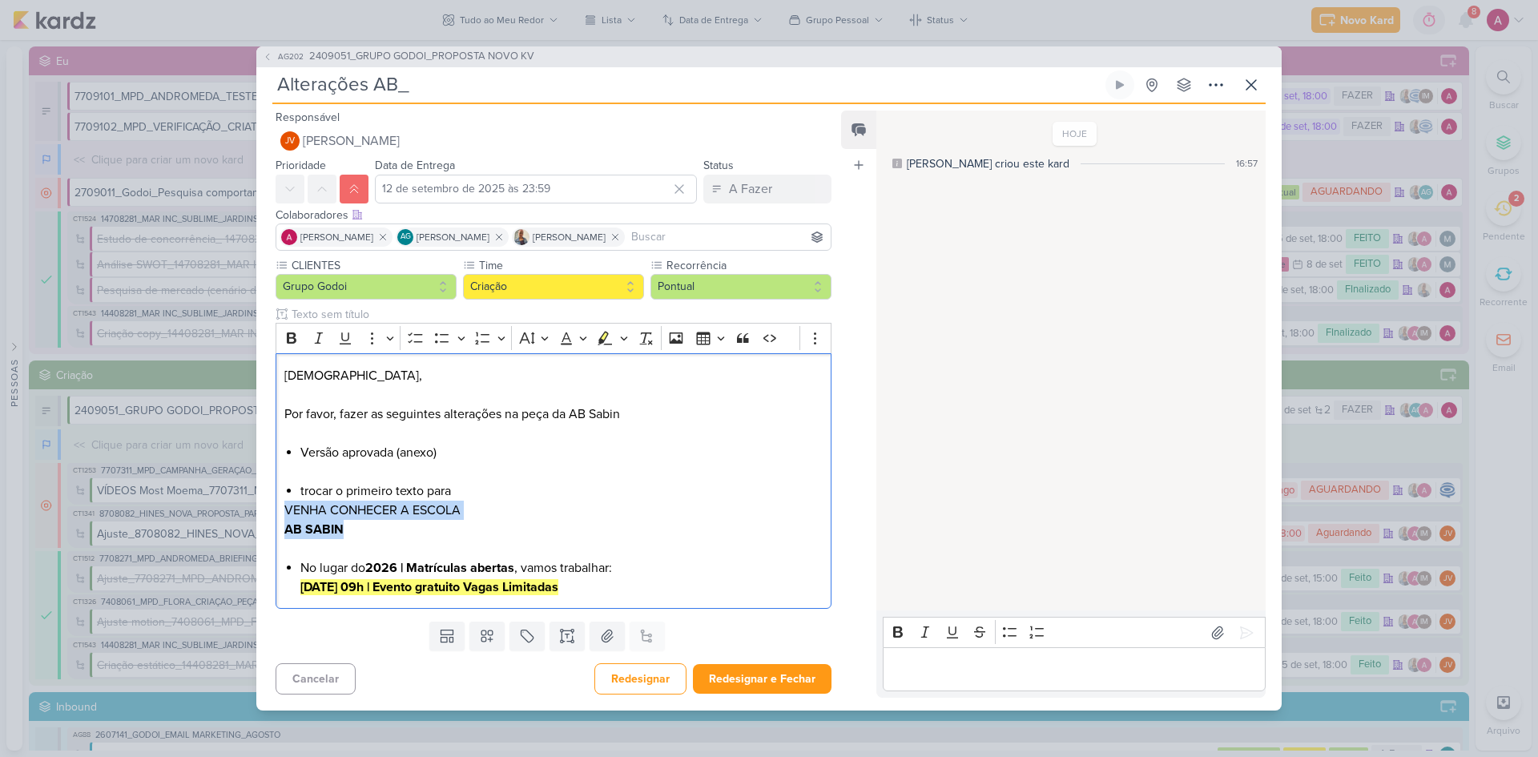
drag, startPoint x: 349, startPoint y: 534, endPoint x: 274, endPoint y: 517, distance: 77.3
click at [274, 506] on div "CLIENTES Grupo Godoi Time" at bounding box center [547, 436] width 582 height 358
click at [601, 336] on icon "Editor toolbar" at bounding box center [605, 338] width 16 height 16
drag, startPoint x: 358, startPoint y: 526, endPoint x: 350, endPoint y: 530, distance: 9.0
click at [358, 506] on p "AB SABIN" at bounding box center [553, 529] width 538 height 19
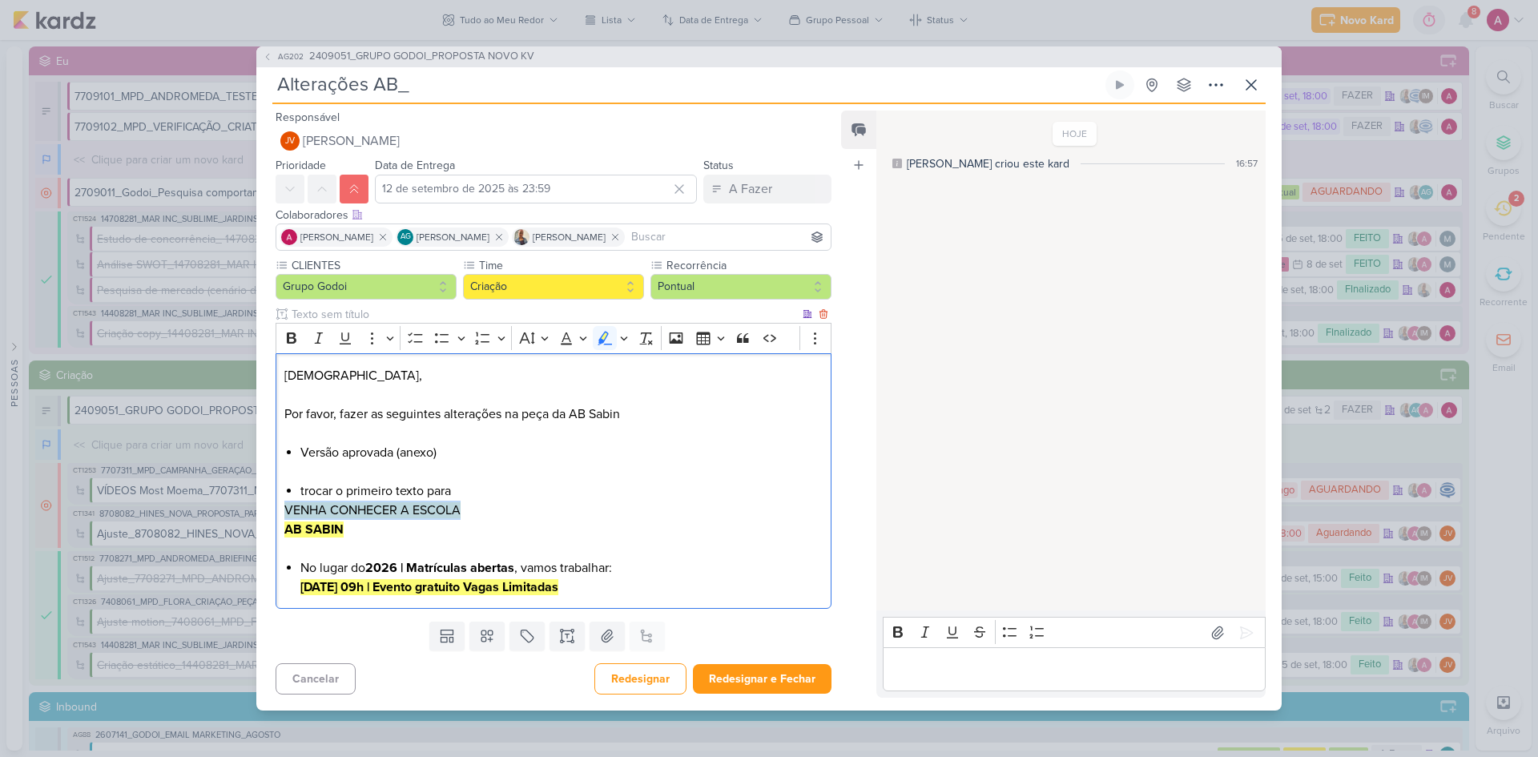
click at [291, 506] on strong "AB SABIN" at bounding box center [313, 530] width 59 height 16
click at [285, 506] on strong "AB SABIN" at bounding box center [313, 530] width 59 height 16
click at [398, 506] on p "AB SABIN" at bounding box center [553, 529] width 538 height 19
click at [338, 489] on li "trocar o primeiro texto para" at bounding box center [561, 490] width 522 height 19
click at [421, 491] on li "trocar o primeiro texto para" at bounding box center [561, 490] width 522 height 19
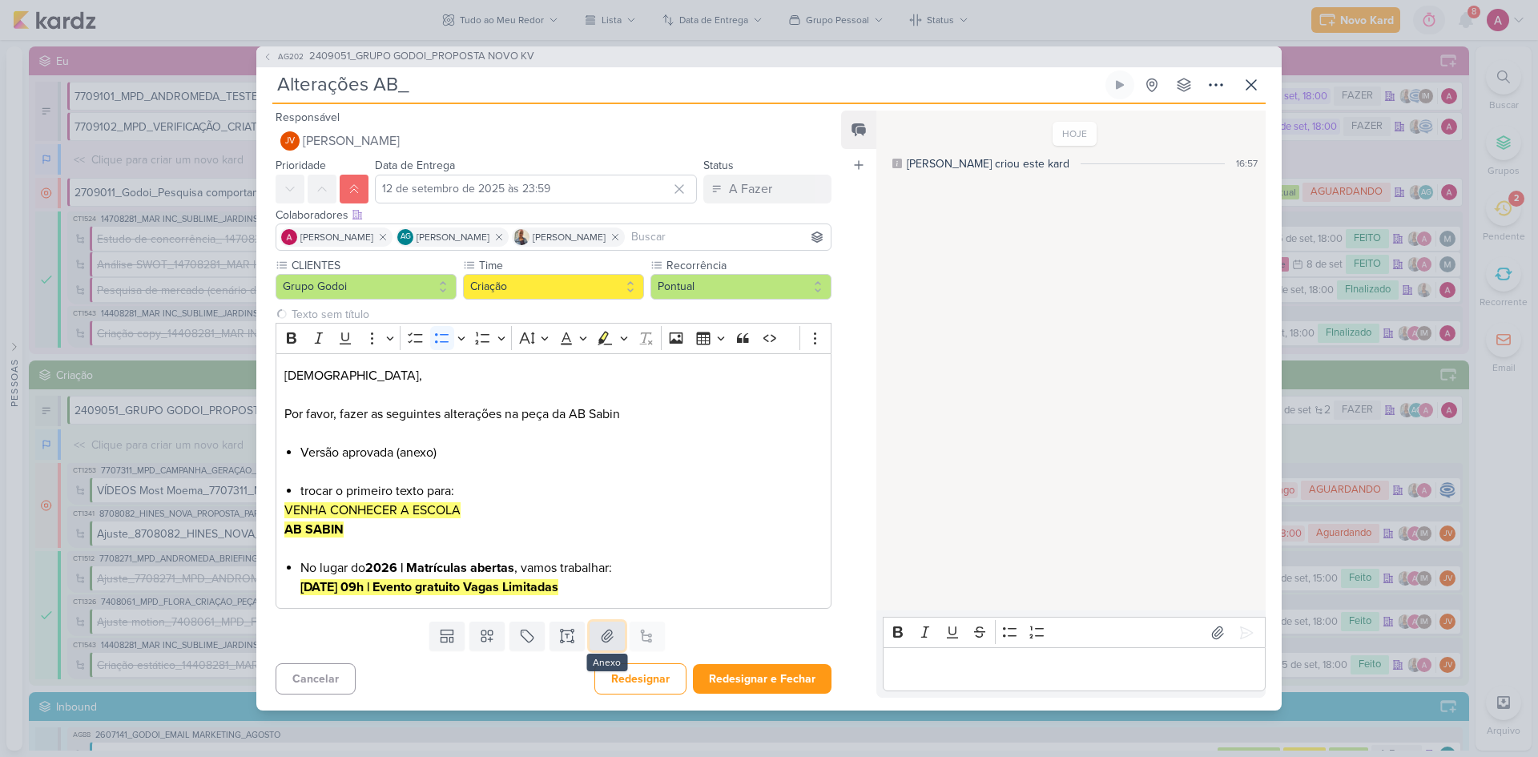
click at [590, 506] on button at bounding box center [607, 636] width 35 height 29
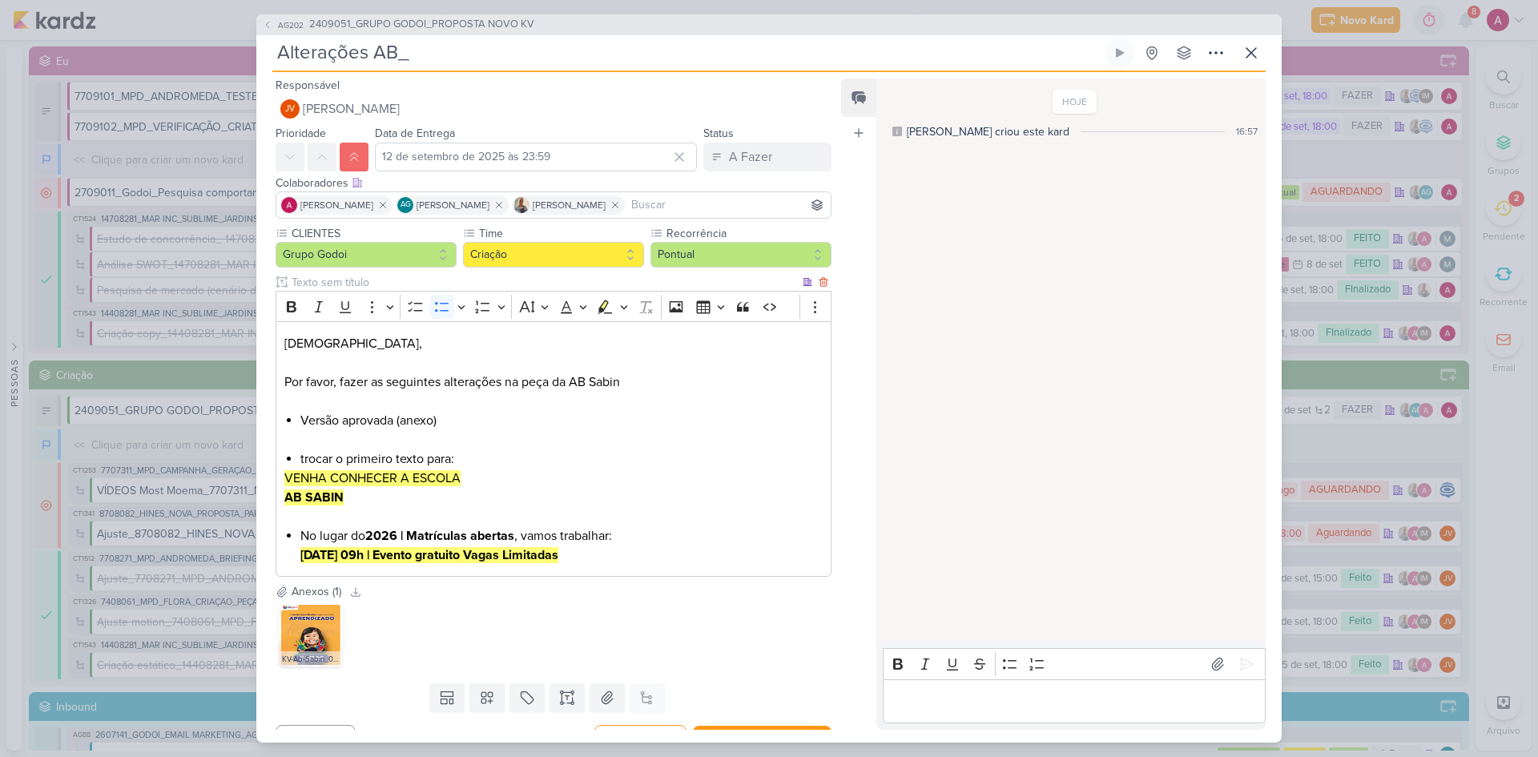
scroll to position [30, 0]
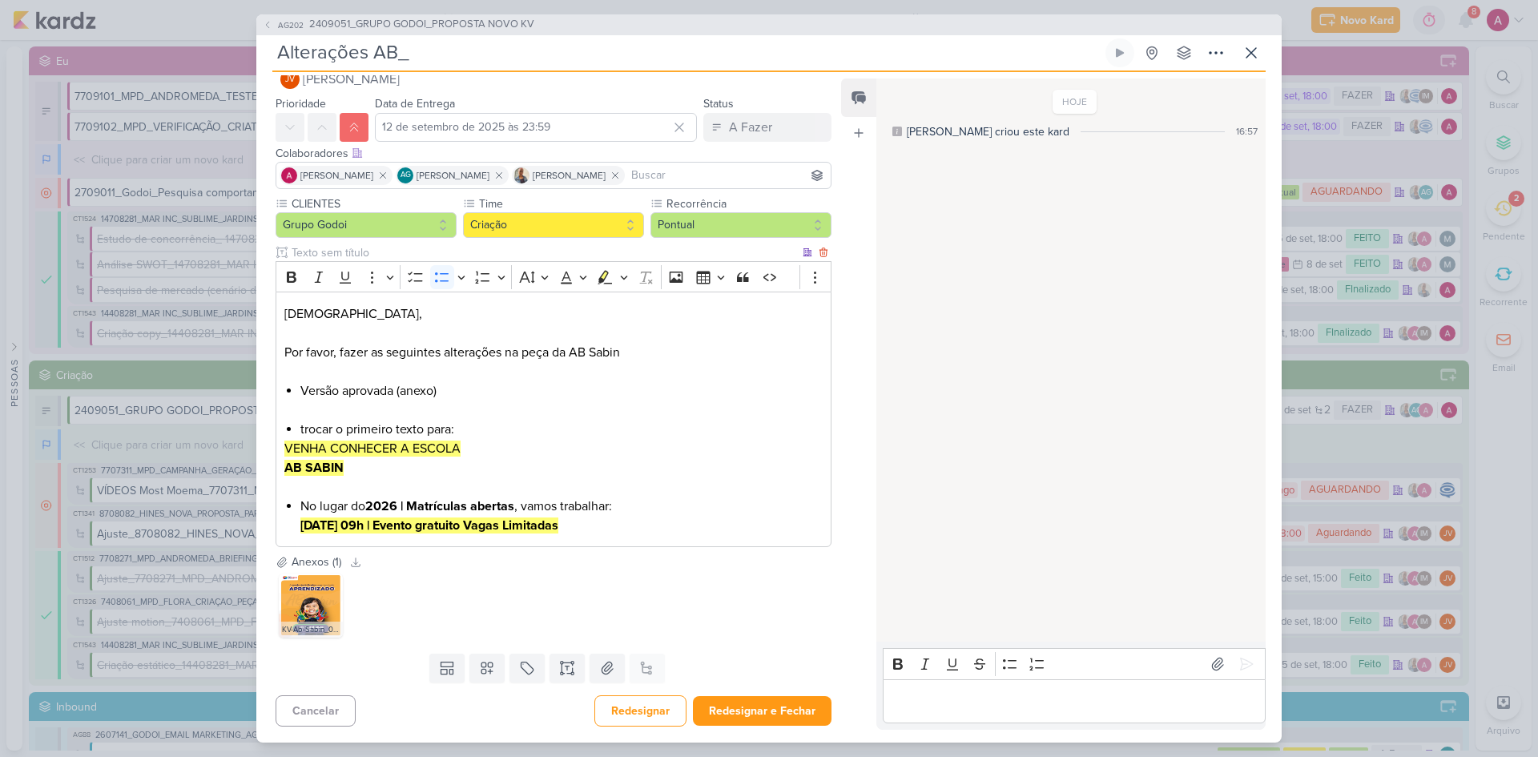
click at [576, 506] on li "No lugar do 2026 | Matrículas abertas , vamos trabalhar: [DATE] 09h | Evento gr…" at bounding box center [561, 516] width 522 height 38
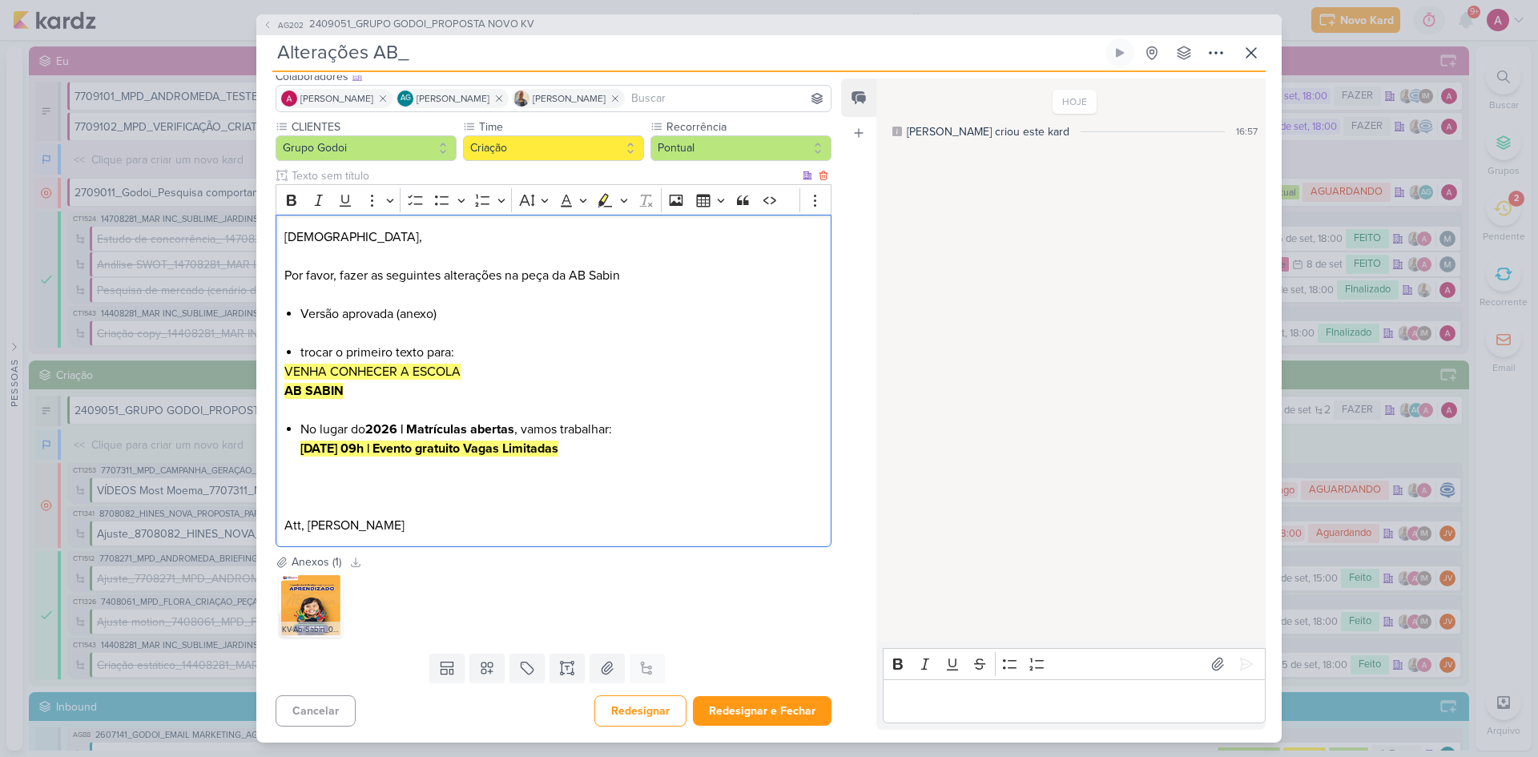
scroll to position [0, 0]
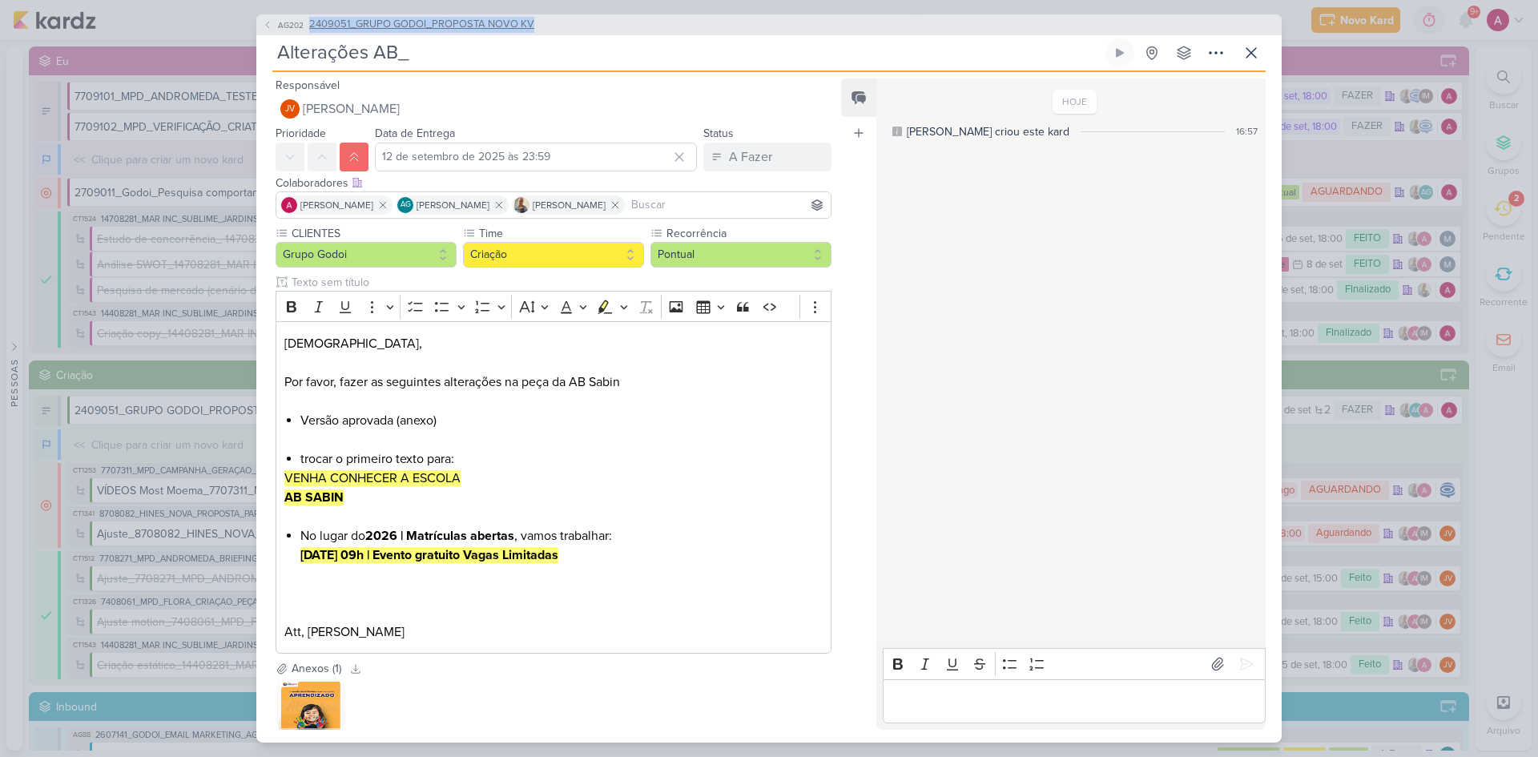
drag, startPoint x: 556, startPoint y: 22, endPoint x: 306, endPoint y: 26, distance: 250.0
click at [306, 26] on div "AG202 2409051_GRUPO GODOI_PROPOSTA NOVO KV" at bounding box center [768, 24] width 1025 height 21
copy button "2409051_GRUPO GODOI_PROPOSTA NOVO KV"
click at [545, 57] on input "Alterações AB_" at bounding box center [687, 52] width 830 height 29
paste input "2409051_GRUPO GODOI_PROPOSTA NOVO KV"
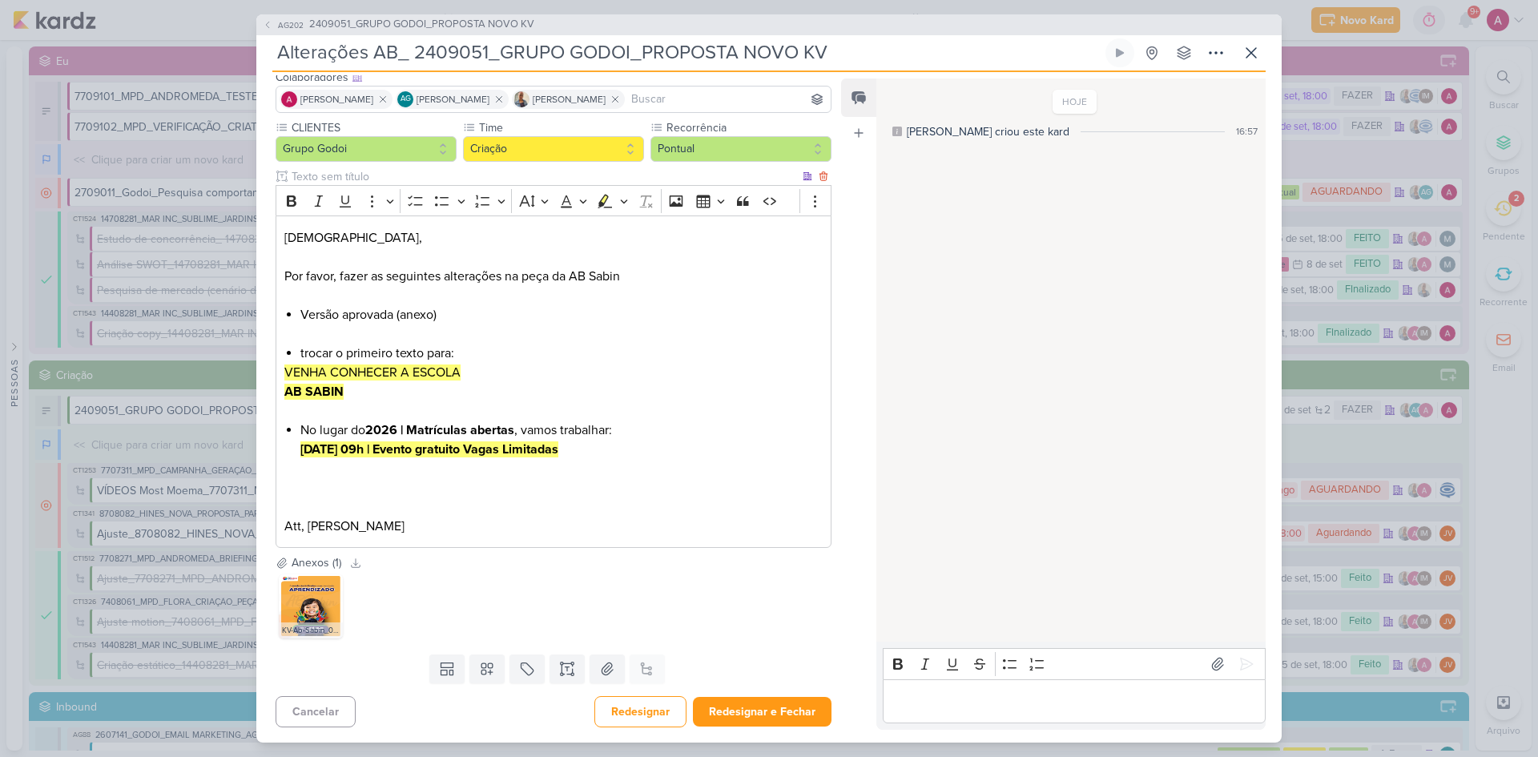
scroll to position [107, 0]
click at [747, 506] on button "Redesignar e Fechar" at bounding box center [762, 711] width 139 height 30
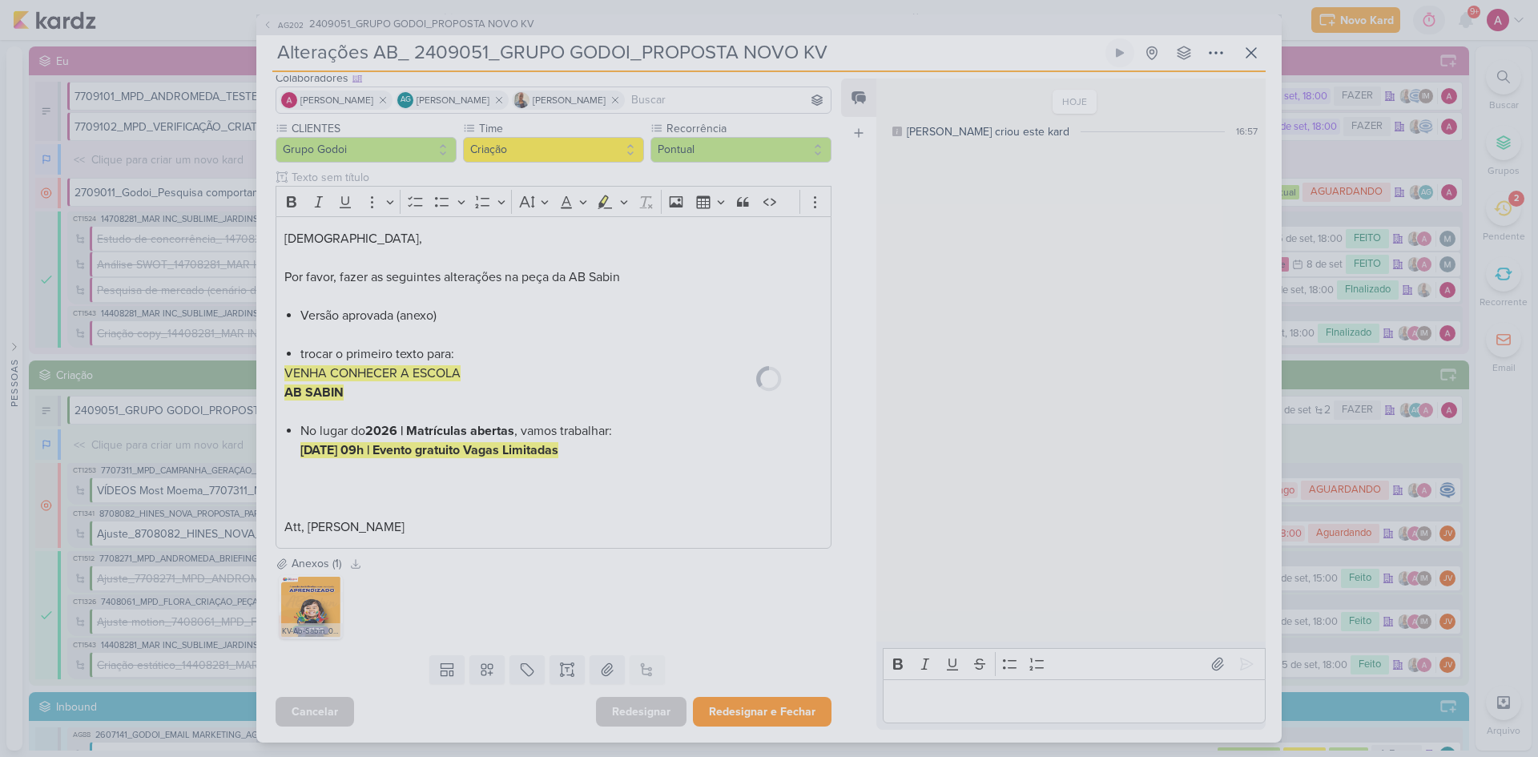
scroll to position [105, 0]
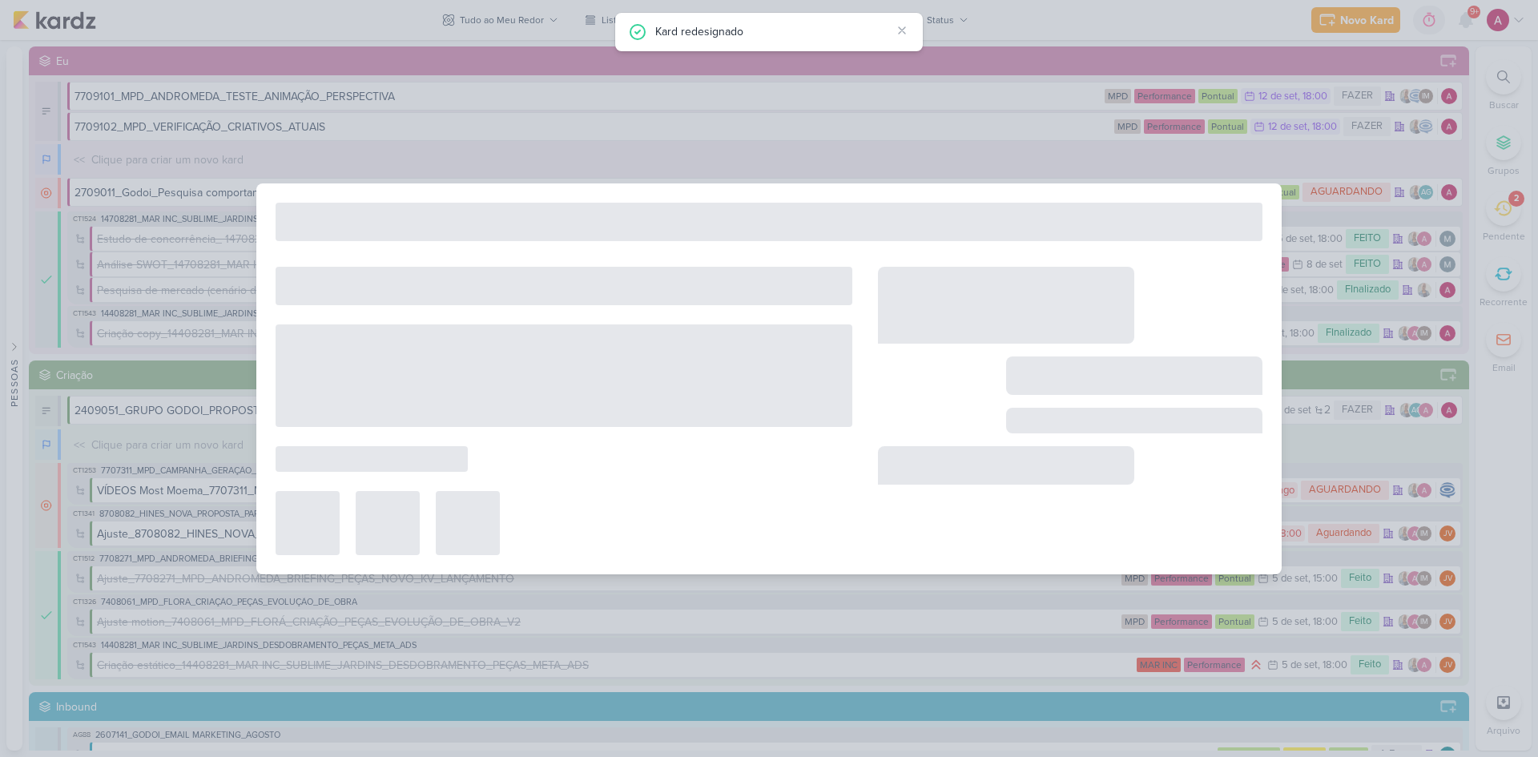
type input "2409051_GRUPO GODOI_PROPOSTA NOVO KV"
type input "15 de setembro de 2025 às 23:59"
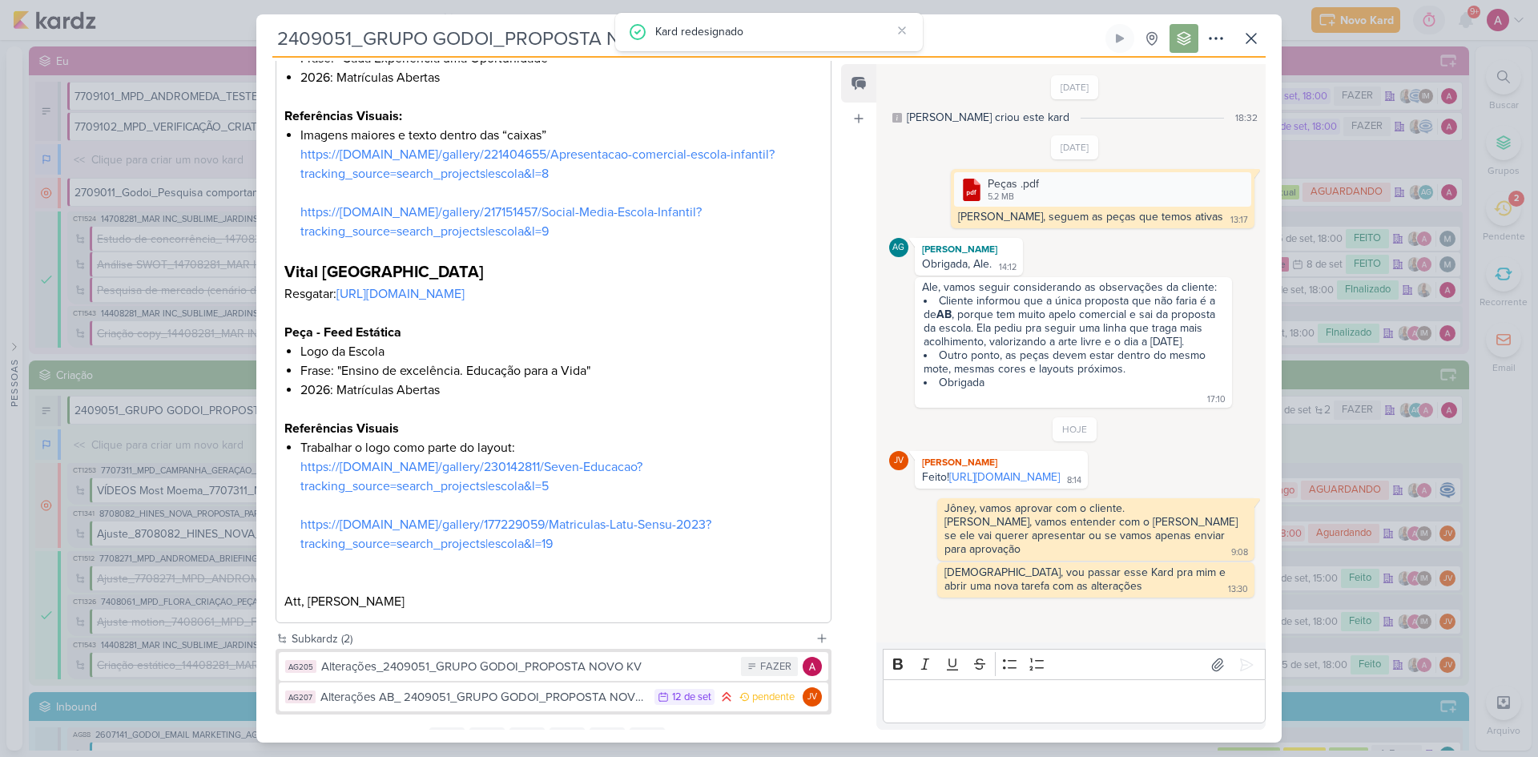
scroll to position [969, 0]
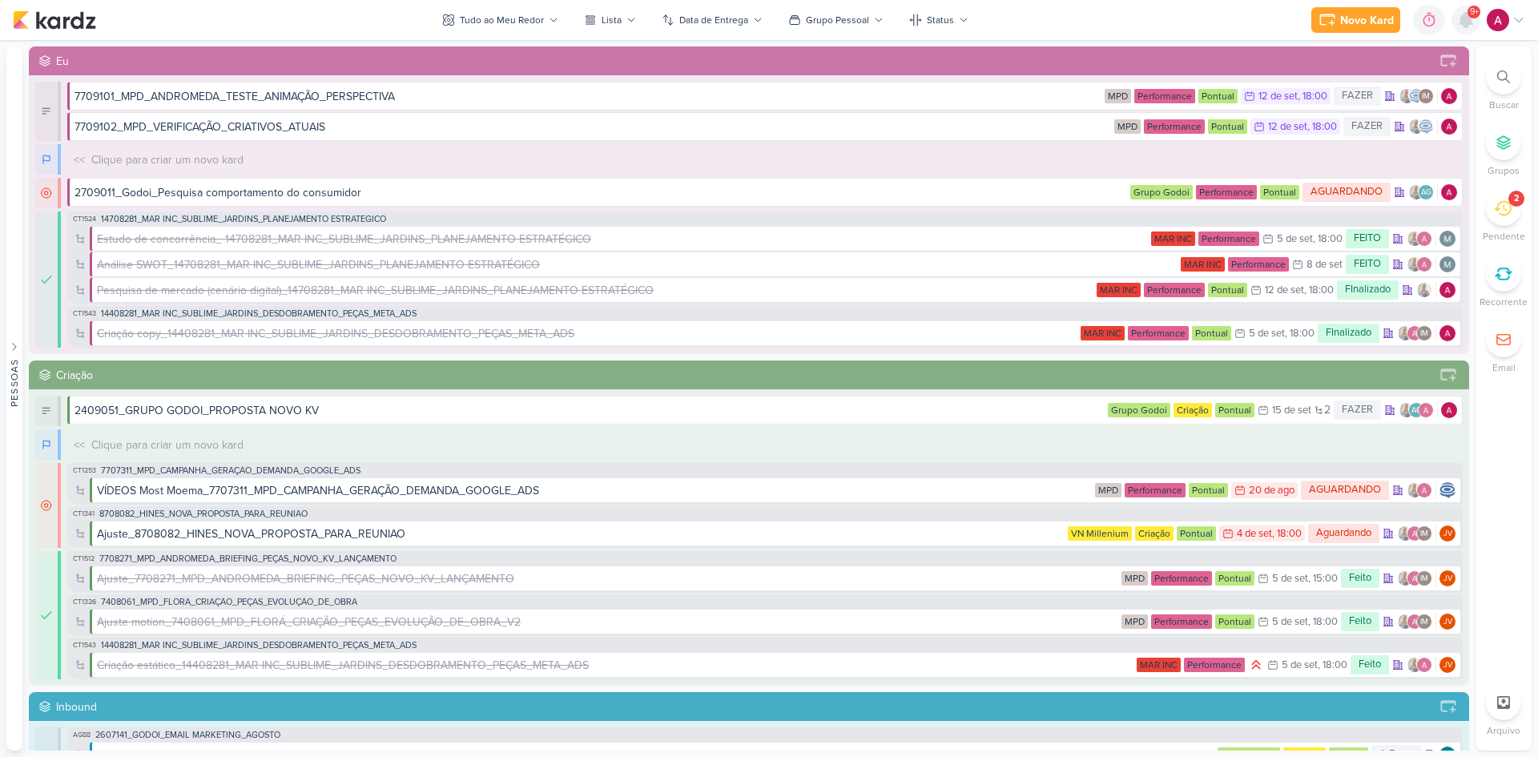
click at [1464, 25] on icon at bounding box center [1466, 20] width 13 height 14
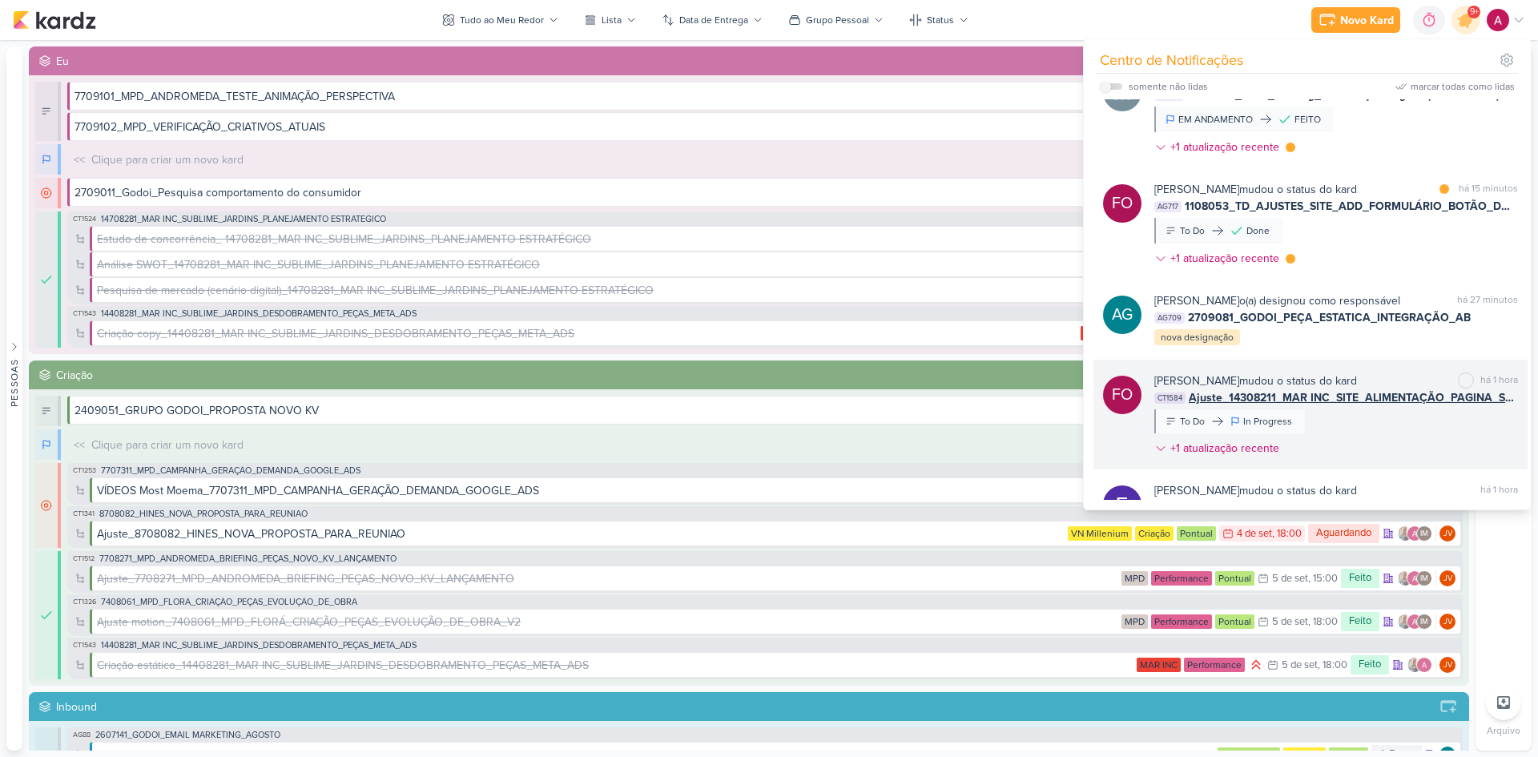
scroll to position [721, 0]
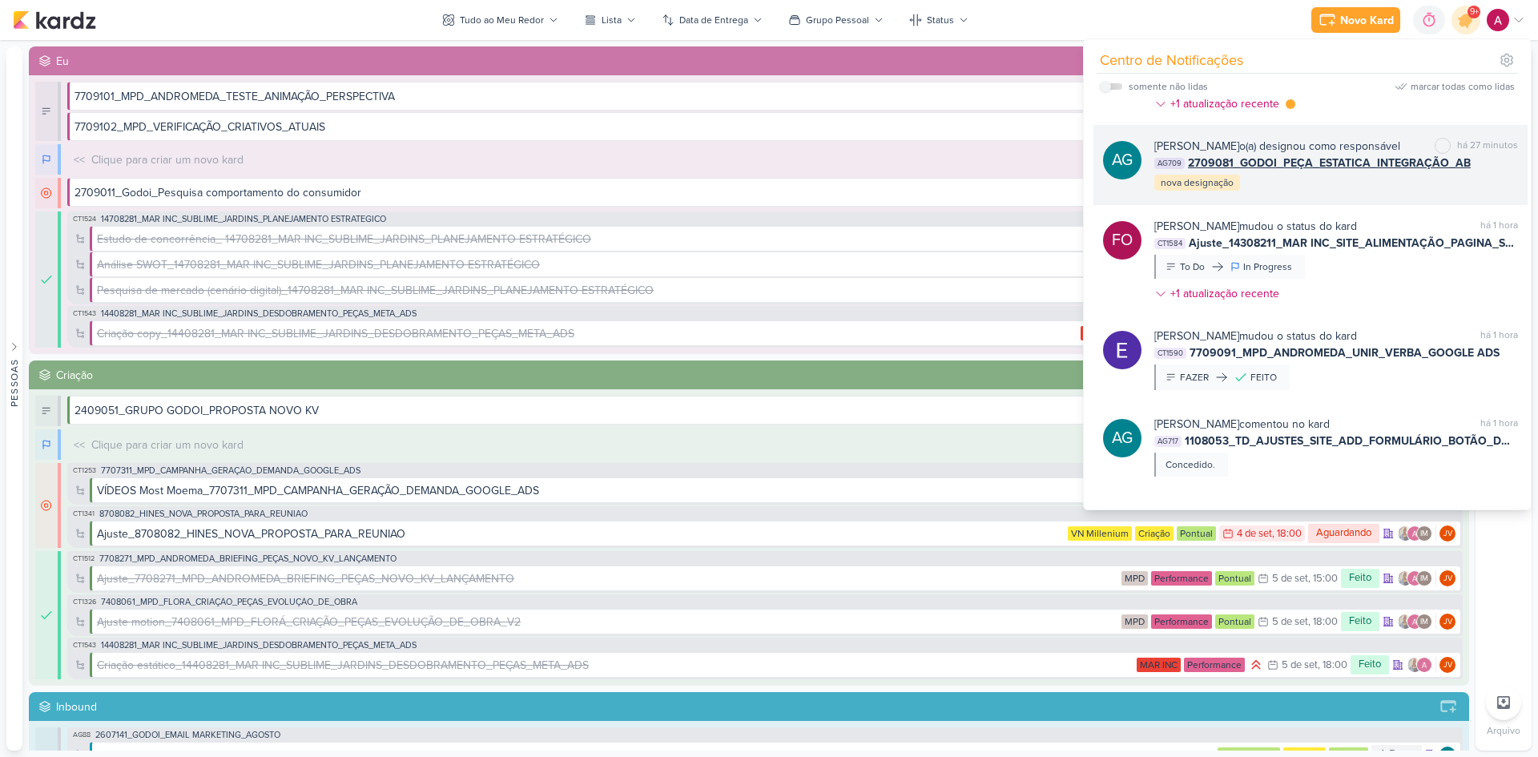
click at [1368, 192] on div "Aline Gimenez Graciano o(a) designou como responsável marcar como não lida há 2…" at bounding box center [1336, 165] width 364 height 54
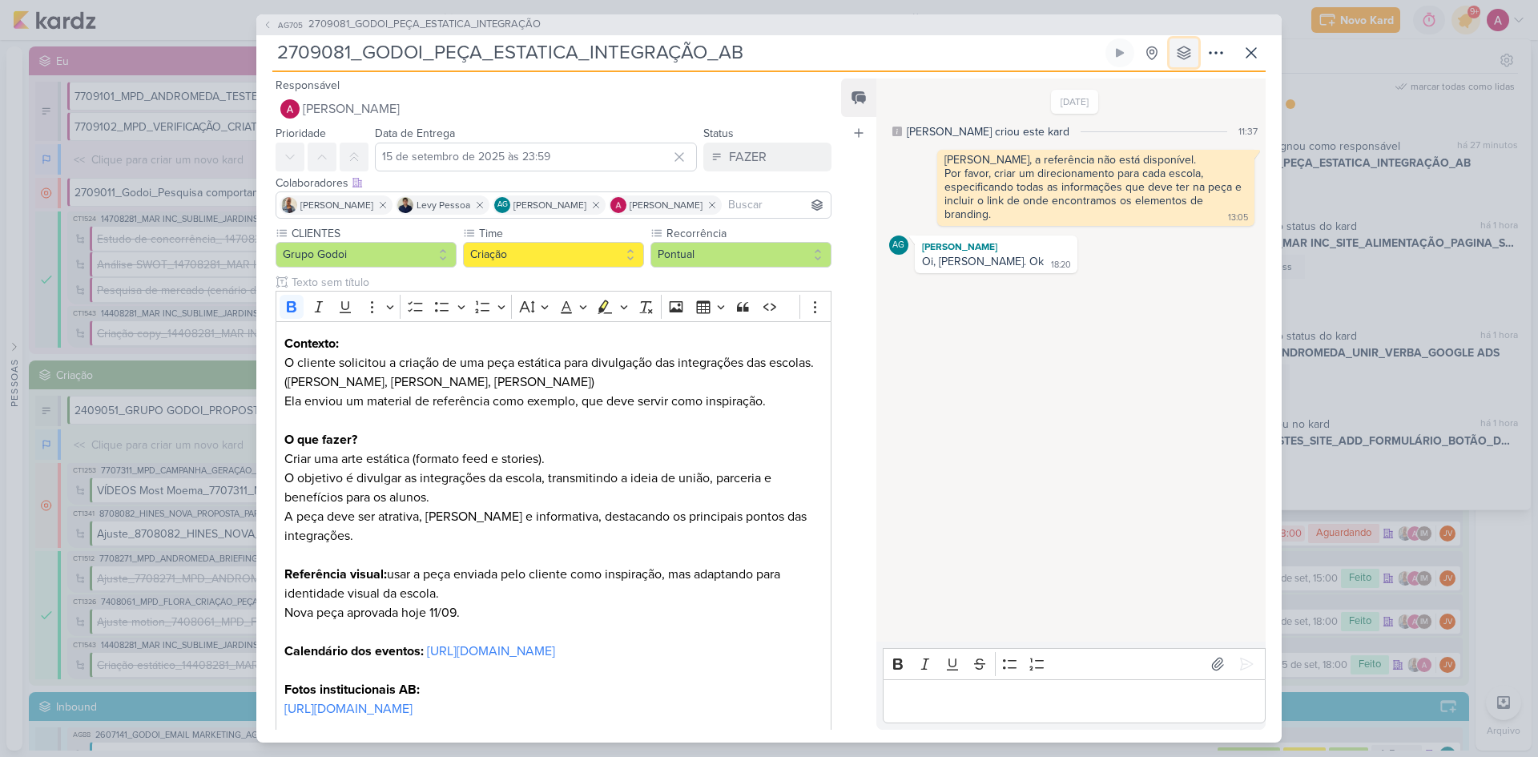
click at [1186, 60] on button at bounding box center [1184, 52] width 29 height 29
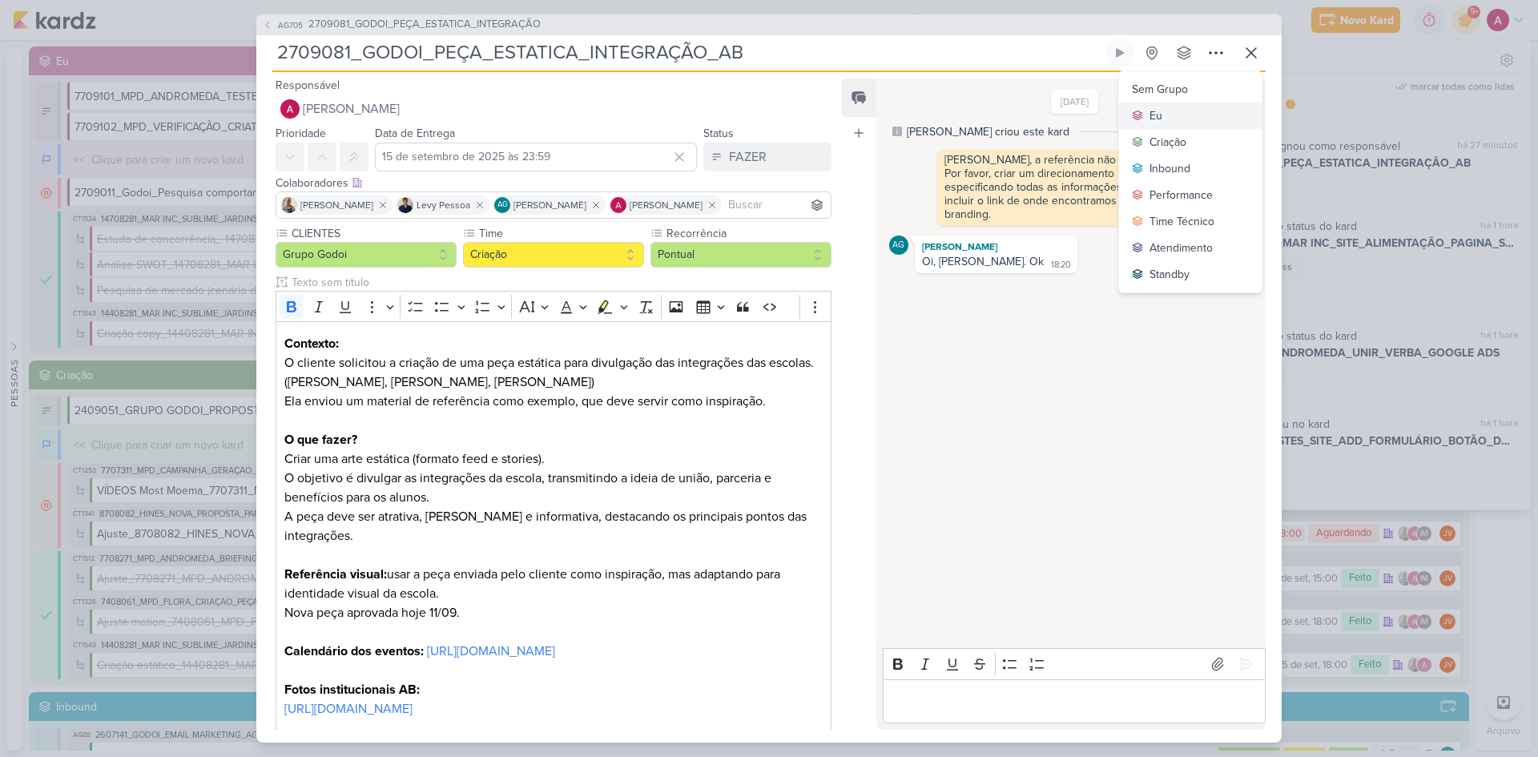
click at [1173, 115] on button "Eu" at bounding box center [1190, 116] width 143 height 26
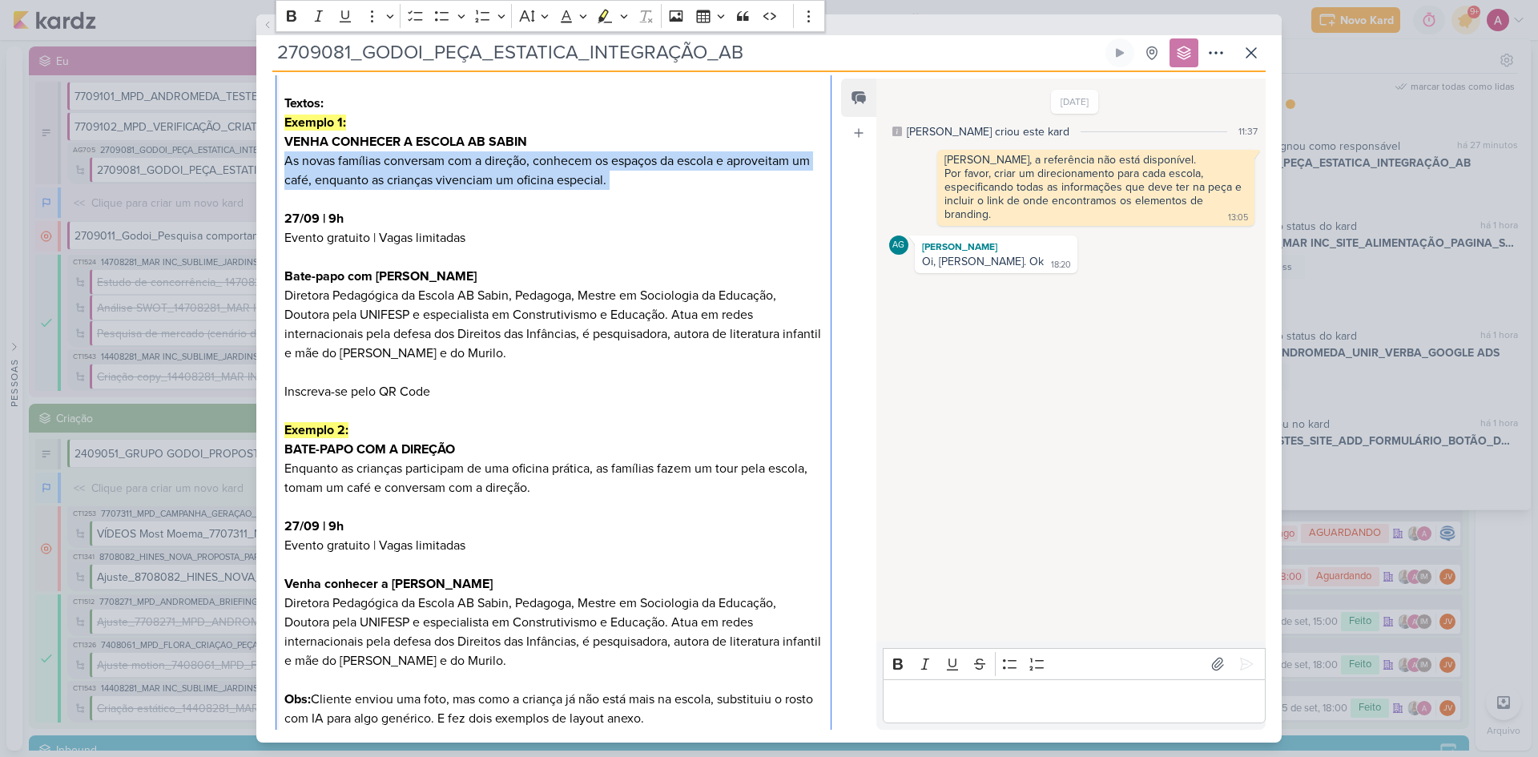
drag, startPoint x: 286, startPoint y: 182, endPoint x: 620, endPoint y: 209, distance: 335.2
click at [620, 209] on p "Textos: Exemplo 1: VENHA CONHECER A ESCOLA AB SABIN As novas famílias conversam…" at bounding box center [553, 276] width 538 height 365
copy p "As novas famílias conversam com a direção, conhecem os espaços da escola e apro…"
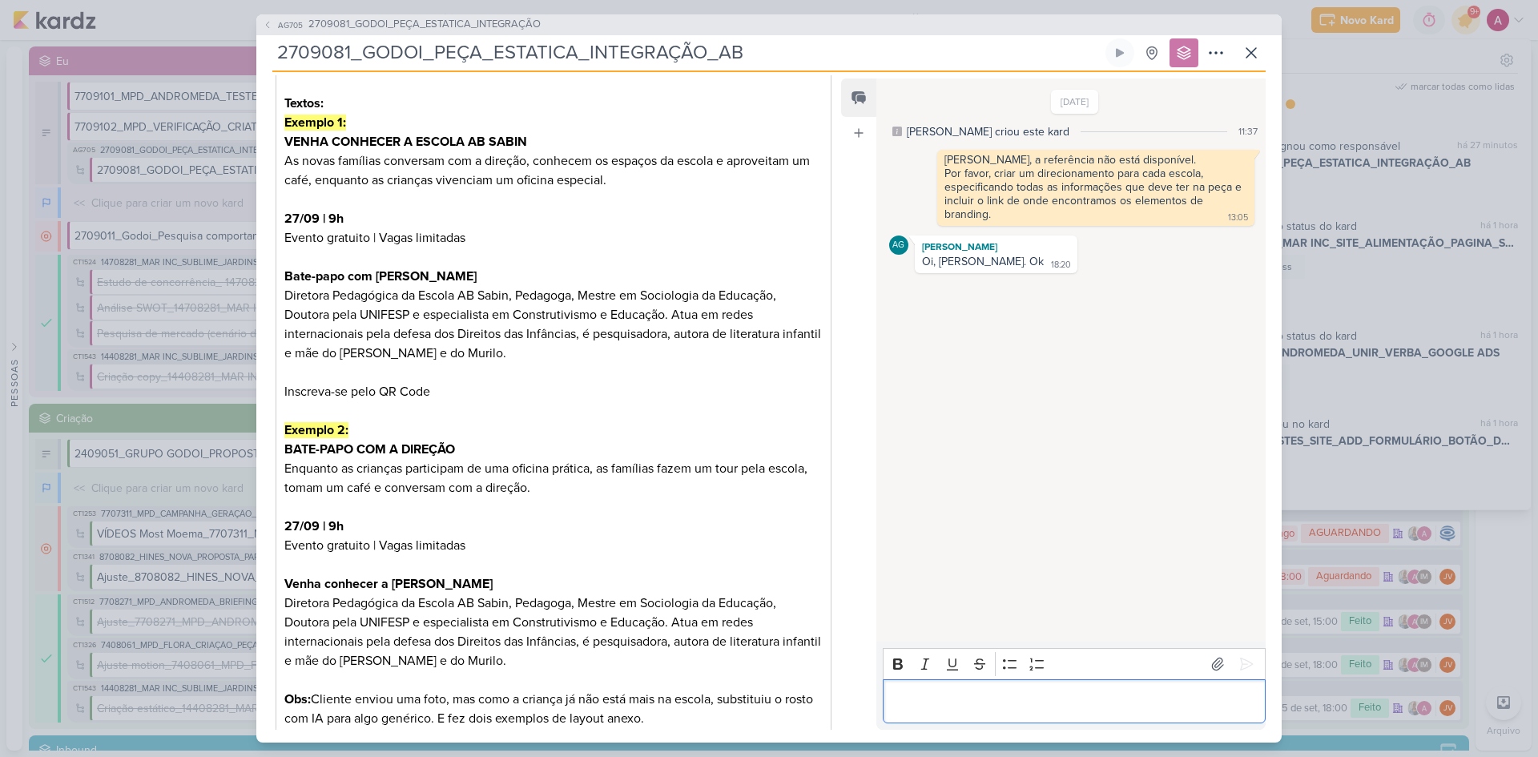
click at [932, 699] on p "Editor editing area: main" at bounding box center [1074, 700] width 366 height 19
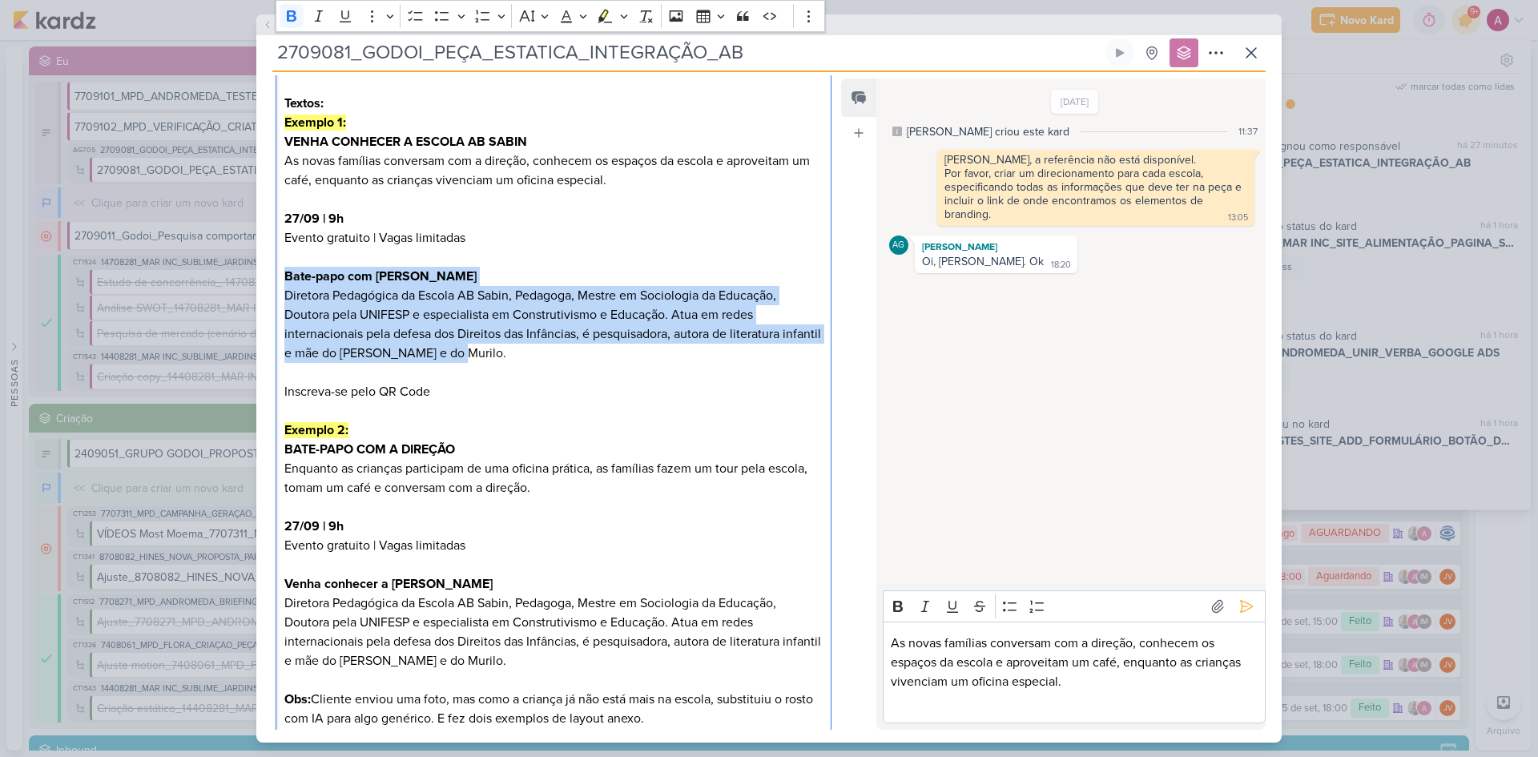
drag, startPoint x: 284, startPoint y: 299, endPoint x: 536, endPoint y: 375, distance: 262.8
click at [536, 375] on p "Textos: Exemplo 1: VENHA CONHECER A ESCOLA AB SABIN As novas famílias conversam…" at bounding box center [553, 276] width 538 height 365
copy p "Bate-papo com Silvia Adrião Diretora Pedagógica da Escola AB Sabin, Pedagoga, M…"
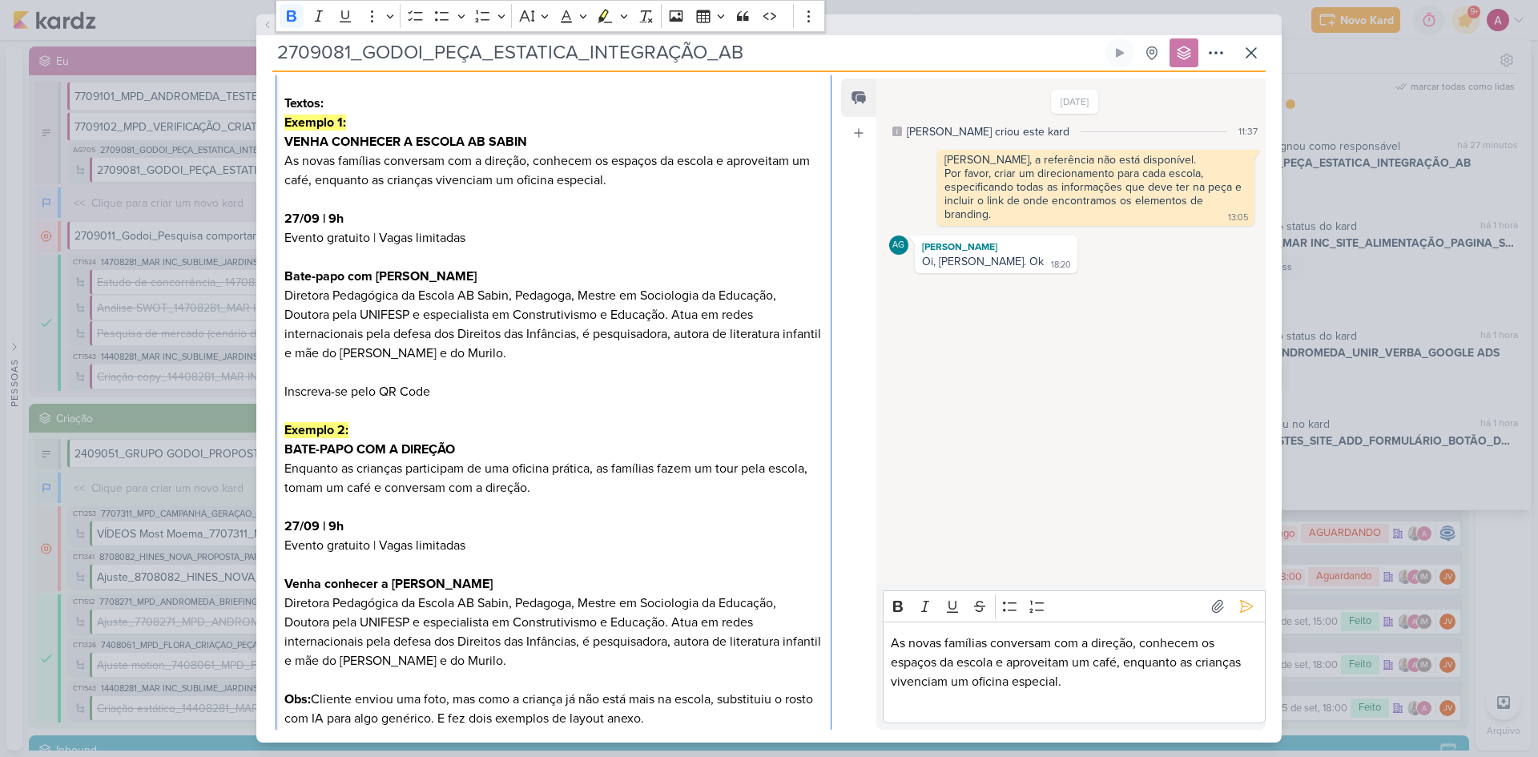
click at [954, 708] on p "As novas famílias conversam com a direção, conhecem os espaços da escola e apro…" at bounding box center [1074, 672] width 366 height 77
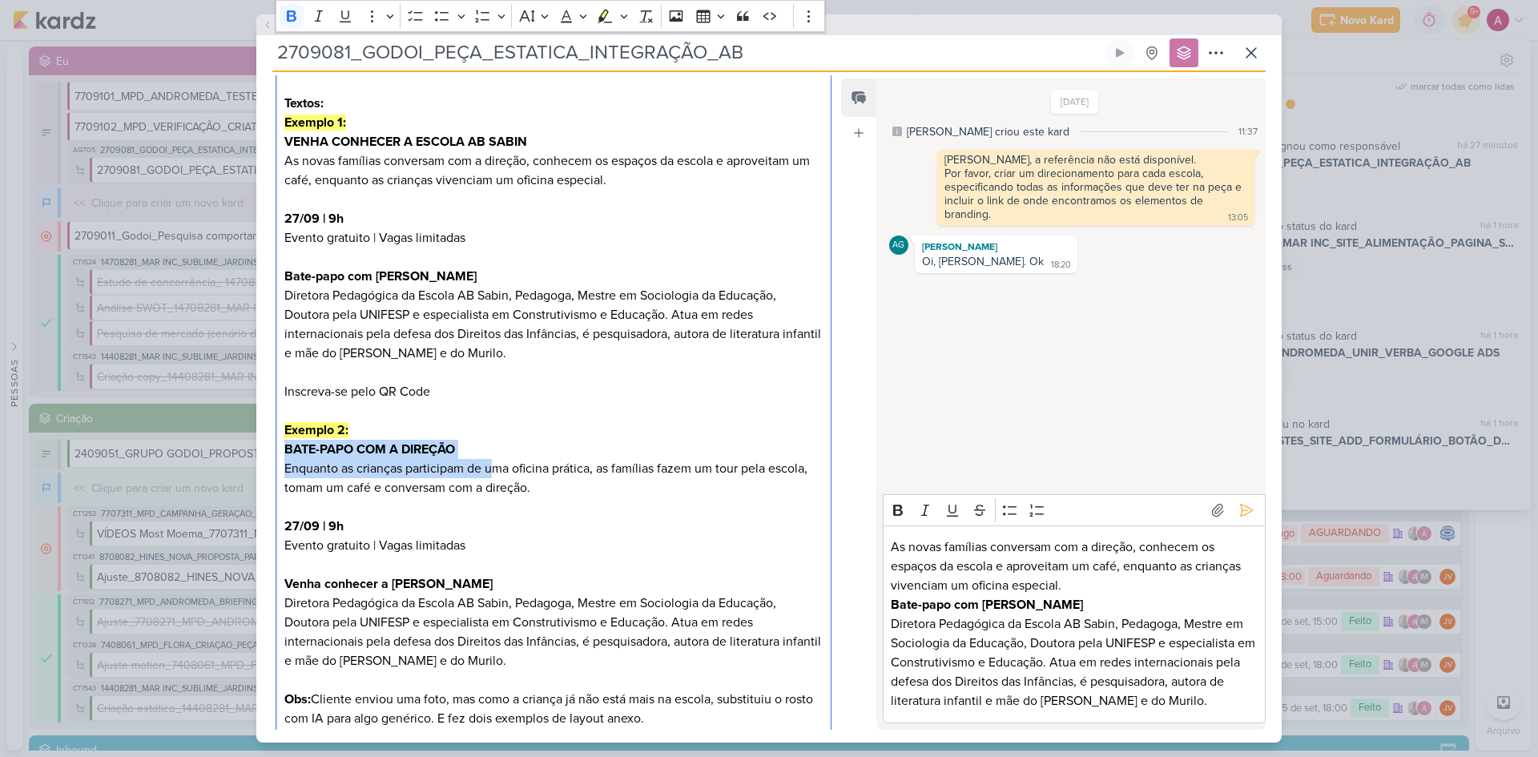
drag, startPoint x: 284, startPoint y: 469, endPoint x: 497, endPoint y: 481, distance: 212.6
click at [497, 481] on div "Contexto: O cliente solicitou a criação de uma peça estática para divulgação da…" at bounding box center [554, 170] width 556 height 1140
click at [495, 481] on p "Enquanto as crianças participam de uma oficina prática, as famílias fazem um to…" at bounding box center [553, 593] width 538 height 269
click at [513, 505] on p "Enquanto as crianças participam de uma oficina prática, as famílias fazem um to…" at bounding box center [553, 593] width 538 height 269
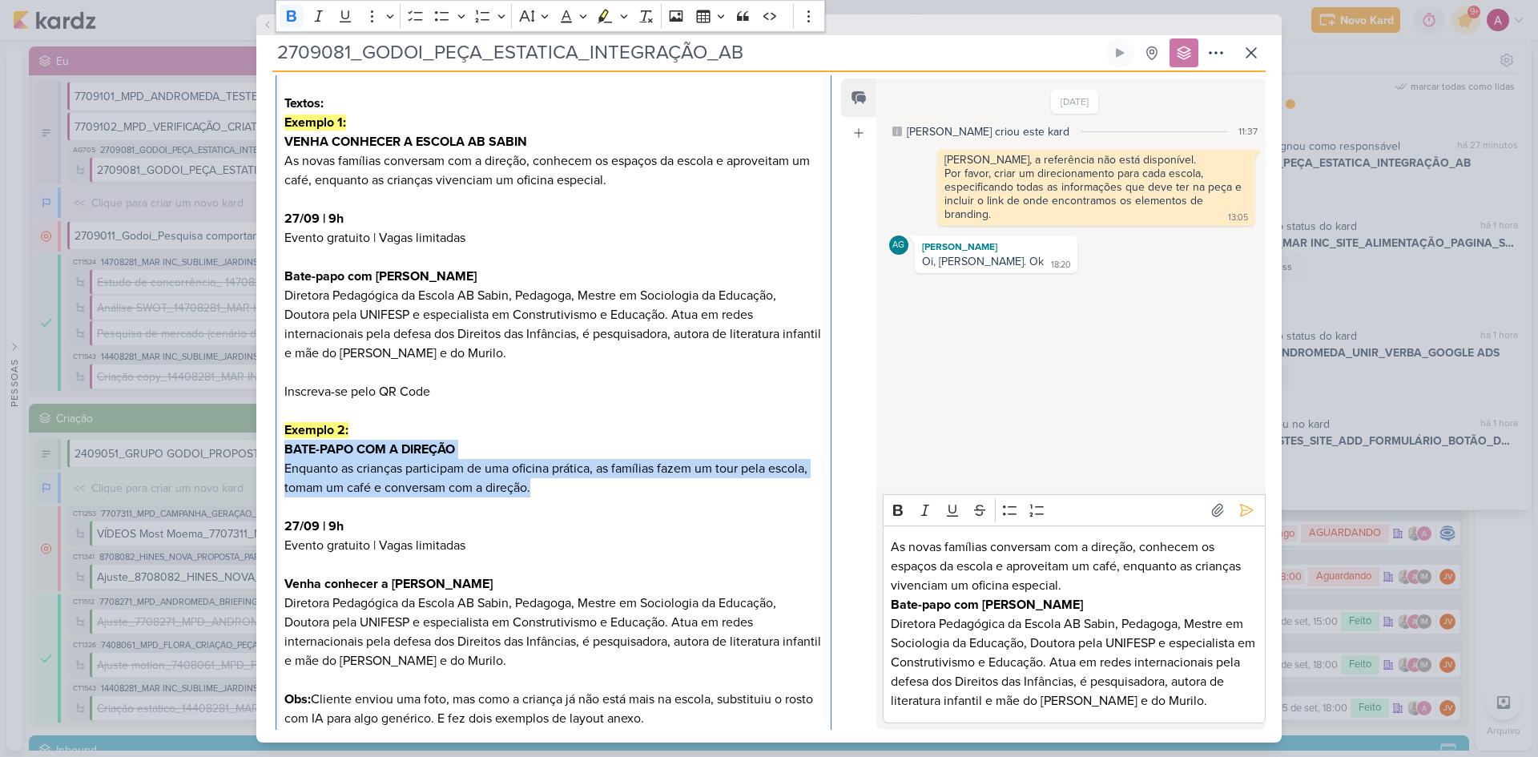
drag, startPoint x: 527, startPoint y: 508, endPoint x: 269, endPoint y: 471, distance: 260.6
click at [269, 471] on div "CLIENTES Grupo Godoi Time" at bounding box center [547, 125] width 582 height 1242
copy div "BATE-PAPO COM A DIREÇÃO Enquanto as crianças participam de uma oficina prática,…"
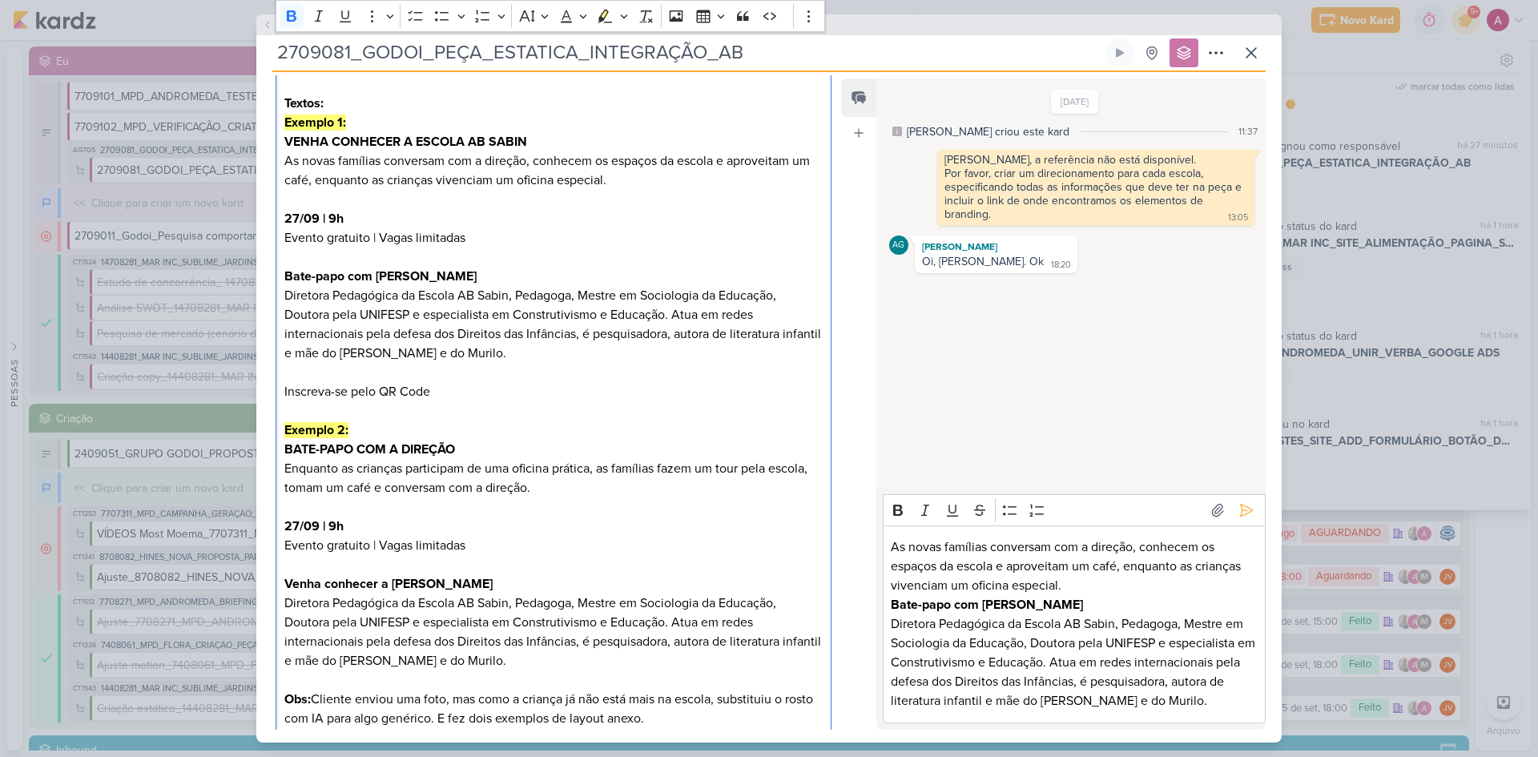
click at [894, 551] on p "As novas famílias conversam com a direção, conhecem os espaços da escola e apro…" at bounding box center [1074, 624] width 366 height 173
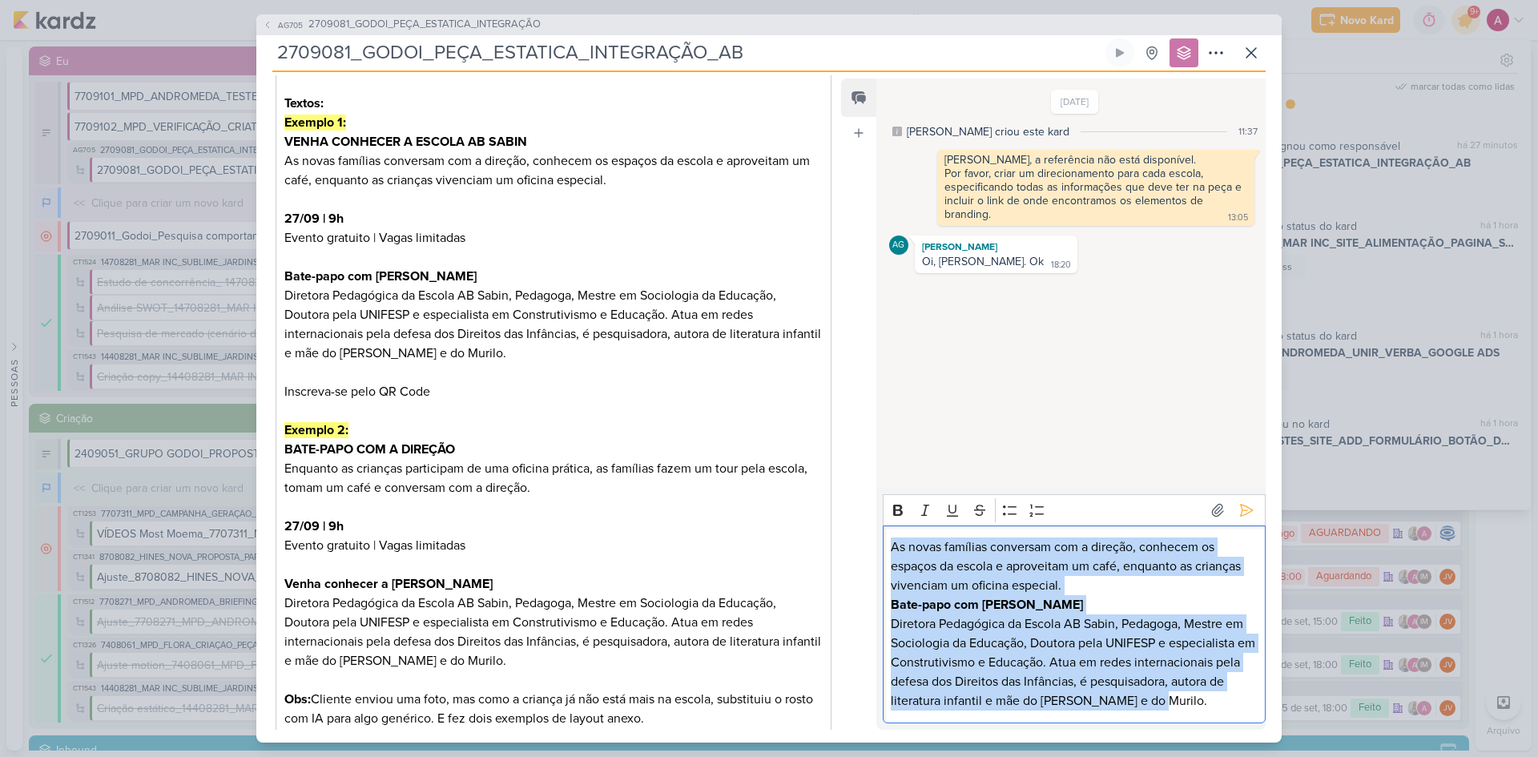
drag, startPoint x: 894, startPoint y: 551, endPoint x: 1173, endPoint y: 713, distance: 322.3
click at [1172, 719] on div "As novas famílias conversam com a direção, conhecem os espaços da escola e apro…" at bounding box center [1074, 625] width 383 height 198
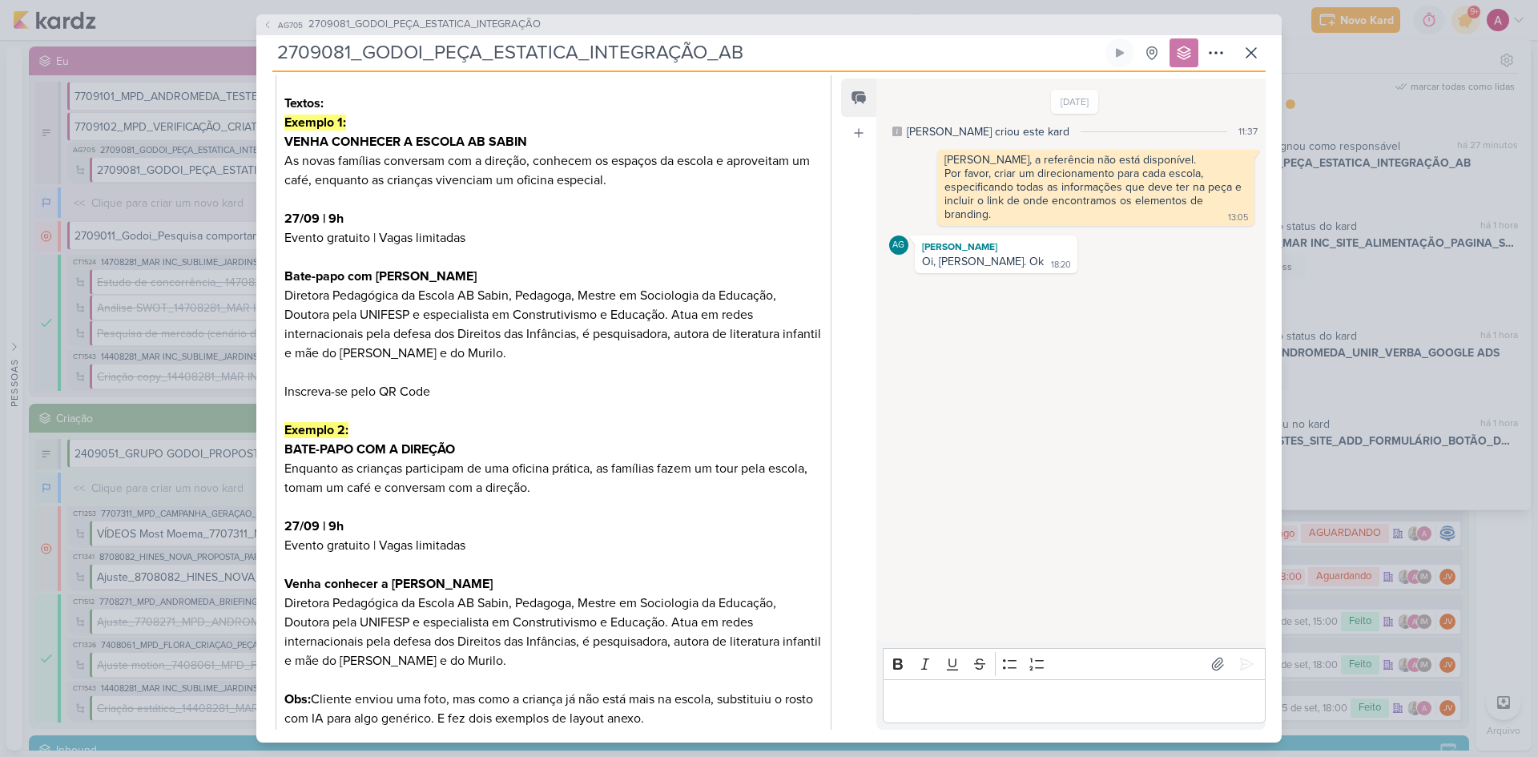
click at [1458, 58] on div "AG705 2709081_GODOI_PEÇA_ESTATICA_INTEGRAÇÃO 2709081_GODOI_PEÇA_ESTATICA_INTEGR…" at bounding box center [769, 378] width 1538 height 757
